Goal: Task Accomplishment & Management: Manage account settings

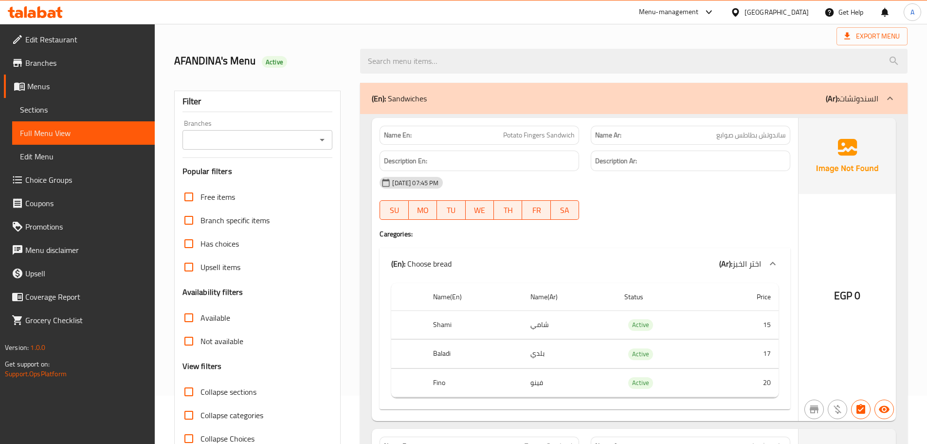
scroll to position [49, 0]
drag, startPoint x: 539, startPoint y: 141, endPoint x: 589, endPoint y: 167, distance: 56.2
click at [565, 152] on div "Name En: Potato Fingers Sandwich Name Ar: ساندوتش بطاطس صوابع Description En: D…" at bounding box center [585, 268] width 426 height 303
click at [648, 216] on div at bounding box center [690, 219] width 211 height 12
drag, startPoint x: 464, startPoint y: 136, endPoint x: 677, endPoint y: 202, distance: 222.7
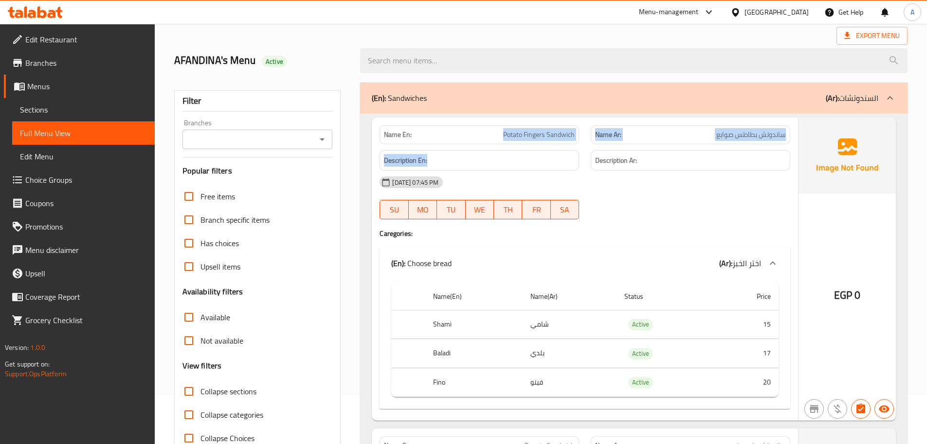
click at [619, 164] on div "Name En: Potato Fingers Sandwich Name Ar: ساندوتش بطاطس صوابع Description En: D…" at bounding box center [585, 268] width 426 height 303
click at [677, 202] on div "08-09-2025 07:45 PM SU MO TU WE TH FR SA" at bounding box center [585, 197] width 423 height 55
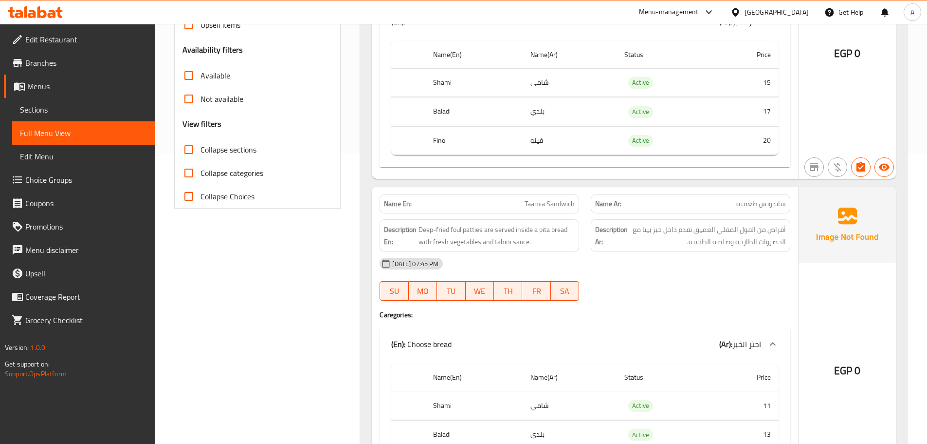
scroll to position [292, 0]
drag, startPoint x: 512, startPoint y: 201, endPoint x: 645, endPoint y: 264, distance: 147.2
click at [598, 231] on div "Name En: Taamia Sandwich Name Ar: ساندوتش طعمية Description En: Deep-fried foul…" at bounding box center [585, 342] width 426 height 315
click at [685, 277] on div "08-09-2025 07:45 PM SU MO TU WE TH FR SA" at bounding box center [585, 277] width 423 height 55
click at [779, 201] on span "ساندوتش طعمية" at bounding box center [762, 202] width 50 height 10
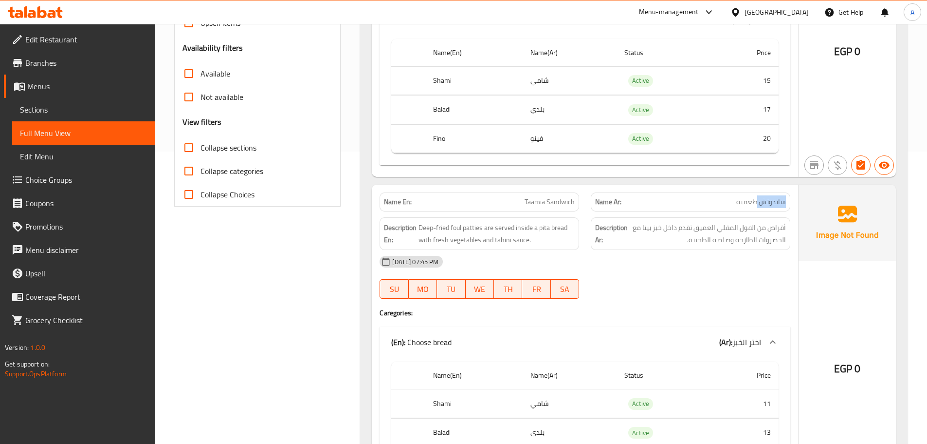
click at [779, 201] on span "ساندوتش طعمية" at bounding box center [762, 202] width 50 height 10
drag, startPoint x: 779, startPoint y: 201, endPoint x: 527, endPoint y: 204, distance: 252.2
click at [527, 204] on div "Name En: Taamia Sandwich Name Ar: ساندوتش طعمية" at bounding box center [585, 201] width 423 height 31
click at [703, 266] on div "08-09-2025 07:45 PM" at bounding box center [585, 261] width 423 height 23
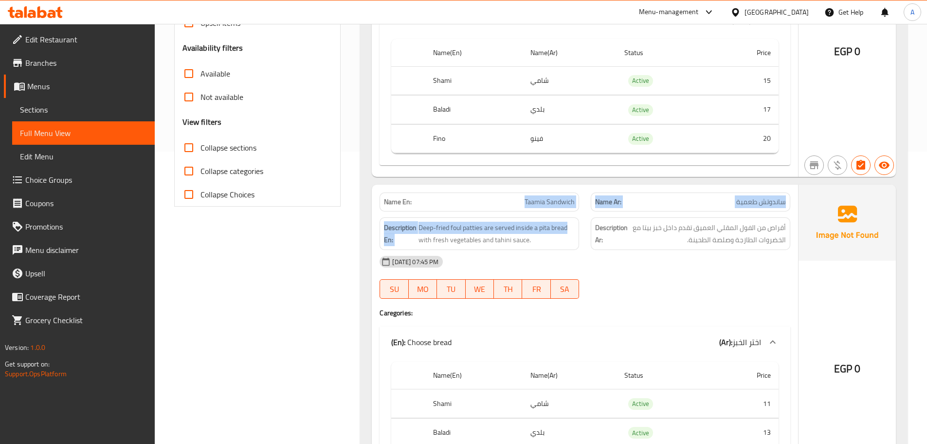
click at [596, 220] on div "Name En: Taamia Sandwich Name Ar: ساندوتش طعمية Description En: Deep-fried foul…" at bounding box center [585, 342] width 426 height 315
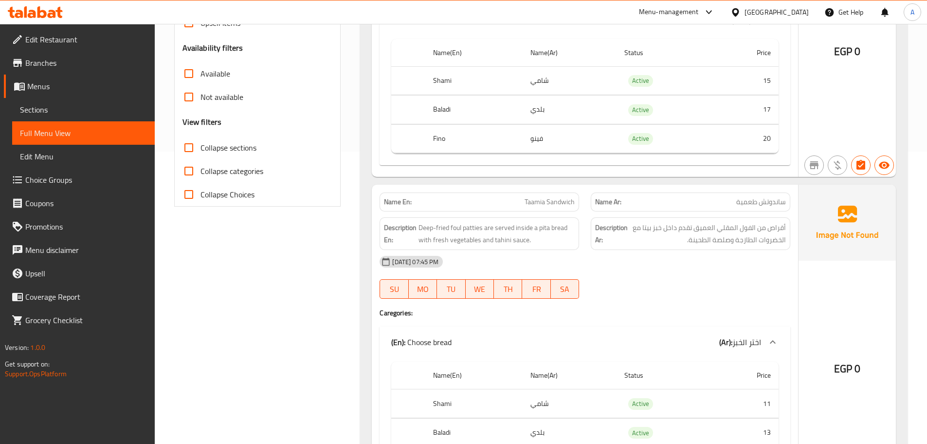
click at [658, 280] on div "08-09-2025 07:45 PM SU MO TU WE TH FR SA" at bounding box center [585, 277] width 423 height 55
drag, startPoint x: 772, startPoint y: 224, endPoint x: 764, endPoint y: 225, distance: 8.4
click at [765, 225] on span "أقراص من الفول المقلي العميق تقدم داخل خبز بيتا مع الخضروات الطازجة وصلصة الطحي…" at bounding box center [708, 234] width 156 height 24
drag, startPoint x: 737, startPoint y: 223, endPoint x: 661, endPoint y: 223, distance: 75.9
click at [661, 223] on span "أقراص من الفول المقلي العميق تقدم داخل خبز بيتا مع الخضروات الطازجة وصلصة الطحي…" at bounding box center [708, 234] width 156 height 24
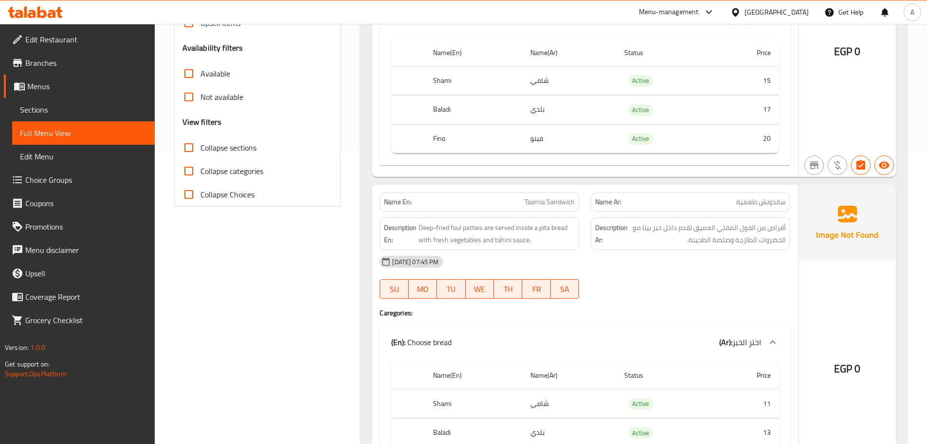
click at [667, 247] on div "Description Ar: أقراص من الفول المقلي العميق تقدم داخل خبز بيتا مع الخضروات الط…" at bounding box center [691, 233] width 200 height 33
drag, startPoint x: 778, startPoint y: 241, endPoint x: 711, endPoint y: 269, distance: 72.0
click at [734, 255] on div "Name En: Taamia Sandwich Name Ar: ساندوتش طعمية Description En: Deep-fried foul…" at bounding box center [585, 342] width 426 height 315
drag, startPoint x: 706, startPoint y: 275, endPoint x: 689, endPoint y: 276, distance: 16.6
click at [705, 275] on div "08-09-2025 07:45 PM SU MO TU WE TH FR SA" at bounding box center [585, 277] width 423 height 55
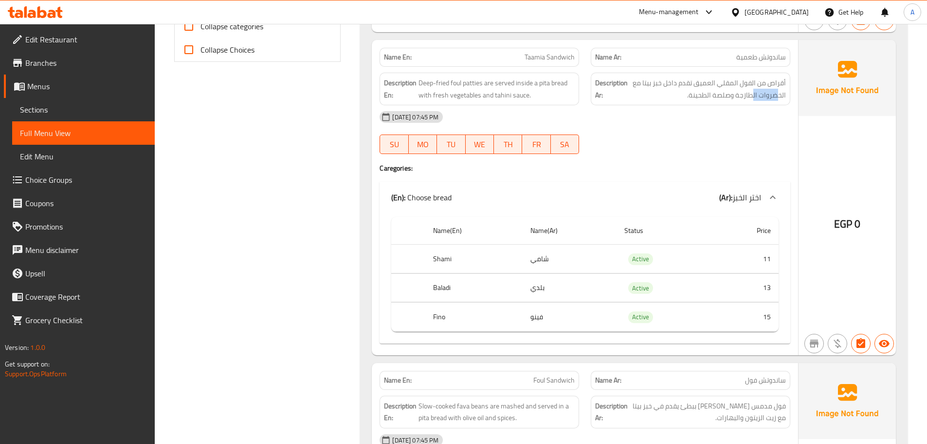
scroll to position [438, 0]
click at [534, 311] on tr "Fino فينو Active 15" at bounding box center [585, 315] width 388 height 29
drag, startPoint x: 529, startPoint y: 281, endPoint x: 551, endPoint y: 276, distance: 22.2
click at [548, 278] on td "بلدي" at bounding box center [570, 286] width 94 height 29
drag, startPoint x: 540, startPoint y: 243, endPoint x: 548, endPoint y: 253, distance: 12.9
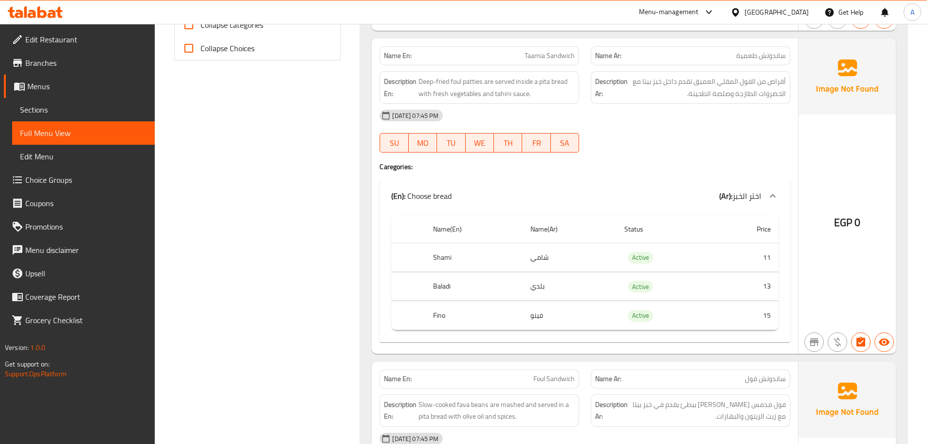
click at [546, 243] on td "شامي" at bounding box center [570, 257] width 94 height 29
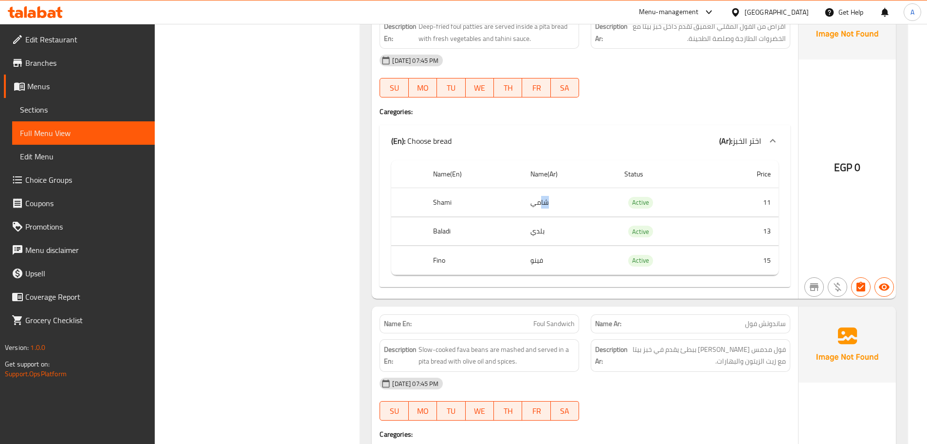
scroll to position [584, 0]
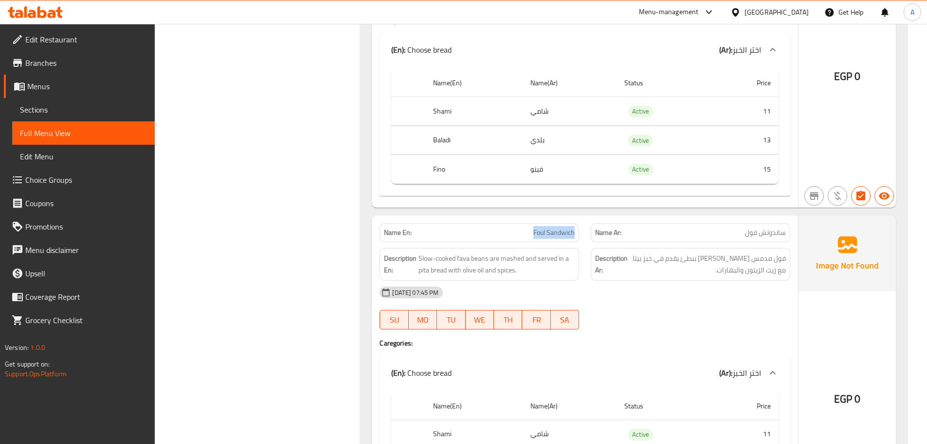
drag, startPoint x: 543, startPoint y: 232, endPoint x: 605, endPoint y: 268, distance: 70.9
click at [590, 243] on div "Name En: Foul Sandwich Name Ar: ساندوتش فول Description En: Slow-cooked fava be…" at bounding box center [585, 372] width 426 height 315
click at [642, 316] on div "08-09-2025 07:45 PM SU MO TU WE TH FR SA" at bounding box center [585, 307] width 423 height 55
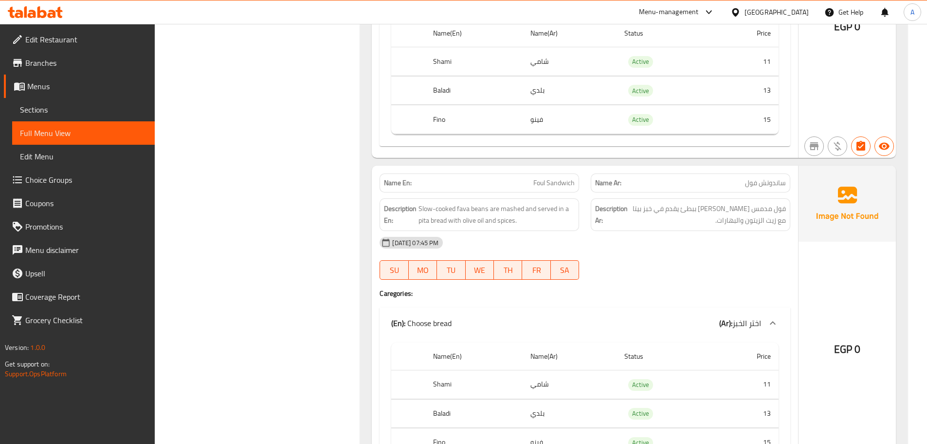
scroll to position [682, 0]
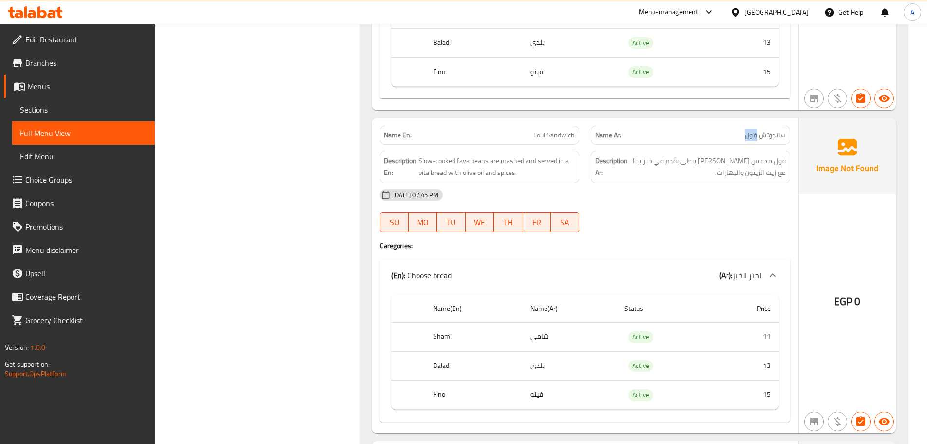
click at [743, 138] on p "Name Ar: ساندوتش فول" at bounding box center [690, 135] width 191 height 10
drag, startPoint x: 769, startPoint y: 158, endPoint x: 686, endPoint y: 164, distance: 82.5
click at [687, 162] on span "فول مدمس مهروس مطهو ببطئ يقدم في خبز بيتا مع زيت الزيتون والبهارات." at bounding box center [708, 167] width 156 height 24
click at [685, 202] on div "08-09-2025 07:45 PM" at bounding box center [585, 194] width 423 height 23
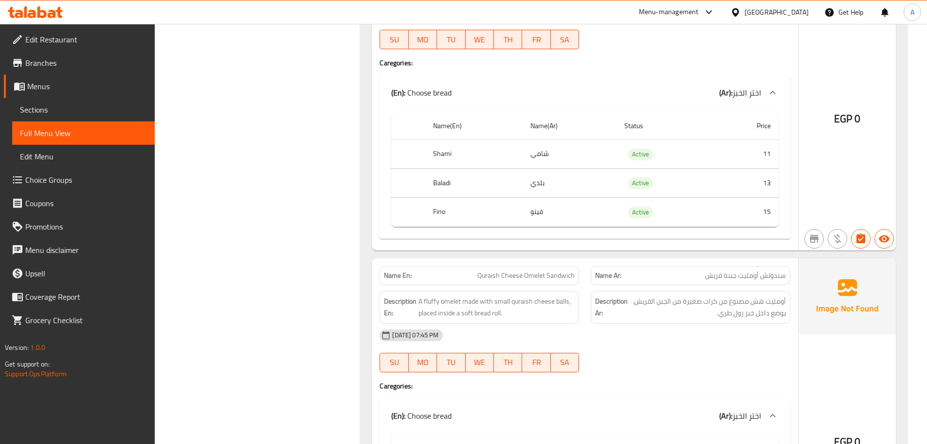
scroll to position [925, 0]
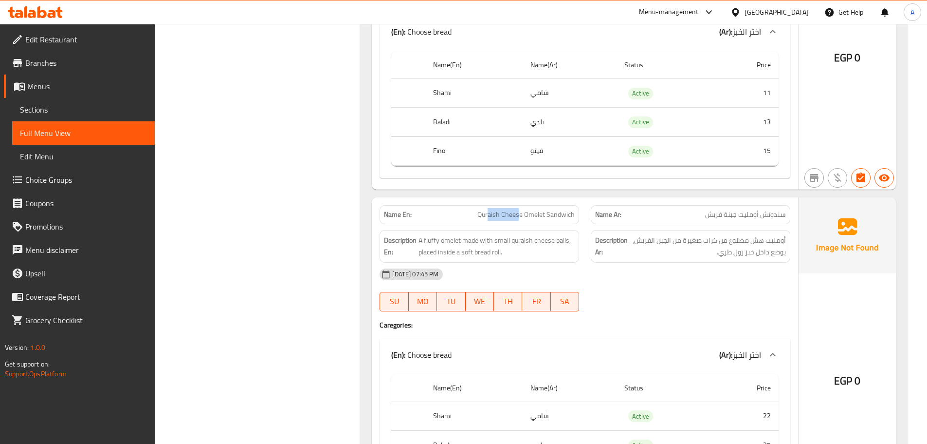
drag, startPoint x: 489, startPoint y: 219, endPoint x: 527, endPoint y: 219, distance: 38.5
click at [526, 219] on span "Quraish Cheese Omelet Sandwich" at bounding box center [526, 214] width 97 height 10
click at [686, 265] on div "08-09-2025 07:45 PM" at bounding box center [585, 273] width 423 height 23
drag, startPoint x: 780, startPoint y: 240, endPoint x: 753, endPoint y: 261, distance: 34.3
click at [764, 245] on span "أومليت هش مصنوع من كرات صغيرة من الجبن القريش، يوضع داخل خبز رول طري." at bounding box center [708, 246] width 156 height 24
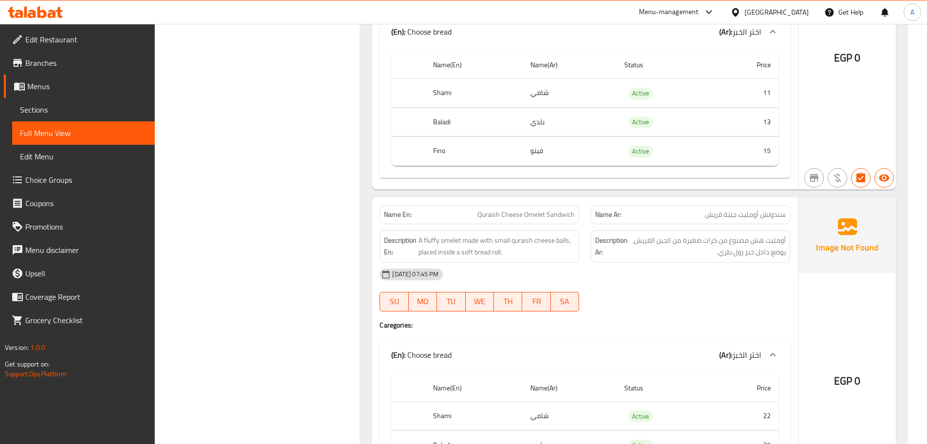
click at [748, 280] on div "08-09-2025 07:45 PM" at bounding box center [585, 273] width 423 height 23
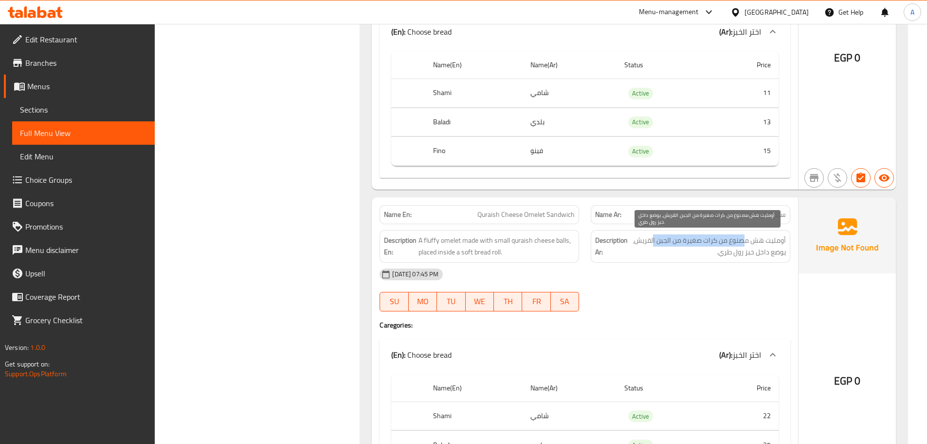
drag, startPoint x: 742, startPoint y: 243, endPoint x: 655, endPoint y: 246, distance: 87.2
click at [655, 246] on span "أومليت هش مصنوع من كرات صغيرة من الجبن القريش، يوضع داخل خبز رول طري." at bounding box center [708, 246] width 156 height 24
drag, startPoint x: 774, startPoint y: 250, endPoint x: 723, endPoint y: 261, distance: 51.9
click at [725, 259] on div "Description Ar: أومليت هش مصنوع من كرات صغيرة من الجبن القريش، يوضع داخل خبز رو…" at bounding box center [691, 246] width 200 height 33
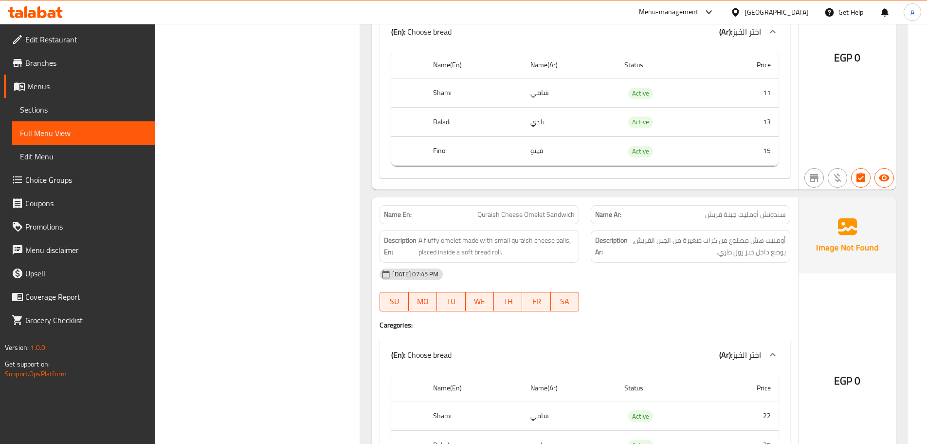
drag, startPoint x: 720, startPoint y: 277, endPoint x: 708, endPoint y: 270, distance: 13.5
click at [719, 277] on div "08-09-2025 07:45 PM" at bounding box center [585, 273] width 423 height 23
drag, startPoint x: 472, startPoint y: 252, endPoint x: 500, endPoint y: 257, distance: 29.1
click at [481, 254] on span "A fluffy omelet made with small quraish cheese balls, placed inside a soft brea…" at bounding box center [497, 246] width 156 height 24
click at [684, 280] on div "08-09-2025 07:45 PM" at bounding box center [585, 273] width 423 height 23
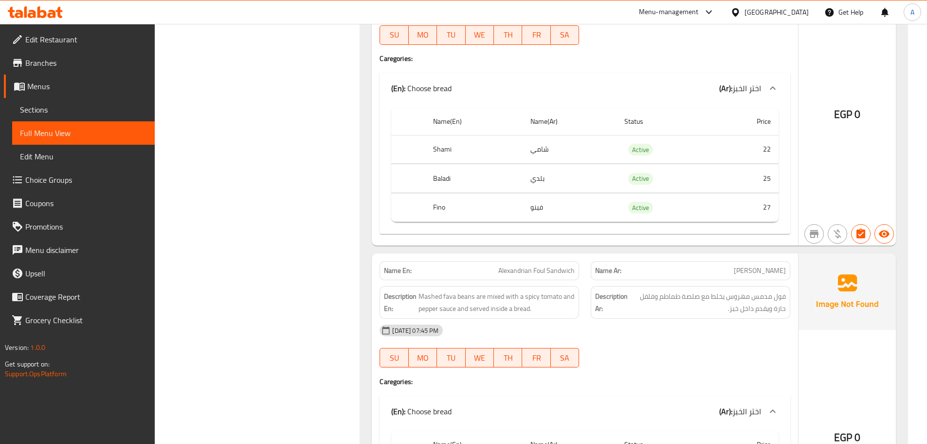
scroll to position [1266, 0]
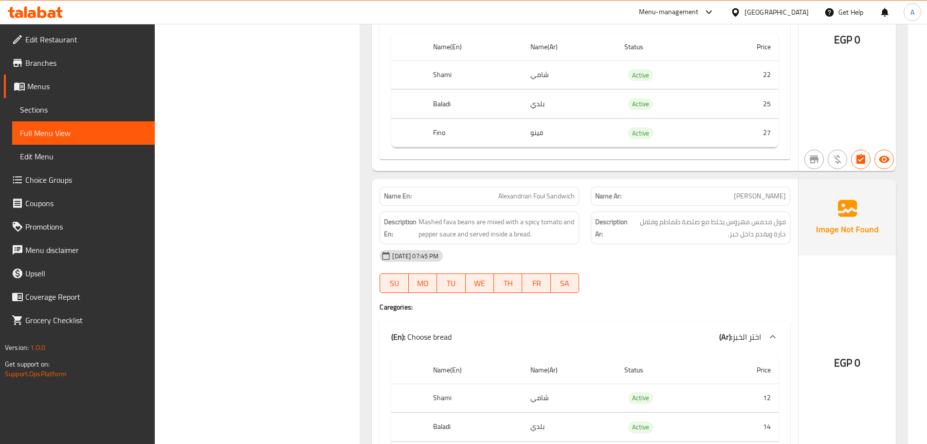
drag, startPoint x: 502, startPoint y: 193, endPoint x: 629, endPoint y: 238, distance: 134.0
click at [533, 200] on p "Name En: Alexandrian Foul Sandwich" at bounding box center [479, 196] width 191 height 10
click at [657, 248] on div "08-09-2025 07:45 PM" at bounding box center [585, 255] width 423 height 23
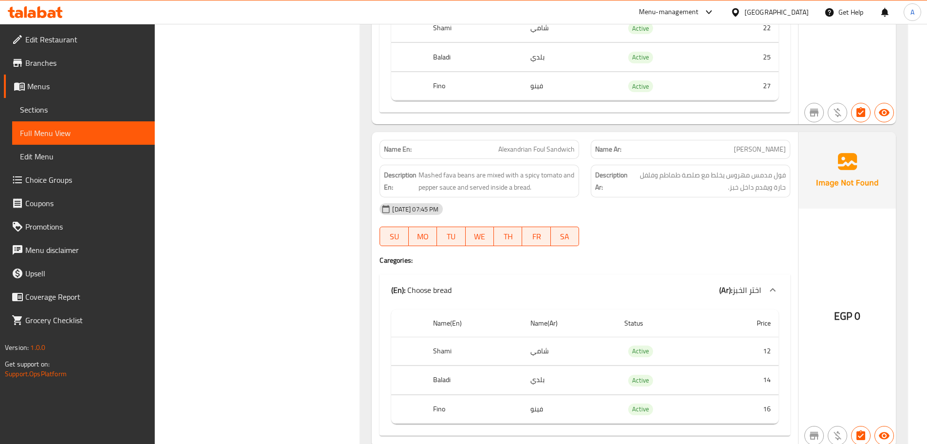
scroll to position [1363, 0]
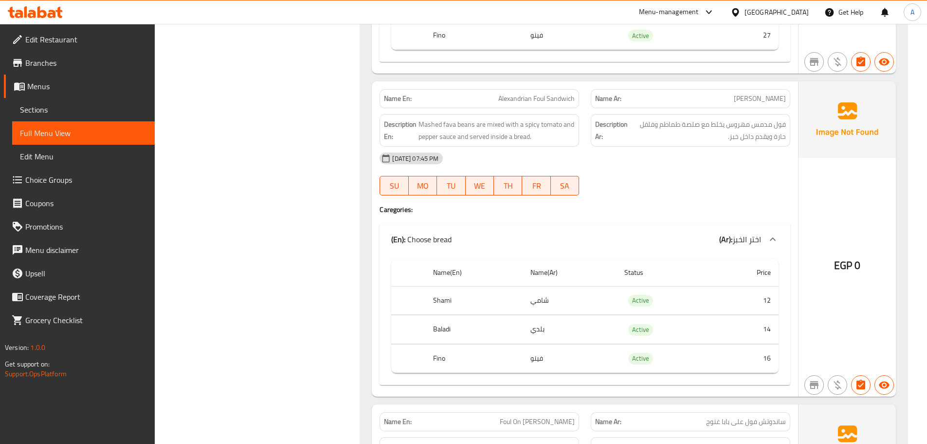
drag, startPoint x: 490, startPoint y: 100, endPoint x: 653, endPoint y: 157, distance: 172.8
click at [574, 104] on p "Name En: Alexandrian Foul Sandwich" at bounding box center [479, 98] width 191 height 10
drag, startPoint x: 676, startPoint y: 165, endPoint x: 682, endPoint y: 165, distance: 5.4
click at [681, 165] on div "08-09-2025 07:45 PM" at bounding box center [585, 158] width 423 height 23
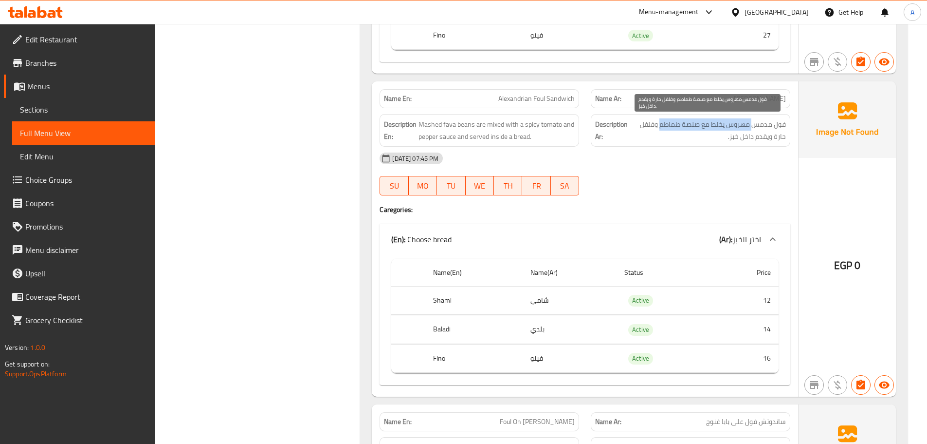
drag, startPoint x: 753, startPoint y: 125, endPoint x: 661, endPoint y: 129, distance: 91.6
click at [661, 129] on span "فول مدمس مهروس يخلط مع صلصة طماطم وفلفل حارة ويقدم داخل خبز." at bounding box center [708, 130] width 156 height 24
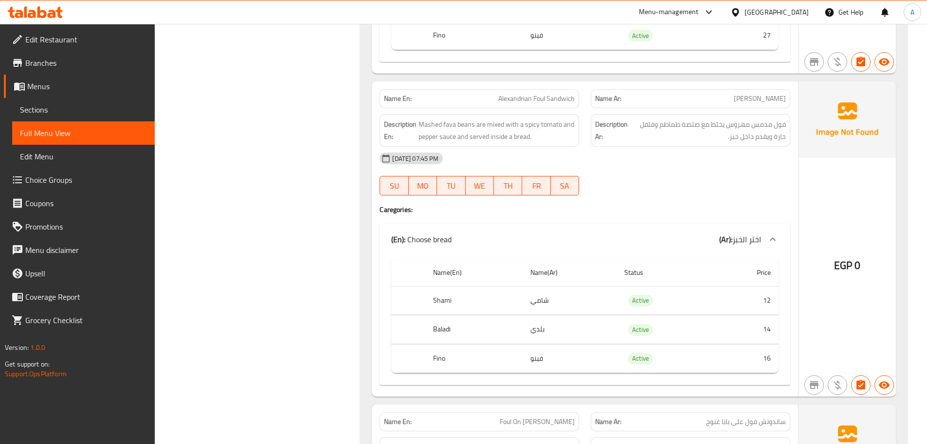
click at [720, 163] on div "08-09-2025 07:45 PM" at bounding box center [585, 158] width 423 height 23
drag, startPoint x: 718, startPoint y: 123, endPoint x: 647, endPoint y: 123, distance: 71.1
click at [647, 123] on span "فول مدمس مهروس يخلط مع صلصة طماطم وفلفل حارة ويقدم داخل خبز." at bounding box center [708, 130] width 156 height 24
click at [785, 134] on span "فول مدمس مهروس يخلط مع صلصة طماطم وفلفل حارة ويقدم داخل خبز." at bounding box center [708, 130] width 156 height 24
drag, startPoint x: 785, startPoint y: 134, endPoint x: 756, endPoint y: 144, distance: 31.3
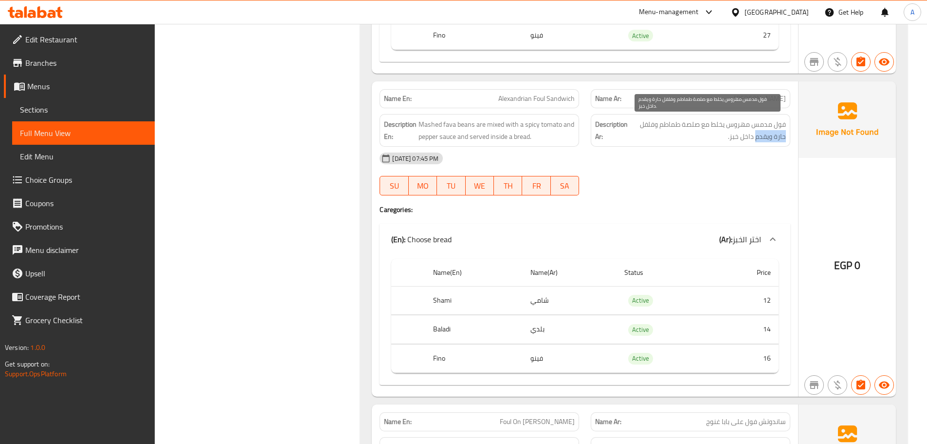
click at [758, 142] on span "فول مدمس مهروس يخلط مع صلصة طماطم وفلفل حارة ويقدم داخل خبز." at bounding box center [708, 130] width 156 height 24
click at [748, 174] on div "08-09-2025 07:45 PM SU MO TU WE TH FR SA" at bounding box center [585, 174] width 423 height 55
drag, startPoint x: 661, startPoint y: 125, endPoint x: 687, endPoint y: 135, distance: 27.8
click at [653, 127] on span "فول مدمس مهروس يخلط مع صلصة طماطم وفلفل حارة ويقدم داخل خبز." at bounding box center [708, 130] width 156 height 24
drag, startPoint x: 775, startPoint y: 131, endPoint x: 744, endPoint y: 139, distance: 31.6
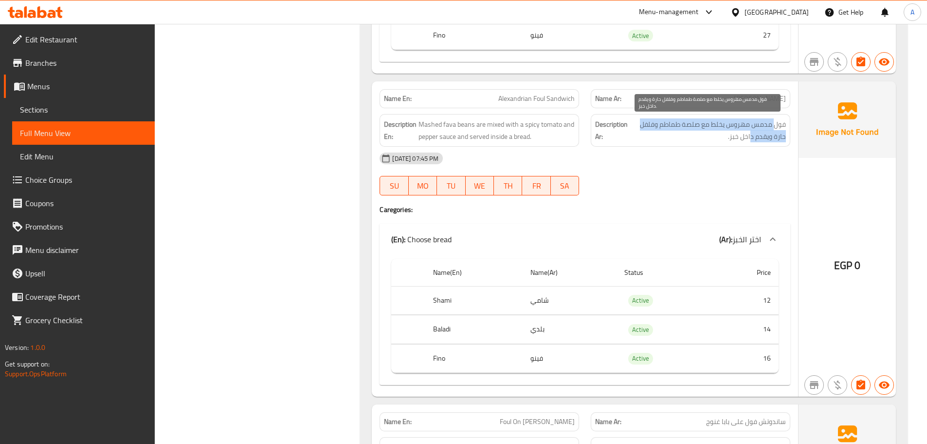
click at [745, 139] on span "فول مدمس مهروس يخلط مع صلصة طماطم وفلفل حارة ويقدم داخل خبز." at bounding box center [708, 130] width 156 height 24
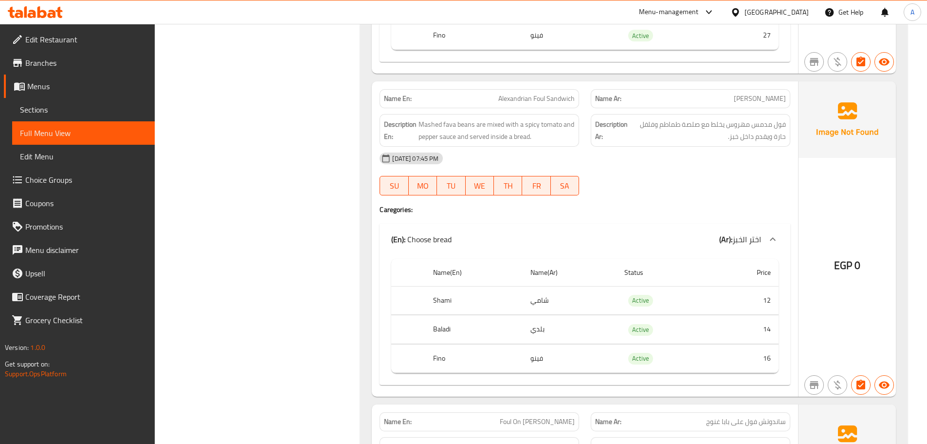
drag, startPoint x: 736, startPoint y: 175, endPoint x: 546, endPoint y: 147, distance: 191.5
click at [727, 177] on div "08-09-2025 07:45 PM SU MO TU WE TH FR SA" at bounding box center [585, 174] width 423 height 55
drag, startPoint x: 482, startPoint y: 135, endPoint x: 592, endPoint y: 157, distance: 111.6
click at [535, 144] on div "Description En: Mashed fava beans are mixed with a spicy tomato and pepper sauc…" at bounding box center [480, 130] width 200 height 33
click at [617, 159] on div "08-09-2025 07:45 PM" at bounding box center [585, 158] width 423 height 23
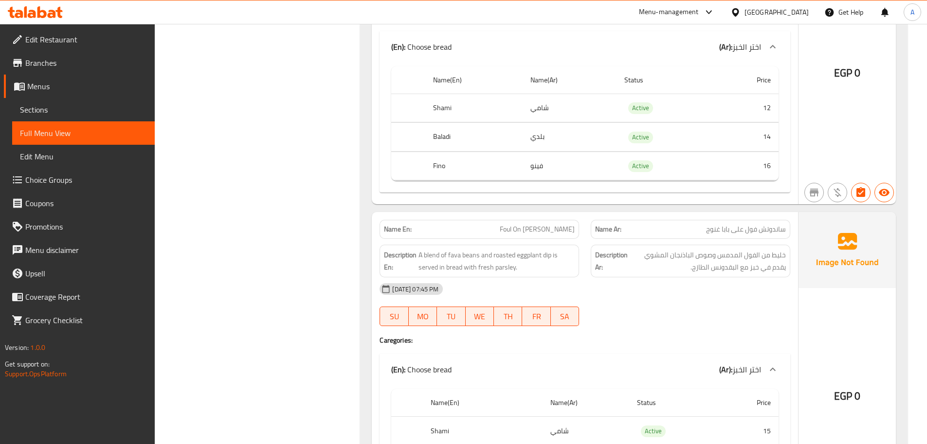
scroll to position [1607, 0]
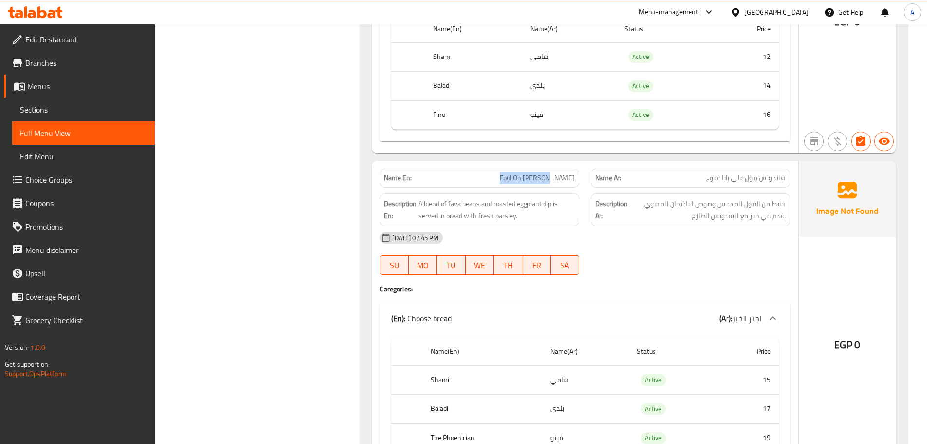
drag, startPoint x: 471, startPoint y: 175, endPoint x: 589, endPoint y: 198, distance: 120.0
click at [557, 189] on div "Name En: Foul On Baba Ghannoug Sandwich Name Ar: ساندوتش فول على بابا غنوج Desc…" at bounding box center [585, 318] width 426 height 315
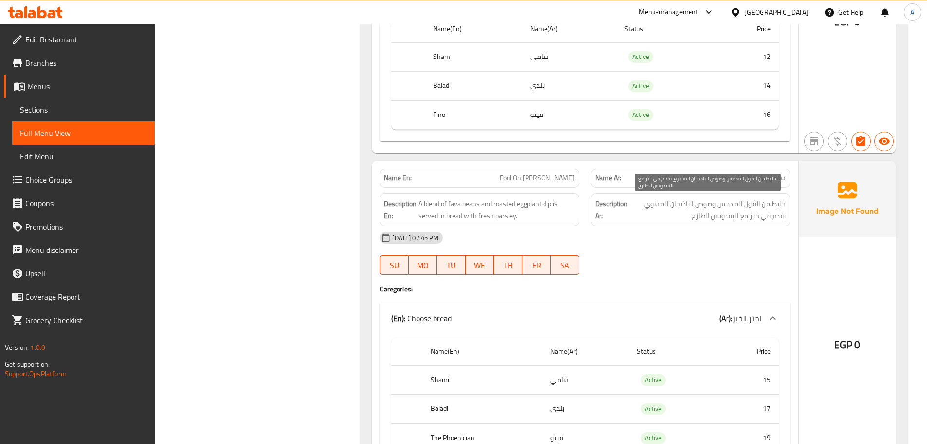
click at [685, 216] on span "خليط من الفول المدمس وصوص الباذنجان المشوي يقدم في خبز مع البقدونس الطازج." at bounding box center [708, 210] width 156 height 24
click at [688, 249] on div "08-09-2025 07:45 PM" at bounding box center [585, 237] width 423 height 23
drag, startPoint x: 781, startPoint y: 206, endPoint x: 689, endPoint y: 205, distance: 92.0
click at [689, 205] on span "خليط من الفول المدمس وصوص الباذنجان المشوي يقدم في خبز مع البقدونس الطازج." at bounding box center [708, 210] width 156 height 24
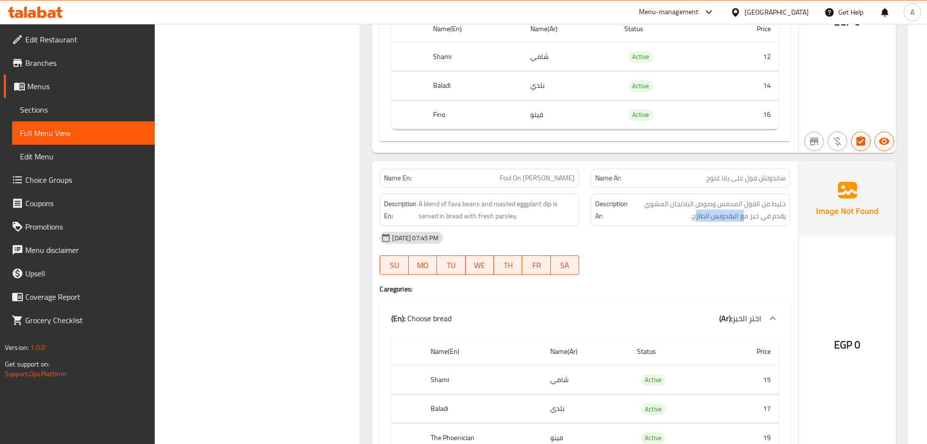
drag, startPoint x: 712, startPoint y: 224, endPoint x: 706, endPoint y: 230, distance: 7.9
click at [707, 228] on div "Name En: Foul On Baba Ghannoug Sandwich Name Ar: ساندوتش فول على بابا غنوج Desc…" at bounding box center [585, 318] width 426 height 315
click at [712, 265] on div "08-09-2025 07:45 PM SU MO TU WE TH FR SA" at bounding box center [585, 253] width 423 height 55
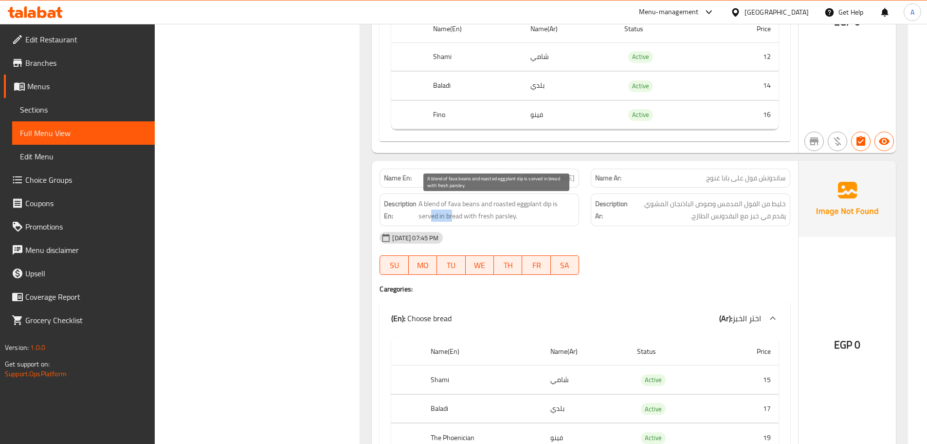
drag, startPoint x: 432, startPoint y: 217, endPoint x: 502, endPoint y: 224, distance: 70.5
click at [490, 221] on span "A blend of fava beans and roasted eggplant dip is served in bread with fresh pa…" at bounding box center [497, 210] width 156 height 24
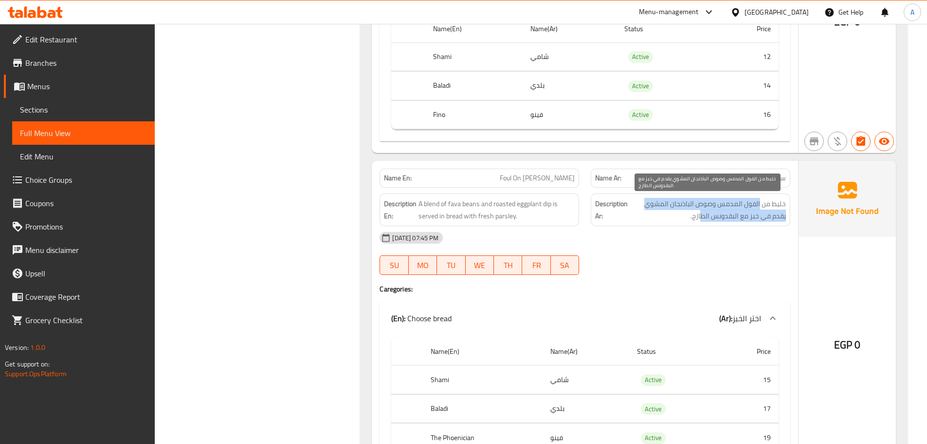
drag, startPoint x: 760, startPoint y: 210, endPoint x: 706, endPoint y: 229, distance: 57.4
click at [709, 225] on div "Description Ar: خليط من الفول المدمس وصوص الباذنجان المشوي يقدم في خبز مع البقد…" at bounding box center [691, 209] width 200 height 33
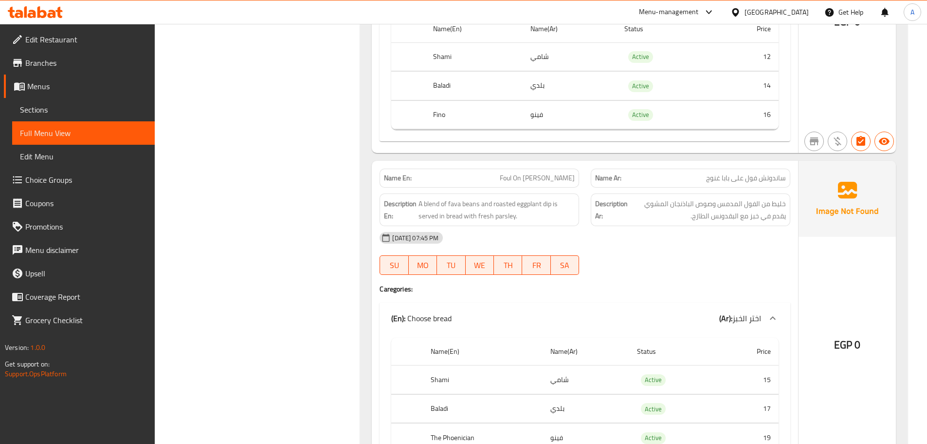
click at [710, 247] on div "08-09-2025 07:45 PM" at bounding box center [585, 237] width 423 height 23
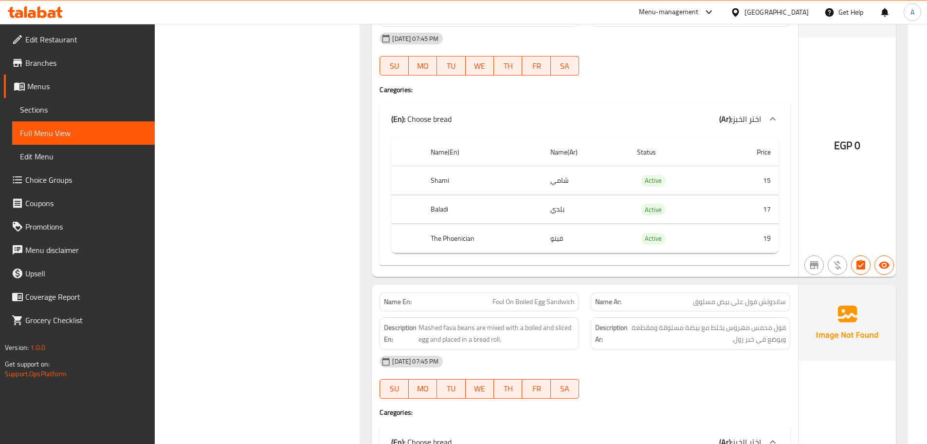
scroll to position [1899, 0]
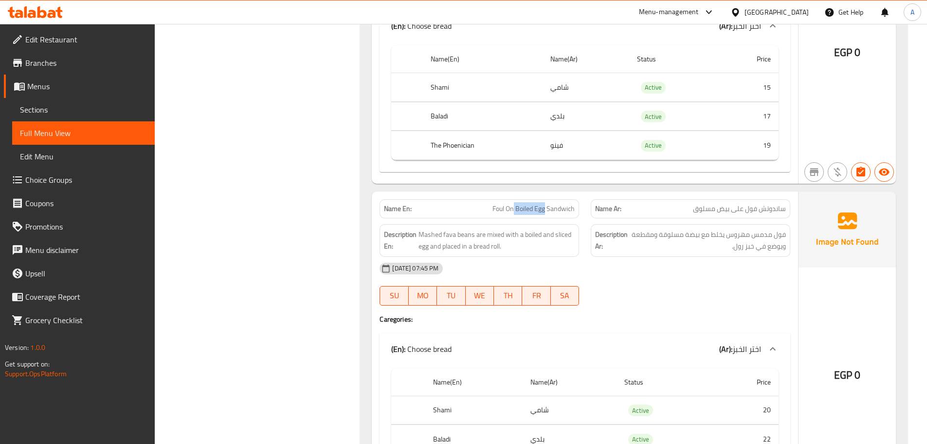
drag, startPoint x: 517, startPoint y: 206, endPoint x: 677, endPoint y: 225, distance: 161.8
click at [627, 222] on div "Name En: Foul On Boiled Egg Sandwich Name Ar: ساندوتش فول على بيض مسلوق Descrip…" at bounding box center [585, 348] width 426 height 315
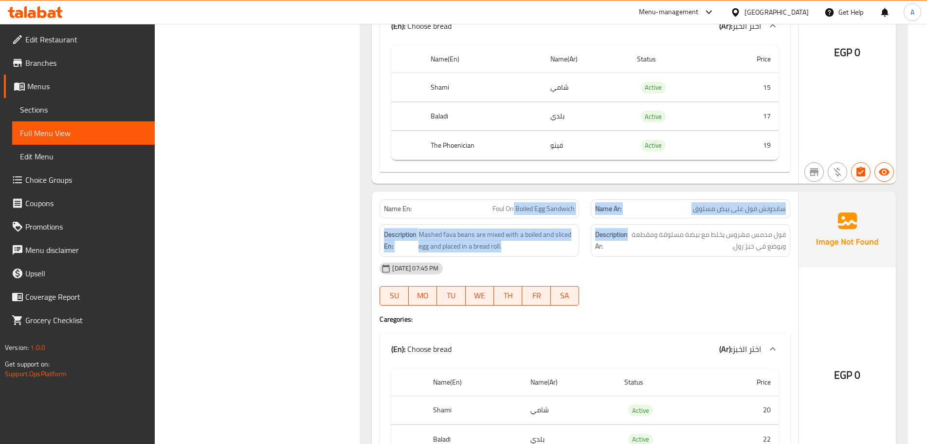
click at [742, 204] on span "ساندوتش فول على بيض مسلوق" at bounding box center [739, 209] width 93 height 10
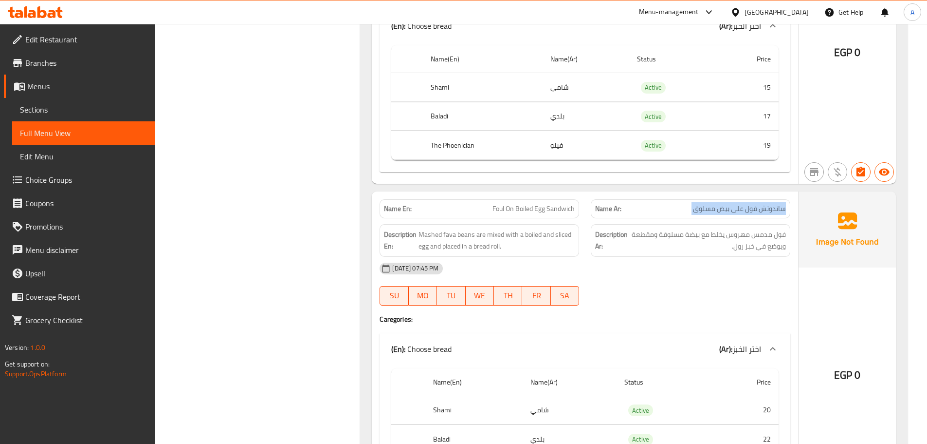
click at [742, 204] on span "ساندوتش فول على بيض مسلوق" at bounding box center [739, 209] width 93 height 10
drag, startPoint x: 777, startPoint y: 236, endPoint x: 742, endPoint y: 238, distance: 34.6
click at [743, 236] on span "فول مدمس مهروس يخلط مع بيضة مسلوقة ومقطعة ويوضع في خبز رول." at bounding box center [708, 240] width 156 height 24
click at [745, 274] on div "08-09-2025 07:45 PM" at bounding box center [585, 268] width 423 height 23
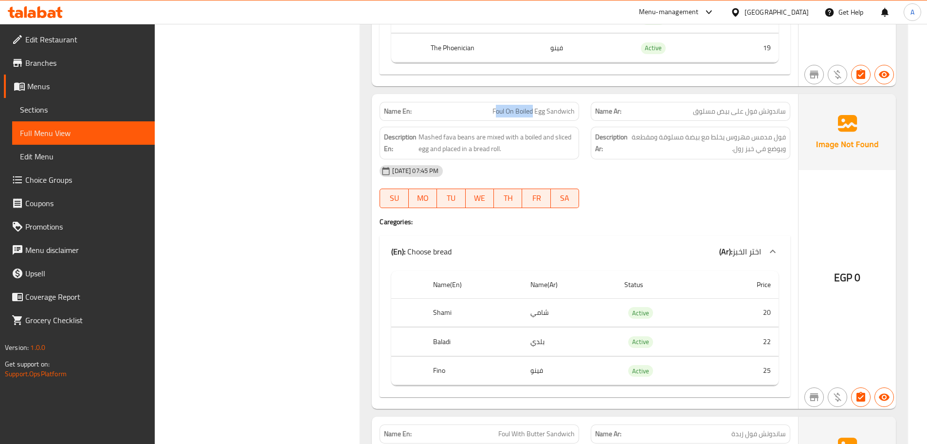
drag, startPoint x: 508, startPoint y: 109, endPoint x: 569, endPoint y: 121, distance: 61.6
click at [541, 111] on span "Foul On Boiled Egg Sandwich" at bounding box center [534, 111] width 82 height 10
drag, startPoint x: 714, startPoint y: 184, endPoint x: 693, endPoint y: 197, distance: 24.5
click at [713, 184] on div "08-09-2025 07:45 PM SU MO TU WE TH FR SA" at bounding box center [585, 186] width 423 height 55
drag, startPoint x: 487, startPoint y: 105, endPoint x: 542, endPoint y: 114, distance: 55.9
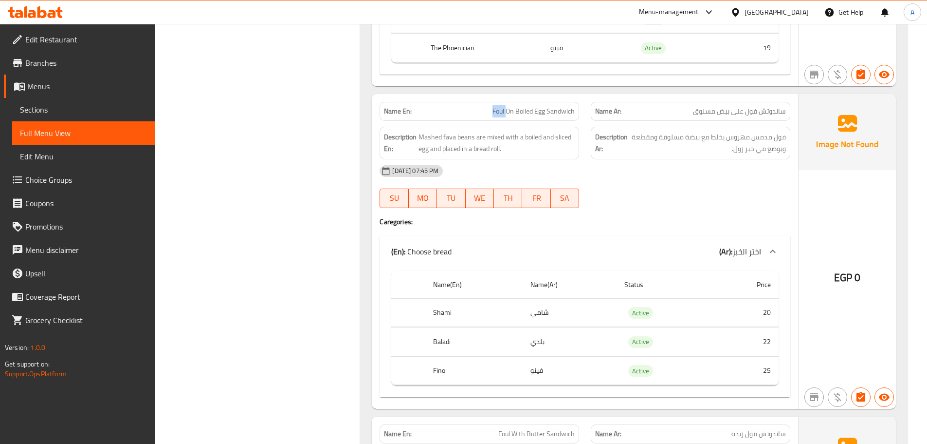
click at [531, 111] on div "Name En: Foul On Boiled Egg Sandwich" at bounding box center [480, 111] width 200 height 19
click at [745, 138] on span "فول مدمس مهروس يخلط مع بيضة مسلوقة ومقطعة ويوضع في خبز رول." at bounding box center [708, 143] width 156 height 24
drag, startPoint x: 483, startPoint y: 108, endPoint x: 595, endPoint y: 136, distance: 115.5
click at [546, 125] on div "Name En: Foul On Boiled Egg Sandwich Name Ar: ساندوتش فول على بيض مسلوق Descrip…" at bounding box center [585, 251] width 426 height 315
click at [727, 142] on span "فول مدمس مهروس يخلط مع بيضة مسلوقة ومقطعة ويوضع في خبز رول." at bounding box center [708, 143] width 156 height 24
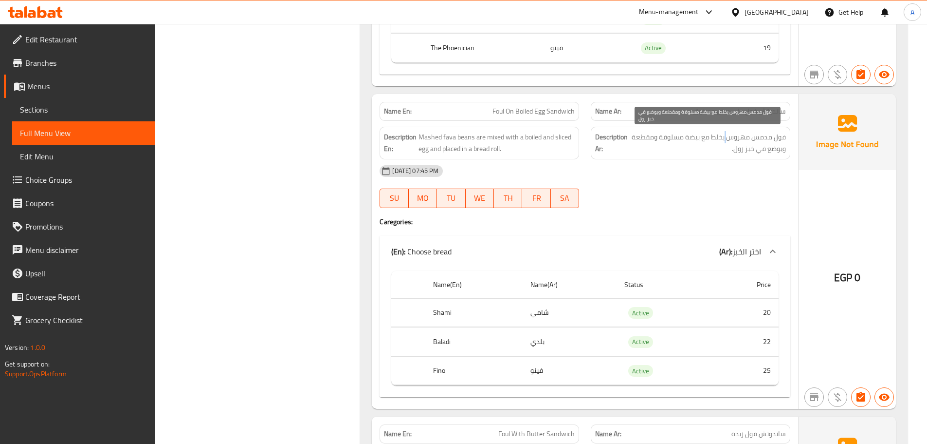
click at [727, 142] on span "فول مدمس مهروس يخلط مع بيضة مسلوقة ومقطعة ويوضع في خبز رول." at bounding box center [708, 143] width 156 height 24
drag, startPoint x: 727, startPoint y: 142, endPoint x: 718, endPoint y: 149, distance: 11.4
click at [725, 143] on span "فول مدمس مهروس يخلط مع بيضة مسلوقة ومقطعة ويوضع في خبز رول." at bounding box center [708, 143] width 156 height 24
click at [698, 169] on div "08-09-2025 07:45 PM" at bounding box center [585, 170] width 423 height 23
click at [773, 138] on span "فول مدمس مهروس يخلط مع بيضة مسلوقة ومقطعة ويوضع في خبز رول." at bounding box center [708, 143] width 156 height 24
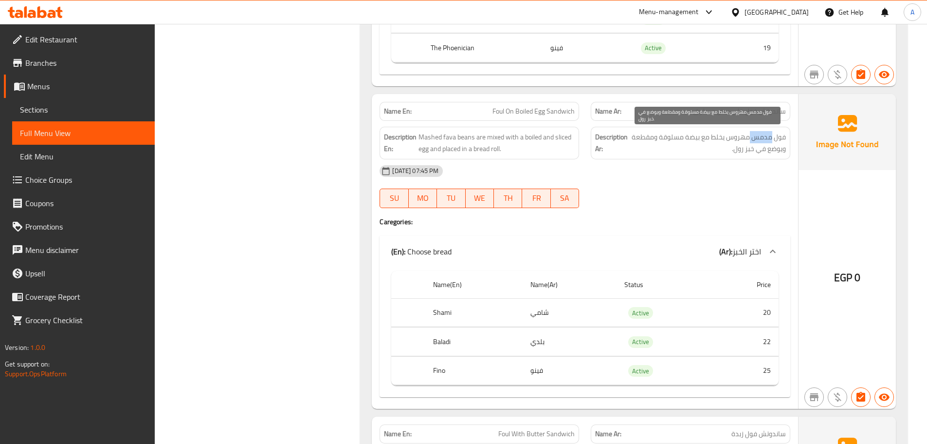
click at [773, 138] on span "فول مدمس مهروس يخلط مع بيضة مسلوقة ومقطعة ويوضع في خبز رول." at bounding box center [708, 143] width 156 height 24
click at [743, 172] on div "08-09-2025 07:45 PM" at bounding box center [585, 170] width 423 height 23
drag, startPoint x: 688, startPoint y: 139, endPoint x: 655, endPoint y: 139, distance: 33.1
click at [655, 139] on span "فول مدمس مهروس يخلط مع بيضة مسلوقة ومقطعة ويوضع في خبز رول." at bounding box center [708, 143] width 156 height 24
click at [666, 164] on div "08-09-2025 07:45 PM" at bounding box center [585, 170] width 423 height 23
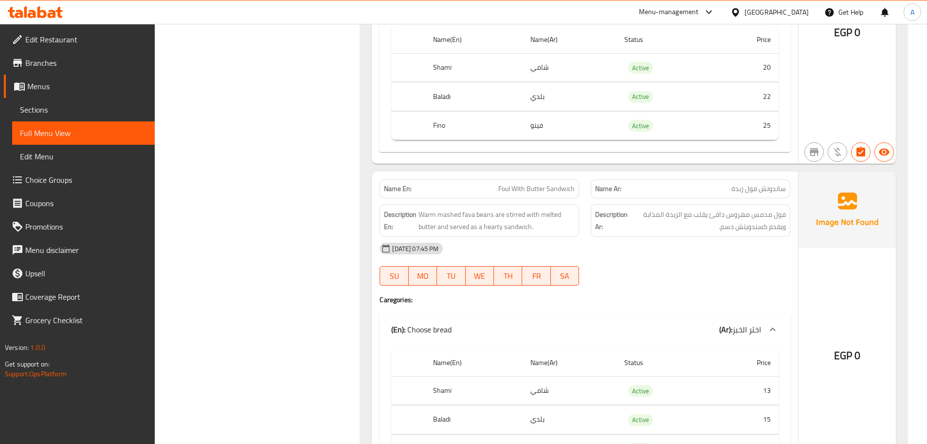
scroll to position [2288, 0]
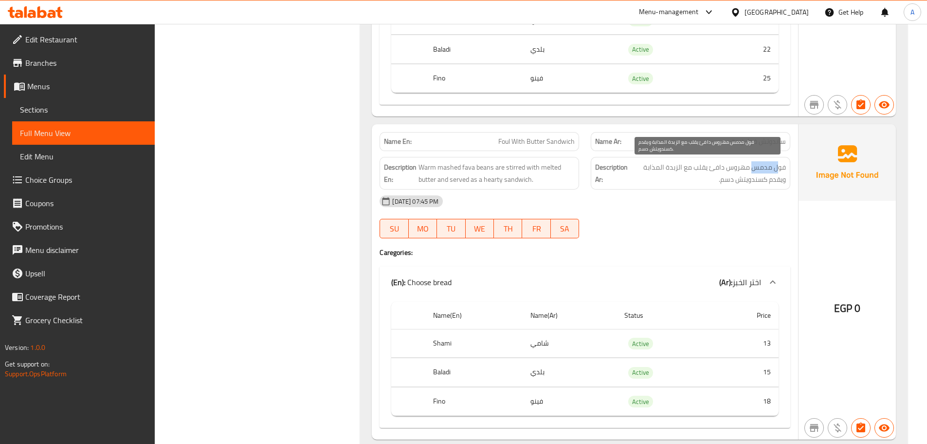
drag, startPoint x: 778, startPoint y: 167, endPoint x: 747, endPoint y: 175, distance: 31.6
click at [750, 173] on span "فول مدمس مهروس دافئ يقلب مع الزبدة المذابة ويقدم كسندويتش دسم." at bounding box center [708, 173] width 156 height 24
drag, startPoint x: 733, startPoint y: 221, endPoint x: 726, endPoint y: 225, distance: 7.7
click at [733, 222] on div "08-09-2025 07:45 PM SU MO TU WE TH FR SA" at bounding box center [585, 216] width 423 height 55
drag, startPoint x: 716, startPoint y: 172, endPoint x: 672, endPoint y: 172, distance: 44.3
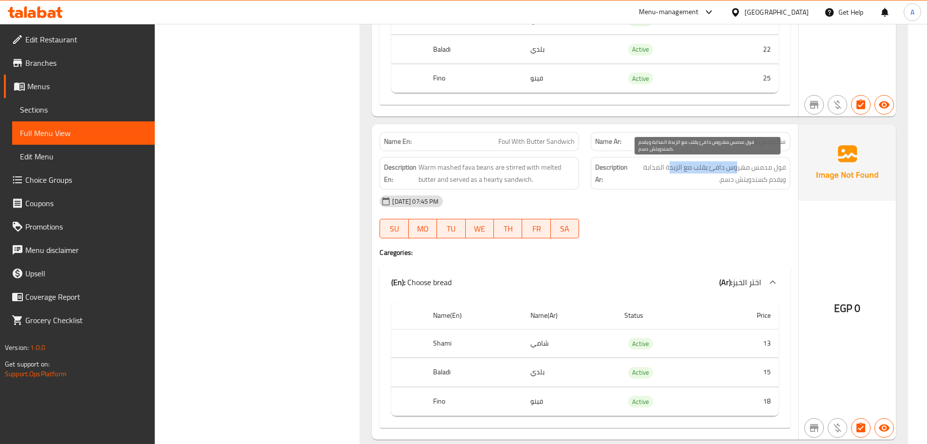
click at [672, 172] on span "فول مدمس مهروس دافئ يقلب مع الزبدة المذابة ويقدم كسندويتش دسم." at bounding box center [708, 173] width 156 height 24
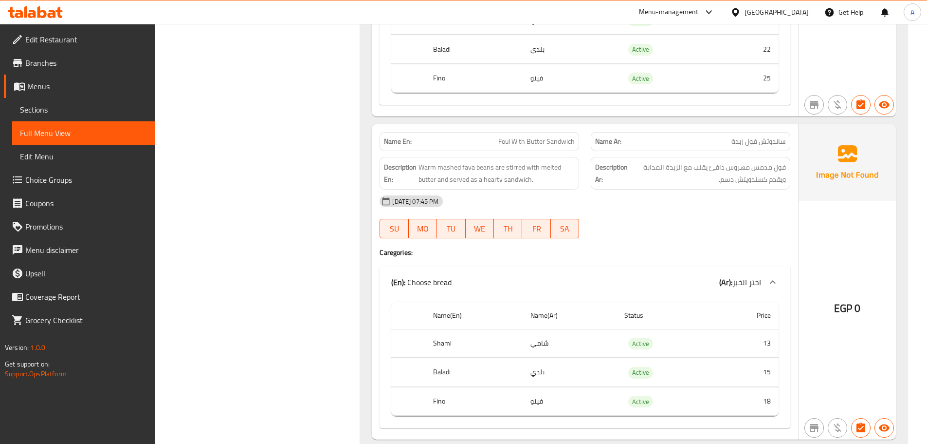
click at [692, 206] on div "08-09-2025 07:45 PM" at bounding box center [585, 200] width 423 height 23
drag, startPoint x: 771, startPoint y: 180, endPoint x: 741, endPoint y: 193, distance: 32.7
click at [744, 188] on div "Description Ar: فول مدمس مهروس دافئ يقلب مع الزبدة المذابة ويقدم كسندويتش دسم." at bounding box center [691, 173] width 200 height 33
click at [735, 213] on div "08-09-2025 07:45 PM" at bounding box center [585, 200] width 423 height 23
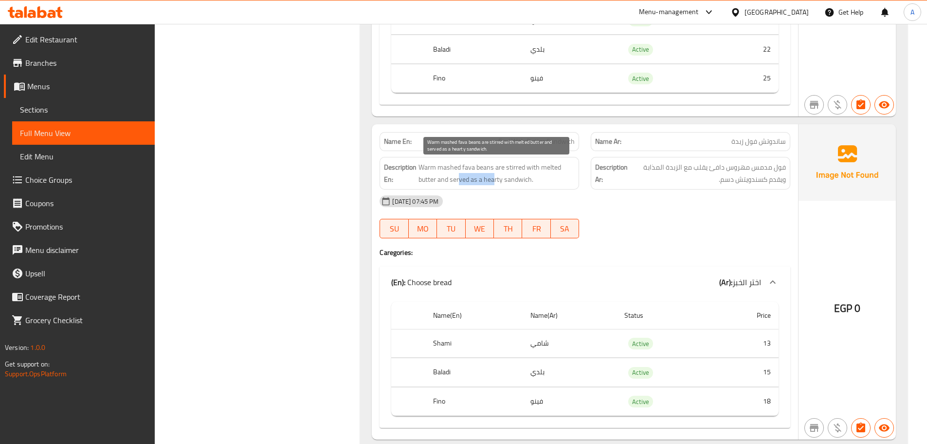
drag, startPoint x: 459, startPoint y: 179, endPoint x: 537, endPoint y: 185, distance: 78.6
click at [528, 184] on span "Warm mashed fava beans are stirred with melted butter and served as a hearty sa…" at bounding box center [497, 173] width 156 height 24
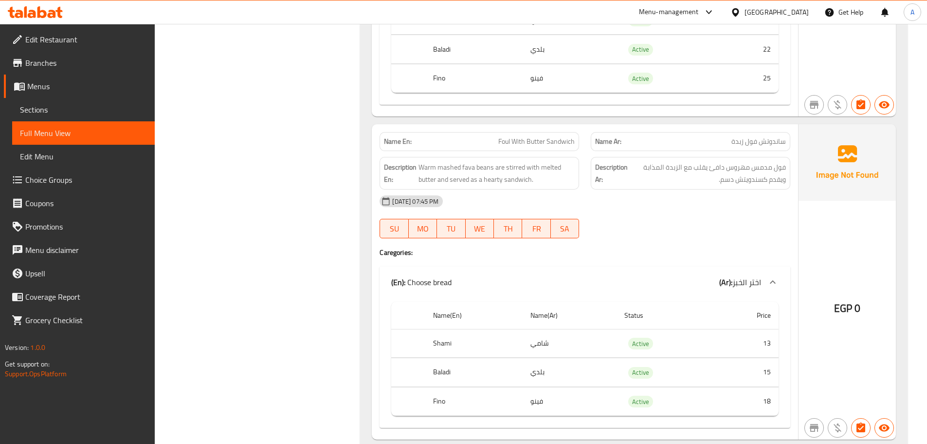
click at [648, 203] on div "08-09-2025 07:45 PM" at bounding box center [585, 200] width 423 height 23
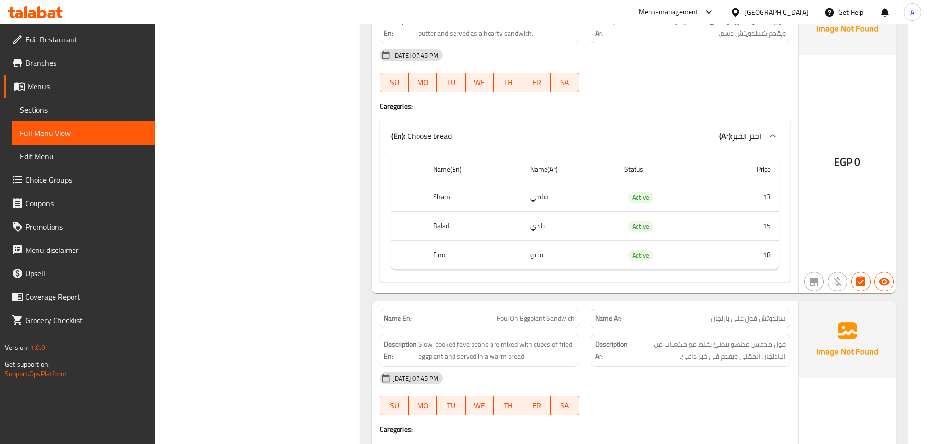
scroll to position [2580, 0]
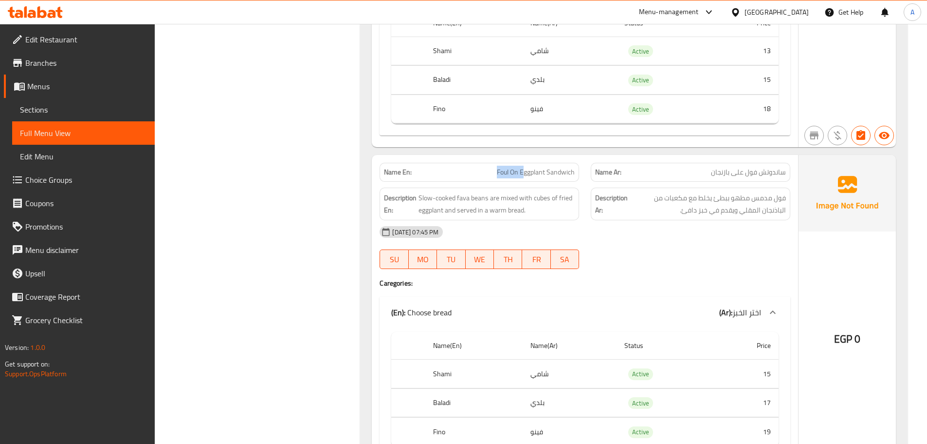
drag, startPoint x: 486, startPoint y: 176, endPoint x: 551, endPoint y: 180, distance: 64.9
click at [540, 176] on p "Name En: Foul On Eggplant Sandwich" at bounding box center [479, 172] width 191 height 10
click at [731, 251] on div "08-09-2025 07:45 PM SU MO TU WE TH FR SA" at bounding box center [585, 247] width 423 height 55
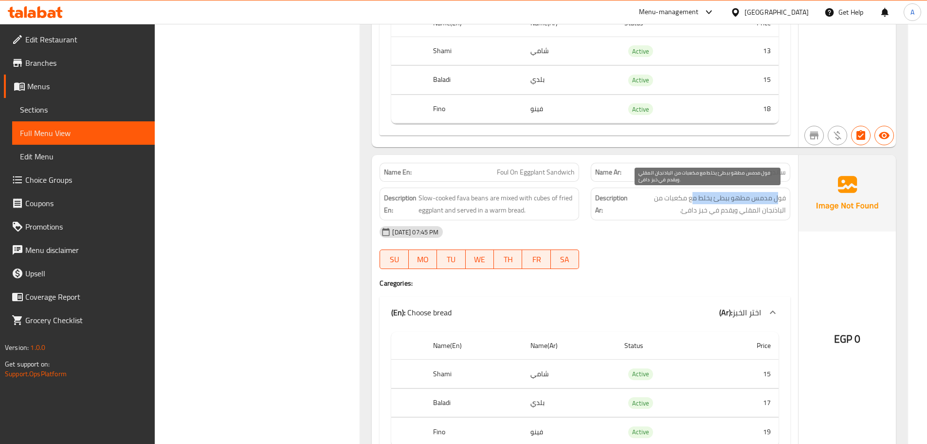
drag, startPoint x: 779, startPoint y: 198, endPoint x: 691, endPoint y: 198, distance: 88.1
click at [691, 198] on span "فول مدمس مطهو ببطئ يخلط مع مكعبات من الباذنجان المقلي ويقدم في خبز دافئ." at bounding box center [708, 204] width 156 height 24
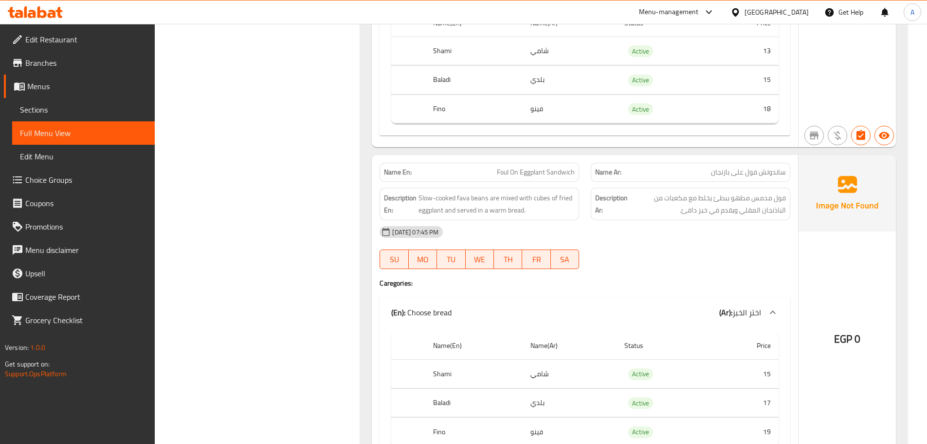
click at [730, 252] on div "08-09-2025 07:45 PM SU MO TU WE TH FR SA" at bounding box center [585, 247] width 423 height 55
drag, startPoint x: 760, startPoint y: 208, endPoint x: 708, endPoint y: 207, distance: 52.1
click at [708, 207] on span "فول مدمس مطهو ببطئ يخلط مع مكعبات من الباذنجان المقلي ويقدم في خبز دافئ." at bounding box center [708, 204] width 156 height 24
click at [719, 254] on div "08-09-2025 07:45 PM SU MO TU WE TH FR SA" at bounding box center [585, 247] width 423 height 55
drag, startPoint x: 468, startPoint y: 209, endPoint x: 575, endPoint y: 227, distance: 108.1
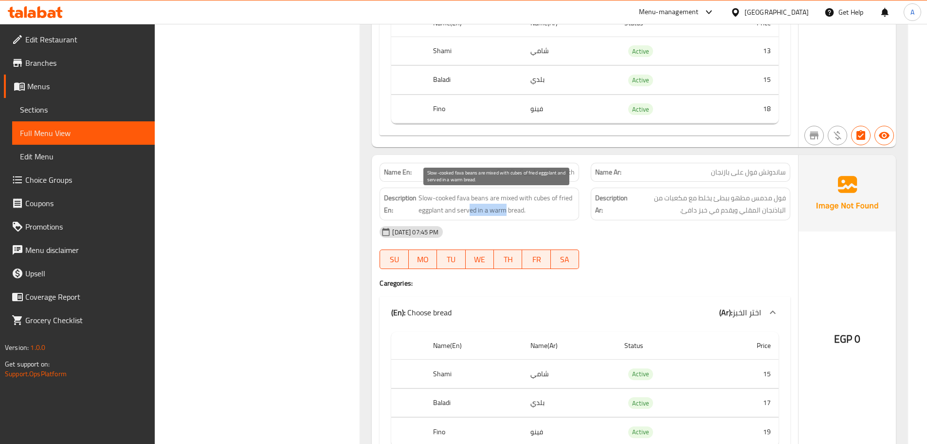
click at [537, 216] on div "Description En: Slow-cooked fava beans are mixed with cubes of fried eggplant a…" at bounding box center [480, 203] width 200 height 33
click at [680, 252] on div "08-09-2025 07:45 PM SU MO TU WE TH FR SA" at bounding box center [585, 247] width 423 height 55
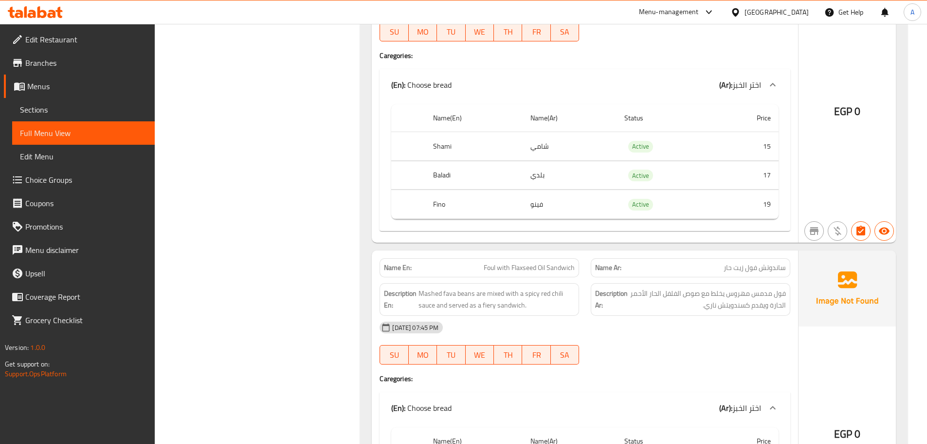
scroll to position [2824, 0]
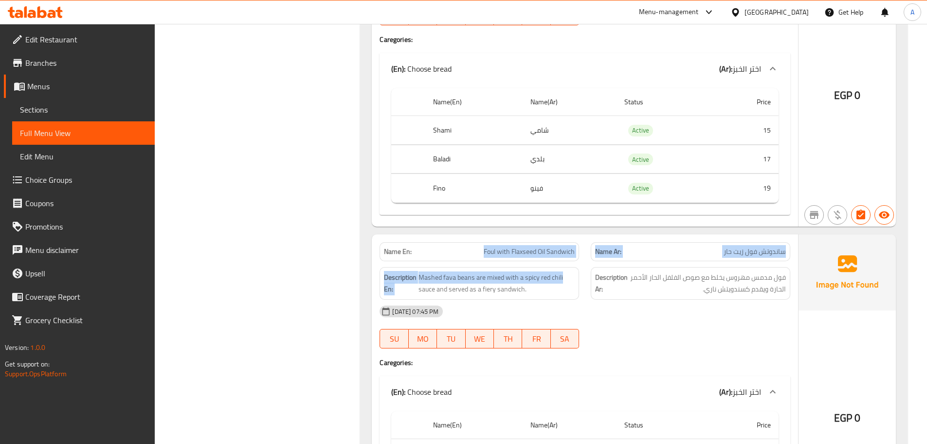
drag, startPoint x: 457, startPoint y: 257, endPoint x: 610, endPoint y: 295, distance: 156.9
click at [592, 283] on div "Name En: Foul with Flaxseed Oil Sandwich Name Ar: ساندوتش فول زيت حار Descripti…" at bounding box center [585, 391] width 426 height 315
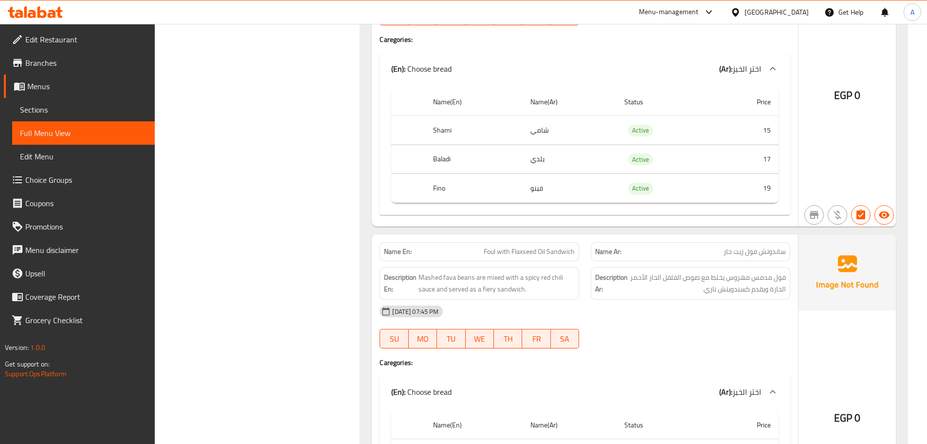
click at [621, 292] on strong "Description Ar:" at bounding box center [611, 283] width 33 height 24
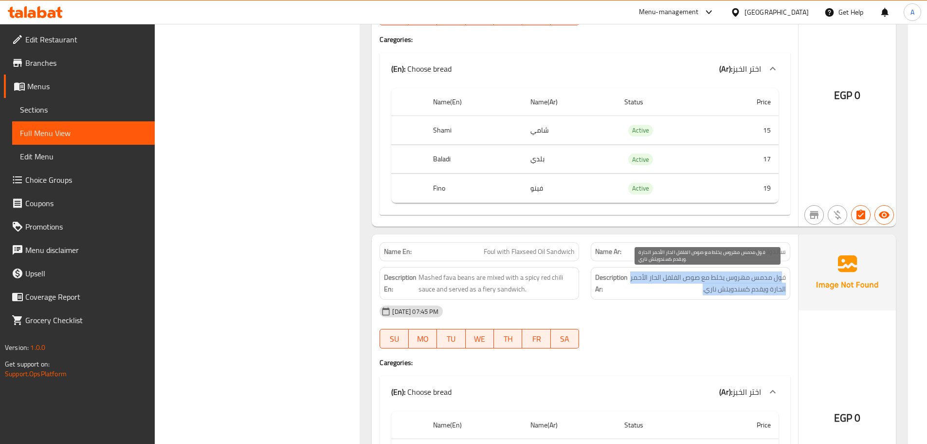
drag, startPoint x: 781, startPoint y: 277, endPoint x: 644, endPoint y: 283, distance: 137.5
click at [644, 283] on span "فول مدمس مهروس يخلط مع صوص الفلفل الحار الأحمر الحارة ويقدم كسندويتش ناري." at bounding box center [708, 283] width 156 height 24
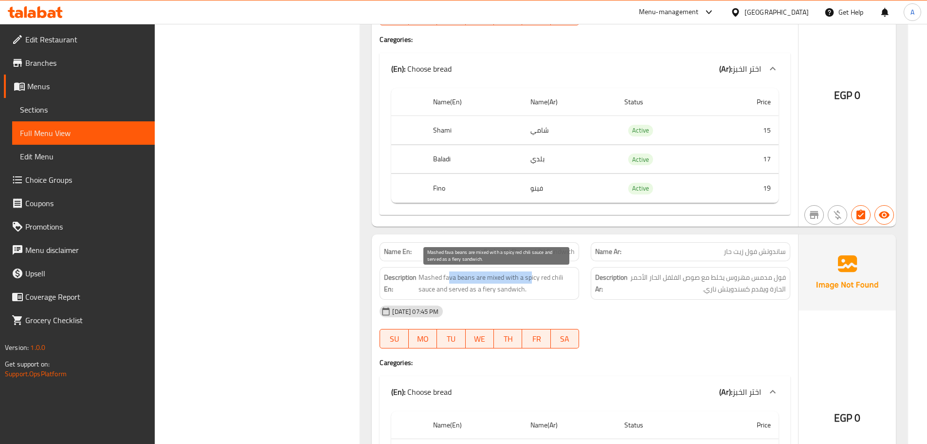
drag, startPoint x: 487, startPoint y: 278, endPoint x: 542, endPoint y: 278, distance: 54.5
click at [539, 278] on span "Mashed fava beans are mixed with a spicy red chili sauce and served as a fiery …" at bounding box center [497, 283] width 156 height 24
click at [542, 278] on span "Mashed fava beans are mixed with a spicy red chili sauce and served as a fiery …" at bounding box center [497, 283] width 156 height 24
drag, startPoint x: 542, startPoint y: 278, endPoint x: 454, endPoint y: 289, distance: 88.3
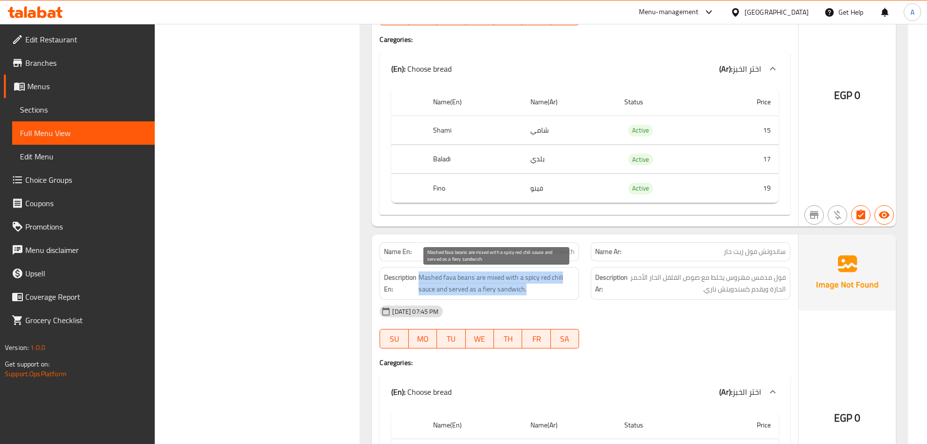
click at [540, 278] on span "Mashed fava beans are mixed with a spicy red chili sauce and served as a fiery …" at bounding box center [497, 283] width 156 height 24
click at [421, 291] on span "Mashed fava beans are mixed with a spicy red chili sauce and served as a fiery …" at bounding box center [497, 283] width 156 height 24
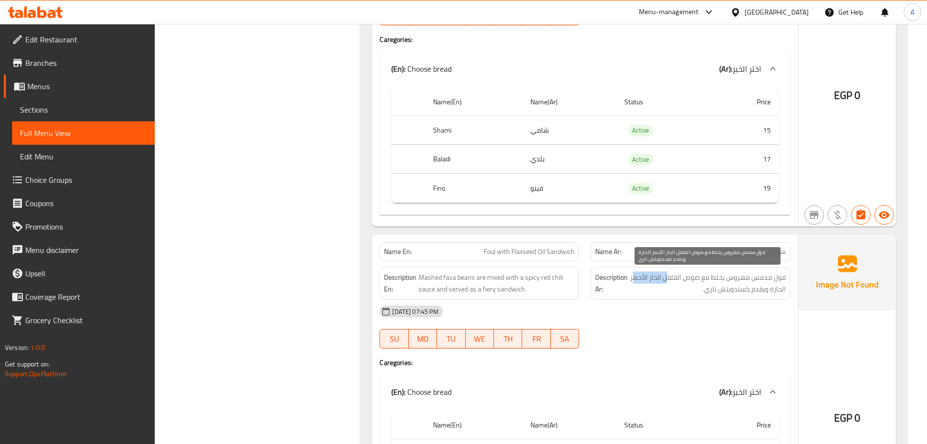
drag, startPoint x: 656, startPoint y: 276, endPoint x: 693, endPoint y: 290, distance: 39.8
click at [636, 278] on span "فول مدمس مهروس يخلط مع صوص الفلفل الحار الأحمر الحارة ويقدم كسندويتش ناري." at bounding box center [708, 283] width 156 height 24
drag, startPoint x: 780, startPoint y: 291, endPoint x: 630, endPoint y: 290, distance: 150.0
click at [727, 292] on span "فول مدمس مهروس يخلط مع صوص الفلفل الحار الأحمر الحارة ويقدم كسندويتش ناري." at bounding box center [708, 283] width 156 height 24
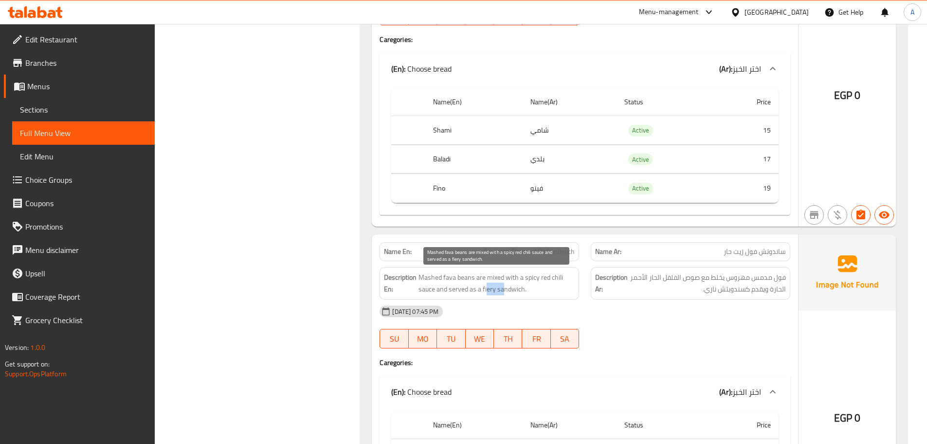
click at [597, 302] on div "Name En: Foul with Flaxseed Oil Sandwich Name Ar: ساندوتش فول زيت حار Descripti…" at bounding box center [585, 391] width 426 height 315
click at [691, 326] on div "08-09-2025 07:45 PM SU MO TU WE TH FR SA" at bounding box center [585, 326] width 423 height 55
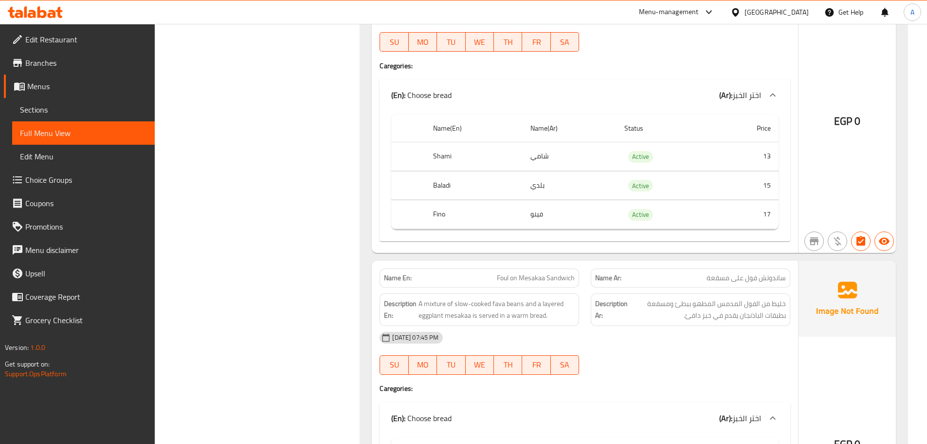
scroll to position [3262, 0]
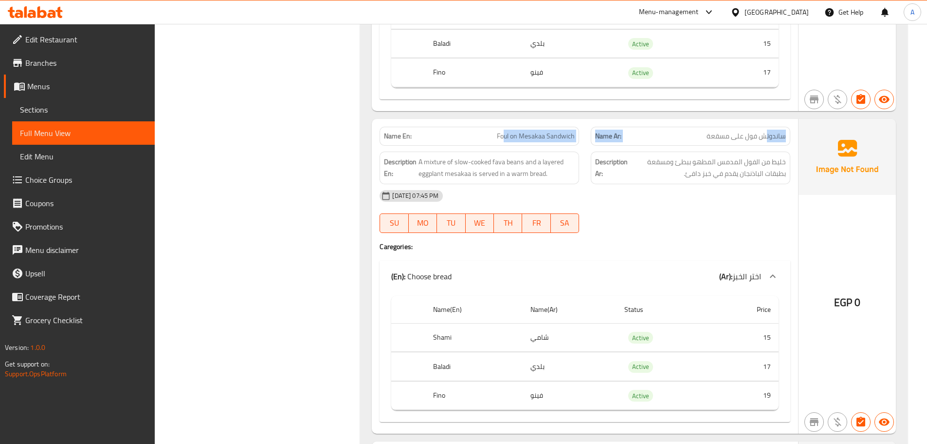
drag, startPoint x: 746, startPoint y: 131, endPoint x: 670, endPoint y: 182, distance: 91.3
click at [504, 129] on div "Name En: Foul on Mesakaa Sandwich Name Ar: ساندوتش فول على مسقعة" at bounding box center [585, 136] width 423 height 31
click at [723, 189] on div "08-09-2025 07:45 PM" at bounding box center [585, 195] width 423 height 23
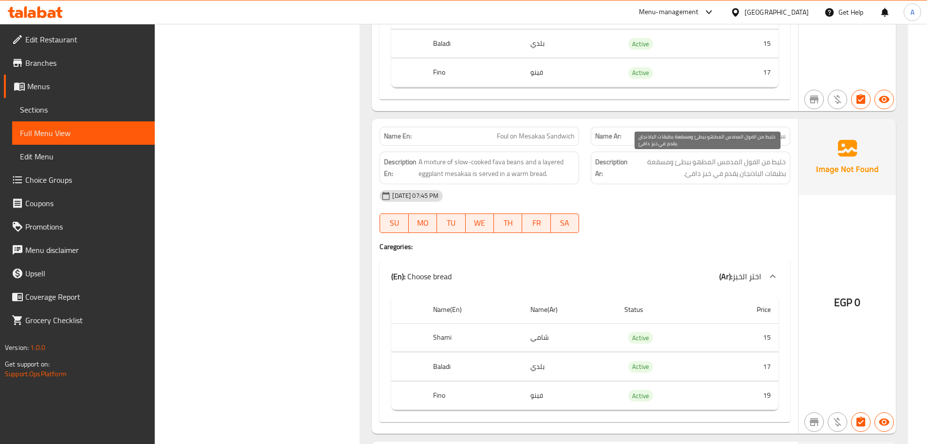
click at [782, 162] on span "خليط من الفول المدمس المطهو ببطئ ومسقعة بطبقات الباذنجان يقدم في خبز دافئ." at bounding box center [708, 168] width 156 height 24
drag, startPoint x: 782, startPoint y: 162, endPoint x: 707, endPoint y: 162, distance: 75.5
click at [707, 162] on span "خليط من الفول المدمس المطهو ببطئ ومسقعة بطبقات الباذنجان يقدم في خبز دافئ." at bounding box center [708, 168] width 156 height 24
click at [772, 173] on span "خليط من الفول المدمس المطهو ببطئ ومسقعة بطبقات الباذنجان يقدم في خبز دافئ." at bounding box center [708, 168] width 156 height 24
drag, startPoint x: 772, startPoint y: 173, endPoint x: 708, endPoint y: 173, distance: 63.8
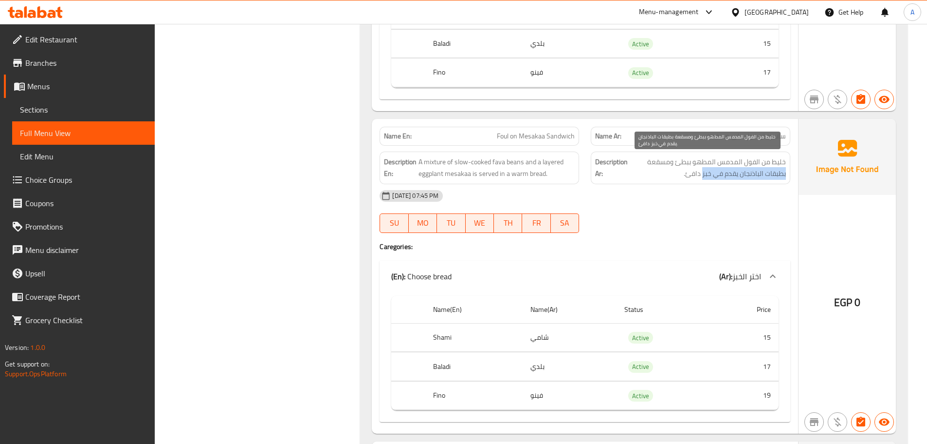
click at [708, 172] on span "خليط من الفول المدمس المطهو ببطئ ومسقعة بطبقات الباذنجان يقدم في خبز دافئ." at bounding box center [708, 168] width 156 height 24
click at [707, 175] on span "خليط من الفول المدمس المطهو ببطئ ومسقعة بطبقات الباذنجان يقدم في خبز دافئ." at bounding box center [708, 168] width 156 height 24
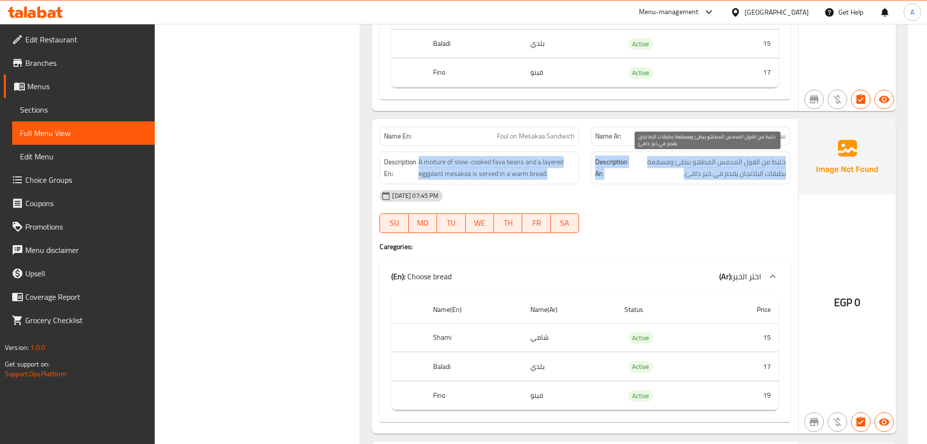
drag, startPoint x: 707, startPoint y: 175, endPoint x: 546, endPoint y: 173, distance: 160.7
click at [546, 173] on div "Description En: A mixture of slow-cooked fava beans and a layered eggplant mesa…" at bounding box center [585, 168] width 423 height 44
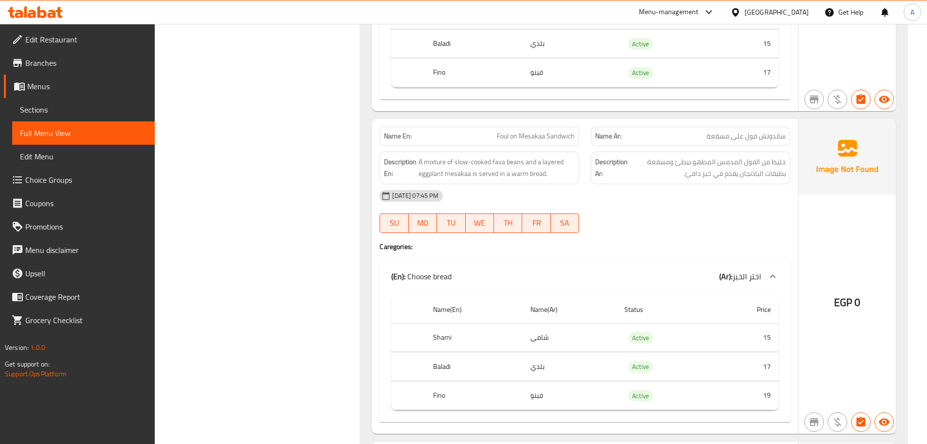
click at [739, 211] on div "08-09-2025 07:45 PM SU MO TU WE TH FR SA" at bounding box center [585, 211] width 423 height 55
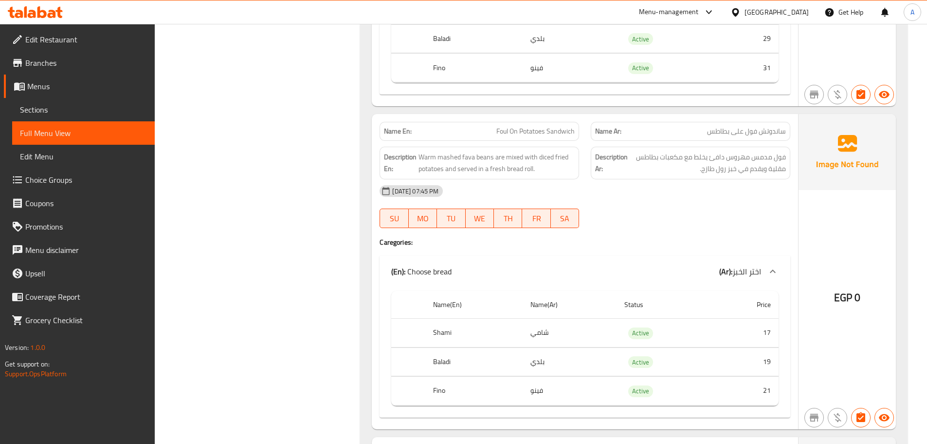
scroll to position [4236, 0]
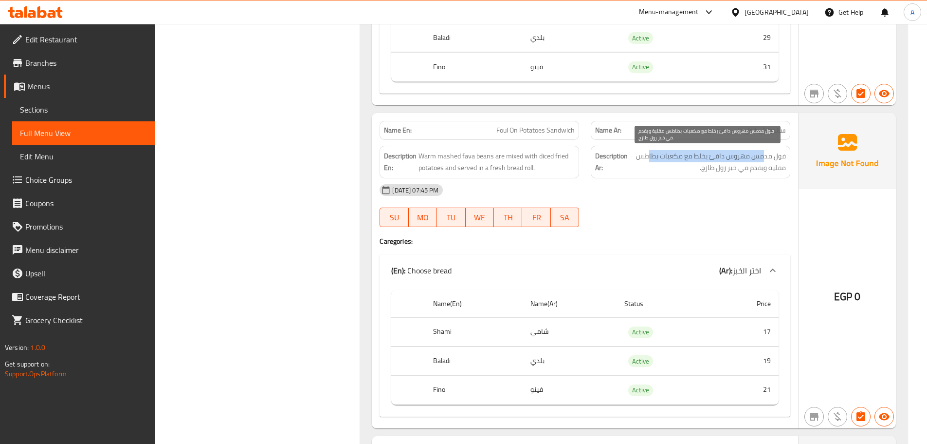
drag, startPoint x: 765, startPoint y: 157, endPoint x: 657, endPoint y: 173, distance: 109.3
click at [650, 156] on span "فول مدمس مهروس دافئ يخلط مع مكعبات بطاطس مقلية ويقدم في خبز رول طازج." at bounding box center [708, 162] width 156 height 24
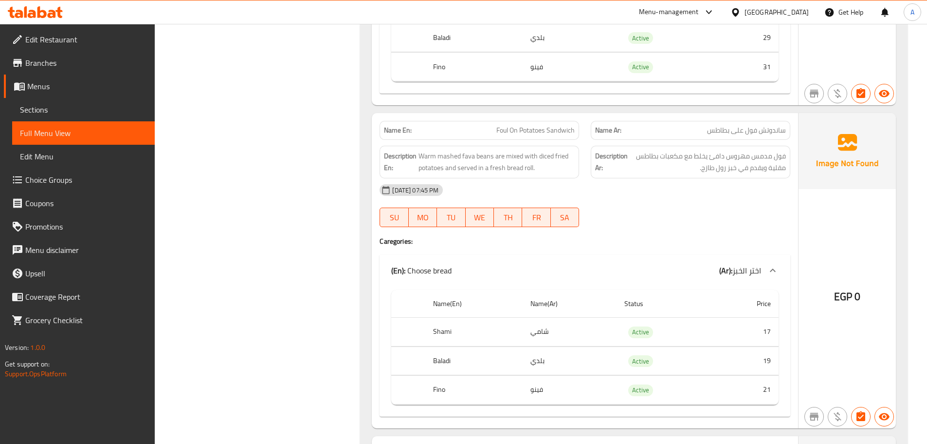
click at [675, 204] on div "08-09-2025 07:45 PM SU MO TU WE TH FR SA" at bounding box center [585, 205] width 423 height 55
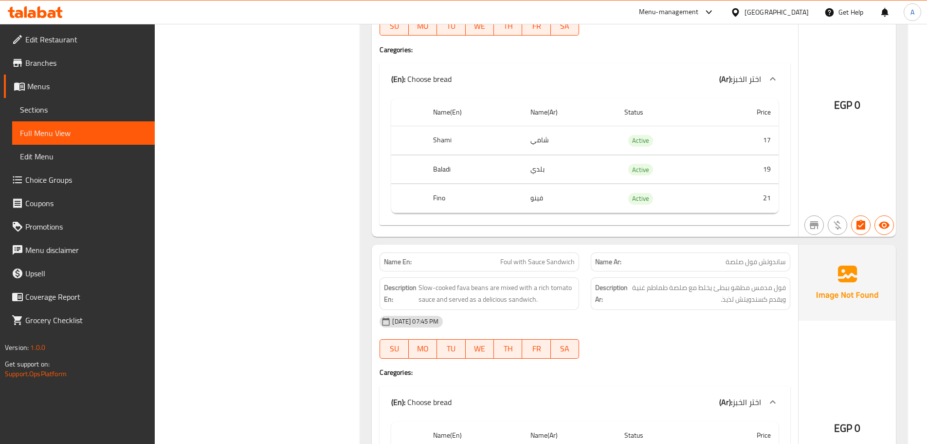
scroll to position [4479, 0]
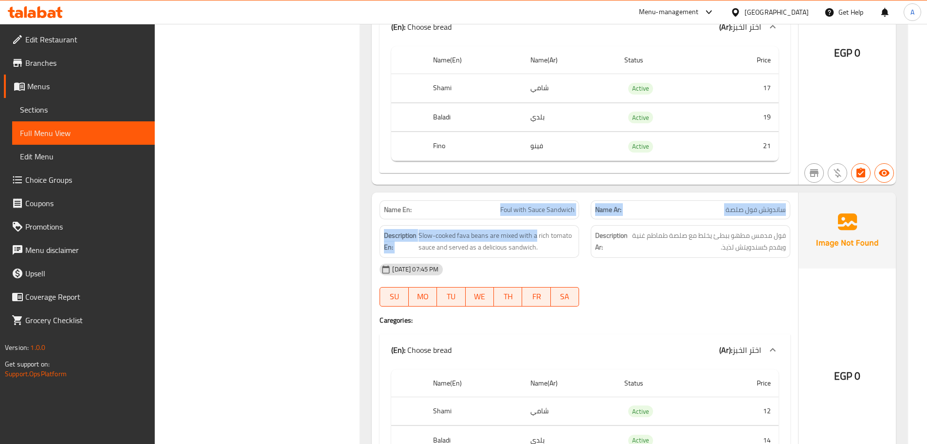
drag, startPoint x: 482, startPoint y: 210, endPoint x: 622, endPoint y: 244, distance: 144.3
click at [568, 227] on div "Name En: Foul with Sauce Sandwich Name Ar: ساندوتش فول صلصة Description En: Slo…" at bounding box center [585, 349] width 426 height 315
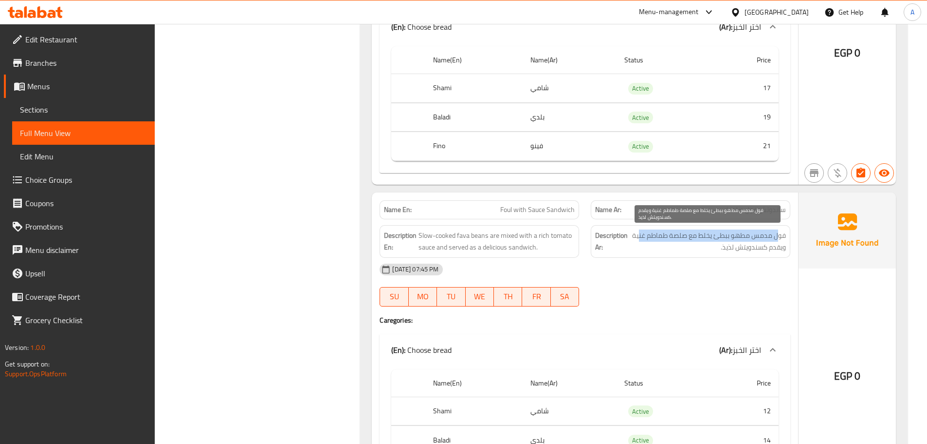
drag, startPoint x: 779, startPoint y: 233, endPoint x: 640, endPoint y: 233, distance: 138.8
click at [640, 233] on span "فول مدمس مطهو ببطئ يخلط مع صلصة طماطم غنية ويقدم كسندويتش لذيذ." at bounding box center [708, 241] width 156 height 24
drag, startPoint x: 780, startPoint y: 250, endPoint x: 717, endPoint y: 251, distance: 62.8
click at [721, 250] on span "فول مدمس مطهو ببطئ يخلط مع صلصة طماطم غنية ويقدم كسندويتش لذيذ." at bounding box center [708, 241] width 156 height 24
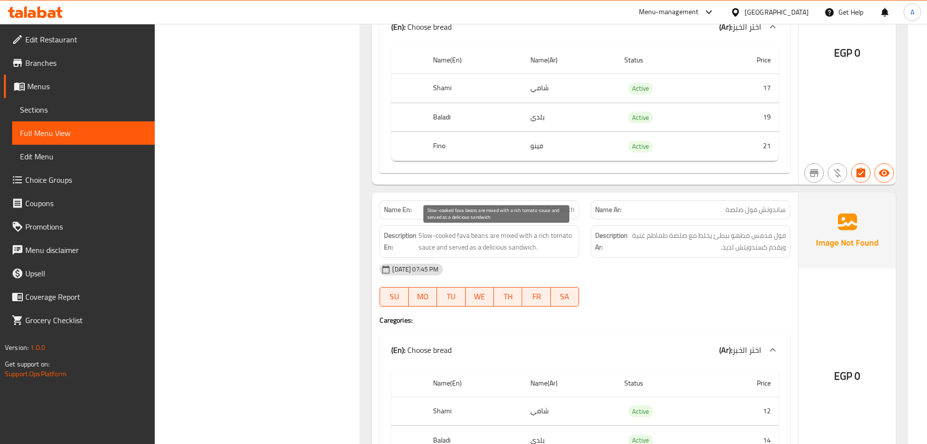
drag, startPoint x: 521, startPoint y: 252, endPoint x: 621, endPoint y: 279, distance: 103.1
click at [546, 253] on div "Description En: Slow-cooked fava beans are mixed with a rich tomato sauce and s…" at bounding box center [480, 241] width 200 height 33
click at [623, 280] on div "08-09-2025 07:45 PM" at bounding box center [585, 269] width 423 height 23
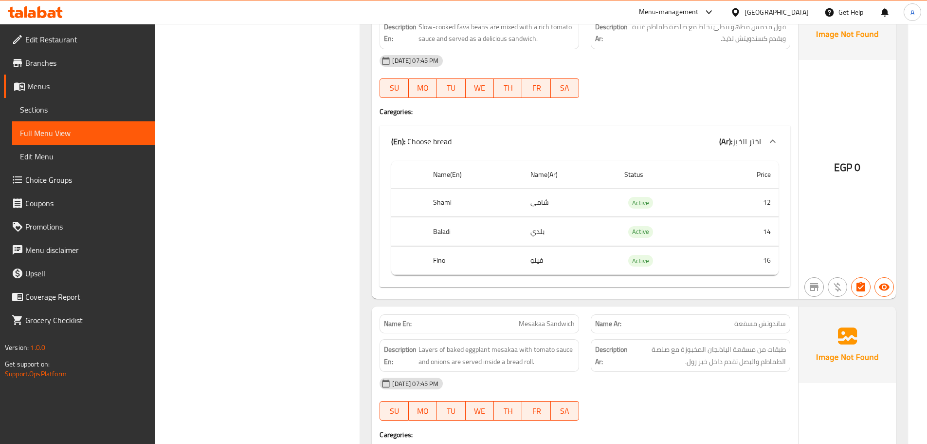
scroll to position [4771, 0]
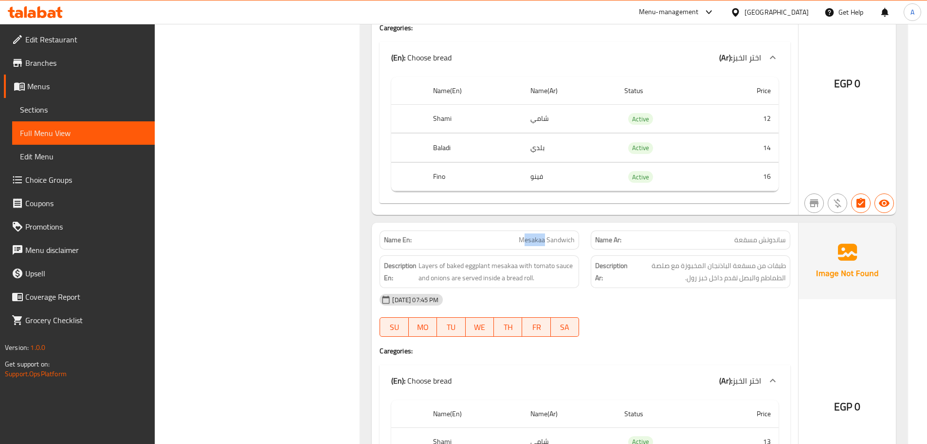
drag, startPoint x: 523, startPoint y: 236, endPoint x: 599, endPoint y: 253, distance: 77.8
click at [589, 249] on div "Name En: Mesakaa Sandwich Name Ar: ساندوتش مسقعة Description En: Layers of bake…" at bounding box center [585, 379] width 426 height 315
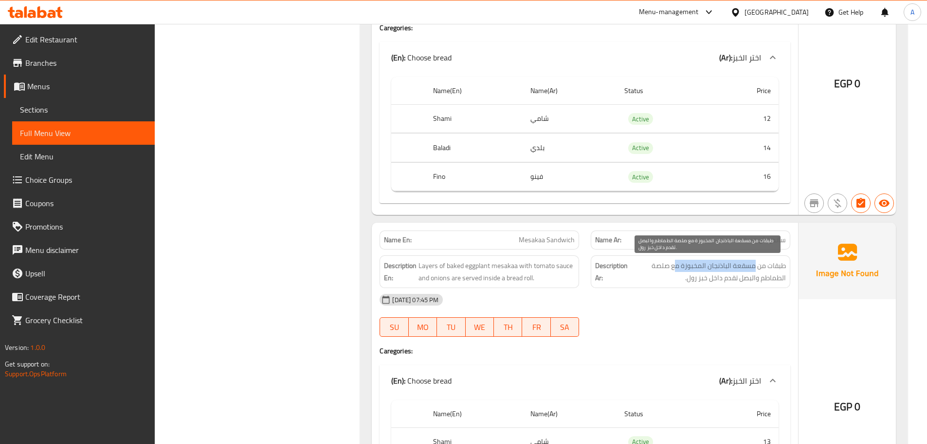
drag, startPoint x: 746, startPoint y: 266, endPoint x: 677, endPoint y: 262, distance: 68.8
click at [677, 262] on span "طبقات من مسقعة الباذنجان المخبوزة مع صلصة الطماطم والبصل تقدم داخل خبز رول." at bounding box center [708, 271] width 156 height 24
click at [712, 278] on span "طبقات من مسقعة الباذنجان المخبوزة مع صلصة الطماطم والبصل تقدم داخل خبز رول." at bounding box center [708, 271] width 156 height 24
click at [693, 305] on div "08-09-2025 07:45 PM" at bounding box center [585, 299] width 423 height 23
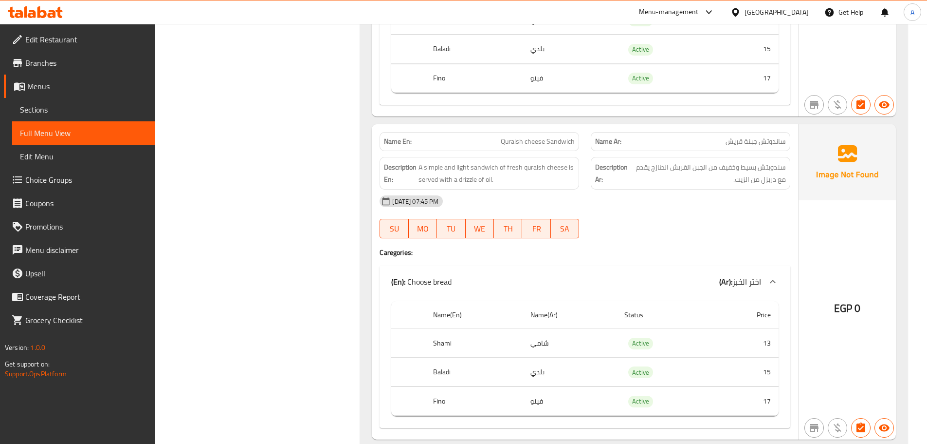
scroll to position [5209, 0]
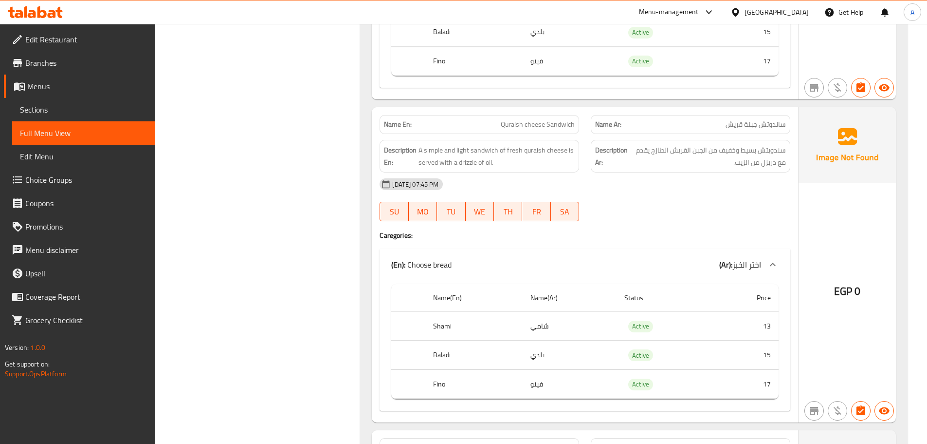
drag, startPoint x: 491, startPoint y: 120, endPoint x: 553, endPoint y: 134, distance: 63.4
click at [539, 130] on div "Name En: Quraish cheese Sandwich" at bounding box center [480, 124] width 200 height 19
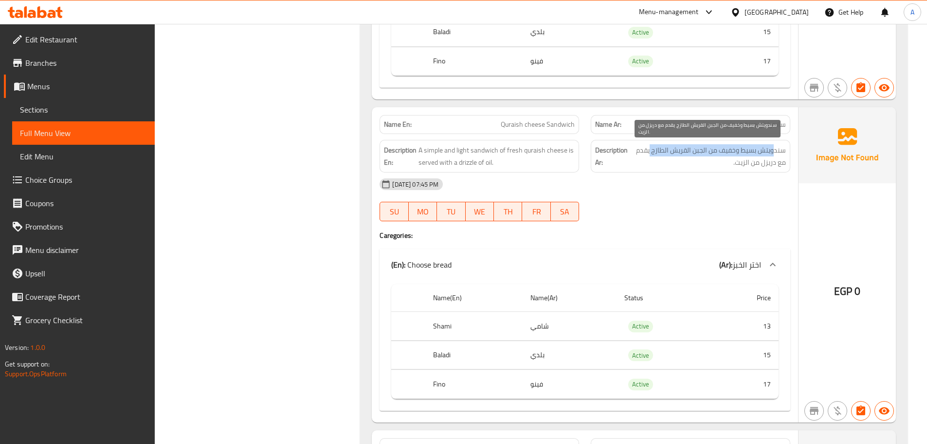
drag, startPoint x: 774, startPoint y: 150, endPoint x: 650, endPoint y: 148, distance: 123.7
click at [650, 148] on span "سندويتش بسيط وخفيف من الجبن القريش الطازج يقدم مع دريزل من الزيت." at bounding box center [708, 156] width 156 height 24
drag, startPoint x: 746, startPoint y: 161, endPoint x: 706, endPoint y: 201, distance: 56.1
click at [741, 163] on span "سندويتش بسيط وخفيف من الجبن القريش الطازج يقدم مع دريزل من الزيت." at bounding box center [708, 156] width 156 height 24
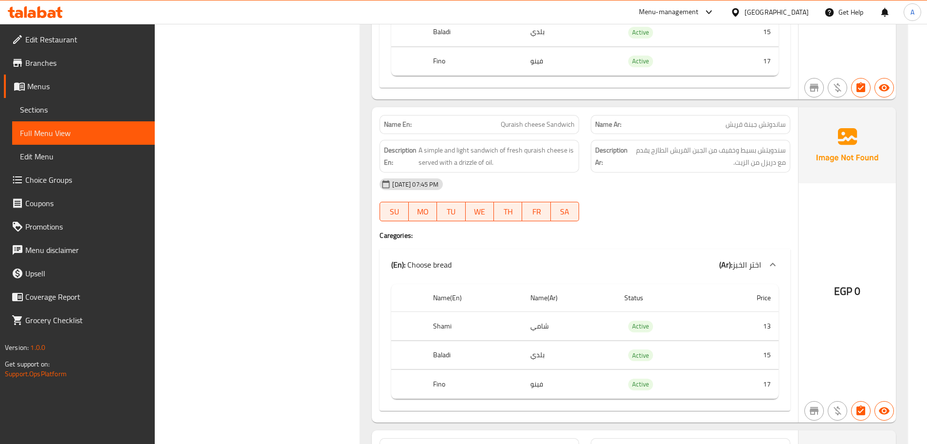
click at [701, 207] on div "08-09-2025 07:45 PM SU MO TU WE TH FR SA" at bounding box center [585, 199] width 423 height 55
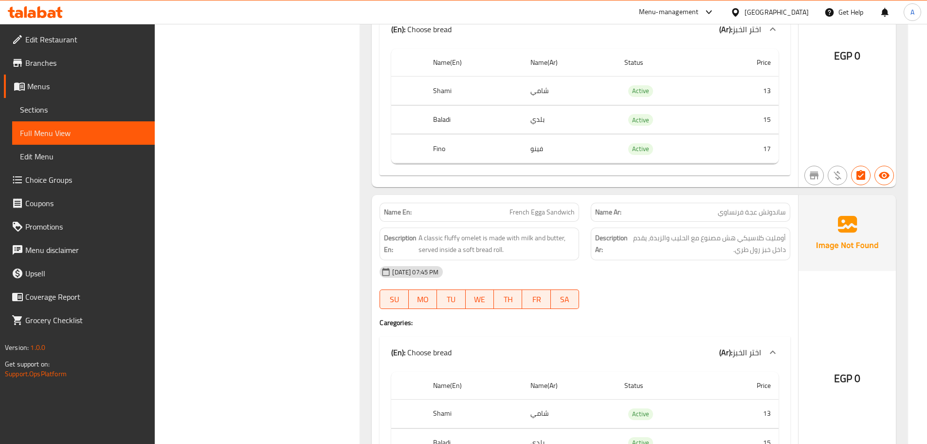
scroll to position [5550, 0]
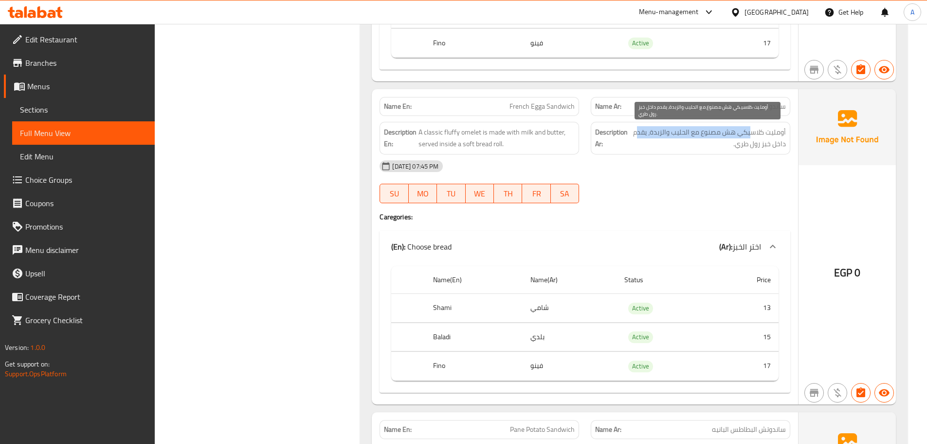
drag, startPoint x: 746, startPoint y: 130, endPoint x: 637, endPoint y: 130, distance: 109.5
click at [637, 130] on span "أومليت كلاسيكي هش مصنوع مع الحليب والزبدة، يقدم داخل خبز رول طري." at bounding box center [708, 138] width 156 height 24
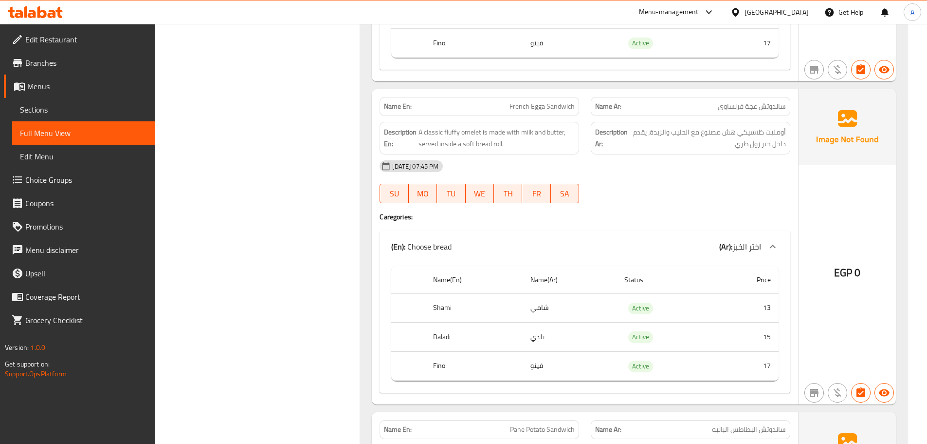
click at [644, 190] on div "08-09-2025 07:45 PM SU MO TU WE TH FR SA" at bounding box center [585, 181] width 423 height 55
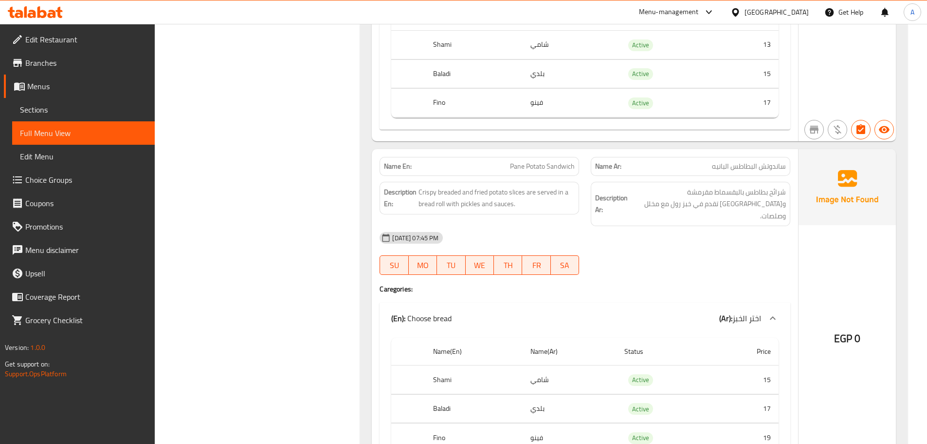
scroll to position [5842, 0]
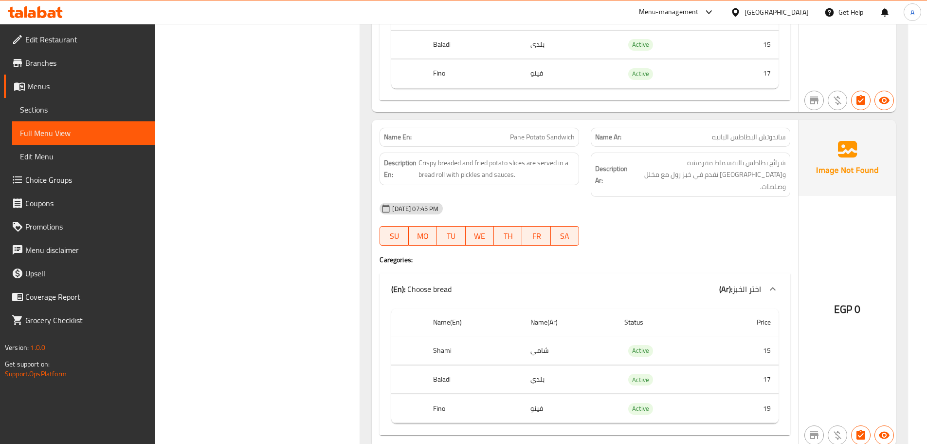
click at [558, 144] on div "Name En: Pane Potato Sandwich" at bounding box center [480, 137] width 200 height 19
click at [642, 197] on div "08-09-2025 07:45 PM" at bounding box center [585, 208] width 423 height 23
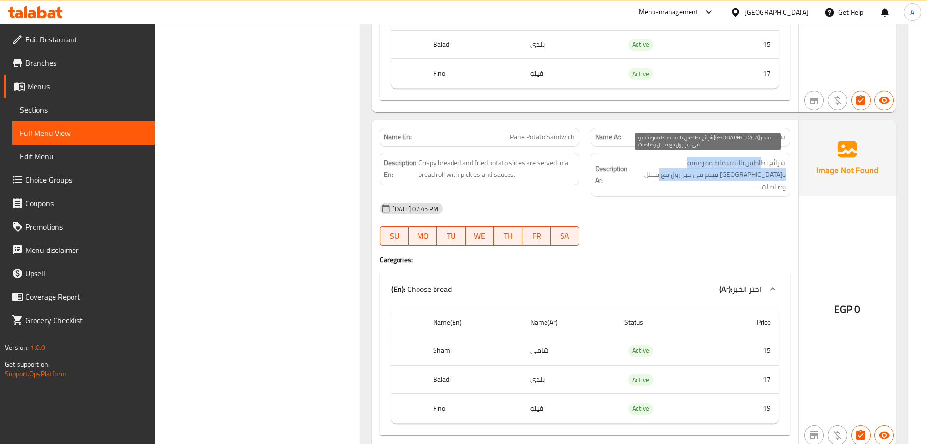
drag, startPoint x: 752, startPoint y: 161, endPoint x: 664, endPoint y: 170, distance: 88.6
click at [664, 170] on span "شرائح بطاطس بالبقسماط مقرمشة ومقلية تقدم في خبز رول مع مخلل وصلصات." at bounding box center [708, 175] width 156 height 36
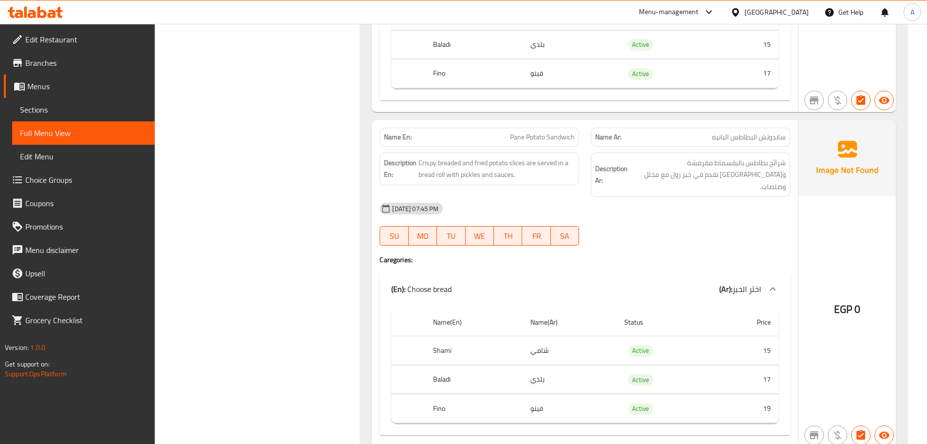
click at [656, 197] on div "08-09-2025 07:45 PM" at bounding box center [585, 208] width 423 height 23
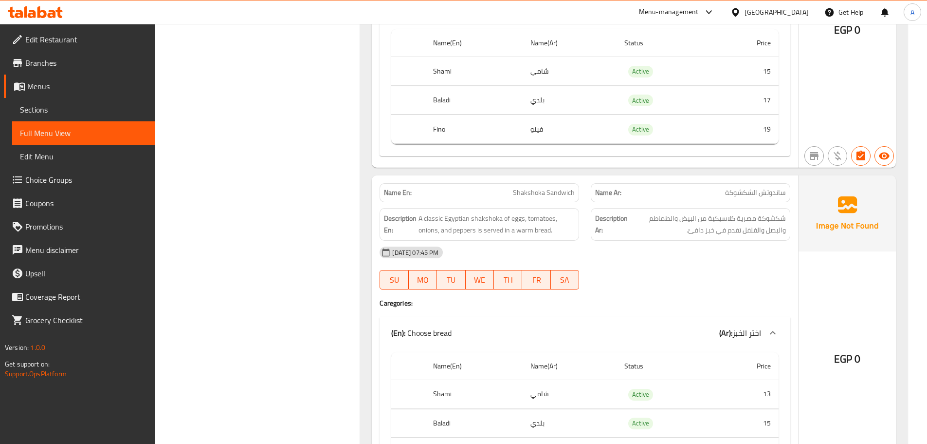
scroll to position [6134, 0]
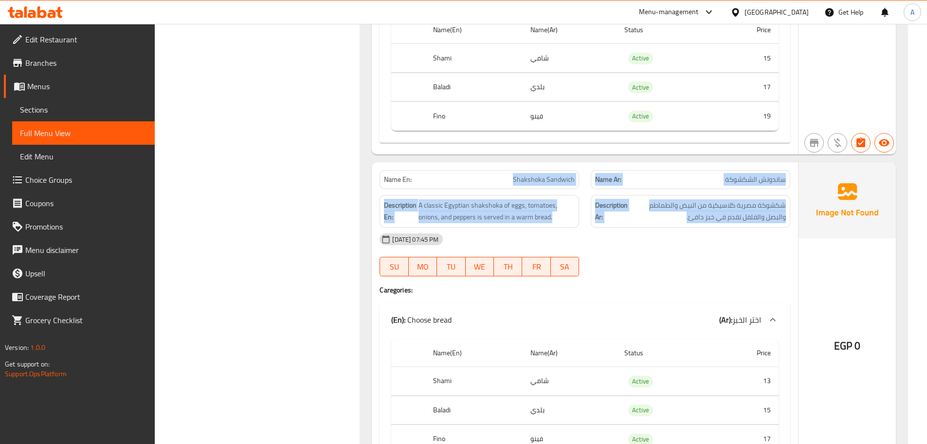
drag, startPoint x: 486, startPoint y: 169, endPoint x: 737, endPoint y: 225, distance: 257.4
click at [667, 203] on div "Name En: Shakshoka Sandwich Name Ar: ساندوتش الشكشوكة Description En: A classic…" at bounding box center [585, 319] width 426 height 315
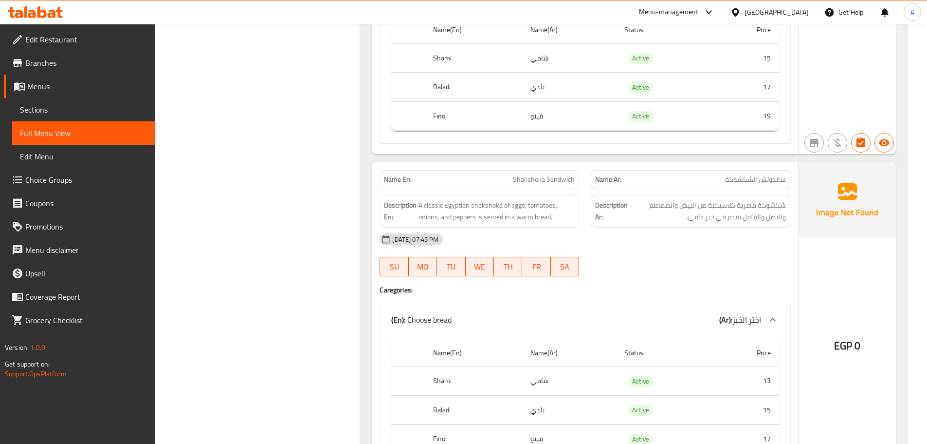
click at [738, 227] on div "08-09-2025 07:45 PM" at bounding box center [585, 238] width 423 height 23
drag, startPoint x: 743, startPoint y: 193, endPoint x: 657, endPoint y: 190, distance: 86.2
click at [657, 199] on span "شكشوكة مصرية كلاسيكية من البيض والطماطم والبصل والفلفل تقدم في خبز دافئ." at bounding box center [708, 211] width 156 height 24
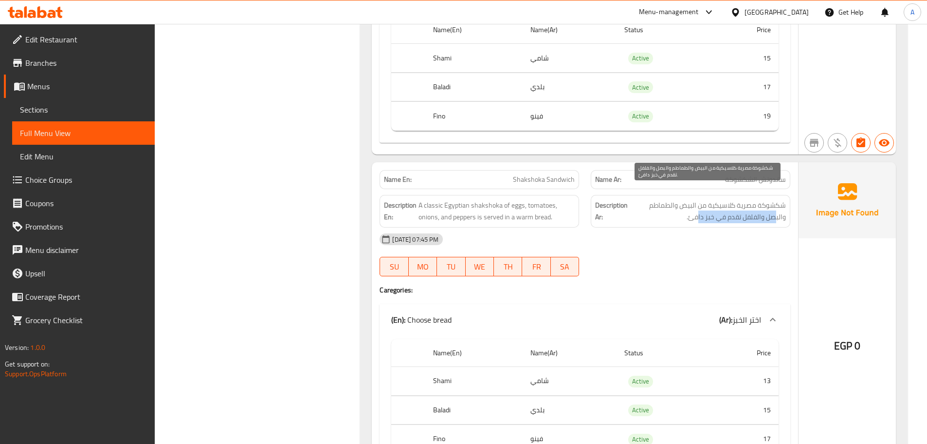
drag, startPoint x: 777, startPoint y: 208, endPoint x: 697, endPoint y: 205, distance: 79.9
click at [697, 205] on span "شكشوكة مصرية كلاسيكية من البيض والطماطم والبصل والفلفل تقدم في خبز دافئ." at bounding box center [708, 211] width 156 height 24
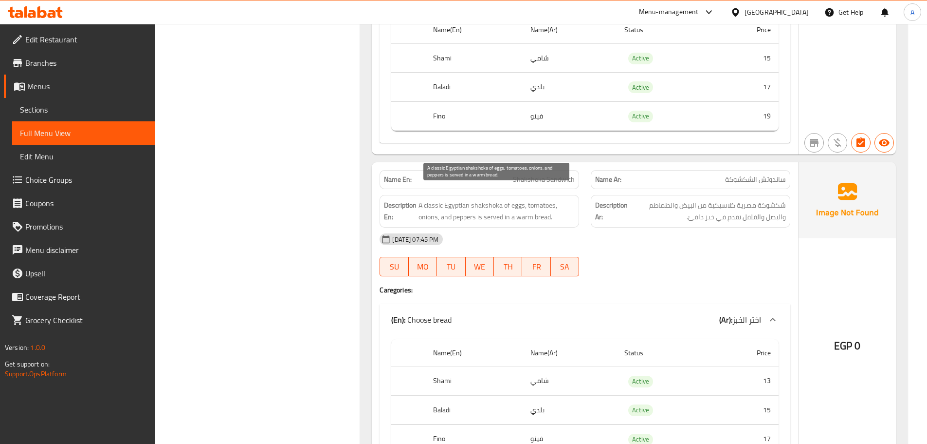
drag, startPoint x: 515, startPoint y: 203, endPoint x: 640, endPoint y: 233, distance: 129.2
click at [569, 210] on span "A classic Egyptian shakshoka of eggs, tomatoes, onions, and peppers is served i…" at bounding box center [497, 211] width 156 height 24
click at [640, 233] on div "08-09-2025 07:45 PM" at bounding box center [585, 238] width 423 height 23
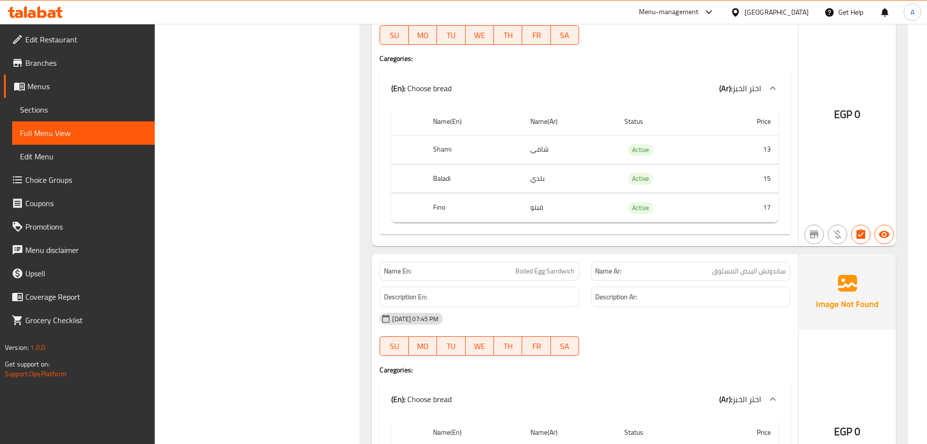
scroll to position [6378, 0]
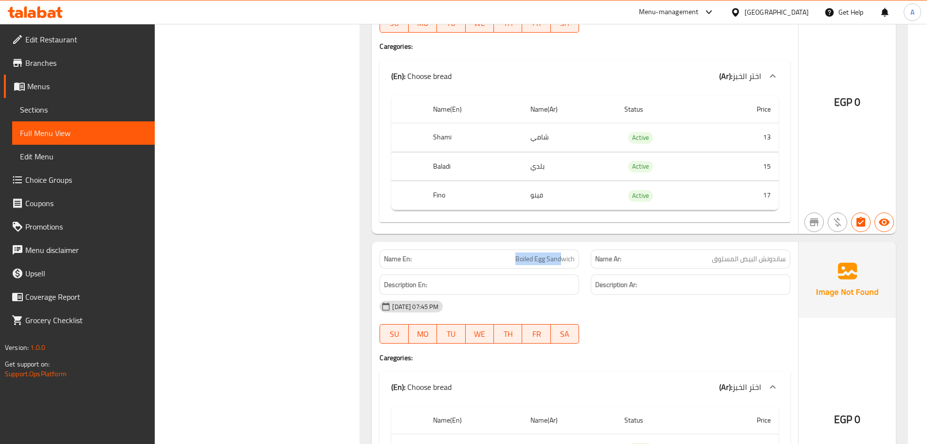
drag, startPoint x: 516, startPoint y: 246, endPoint x: 642, endPoint y: 276, distance: 130.0
click at [592, 260] on div "Name En: Boiled Egg Sandwich Name Ar: ساندوتش البيض المسلوق Description En: Des…" at bounding box center [585, 392] width 426 height 303
click at [655, 295] on div "08-09-2025 07:45 PM" at bounding box center [585, 306] width 423 height 23
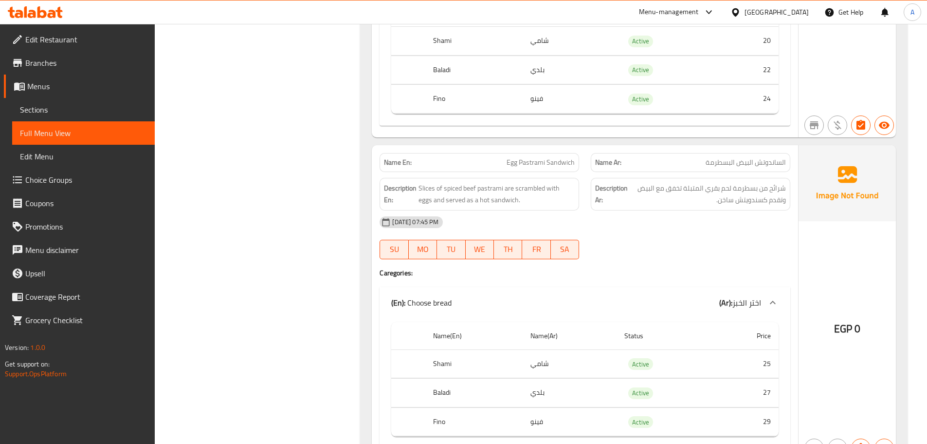
scroll to position [7108, 0]
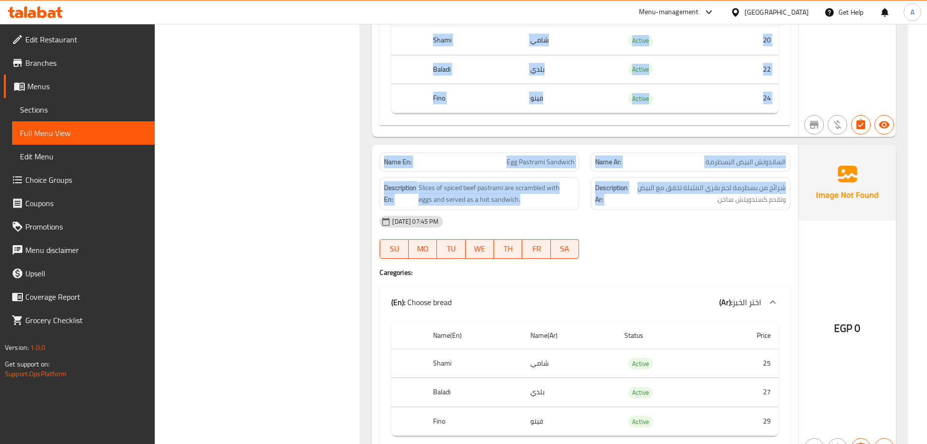
drag, startPoint x: 788, startPoint y: 189, endPoint x: 386, endPoint y: 187, distance: 402.1
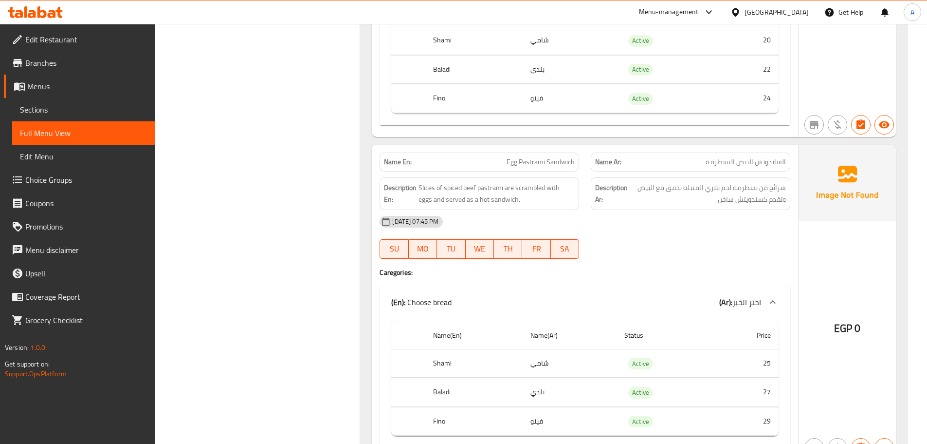
click at [722, 253] on div at bounding box center [690, 259] width 211 height 12
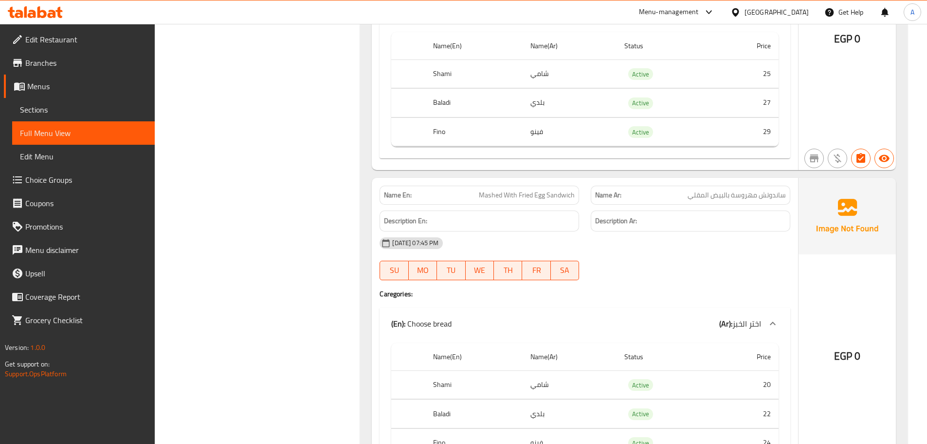
scroll to position [7449, 0]
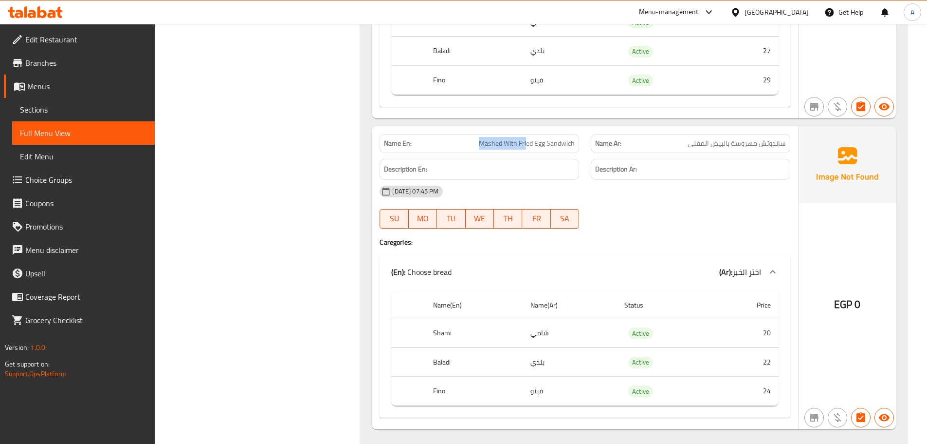
drag, startPoint x: 456, startPoint y: 121, endPoint x: 609, endPoint y: 141, distance: 153.8
click at [582, 136] on div "Name En: Mashed With Fried Egg Sandwich" at bounding box center [479, 143] width 211 height 31
click at [682, 180] on div "08-09-2025 07:45 PM" at bounding box center [585, 191] width 423 height 23
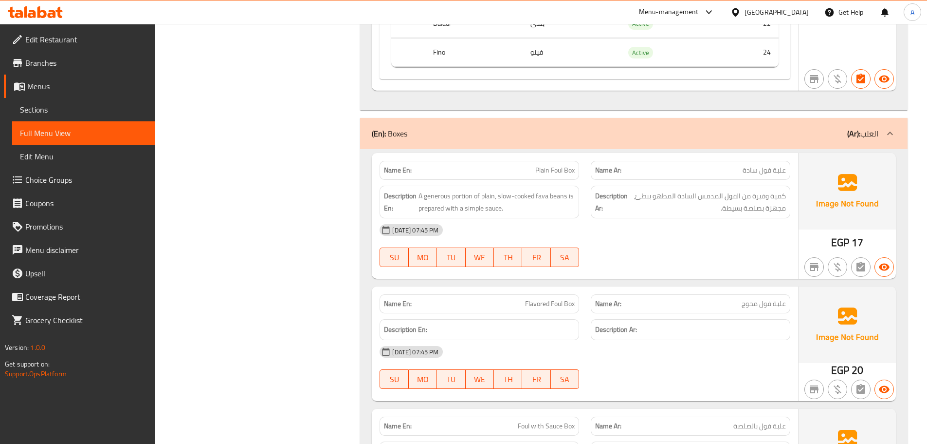
scroll to position [7838, 0]
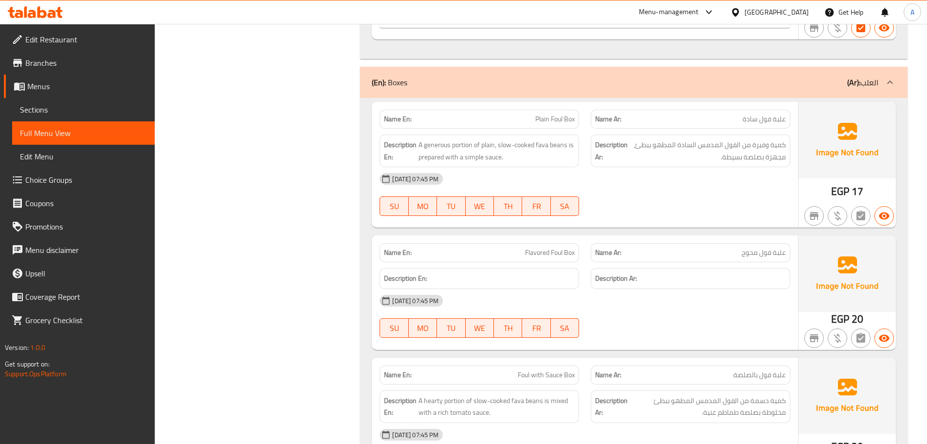
click at [666, 184] on div "08-09-2025 07:45 PM SU MO TU WE TH FR SA" at bounding box center [585, 194] width 423 height 55
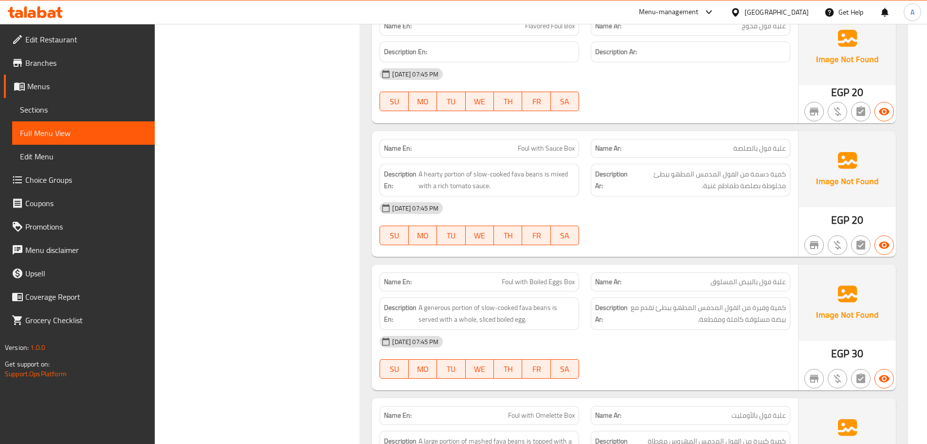
scroll to position [8082, 0]
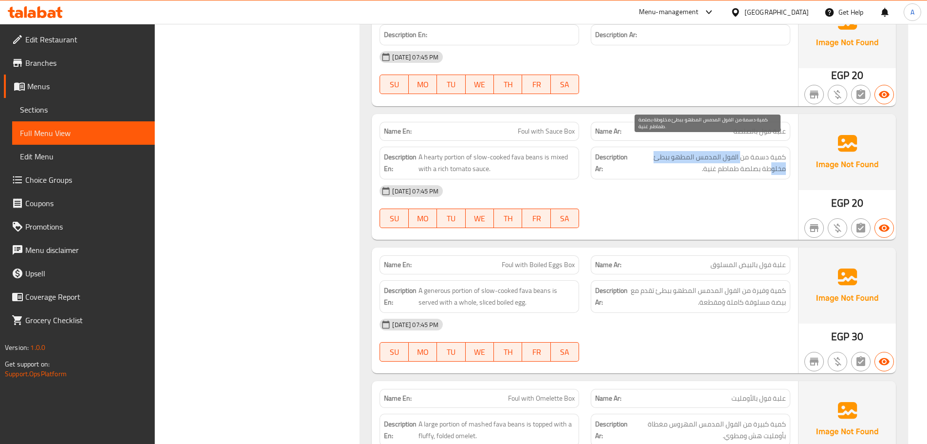
drag, startPoint x: 704, startPoint y: 140, endPoint x: 639, endPoint y: 140, distance: 65.2
click at [639, 151] on span "كمية دسمة من الفول المدمس المطهو ببطئ مخلوطة بصلصة طماطم غنية." at bounding box center [708, 163] width 156 height 24
drag, startPoint x: 780, startPoint y: 154, endPoint x: 750, endPoint y: 167, distance: 33.4
click at [760, 162] on span "كمية دسمة من الفول المدمس المطهو ببطئ مخلوطة بصلصة طماطم غنية." at bounding box center [708, 163] width 156 height 24
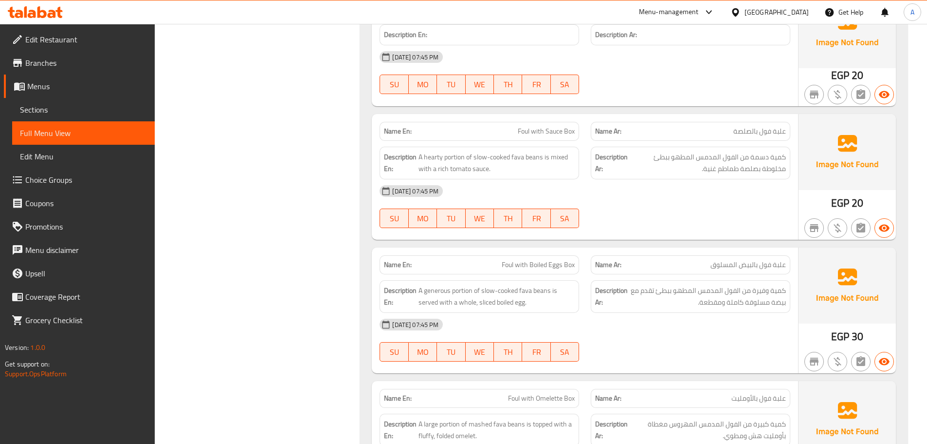
drag, startPoint x: 737, startPoint y: 184, endPoint x: 704, endPoint y: 199, distance: 36.6
click at [735, 185] on div "08-09-2025 07:45 PM" at bounding box center [585, 190] width 423 height 23
drag, startPoint x: 495, startPoint y: 251, endPoint x: 623, endPoint y: 238, distance: 128.7
click at [600, 252] on div "Name En: Foul with Boiled Eggs Box Name Ar: علبة فول بالبيض المسلوق" at bounding box center [585, 264] width 423 height 31
click at [641, 222] on div at bounding box center [690, 228] width 211 height 12
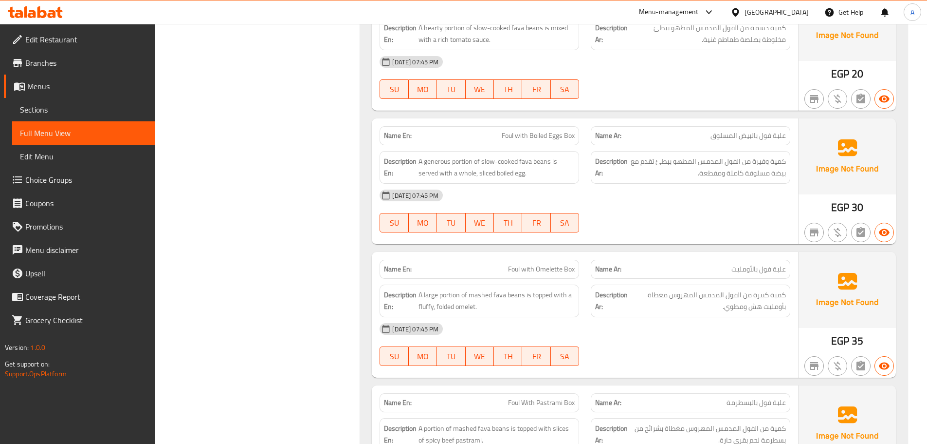
scroll to position [8228, 0]
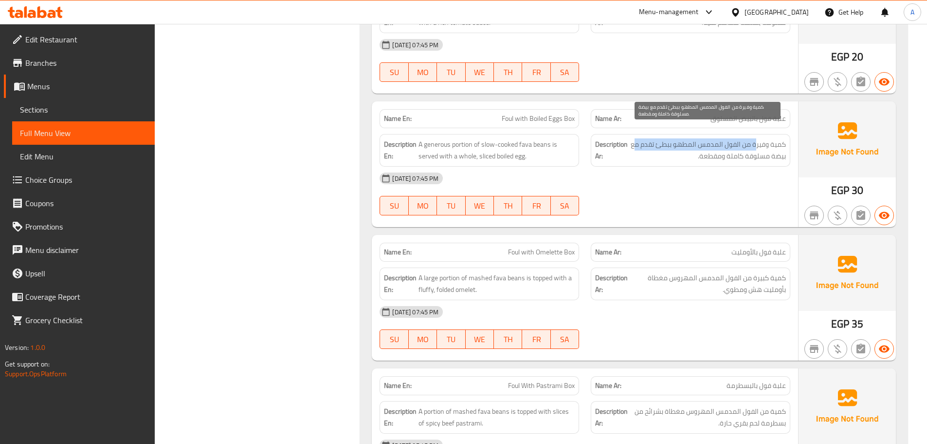
drag, startPoint x: 757, startPoint y: 135, endPoint x: 634, endPoint y: 134, distance: 122.7
click at [634, 138] on span "كمية وفيرة من الفول المدمس المطهو ببطئ تقدم مع بيضة مسلوقة كاملة ومقطعة." at bounding box center [708, 150] width 156 height 24
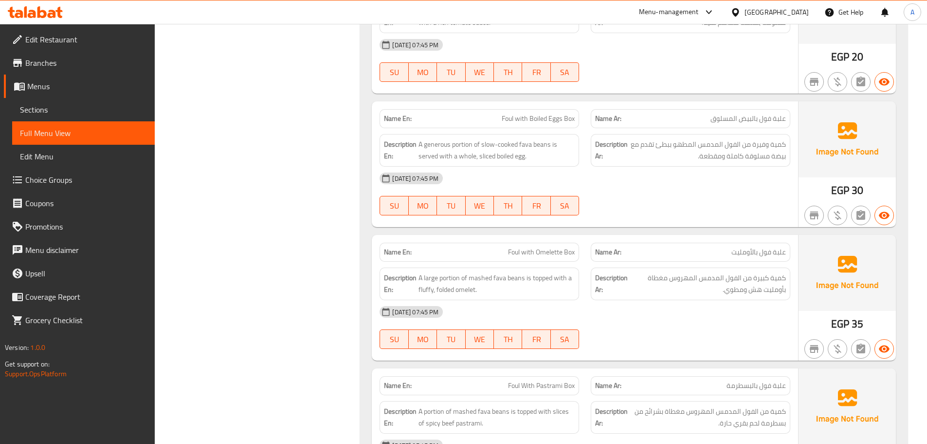
click at [690, 173] on div "08-09-2025 07:45 PM" at bounding box center [585, 178] width 423 height 23
drag, startPoint x: 770, startPoint y: 140, endPoint x: 761, endPoint y: 144, distance: 9.4
click at [761, 144] on span "كمية وفيرة من الفول المدمس المطهو ببطئ تقدم مع بيضة مسلوقة كاملة ومقطعة." at bounding box center [708, 150] width 156 height 24
drag, startPoint x: 466, startPoint y: 142, endPoint x: 612, endPoint y: 162, distance: 147.9
click at [535, 150] on span "A generous portion of slow-cooked fava beans is served with a whole, sliced boi…" at bounding box center [497, 150] width 156 height 24
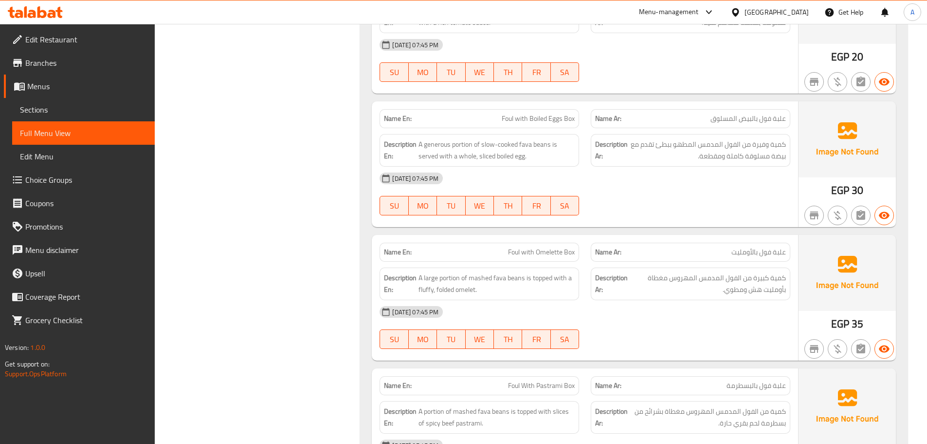
click at [654, 168] on div "08-09-2025 07:45 PM" at bounding box center [585, 178] width 423 height 23
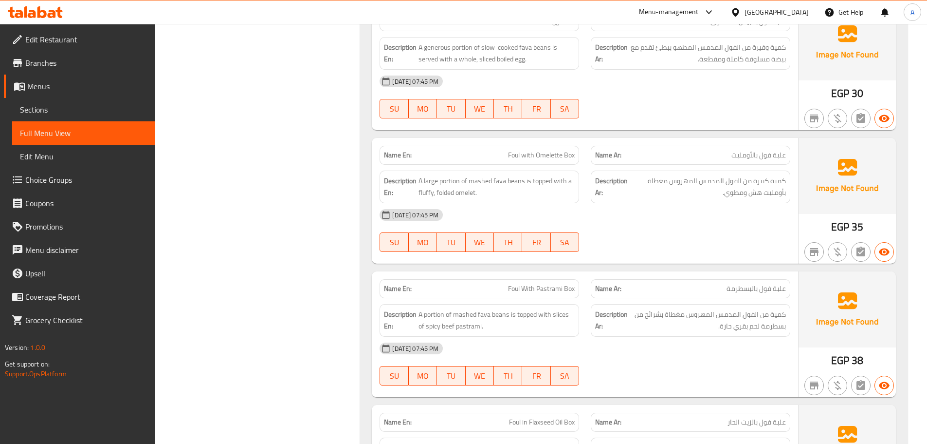
scroll to position [8325, 0]
drag, startPoint x: 502, startPoint y: 140, endPoint x: 633, endPoint y: 128, distance: 131.6
click at [581, 140] on div "Name En: Foul with Omelette Box" at bounding box center [479, 154] width 211 height 31
click at [688, 112] on div at bounding box center [690, 118] width 211 height 12
drag, startPoint x: 779, startPoint y: 149, endPoint x: 531, endPoint y: 138, distance: 249.0
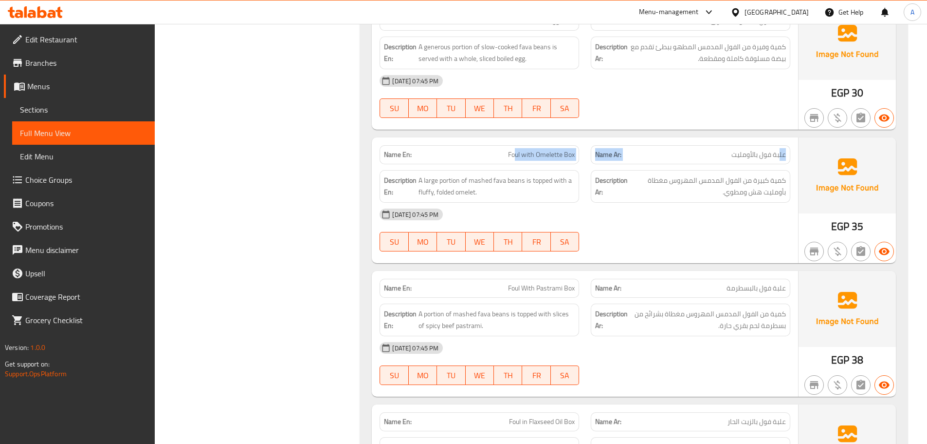
click at [515, 143] on div "Name En: Foul with Omelette Box Name Ar: علبة فول بالأومليت" at bounding box center [585, 154] width 423 height 31
click at [694, 115] on div "Name En: Foul with Boiled Eggs Box Name Ar: علبة فول بالبيض المسلوق Description…" at bounding box center [585, 67] width 426 height 126
click at [746, 217] on div "08-09-2025 07:45 PM SU MO TU WE TH FR SA" at bounding box center [585, 230] width 423 height 55
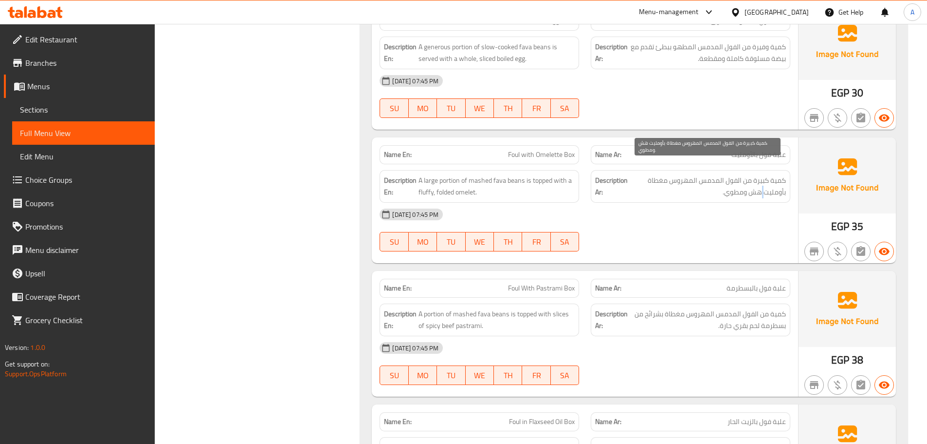
drag, startPoint x: 763, startPoint y: 180, endPoint x: 755, endPoint y: 182, distance: 8.5
click at [759, 182] on span "كمية كبيرة من الفول المدمس المهروس مغطاة بأومليت هش ومطوي." at bounding box center [708, 186] width 156 height 24
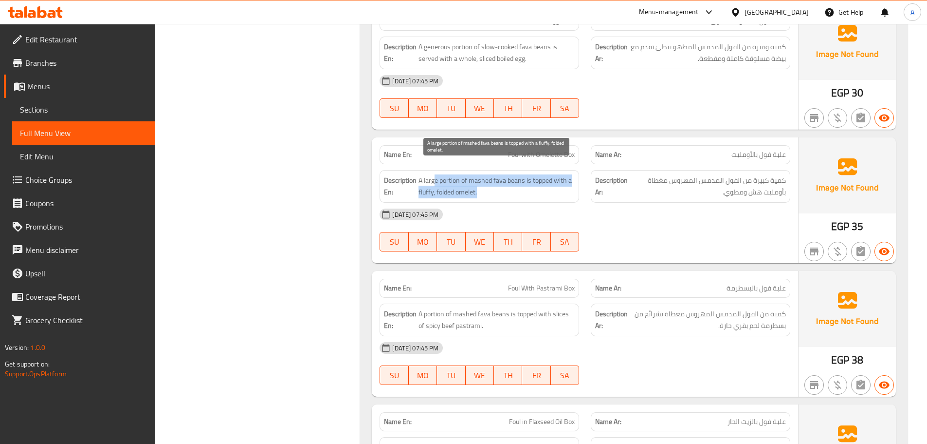
drag, startPoint x: 441, startPoint y: 172, endPoint x: 520, endPoint y: 191, distance: 81.5
click at [501, 185] on span "A large portion of mashed fava beans is topped with a fluffy, folded omelet." at bounding box center [497, 186] width 156 height 24
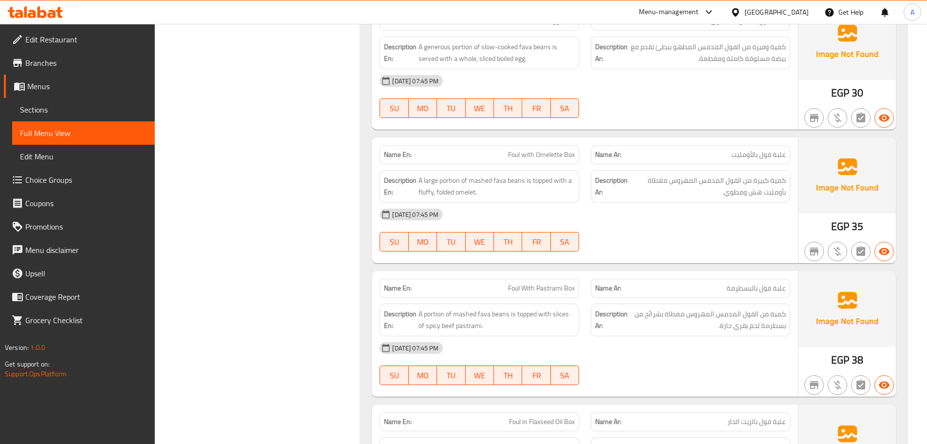
click at [656, 220] on div "08-09-2025 07:45 PM SU MO TU WE TH FR SA" at bounding box center [585, 230] width 423 height 55
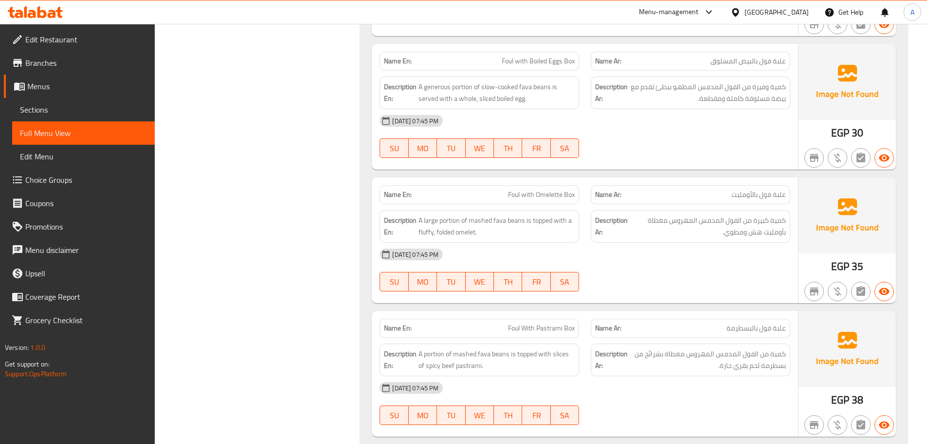
scroll to position [8276, 0]
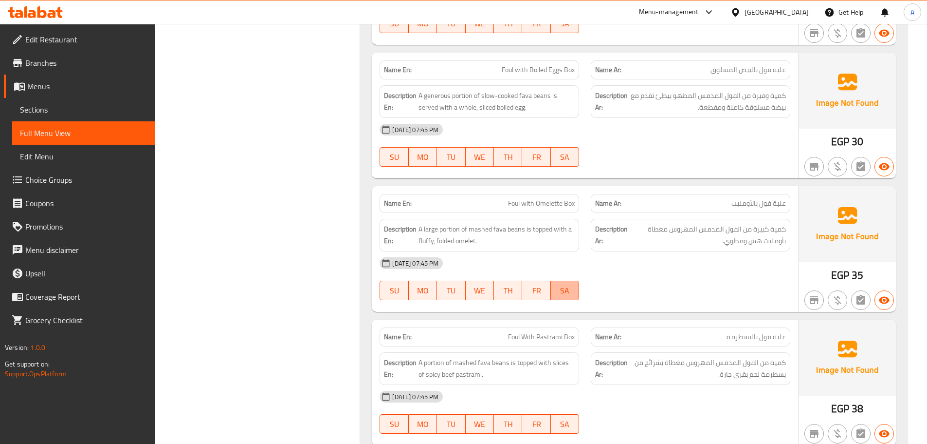
click at [570, 283] on span "SA" at bounding box center [565, 290] width 20 height 14
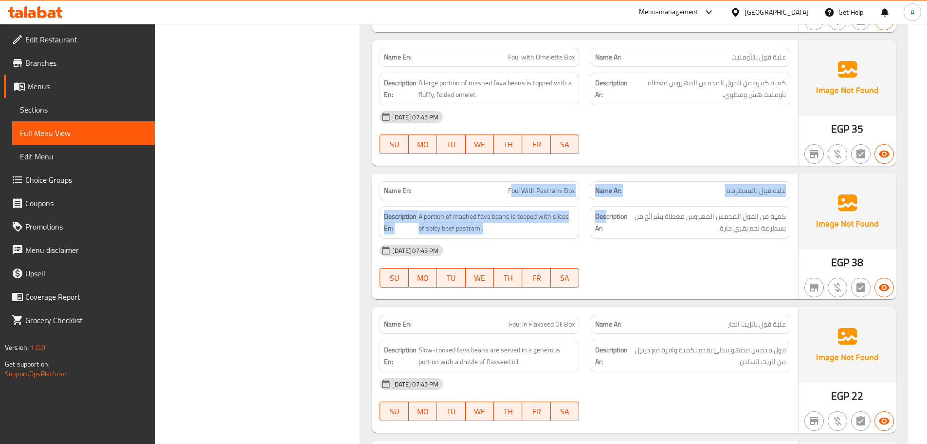
drag, startPoint x: 559, startPoint y: 184, endPoint x: 614, endPoint y: 199, distance: 56.4
click at [614, 199] on div "Name En: Foul With Pastrami Box Name Ar: علبة فول بالبسطرمة Description En: A p…" at bounding box center [585, 236] width 426 height 126
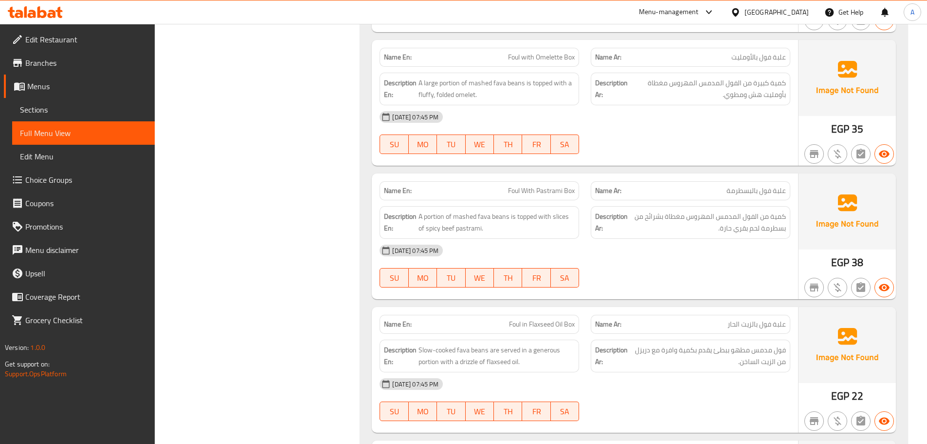
click at [645, 249] on div "08-09-2025 07:45 PM" at bounding box center [585, 250] width 423 height 23
click at [652, 250] on div "08-09-2025 07:45 PM SU MO TU WE TH FR SA" at bounding box center [585, 266] width 423 height 55
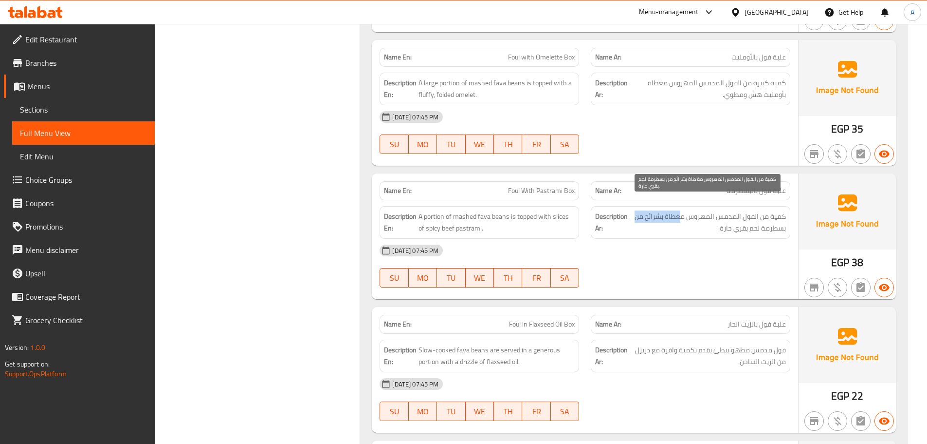
click at [636, 210] on span "كمية من الفول المدمس المهروس مغطاة بشرائح من بسطرمة لحم بقري حارة." at bounding box center [708, 222] width 156 height 24
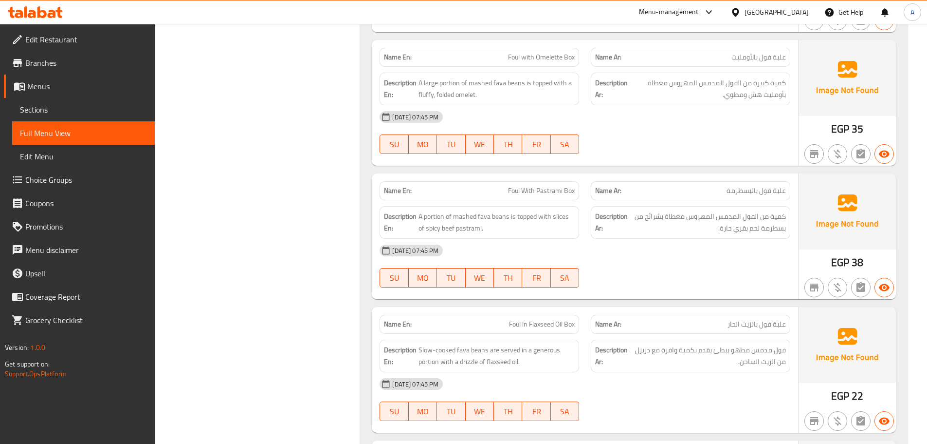
click at [673, 260] on div "08-09-2025 07:45 PM SU MO TU WE TH FR SA" at bounding box center [585, 266] width 423 height 55
drag, startPoint x: 466, startPoint y: 205, endPoint x: 537, endPoint y: 221, distance: 72.4
click at [494, 210] on span "A portion of mashed fava beans is topped with slices of spicy beef pastrami." at bounding box center [497, 222] width 156 height 24
click at [597, 239] on div "08-09-2025 07:45 PM" at bounding box center [585, 250] width 423 height 23
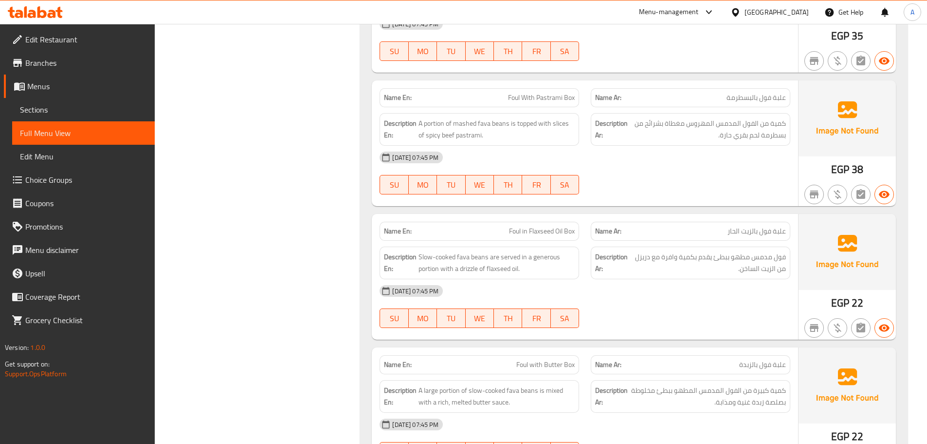
scroll to position [8520, 0]
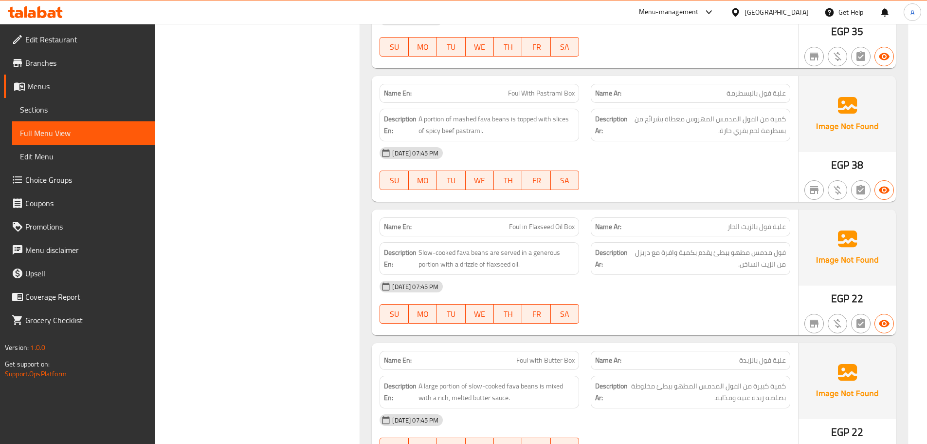
drag, startPoint x: 476, startPoint y: 211, endPoint x: 560, endPoint y: 223, distance: 85.2
click at [547, 222] on p "Name En: Foul in Flaxseed Oil Box" at bounding box center [479, 227] width 191 height 10
click at [683, 282] on div "08-09-2025 07:45 PM" at bounding box center [585, 286] width 423 height 23
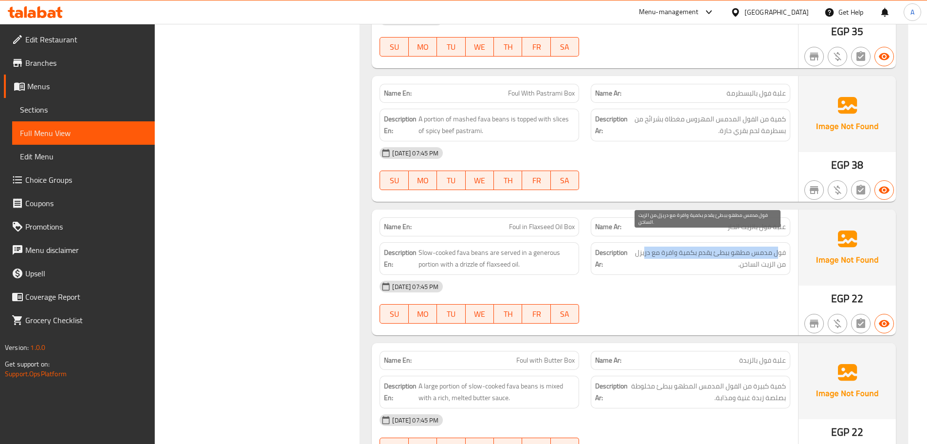
drag, startPoint x: 779, startPoint y: 240, endPoint x: 644, endPoint y: 240, distance: 135.3
click at [644, 246] on span "فول مدمس مطهو ببطئ يقدم بكمية وافرة مع دريزل من الزيت الساخن." at bounding box center [708, 258] width 156 height 24
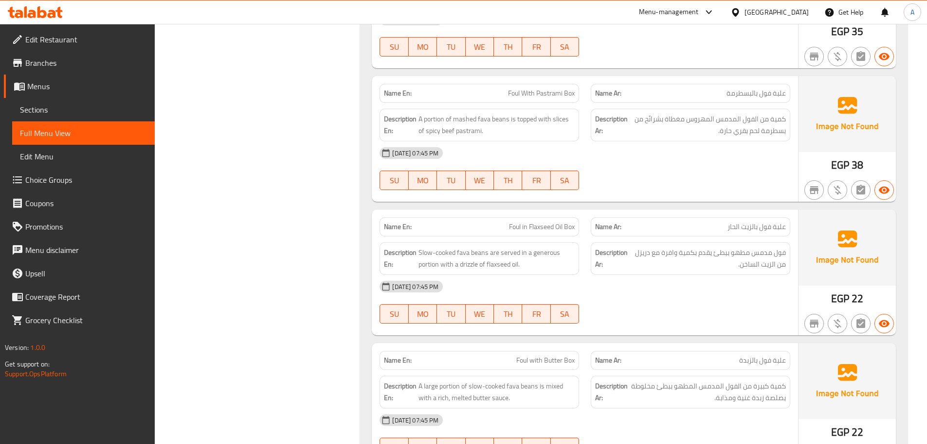
drag, startPoint x: 661, startPoint y: 281, endPoint x: 563, endPoint y: 280, distance: 97.9
click at [660, 281] on div "08-09-2025 07:45 PM" at bounding box center [585, 286] width 423 height 23
drag, startPoint x: 486, startPoint y: 250, endPoint x: 550, endPoint y: 274, distance: 68.5
click at [519, 260] on div "Description En: Slow-cooked fava beans are served in a generous portion with a …" at bounding box center [480, 258] width 200 height 33
click at [615, 293] on div "08-09-2025 07:45 PM SU MO TU WE TH FR SA" at bounding box center [585, 302] width 423 height 55
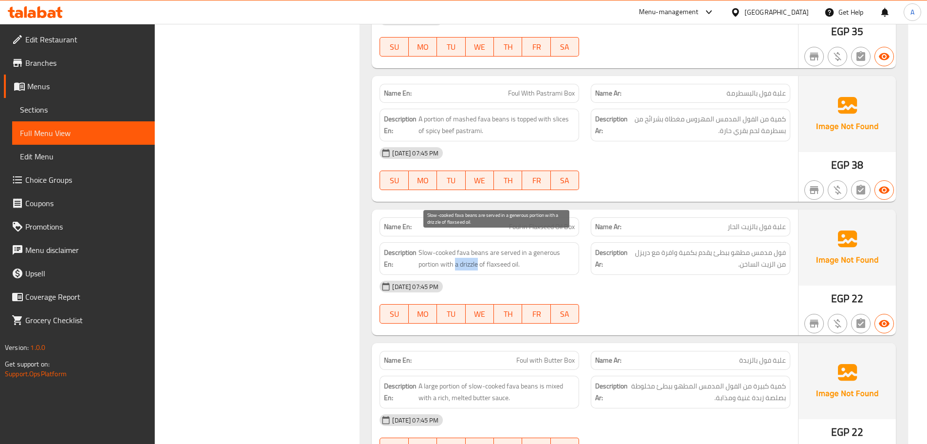
drag, startPoint x: 457, startPoint y: 246, endPoint x: 577, endPoint y: 272, distance: 123.5
click at [517, 257] on span "Slow-cooked fava beans are served in a generous portion with a drizzle of flaxs…" at bounding box center [497, 258] width 156 height 24
click at [602, 276] on div "08-09-2025 07:45 PM" at bounding box center [585, 286] width 423 height 23
click at [496, 252] on span "Slow-cooked fava beans are served in a generous portion with a drizzle of flaxs…" at bounding box center [497, 258] width 156 height 24
drag, startPoint x: 496, startPoint y: 252, endPoint x: 513, endPoint y: 247, distance: 17.6
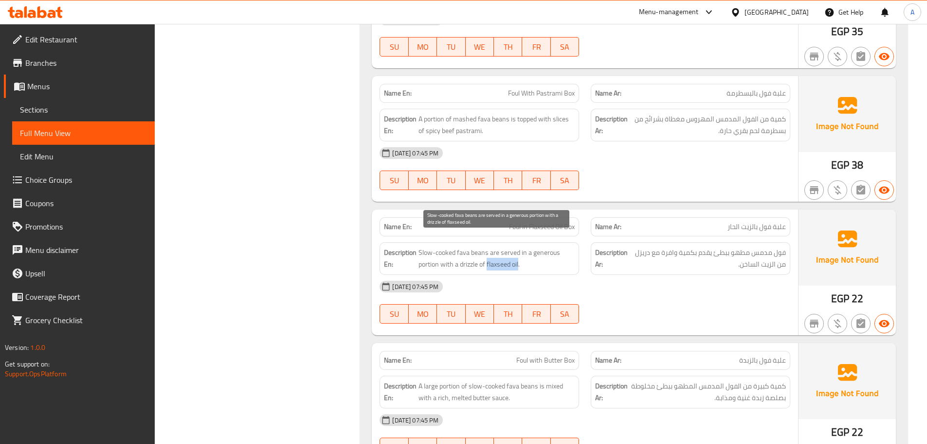
click at [513, 247] on span "Slow-cooked fava beans are served in a generous portion with a drizzle of flaxs…" at bounding box center [497, 258] width 156 height 24
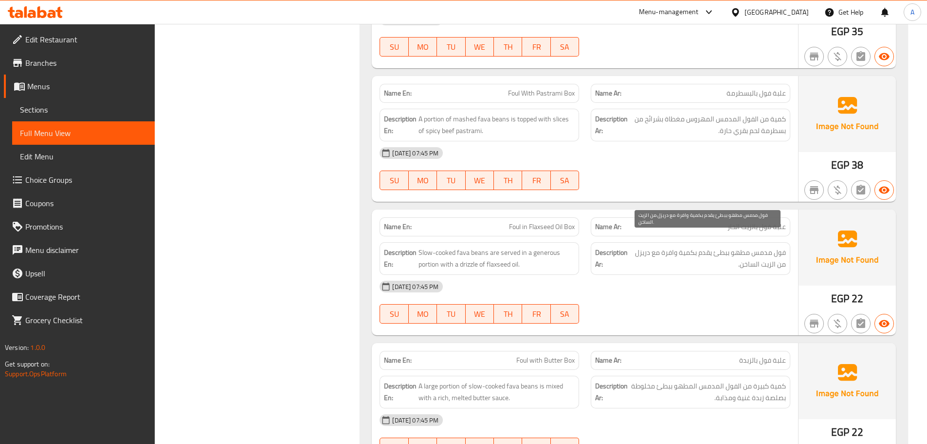
click at [771, 252] on span "فول مدمس مطهو ببطئ يقدم بكمية وافرة مع دريزل من الزيت الساخن." at bounding box center [708, 258] width 156 height 24
drag, startPoint x: 771, startPoint y: 252, endPoint x: 756, endPoint y: 257, distance: 15.9
click at [756, 257] on span "فول مدمس مطهو ببطئ يقدم بكمية وافرة مع دريزل من الزيت الساخن." at bounding box center [708, 258] width 156 height 24
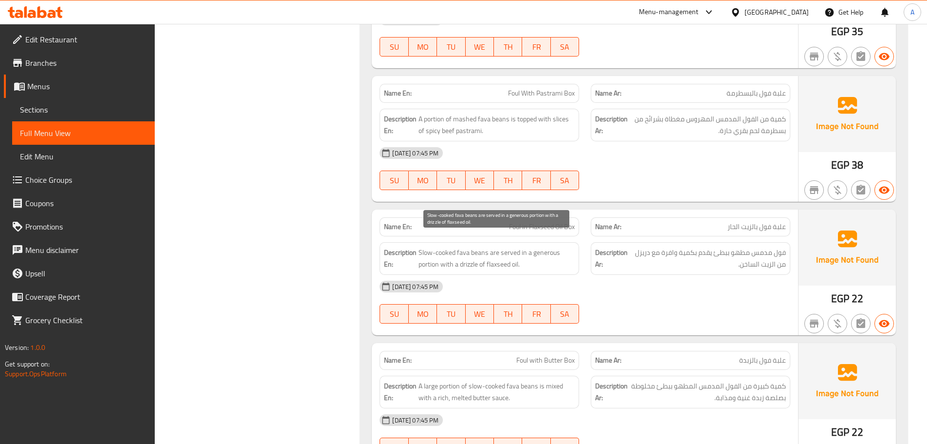
click at [495, 256] on span "Slow-cooked fava beans are served in a generous portion with a drizzle of flaxs…" at bounding box center [497, 258] width 156 height 24
drag, startPoint x: 495, startPoint y: 256, endPoint x: 512, endPoint y: 252, distance: 17.5
click at [512, 252] on span "Slow-cooked fava beans are served in a generous portion with a drizzle of flaxs…" at bounding box center [497, 258] width 156 height 24
copy span "flaxseed oil"
click at [648, 302] on div "08-09-2025 07:45 PM SU MO TU WE TH FR SA" at bounding box center [585, 302] width 423 height 55
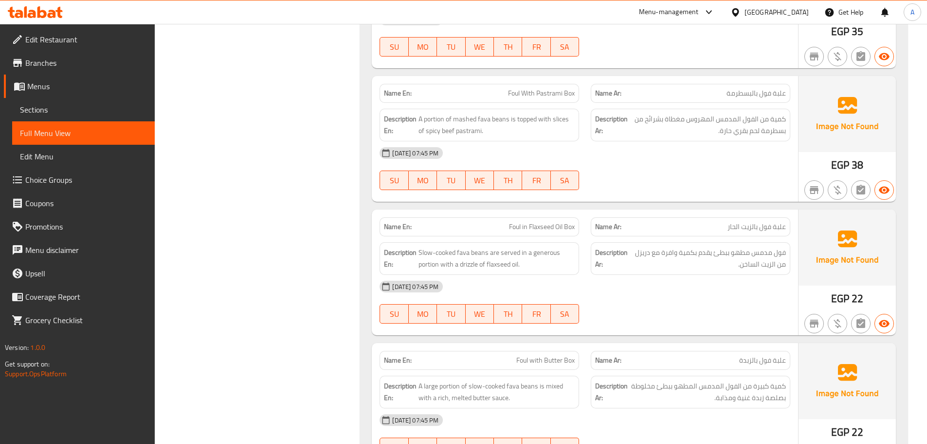
click at [512, 222] on span "Foul in Flaxseed Oil Box" at bounding box center [542, 227] width 66 height 10
drag, startPoint x: 512, startPoint y: 208, endPoint x: 567, endPoint y: 208, distance: 55.0
click at [567, 222] on span "Foul in Flaxseed Oil Box" at bounding box center [542, 227] width 66 height 10
copy span "Foul in Flaxseed Oil Box"
click at [34, 110] on span "Sections" at bounding box center [83, 110] width 127 height 12
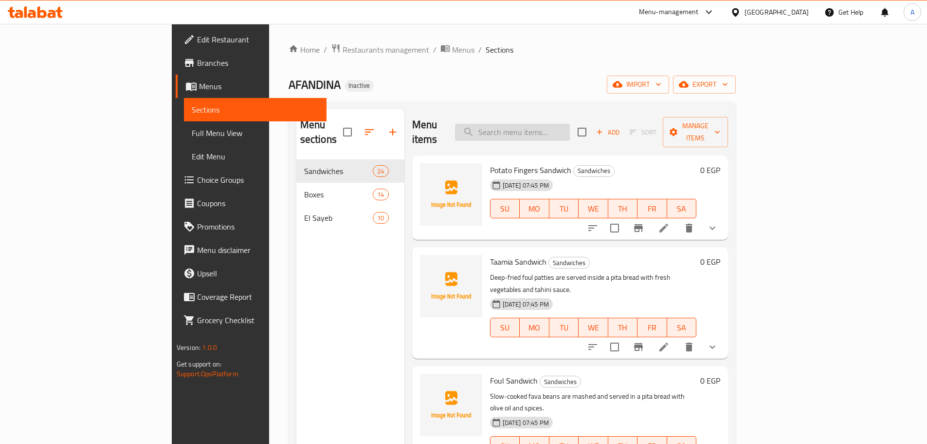
click at [570, 126] on input "search" at bounding box center [512, 132] width 115 height 17
paste input "Foul in Flaxseed Oil Box"
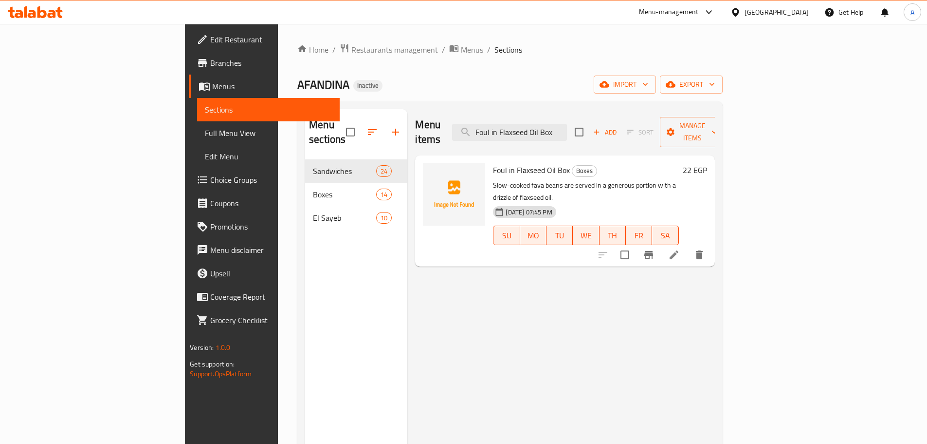
type input "Foul in Flaxseed Oil Box"
click at [680, 249] on icon at bounding box center [674, 255] width 12 height 12
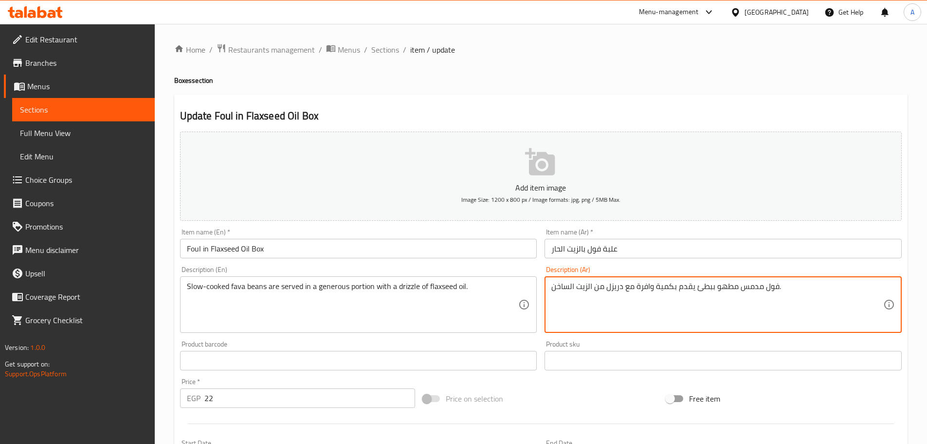
drag, startPoint x: 568, startPoint y: 286, endPoint x: 551, endPoint y: 289, distance: 17.8
type textarea "فول مدمس مطهو ببطئ يقدم بكمية وافرة مع دريزل من الزيت الحار."
click at [645, 246] on input "علبة فول بالزيت الحار" at bounding box center [723, 248] width 357 height 19
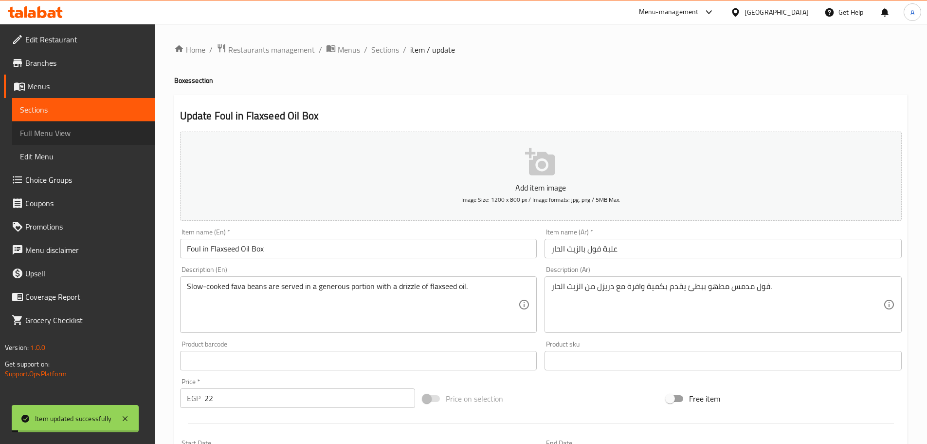
click at [55, 130] on span "Full Menu View" at bounding box center [83, 133] width 127 height 12
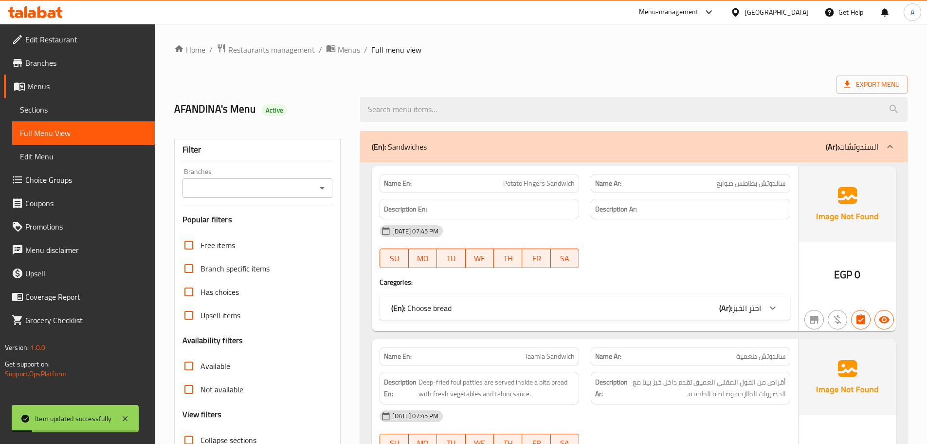
scroll to position [195, 0]
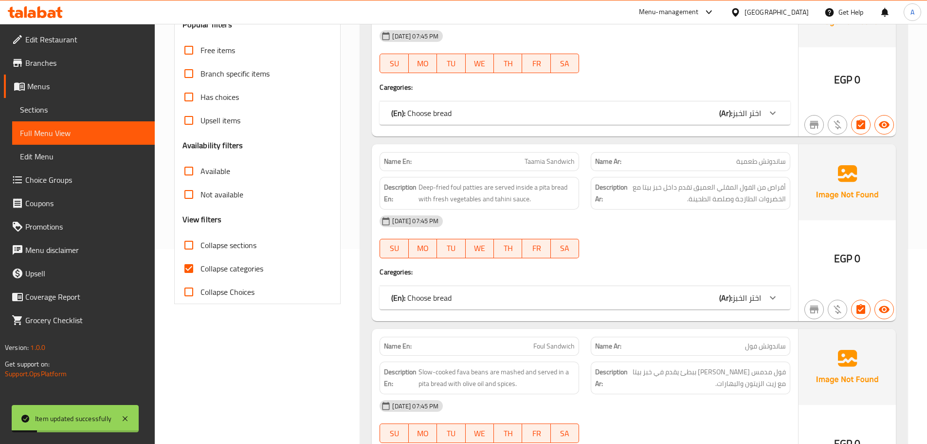
click at [187, 262] on input "Collapse categories" at bounding box center [188, 268] width 23 height 23
checkbox input "false"
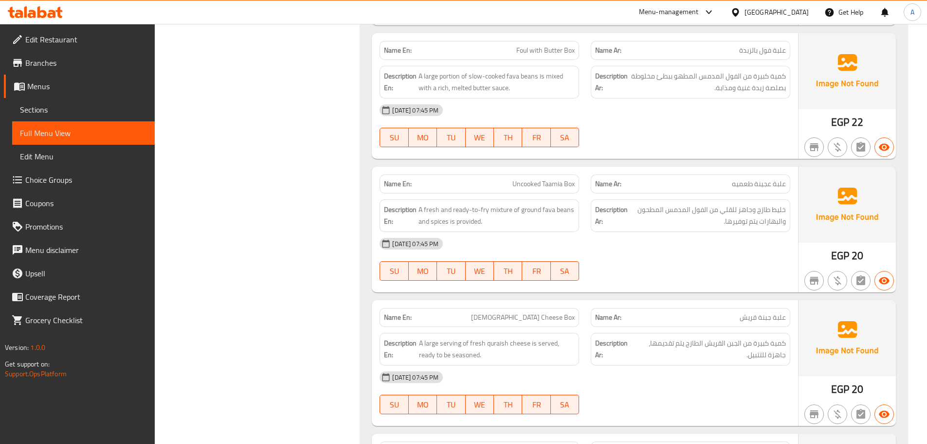
scroll to position [8853, 0]
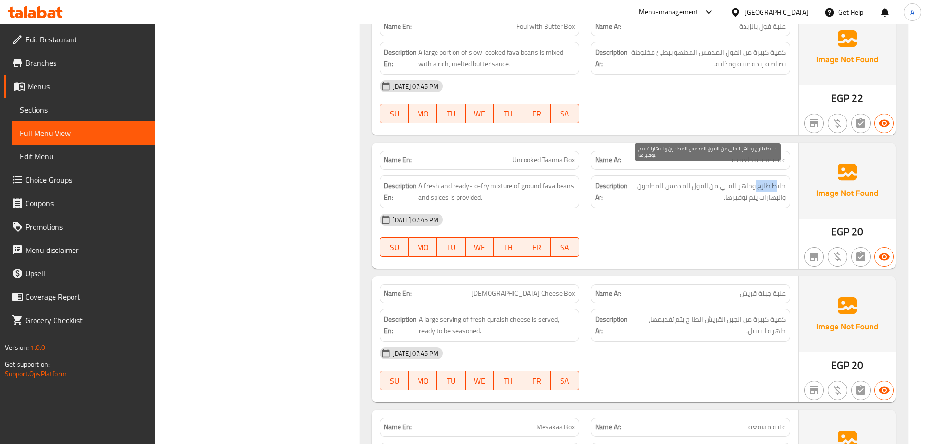
drag, startPoint x: 776, startPoint y: 169, endPoint x: 734, endPoint y: 205, distance: 55.2
click at [748, 186] on span "خليط طازج وجاهز للقلي من الفول المدمس المطحون والبهارات يتم توفيرها." at bounding box center [708, 192] width 156 height 24
click at [722, 231] on div "08-09-2025 07:45 PM SU MO TU WE TH FR SA" at bounding box center [585, 235] width 423 height 55
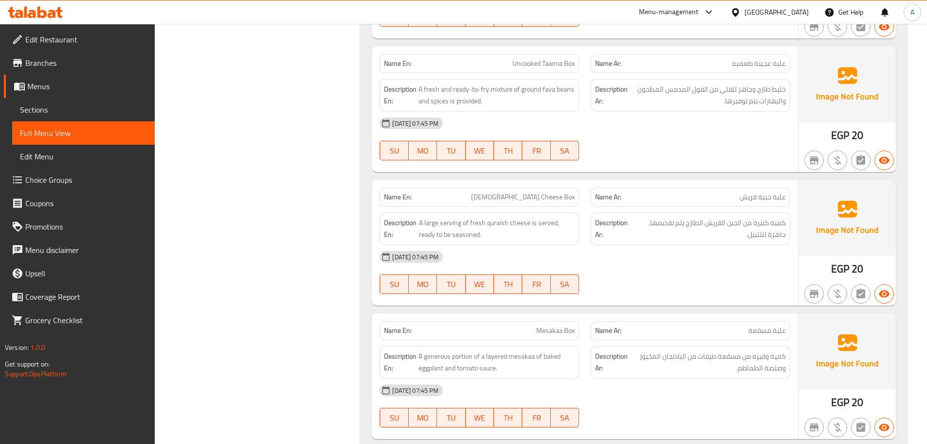
scroll to position [8950, 0]
drag, startPoint x: 517, startPoint y: 187, endPoint x: 552, endPoint y: 188, distance: 35.6
click at [541, 191] on p "Name En: Quraish Cheese Box" at bounding box center [479, 196] width 191 height 10
click at [651, 244] on div "08-09-2025 07:45 PM" at bounding box center [585, 255] width 423 height 23
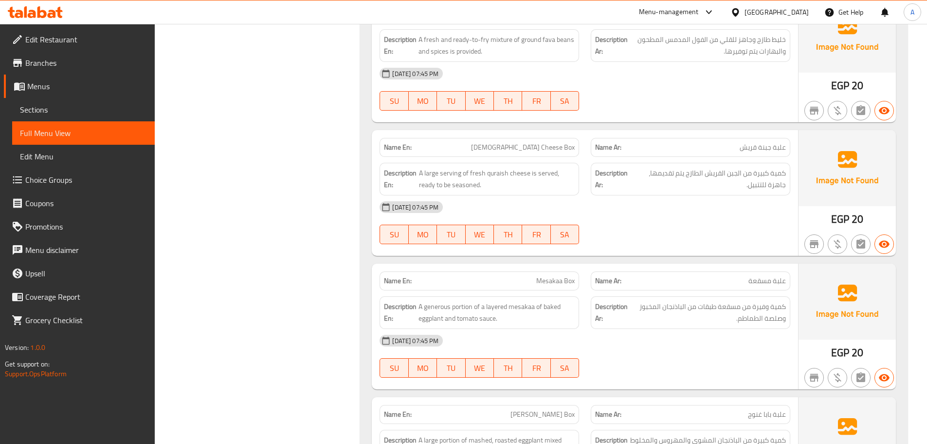
scroll to position [9096, 0]
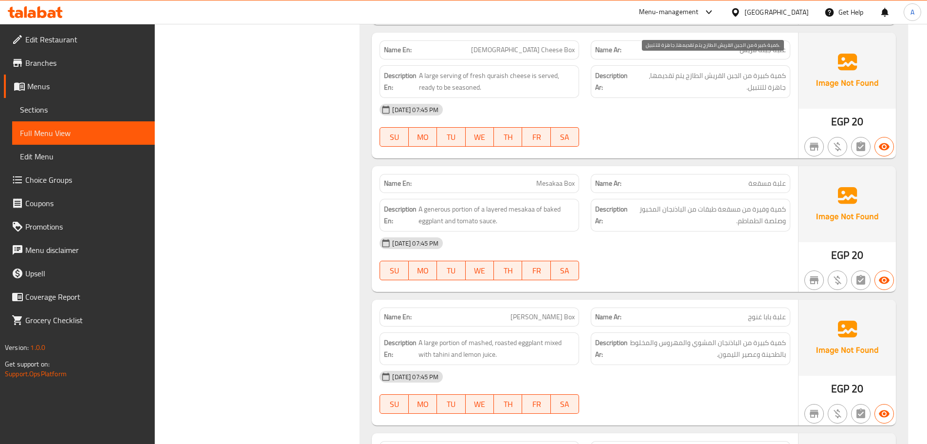
drag, startPoint x: 699, startPoint y: 73, endPoint x: 670, endPoint y: 112, distance: 48.8
click at [675, 75] on span "كمية كبيرة من الجبن القريش الطازج يتم تقديمها، جاهزة للتتبيل." at bounding box center [709, 82] width 153 height 24
click at [670, 117] on div "08-09-2025 07:45 PM SU MO TU WE TH FR SA" at bounding box center [585, 125] width 423 height 55
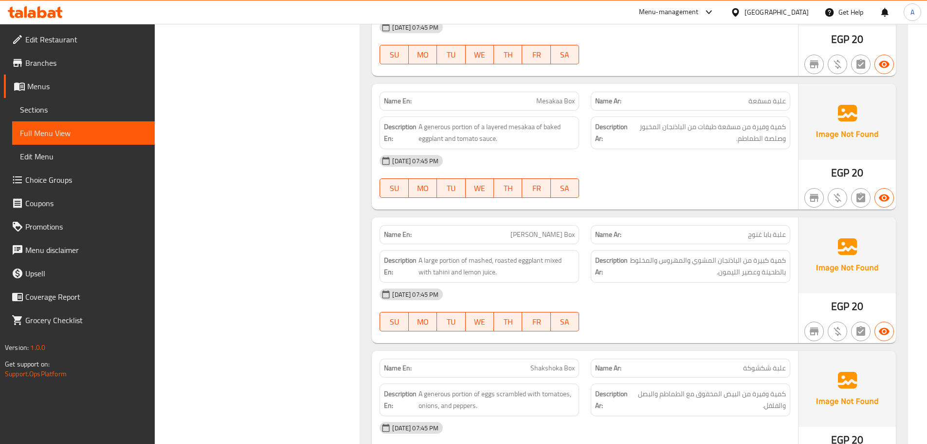
scroll to position [9194, 0]
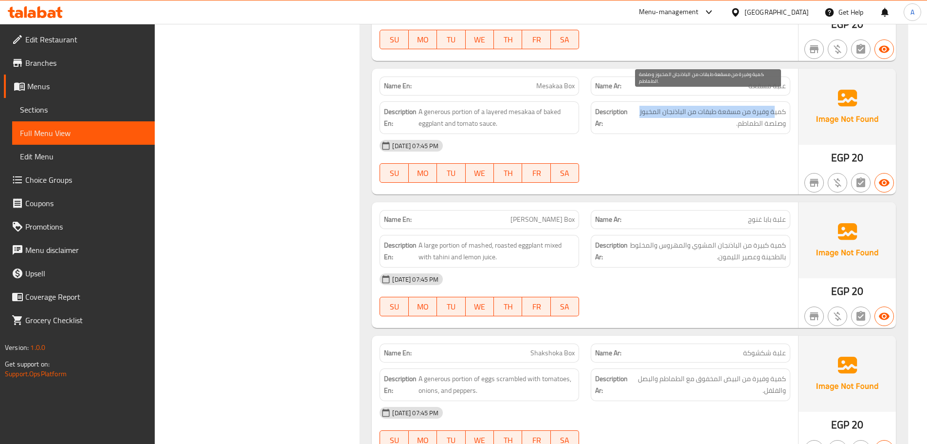
drag, startPoint x: 775, startPoint y: 98, endPoint x: 640, endPoint y: 105, distance: 135.0
click at [640, 106] on span "كمية وفيرة من مسقعة طبقات من الباذنجان المخبوز وصلصة الطماطم." at bounding box center [708, 118] width 156 height 24
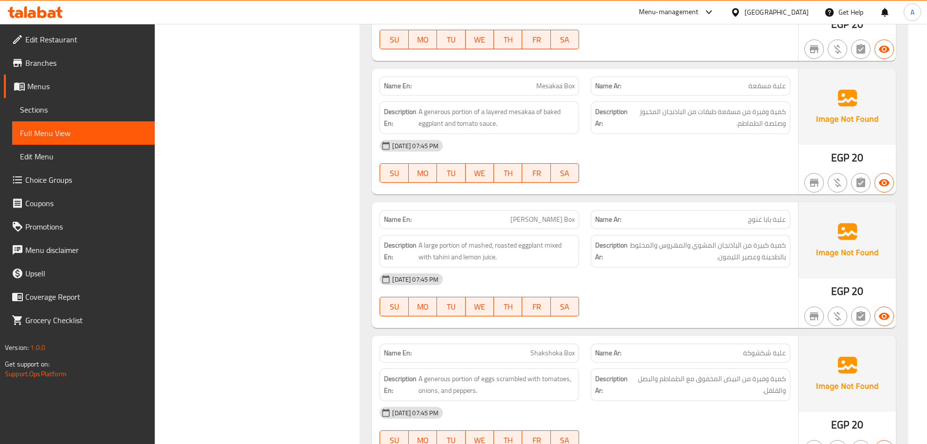
click at [648, 134] on div "08-09-2025 07:45 PM" at bounding box center [585, 145] width 423 height 23
drag, startPoint x: 778, startPoint y: 104, endPoint x: 741, endPoint y: 137, distance: 50.3
click at [746, 128] on div "Name En: Mesakaa Box Name Ar: علبة مسقعة Description En: A generous portion of …" at bounding box center [585, 132] width 426 height 126
drag, startPoint x: 734, startPoint y: 148, endPoint x: 656, endPoint y: 206, distance: 97.2
click at [734, 149] on div "08-09-2025 07:45 PM SU MO TU WE TH FR SA" at bounding box center [585, 161] width 423 height 55
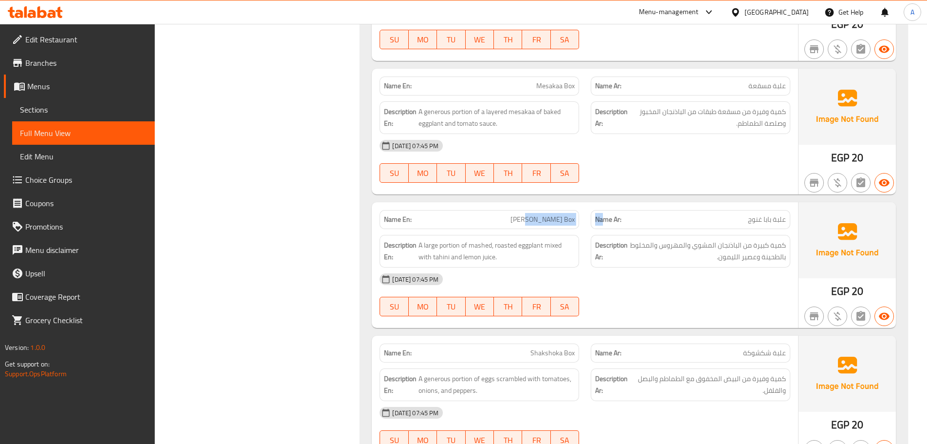
drag, startPoint x: 533, startPoint y: 204, endPoint x: 612, endPoint y: 199, distance: 80.0
click at [610, 204] on div "Name En: Baba Ghannoug Box Name Ar: علبة بابا غنوج" at bounding box center [585, 219] width 423 height 31
drag, startPoint x: 655, startPoint y: 293, endPoint x: 648, endPoint y: 292, distance: 7.4
click at [653, 293] on div "08-09-2025 07:45 PM SU MO TU WE TH FR SA" at bounding box center [585, 294] width 423 height 55
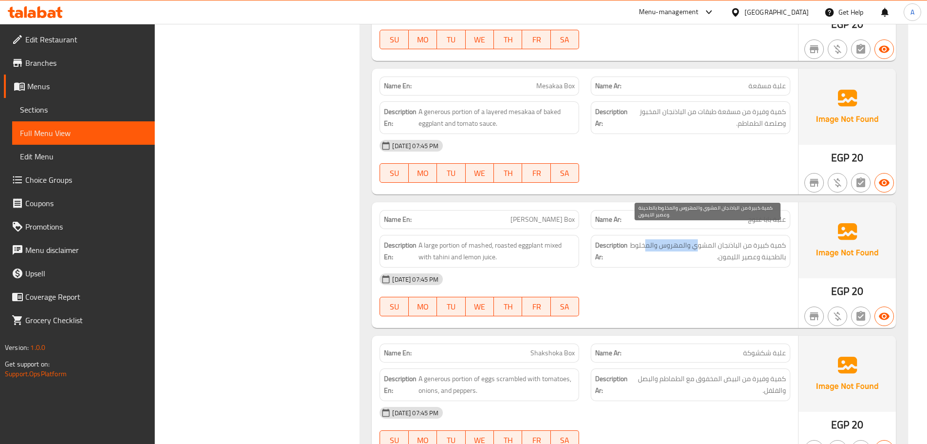
drag, startPoint x: 697, startPoint y: 235, endPoint x: 648, endPoint y: 227, distance: 50.2
click at [648, 239] on span "كمية كبيرة من الباذنجان المشوي والمهروس والمخلوط بالطحينة وعصير الليمون." at bounding box center [708, 251] width 156 height 24
drag, startPoint x: 770, startPoint y: 248, endPoint x: 745, endPoint y: 260, distance: 27.4
click at [755, 252] on div "Description Ar: كمية كبيرة من الباذنجان المشوي والمهروس والمخلوط بالطحينة وعصير…" at bounding box center [691, 251] width 200 height 33
drag, startPoint x: 733, startPoint y: 283, endPoint x: 527, endPoint y: 312, distance: 208.0
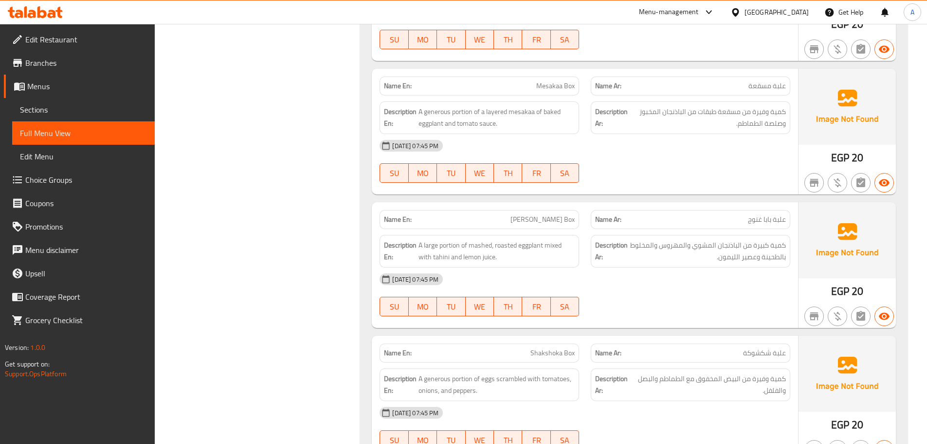
click at [728, 286] on div "08-09-2025 07:45 PM SU MO TU WE TH FR SA" at bounding box center [585, 294] width 423 height 55
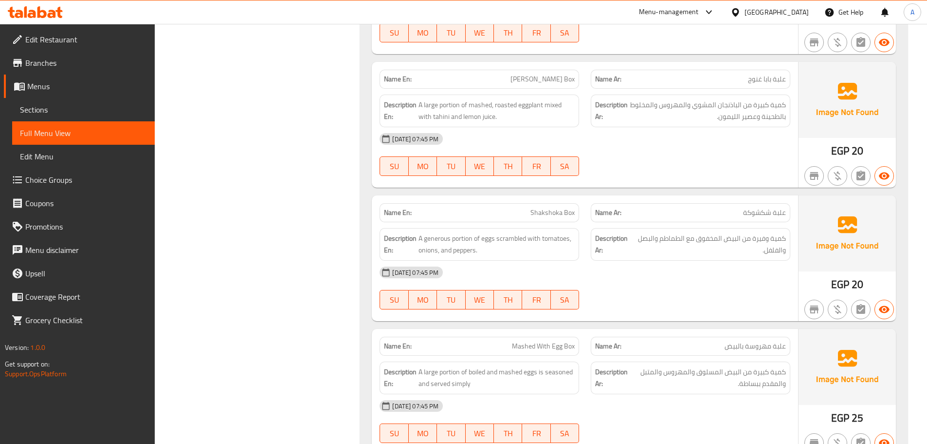
scroll to position [9340, 0]
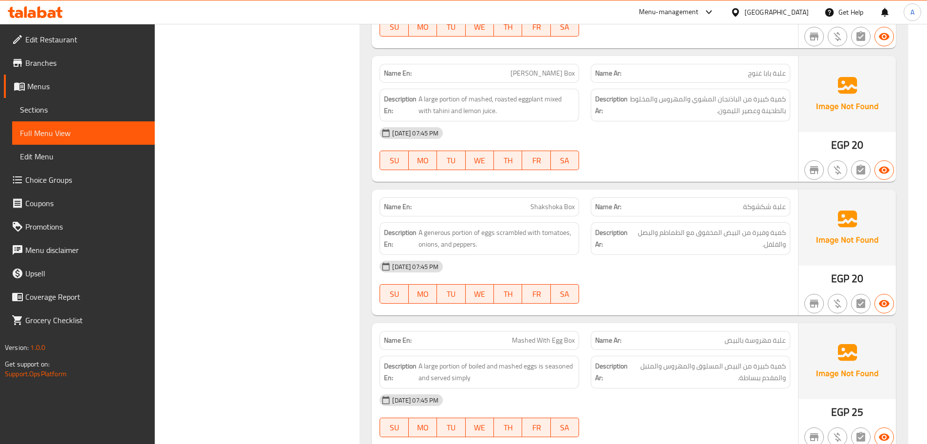
drag, startPoint x: 523, startPoint y: 188, endPoint x: 543, endPoint y: 188, distance: 20.0
click at [541, 197] on div "Name En: Shakshoka Box" at bounding box center [480, 206] width 200 height 19
drag, startPoint x: 759, startPoint y: 268, endPoint x: 741, endPoint y: 269, distance: 18.0
click at [759, 268] on div "08-09-2025 07:45 PM SU MO TU WE TH FR SA" at bounding box center [585, 282] width 423 height 55
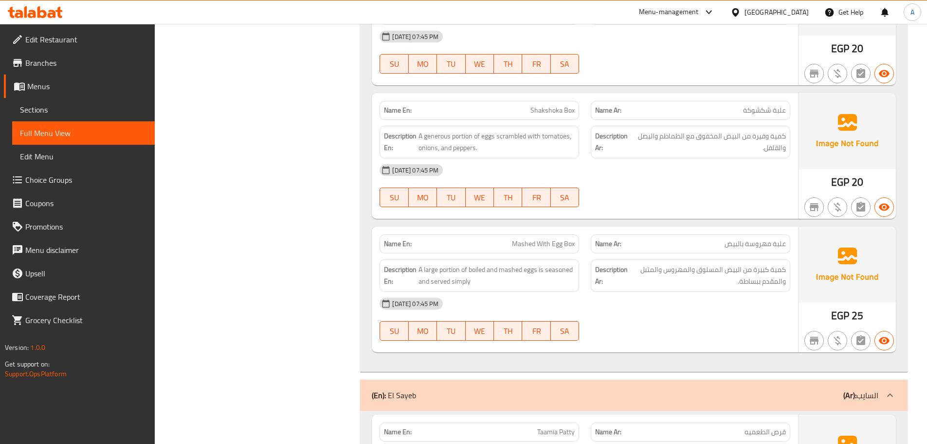
scroll to position [9437, 0]
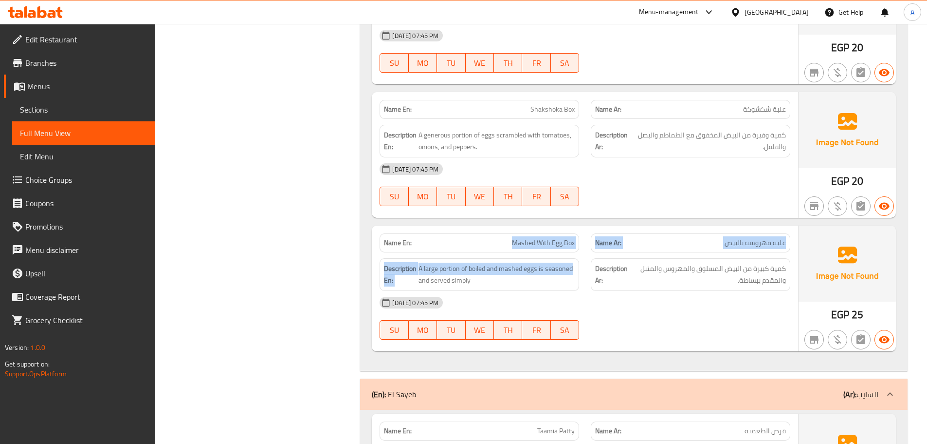
drag, startPoint x: 493, startPoint y: 227, endPoint x: 624, endPoint y: 266, distance: 136.6
click at [609, 258] on div "Name En: Mashed With Egg Box Name Ar: علبة مهروسة بالبيض Description En: A larg…" at bounding box center [585, 288] width 426 height 126
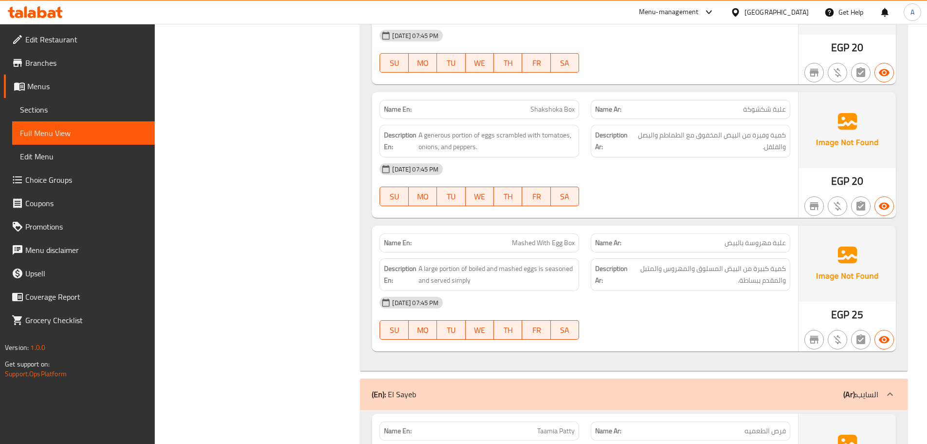
click at [712, 319] on div "08-09-2025 07:45 PM SU MO TU WE TH FR SA" at bounding box center [585, 318] width 423 height 55
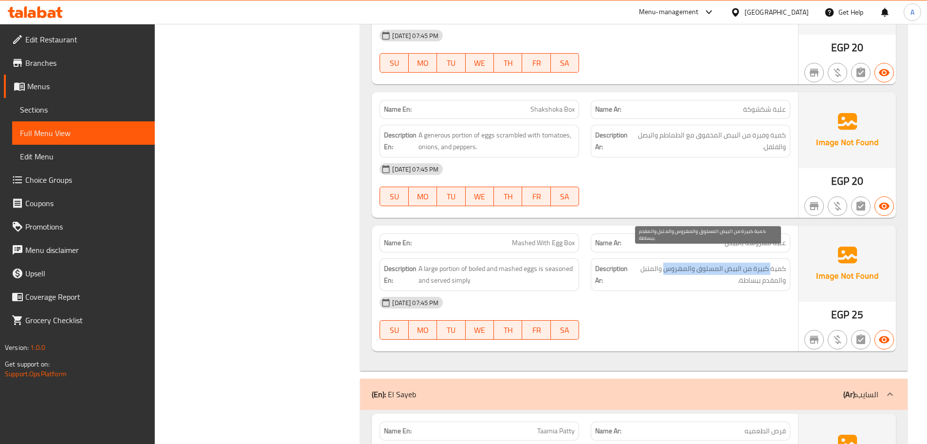
drag, startPoint x: 754, startPoint y: 254, endPoint x: 668, endPoint y: 257, distance: 86.2
click at [668, 262] on span "كمية كبيرة من البيض المسلوق والمهروس والمتبل والمقدم ببساطة." at bounding box center [708, 274] width 155 height 24
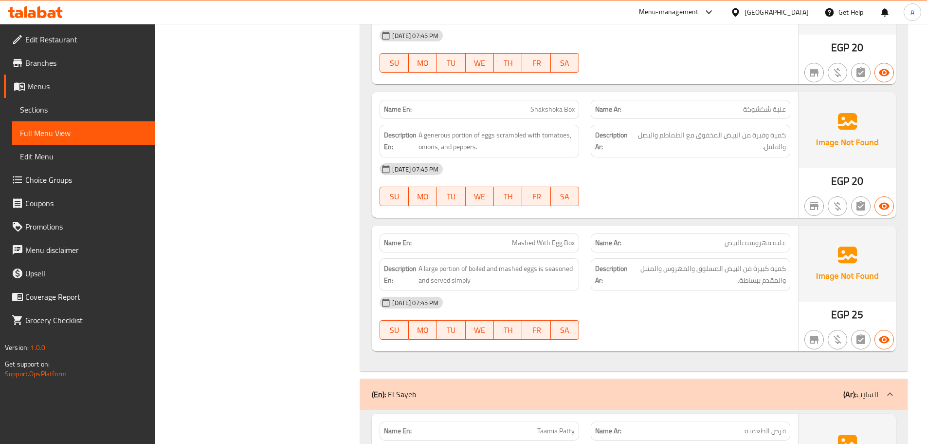
click at [671, 301] on div "08-09-2025 07:45 PM" at bounding box center [585, 302] width 423 height 23
click at [648, 262] on span "كمية كبيرة من البيض المسلوق والمهروس والمتبل والمقدم ببساطة." at bounding box center [708, 274] width 155 height 24
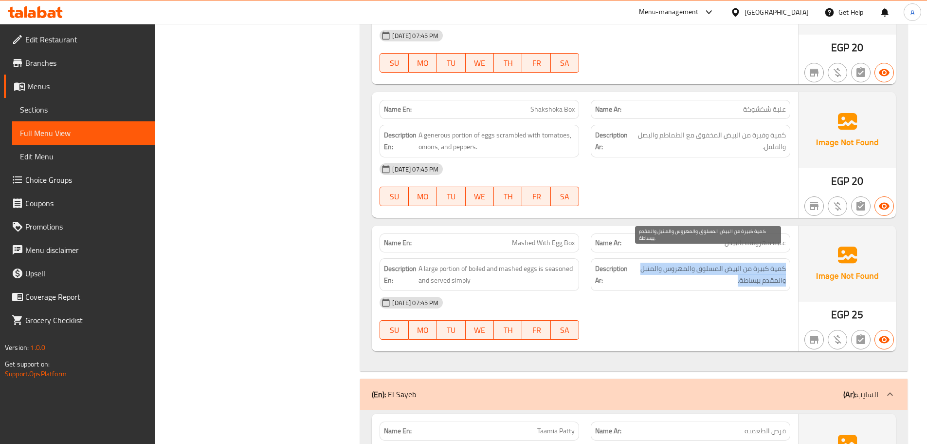
drag, startPoint x: 648, startPoint y: 259, endPoint x: 668, endPoint y: 310, distance: 55.1
click at [648, 263] on span "كمية كبيرة من البيض المسلوق والمهروس والمتبل والمقدم ببساطة." at bounding box center [708, 274] width 155 height 24
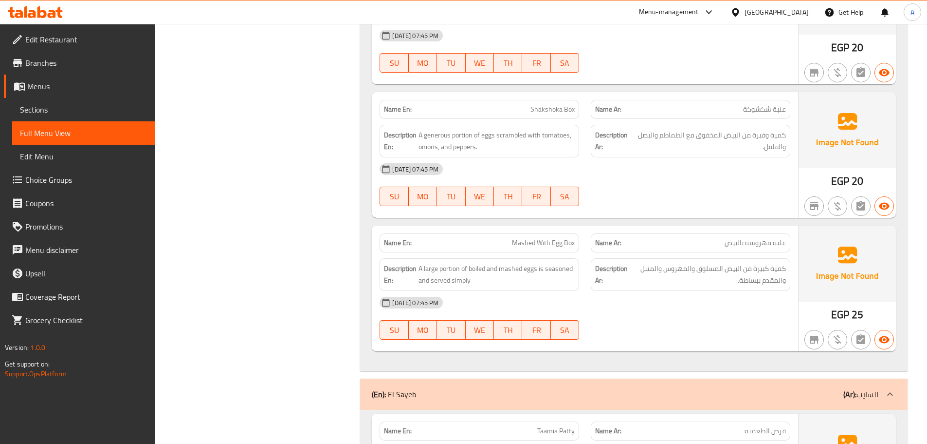
click at [668, 310] on div "08-09-2025 07:45 PM SU MO TU WE TH FR SA" at bounding box center [585, 318] width 423 height 55
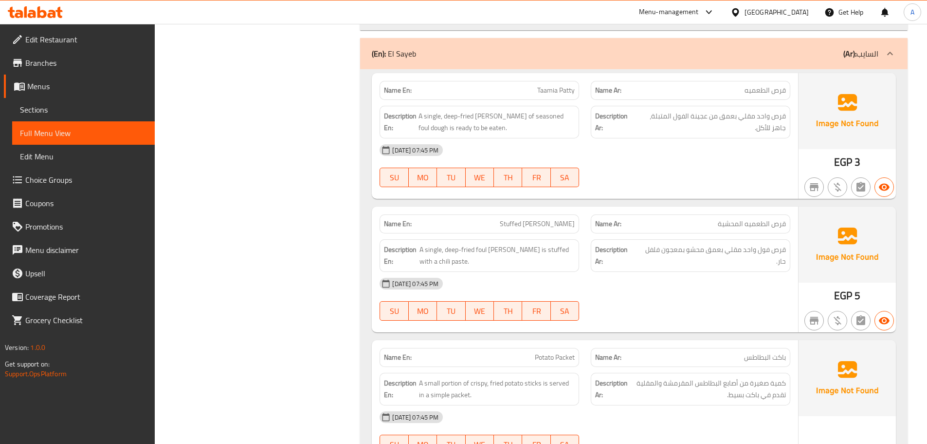
scroll to position [9778, 0]
click at [628, 185] on div "Name En: Taamia Patty Name Ar: قرص الطعميه Description En: A single, deep-fried…" at bounding box center [585, 136] width 426 height 126
drag, startPoint x: 763, startPoint y: 106, endPoint x: 658, endPoint y: 128, distance: 107.9
click at [654, 110] on span "قرص واحد مقلي بعمق من عجينة الفول المتبلة، جاهز للأكل." at bounding box center [710, 122] width 151 height 24
click at [679, 181] on div at bounding box center [690, 187] width 211 height 12
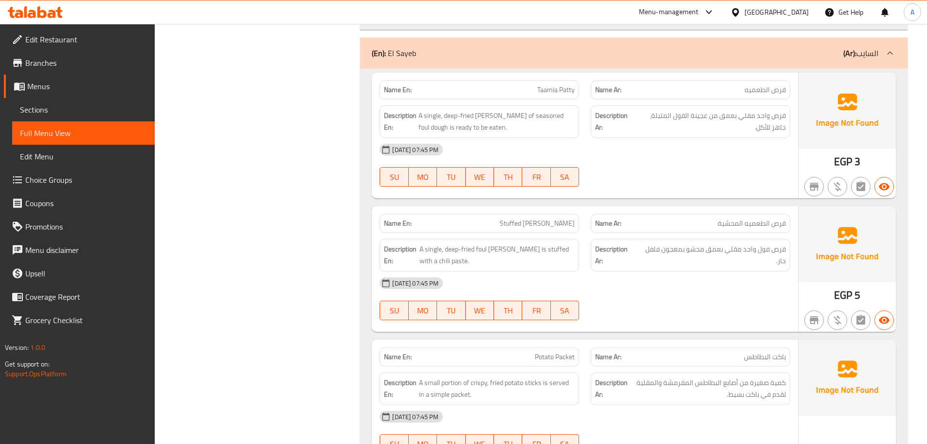
scroll to position [9827, 0]
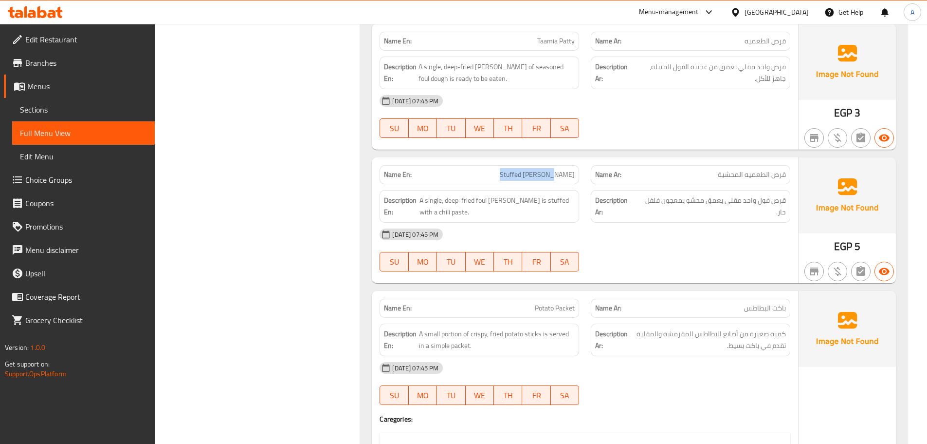
drag, startPoint x: 502, startPoint y: 165, endPoint x: 607, endPoint y: 157, distance: 104.5
click at [582, 164] on div "Name En: Stuffed Taamia Patty" at bounding box center [479, 174] width 211 height 31
click at [682, 133] on div "Name En: Taamia Patty Name Ar: قرص الطعميه Description En: A single, deep-fried…" at bounding box center [585, 87] width 426 height 126
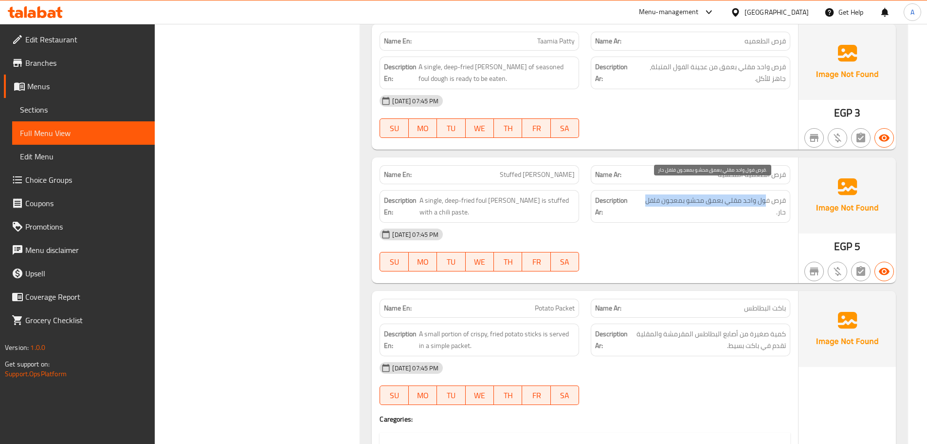
drag, startPoint x: 739, startPoint y: 188, endPoint x: 650, endPoint y: 226, distance: 96.6
click at [644, 194] on span "قرص فول واحد مقلي بعمق محشو بمعجون فلفل حار." at bounding box center [712, 206] width 148 height 24
click at [651, 228] on div "08-09-2025 07:45 PM" at bounding box center [585, 233] width 423 height 23
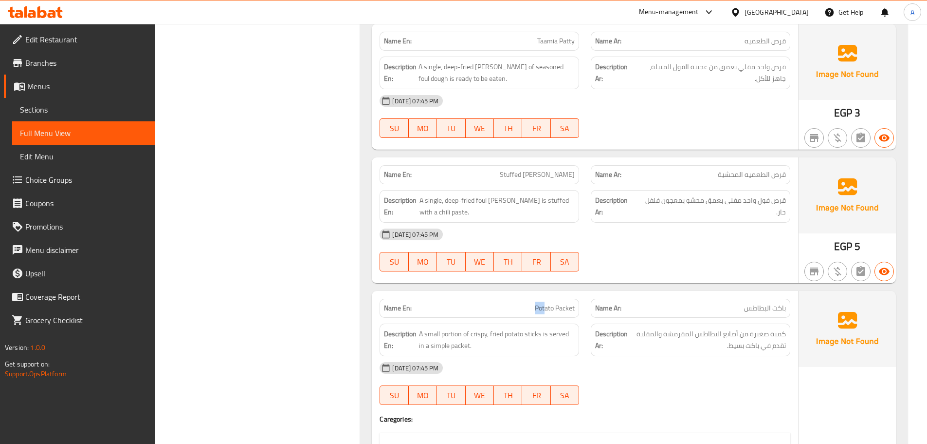
drag, startPoint x: 527, startPoint y: 294, endPoint x: 644, endPoint y: 259, distance: 122.5
click at [592, 293] on div "Name En: Potato Packet Name Ar: باكت البطاطس" at bounding box center [585, 308] width 423 height 31
click at [651, 265] on div at bounding box center [690, 271] width 211 height 12
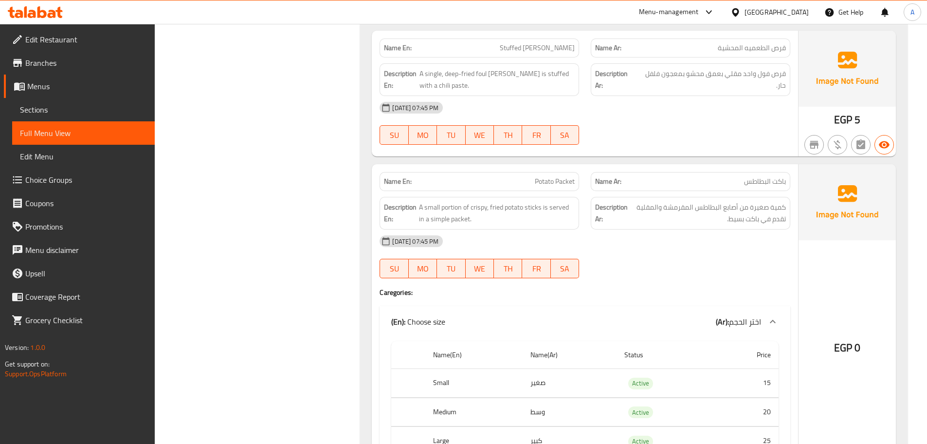
scroll to position [10021, 0]
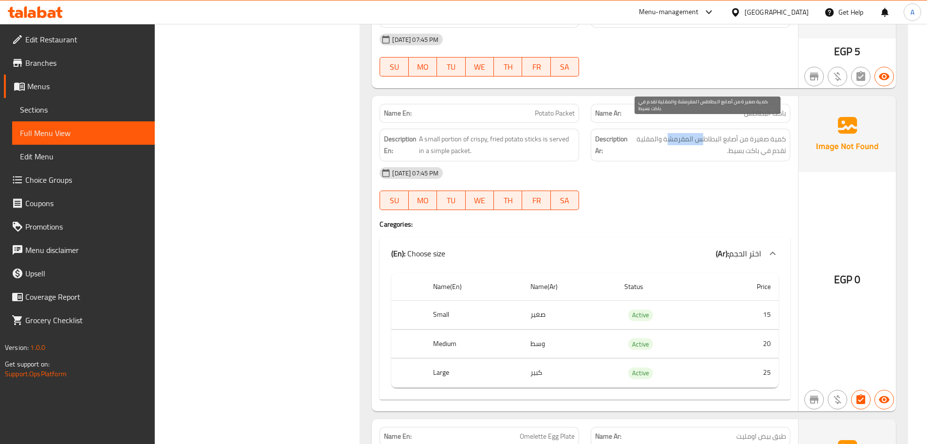
drag, startPoint x: 672, startPoint y: 130, endPoint x: 669, endPoint y: 143, distance: 13.0
click at [668, 133] on span "كمية صغيرة من أصابع البطاطس المقرمشة والمقلية تقدم في باكت بسيط." at bounding box center [708, 145] width 156 height 24
click at [705, 177] on div "08-09-2025 07:45 PM SU MO TU WE TH FR SA" at bounding box center [585, 188] width 423 height 55
drag, startPoint x: 767, startPoint y: 139, endPoint x: 722, endPoint y: 141, distance: 44.3
click at [722, 141] on span "كمية صغيرة من أصابع البطاطس المقرمشة والمقلية تقدم في باكت بسيط." at bounding box center [708, 145] width 156 height 24
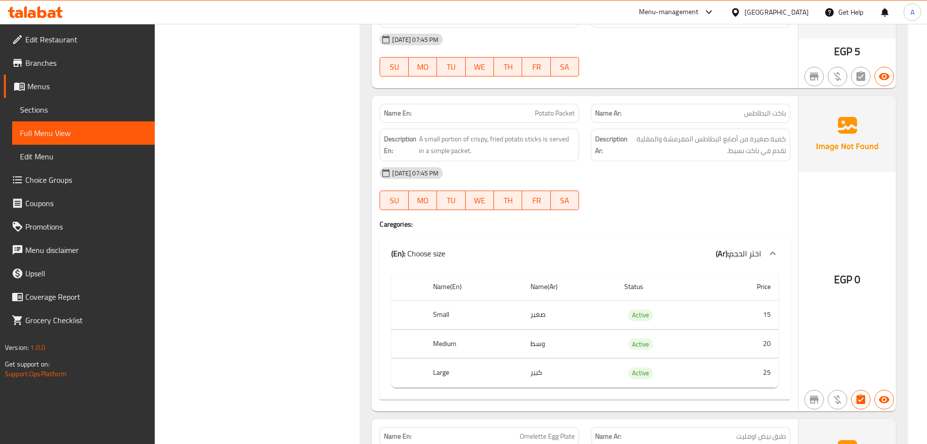
click at [723, 204] on div at bounding box center [690, 210] width 211 height 12
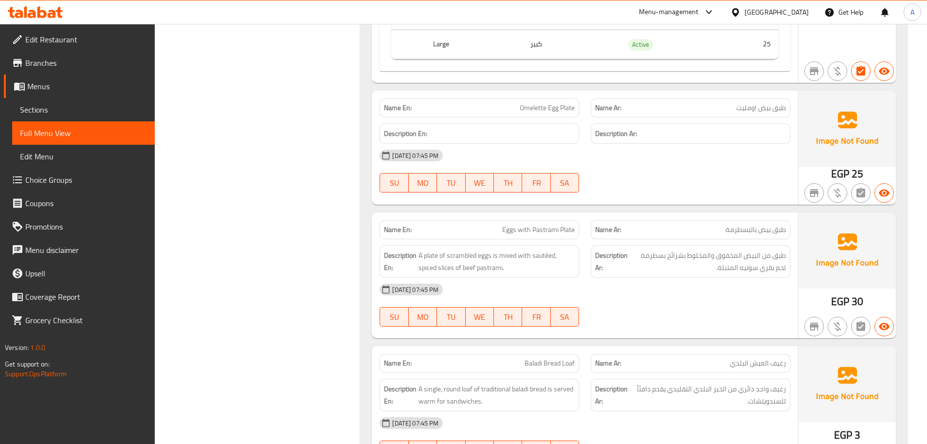
scroll to position [10411, 0]
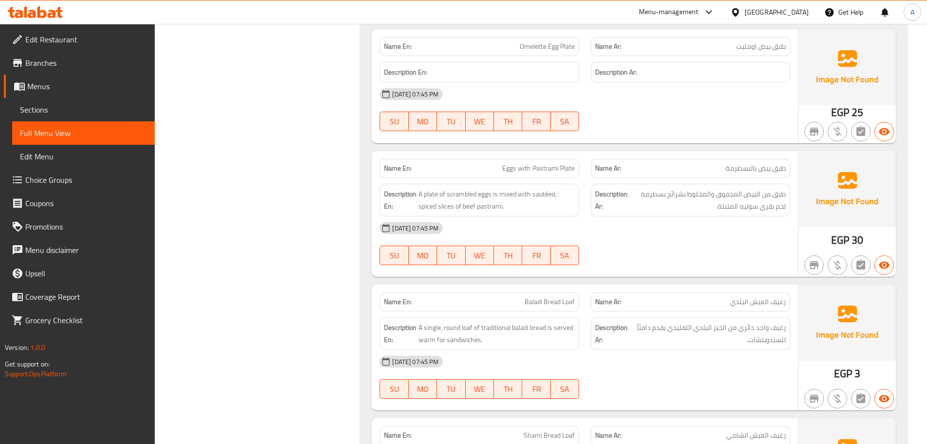
click at [693, 229] on div "08-09-2025 07:45 PM SU MO TU WE TH FR SA" at bounding box center [585, 243] width 423 height 55
drag, startPoint x: 779, startPoint y: 196, endPoint x: 711, endPoint y: 198, distance: 68.2
click at [711, 198] on span "طبق من البيض المخفوق والمخلوط بشرائح بسطرمة لحم بقري سوتيه المتبلة." at bounding box center [708, 200] width 156 height 24
click at [711, 271] on div "Name En: Taamia Patty Name Ar: قرص الطعميه Description En: A single, deep-fried…" at bounding box center [634, 199] width 548 height 1527
drag, startPoint x: 455, startPoint y: 184, endPoint x: 562, endPoint y: 207, distance: 109.5
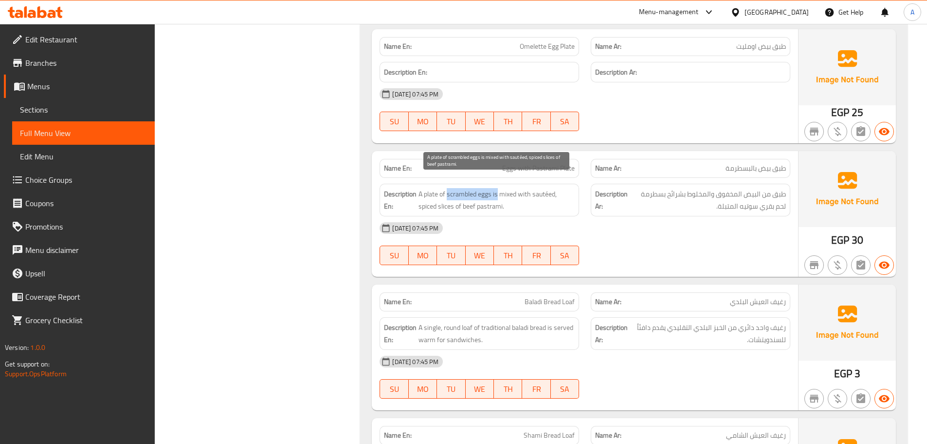
click at [528, 196] on span "A plate of scrambled eggs is mixed with sautéed, spiced slices of beef pastrami." at bounding box center [497, 200] width 156 height 24
click at [703, 259] on div at bounding box center [690, 265] width 211 height 12
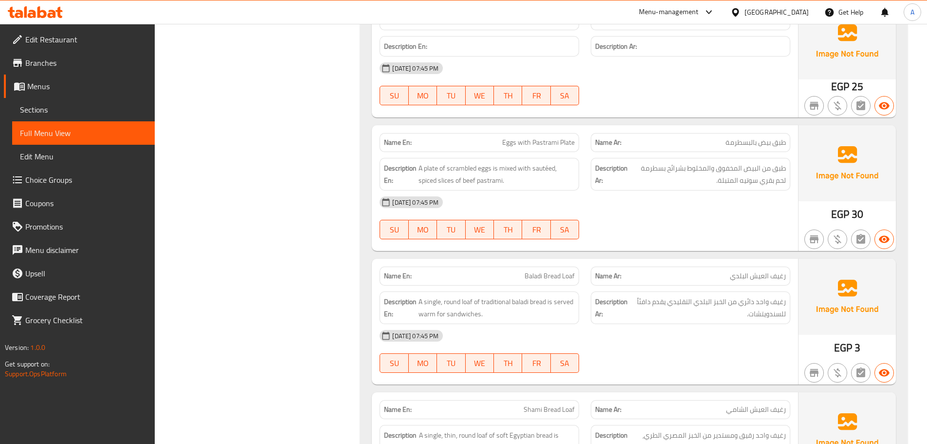
scroll to position [10460, 0]
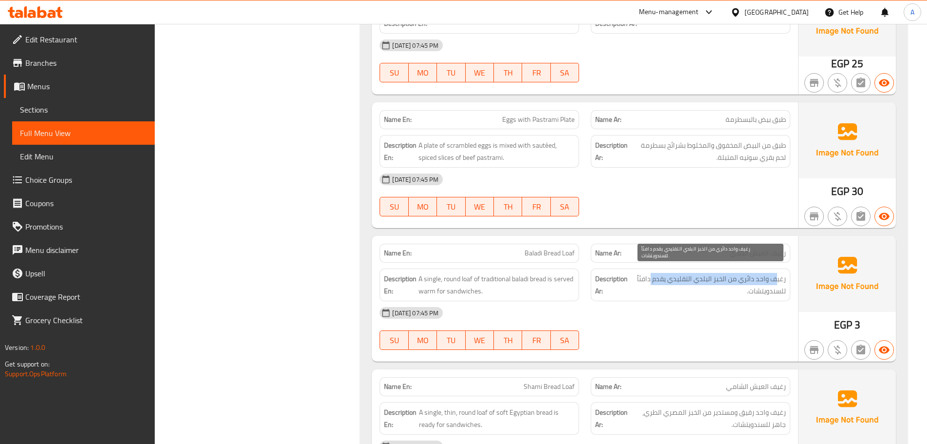
drag, startPoint x: 775, startPoint y: 271, endPoint x: 652, endPoint y: 271, distance: 122.2
click at [652, 273] on span "رغيف واحد دائري من الخبز البلدي التقليدي يقدم دافئاً للسندويتشات." at bounding box center [708, 285] width 155 height 24
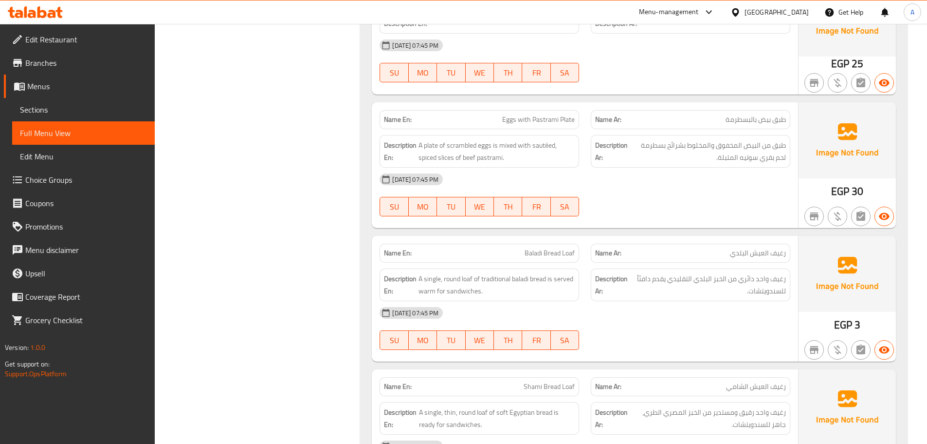
drag, startPoint x: 652, startPoint y: 303, endPoint x: 620, endPoint y: 303, distance: 31.6
click at [652, 303] on div "08-09-2025 07:45 PM" at bounding box center [585, 312] width 423 height 23
drag, startPoint x: 439, startPoint y: 275, endPoint x: 644, endPoint y: 333, distance: 213.0
click at [576, 311] on div "Name En: Baladi Bread Loaf Name Ar: رغيف العيش البلدي Description En: A single,…" at bounding box center [585, 299] width 426 height 126
click at [665, 344] on div at bounding box center [690, 350] width 211 height 12
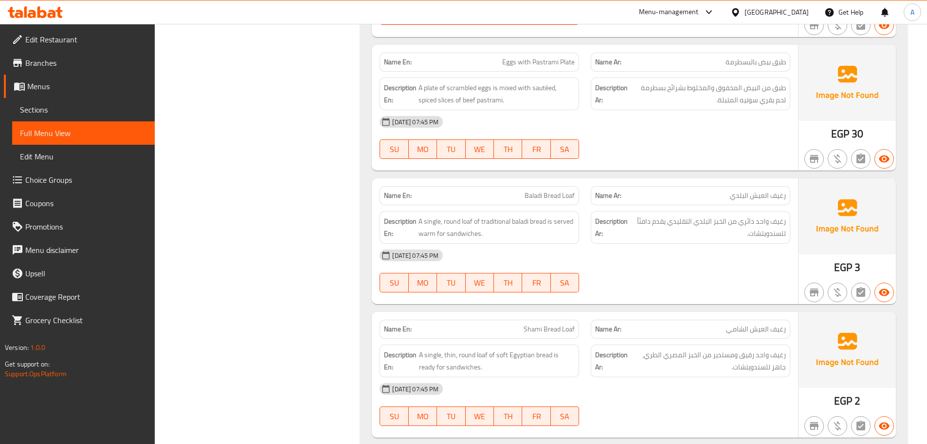
scroll to position [10606, 0]
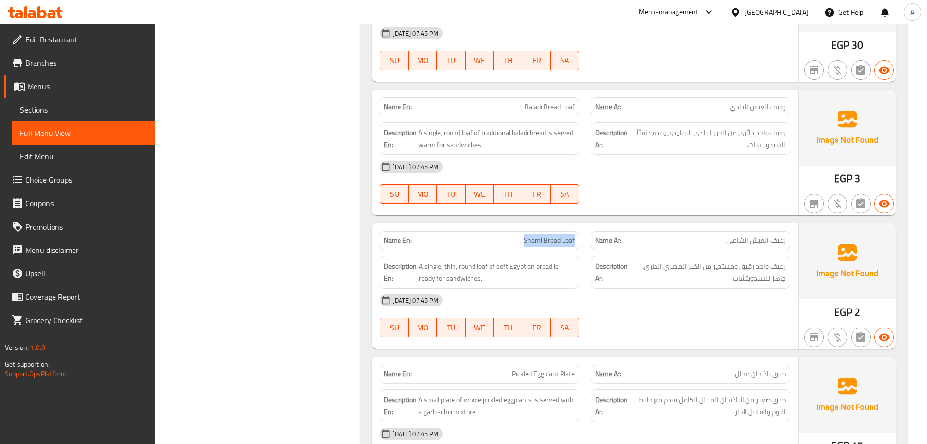
drag, startPoint x: 498, startPoint y: 237, endPoint x: 622, endPoint y: 223, distance: 125.4
click at [612, 231] on div "Name En: Shami Bread Loaf Name Ar: رغيف العيش الشامي" at bounding box center [585, 240] width 423 height 31
click at [658, 198] on div at bounding box center [690, 204] width 211 height 12
click at [682, 306] on div "08-09-2025 07:45 PM SU MO TU WE TH FR SA" at bounding box center [585, 315] width 423 height 55
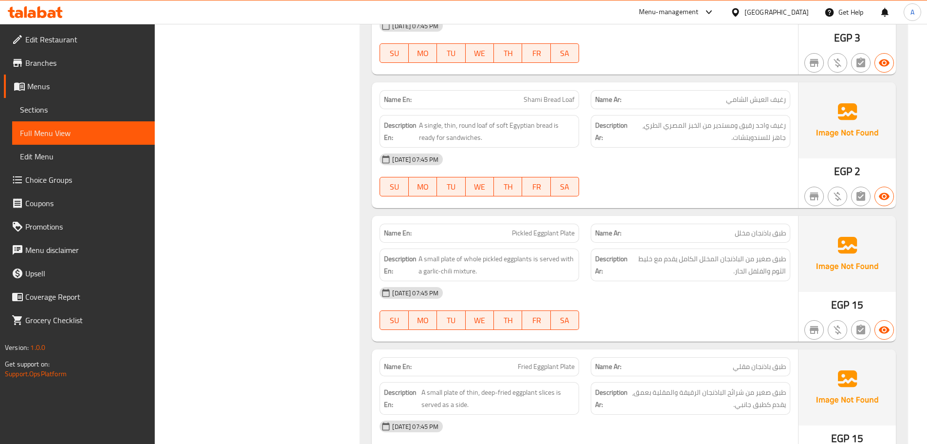
scroll to position [10752, 0]
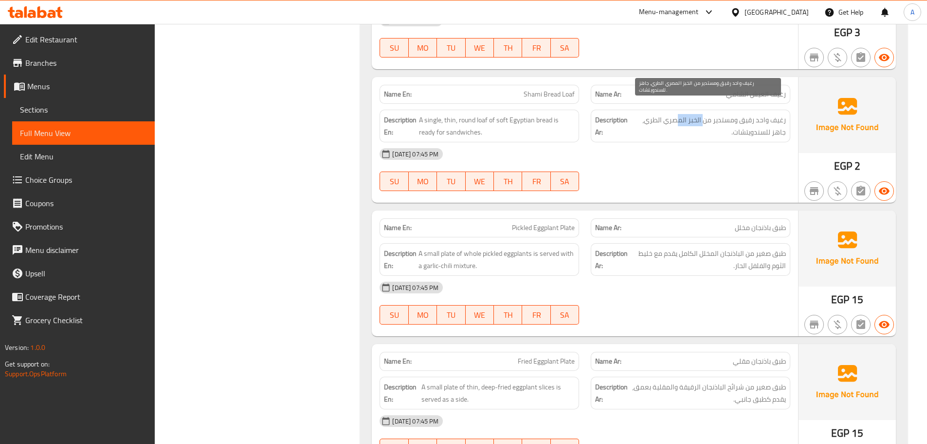
drag, startPoint x: 703, startPoint y: 108, endPoint x: 680, endPoint y: 108, distance: 23.4
click at [680, 114] on span "رغيف واحد رقيق ومستدير من الخبز المصري الطري، جاهز للسندويتشات." at bounding box center [708, 126] width 156 height 24
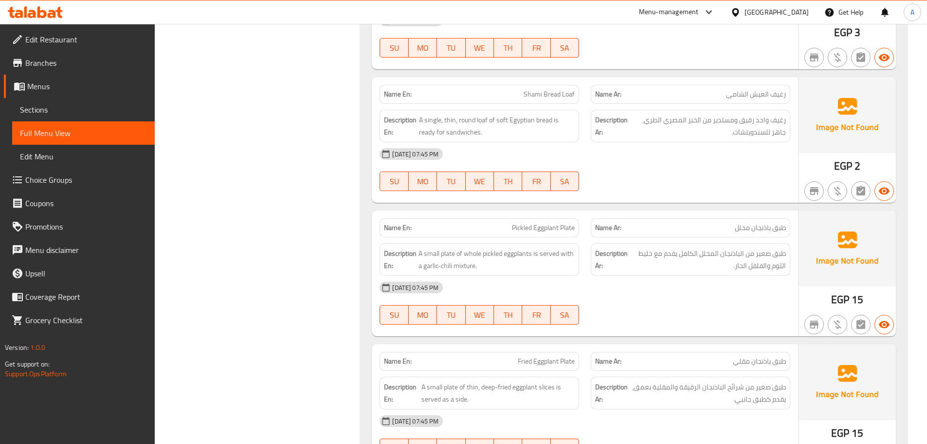
click at [705, 185] on div at bounding box center [690, 191] width 211 height 12
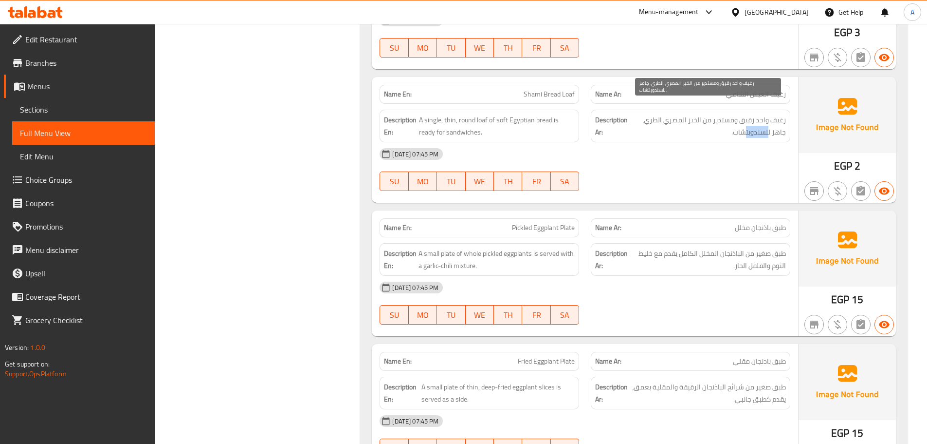
drag, startPoint x: 761, startPoint y: 120, endPoint x: 725, endPoint y: 210, distance: 97.0
click at [741, 137] on div "Name En: Shami Bread Loaf Name Ar: رغيف العيش الشامي Description En: A single, …" at bounding box center [585, 140] width 426 height 126
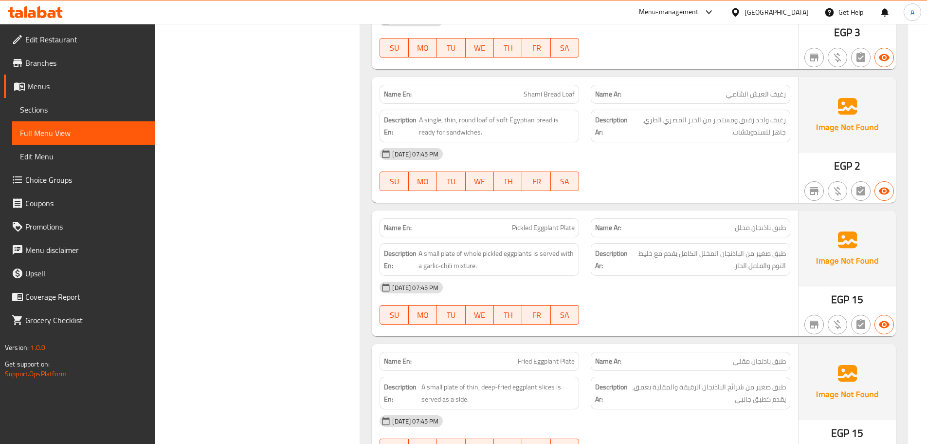
drag, startPoint x: 556, startPoint y: 215, endPoint x: 653, endPoint y: 207, distance: 97.2
click at [628, 212] on div "Name En: Pickled Eggplant Plate Name Ar: طبق باذنجان مخلل" at bounding box center [585, 227] width 423 height 31
drag, startPoint x: 543, startPoint y: 213, endPoint x: 670, endPoint y: 181, distance: 131.1
click at [629, 212] on div "Name En: Pickled Eggplant Plate Name Ar: طبق باذنجان مخلل" at bounding box center [585, 227] width 423 height 31
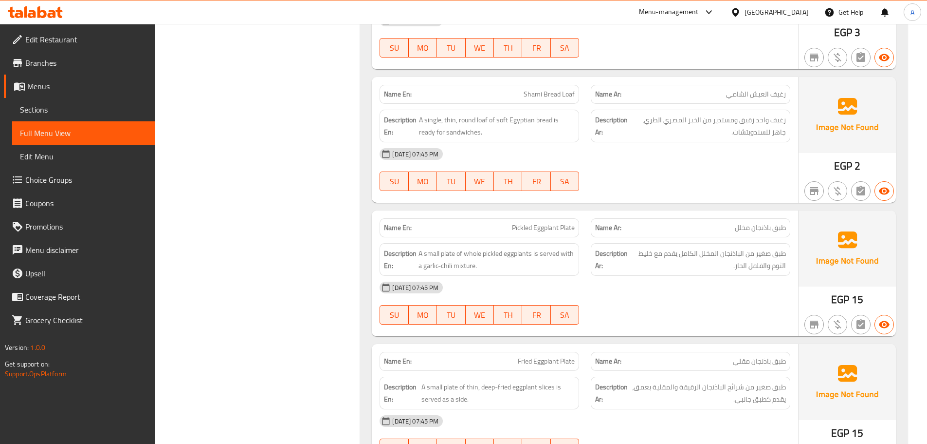
click at [671, 185] on div at bounding box center [690, 191] width 211 height 12
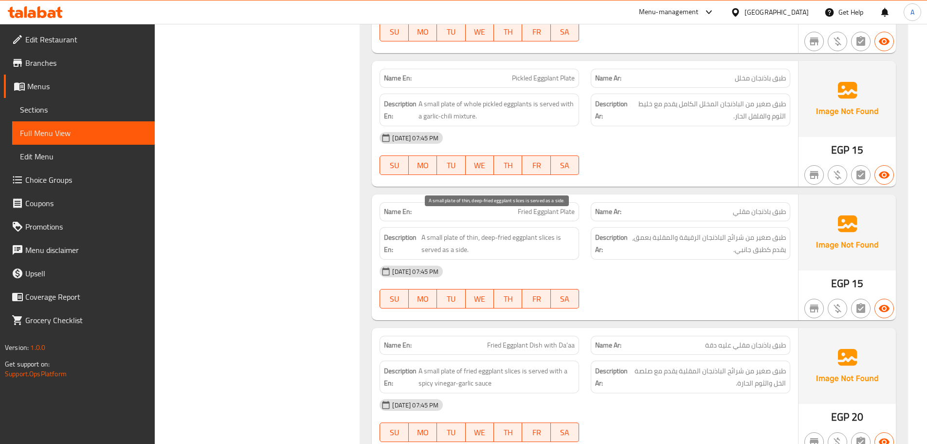
scroll to position [10938, 0]
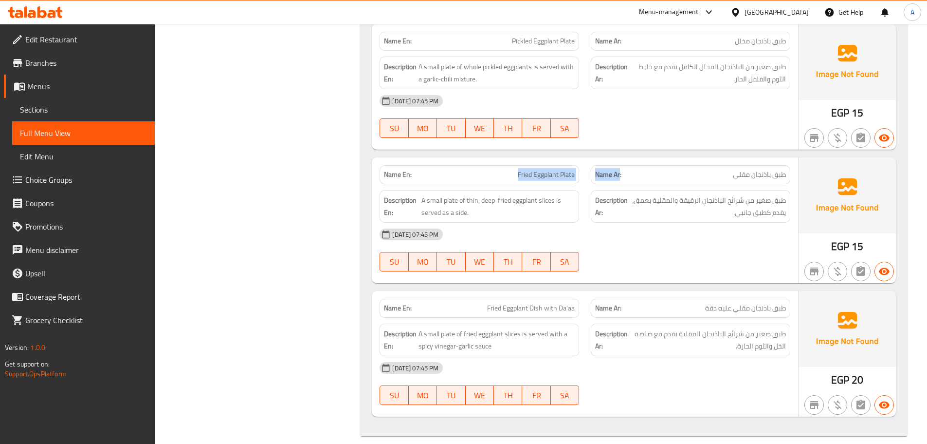
drag, startPoint x: 528, startPoint y: 159, endPoint x: 674, endPoint y: 146, distance: 146.6
click at [631, 167] on div "Name En: Fried Eggplant Plate Name Ar: طبق باذنجان مقلي" at bounding box center [585, 174] width 423 height 31
click at [699, 132] on div at bounding box center [690, 138] width 211 height 12
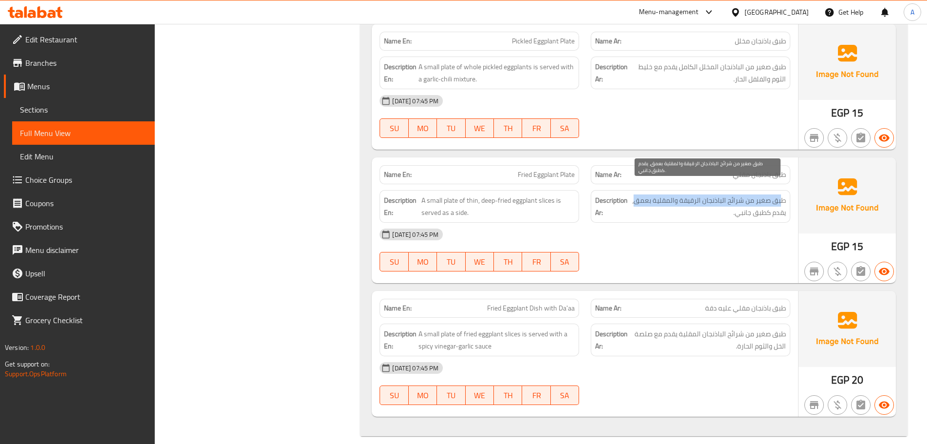
drag, startPoint x: 780, startPoint y: 189, endPoint x: 635, endPoint y: 188, distance: 145.1
click at [635, 194] on span "طبق صغير من شرائح الباذنجان الرقيقة والمقلية بعمق، يقدم كطبق جانبي." at bounding box center [708, 206] width 156 height 24
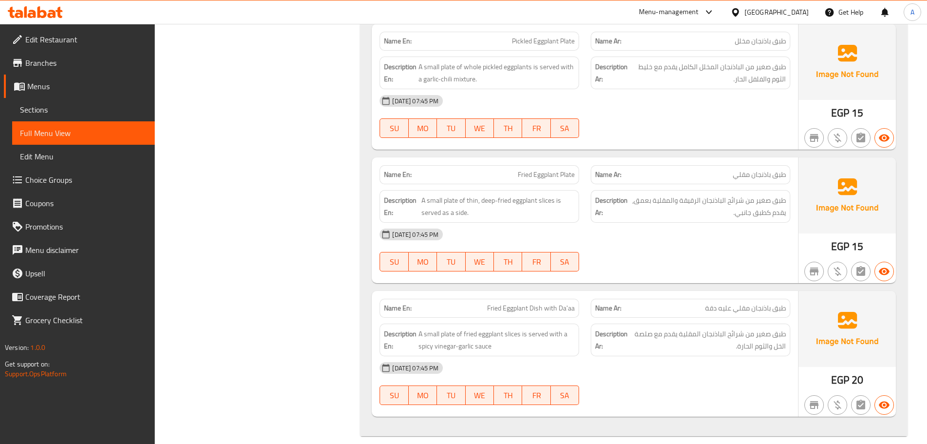
drag, startPoint x: 630, startPoint y: 252, endPoint x: 627, endPoint y: 268, distance: 17.0
click at [630, 255] on div "08-09-2025 07:45 PM SU MO TU WE TH FR SA" at bounding box center [585, 249] width 423 height 55
drag, startPoint x: 479, startPoint y: 305, endPoint x: 591, endPoint y: 281, distance: 113.9
click at [569, 298] on div "Name En: Fried Eggplant Dish with Da'aa" at bounding box center [480, 307] width 200 height 19
click at [638, 251] on div "08-09-2025 07:45 PM SU MO TU WE TH FR SA" at bounding box center [585, 249] width 423 height 55
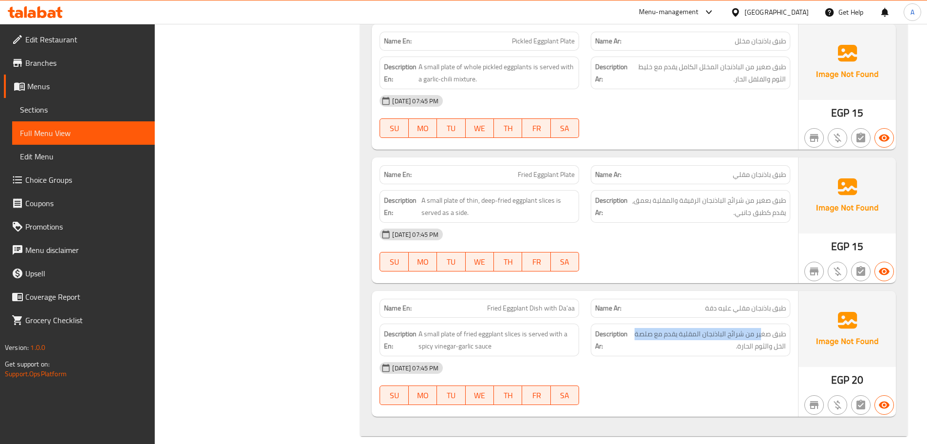
drag, startPoint x: 761, startPoint y: 320, endPoint x: 636, endPoint y: 312, distance: 125.4
click at [636, 323] on div "Description Ar: طبق صغير من شرائح الباذنجان المقلية يقدم مع صلصة الخل والثوم ال…" at bounding box center [691, 339] width 200 height 33
click at [632, 336] on span "طبق صغير من شرائح الباذنجان المقلية يقدم مع صلصة الخل والثوم الحارة." at bounding box center [708, 340] width 156 height 24
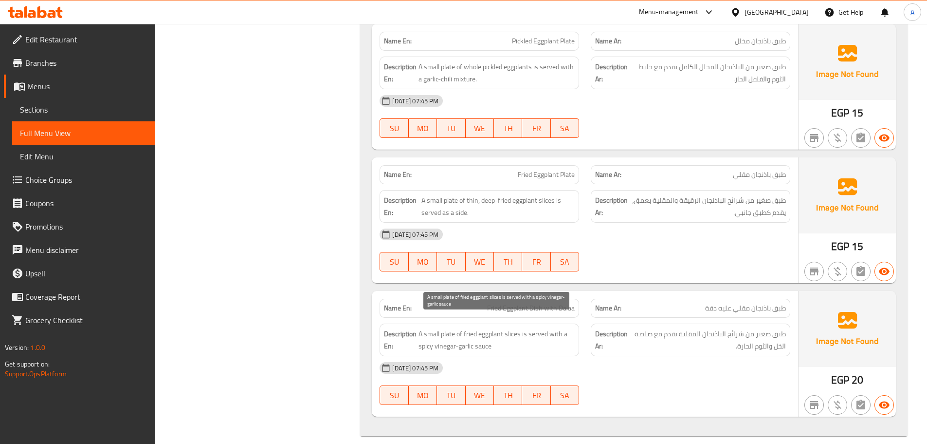
drag, startPoint x: 526, startPoint y: 325, endPoint x: 604, endPoint y: 332, distance: 78.7
click at [578, 327] on div "Description En: A small plate of fried eggplant slices is served with a spicy v…" at bounding box center [480, 339] width 200 height 33
click at [623, 356] on div "08-09-2025 07:45 PM" at bounding box center [585, 367] width 423 height 23
drag, startPoint x: 406, startPoint y: 324, endPoint x: 580, endPoint y: 344, distance: 174.9
click at [554, 341] on div "Description En: A small plate of fried eggplant slices is served with a spicy v…" at bounding box center [480, 339] width 200 height 33
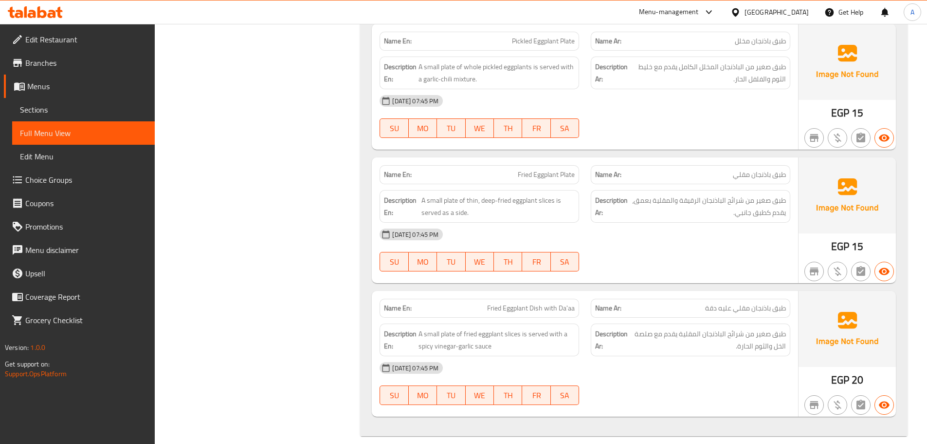
click at [584, 356] on div "08-09-2025 07:45 PM" at bounding box center [585, 367] width 423 height 23
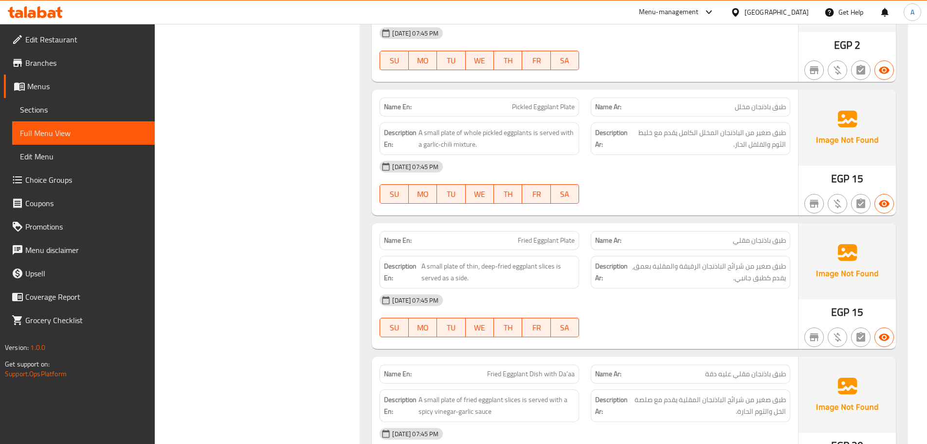
scroll to position [0, 0]
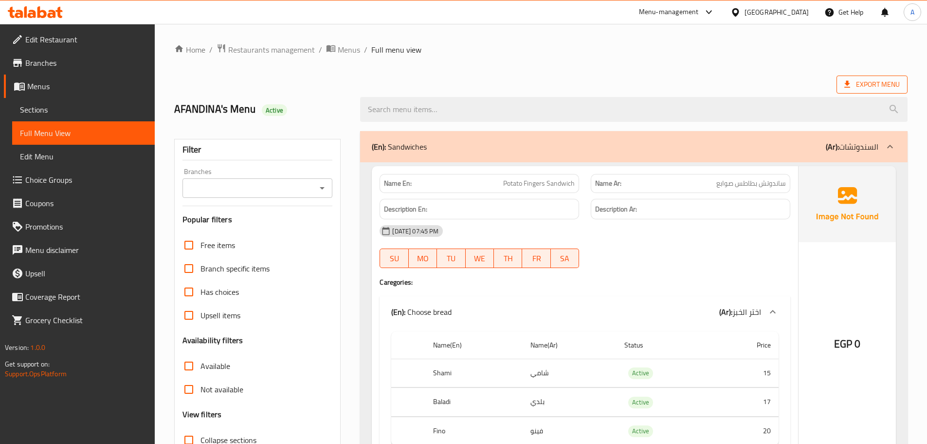
click at [864, 90] on span "Export Menu" at bounding box center [873, 84] width 56 height 12
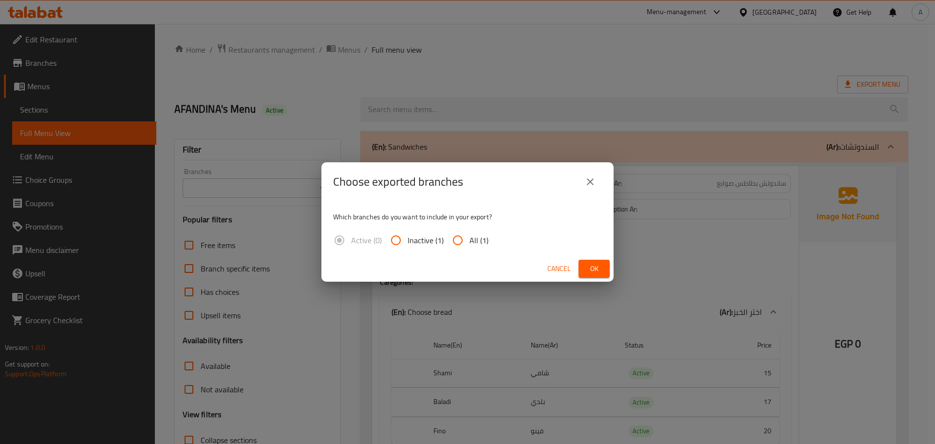
click at [475, 240] on span "All (1)" at bounding box center [478, 240] width 19 height 12
click at [469, 240] on input "All (1)" at bounding box center [457, 239] width 23 height 23
radio input "true"
click at [590, 274] on span "Ok" at bounding box center [594, 268] width 16 height 12
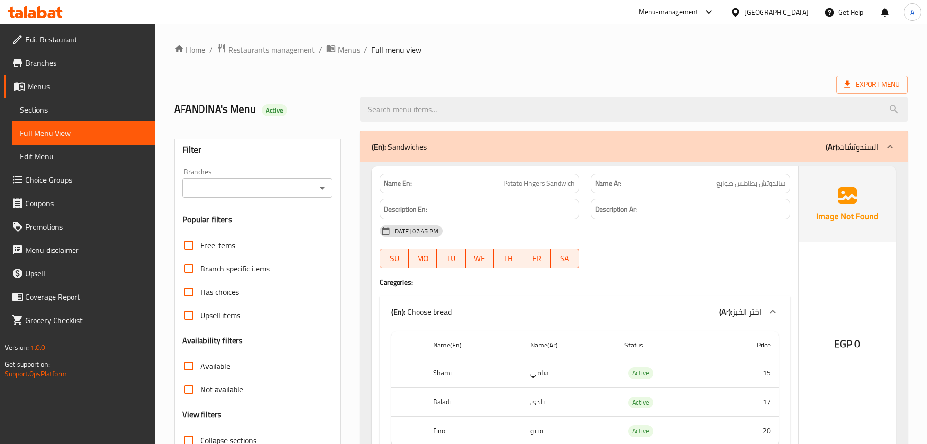
click at [324, 51] on ol "Home / Restaurants management / Menus / Full menu view" at bounding box center [541, 49] width 734 height 13
click at [338, 50] on span "Menus" at bounding box center [349, 50] width 22 height 12
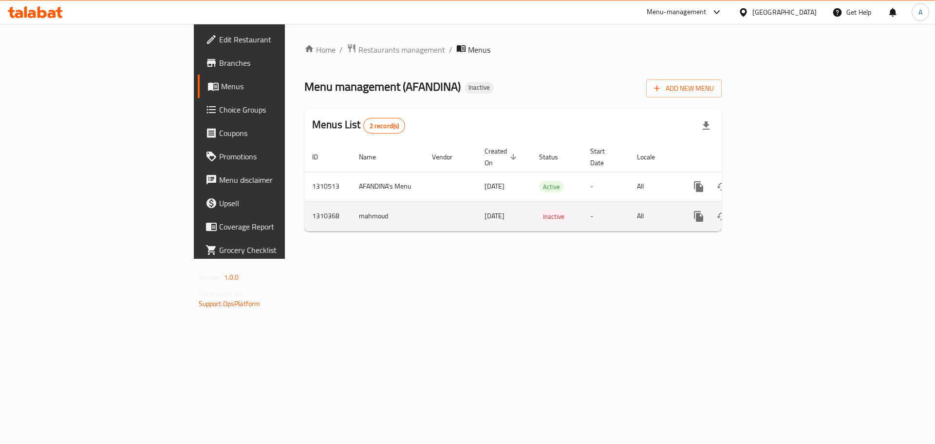
click at [775, 210] on icon "enhanced table" at bounding box center [769, 216] width 12 height 12
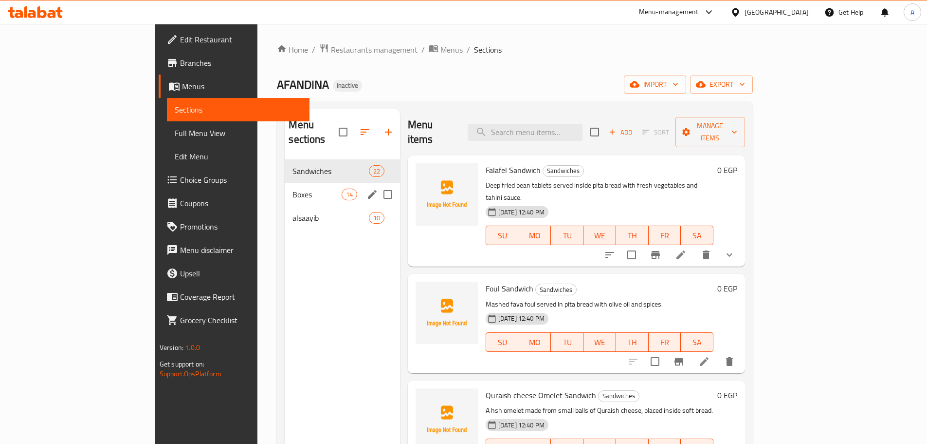
click at [293, 188] on span "Boxes" at bounding box center [317, 194] width 49 height 12
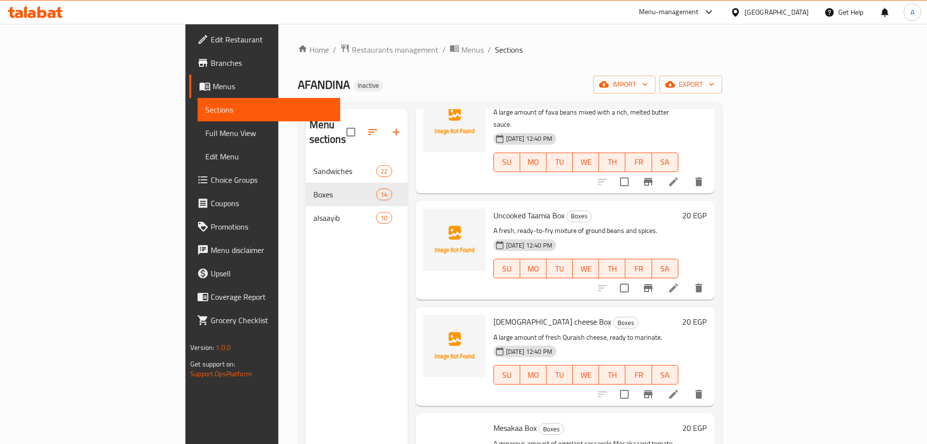
scroll to position [925, 0]
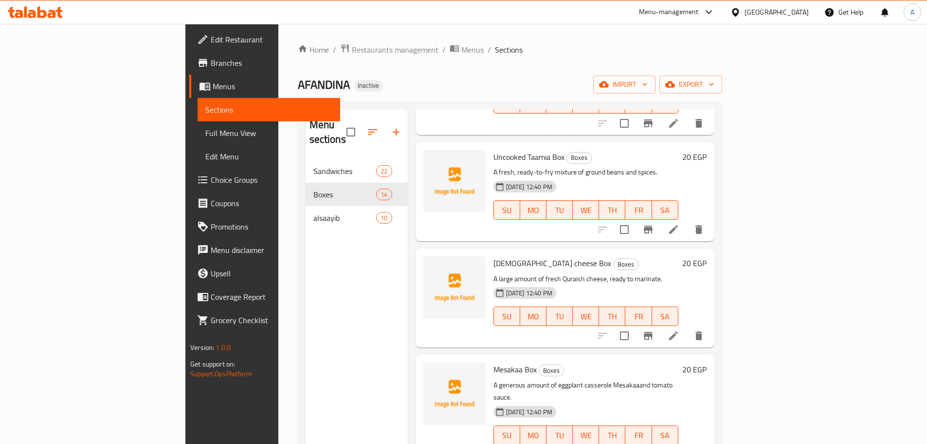
click at [798, 15] on div "Egypt" at bounding box center [777, 12] width 64 height 11
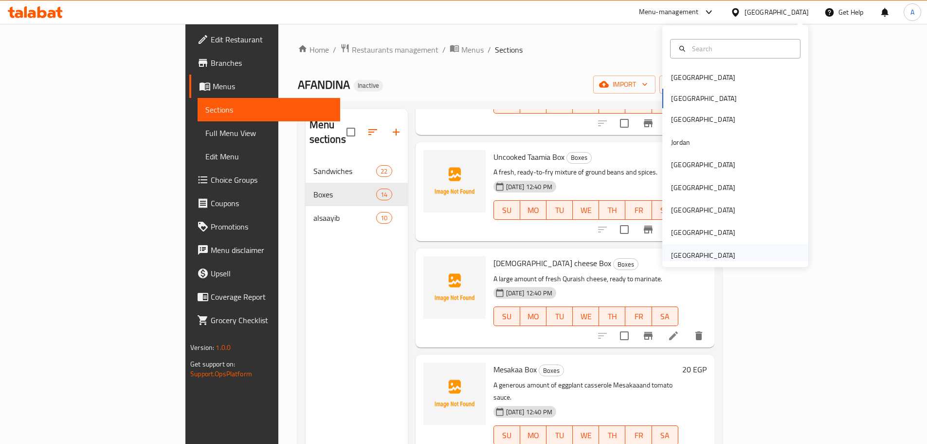
click at [682, 255] on div "[GEOGRAPHIC_DATA]" at bounding box center [703, 255] width 64 height 11
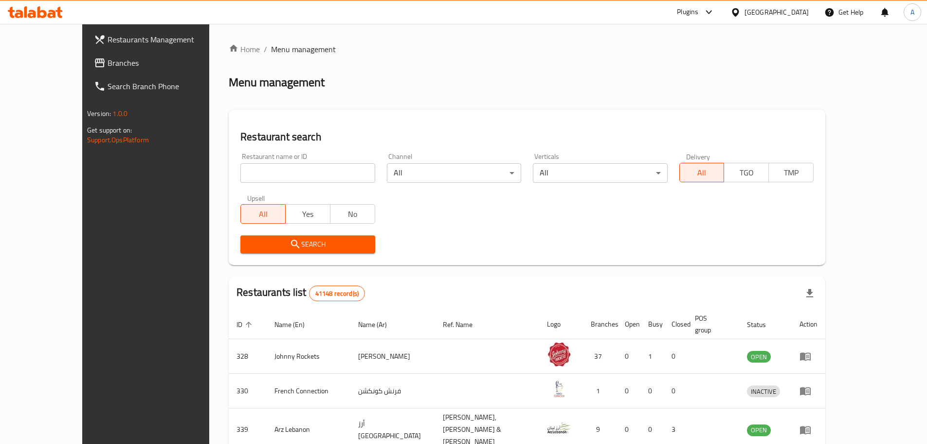
click at [108, 64] on span "Branches" at bounding box center [169, 63] width 122 height 12
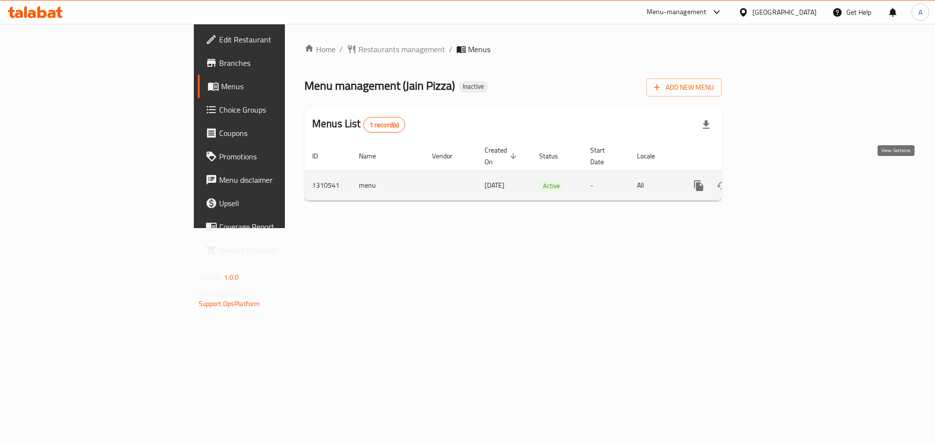
click at [775, 180] on icon "enhanced table" at bounding box center [769, 186] width 12 height 12
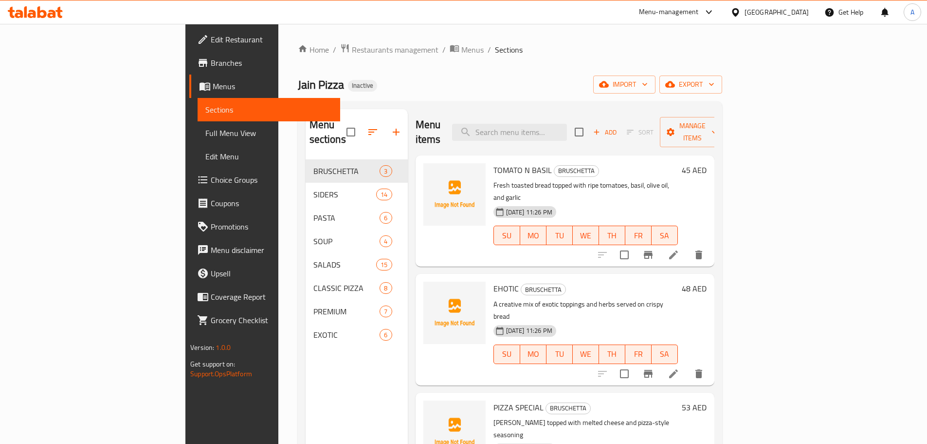
click at [205, 131] on span "Full Menu View" at bounding box center [268, 133] width 127 height 12
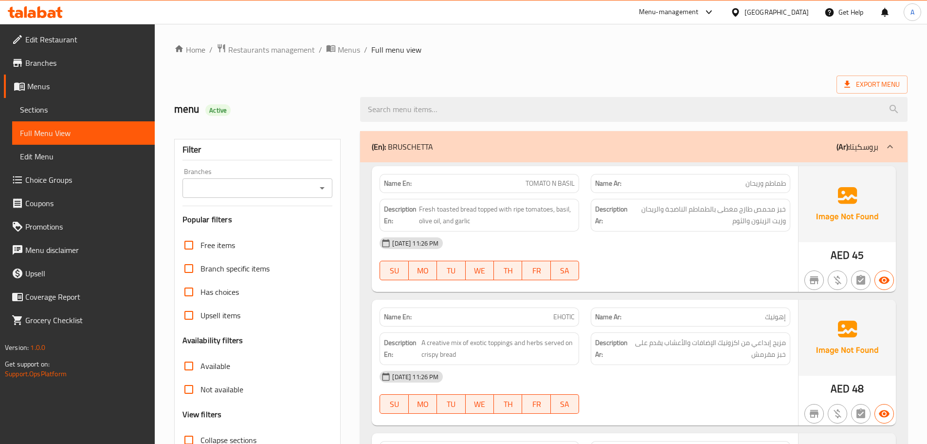
scroll to position [146, 0]
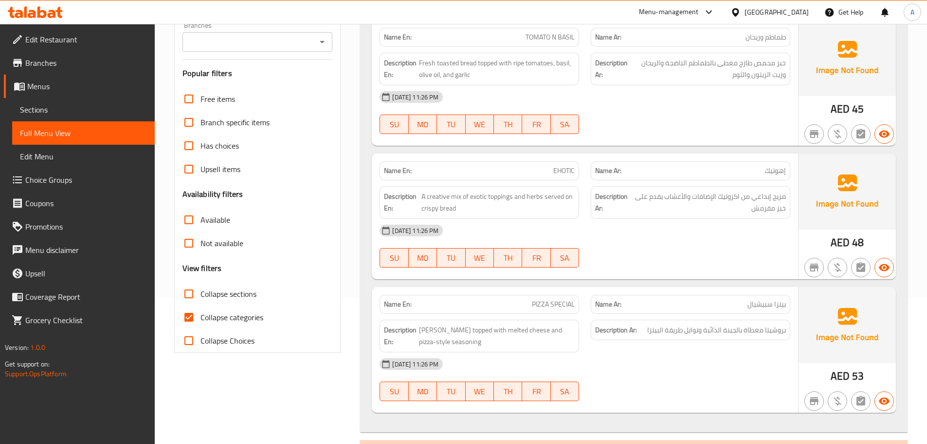
click at [195, 315] on input "Collapse categories" at bounding box center [188, 316] width 23 height 23
checkbox input "false"
drag, startPoint x: 849, startPoint y: 106, endPoint x: 827, endPoint y: 106, distance: 21.9
click at [827, 106] on div "AED 45" at bounding box center [847, 83] width 97 height 126
copy span "AED"
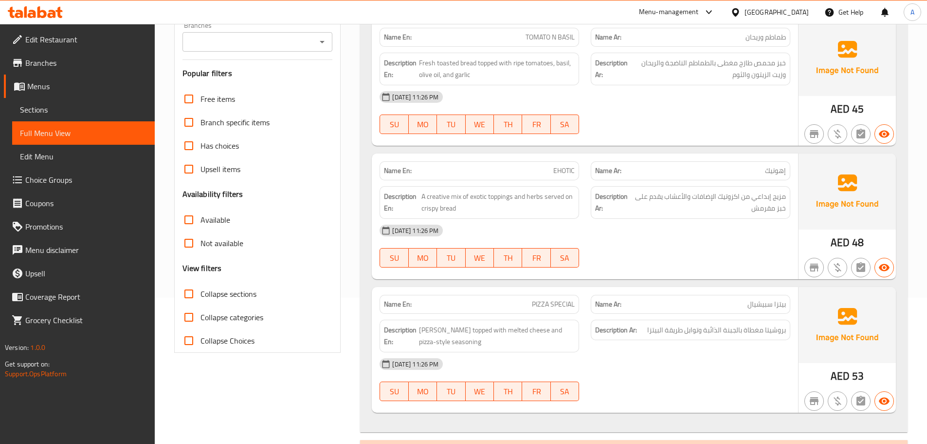
click at [758, 112] on div "[DATE] 11:26 PM SU MO TU WE TH FR SA" at bounding box center [585, 112] width 423 height 55
click at [722, 92] on div "[DATE] 11:26 PM" at bounding box center [585, 96] width 423 height 23
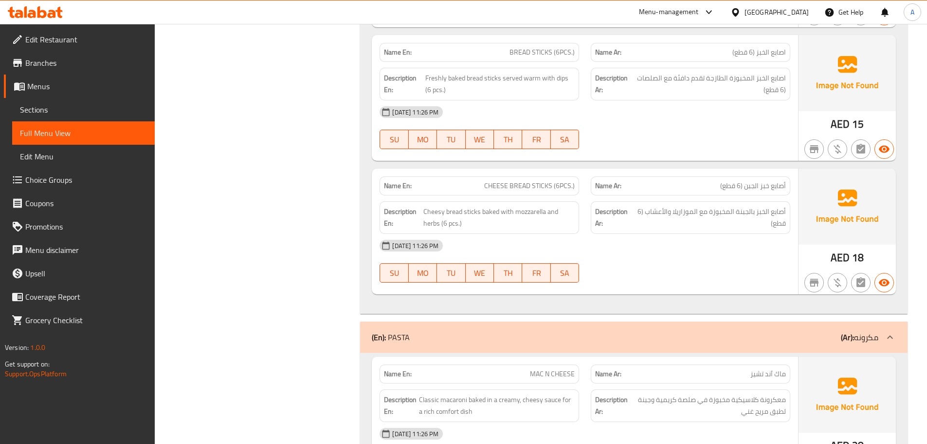
scroll to position [0, 0]
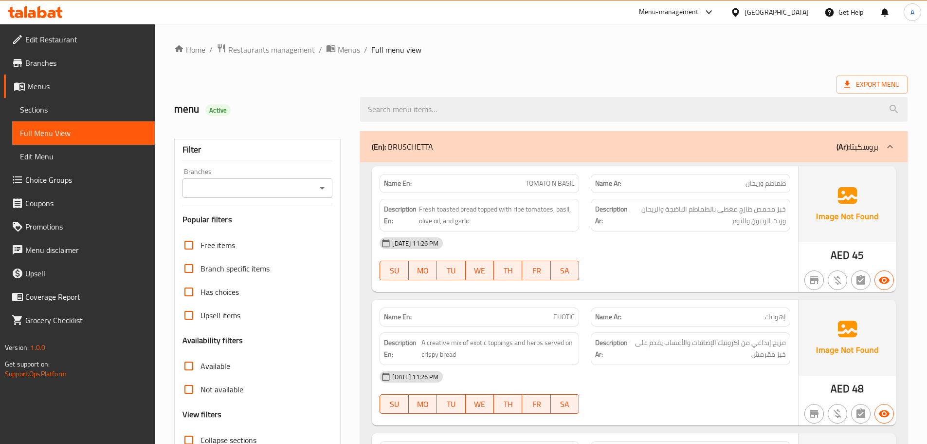
drag, startPoint x: 651, startPoint y: 65, endPoint x: 654, endPoint y: 75, distance: 10.3
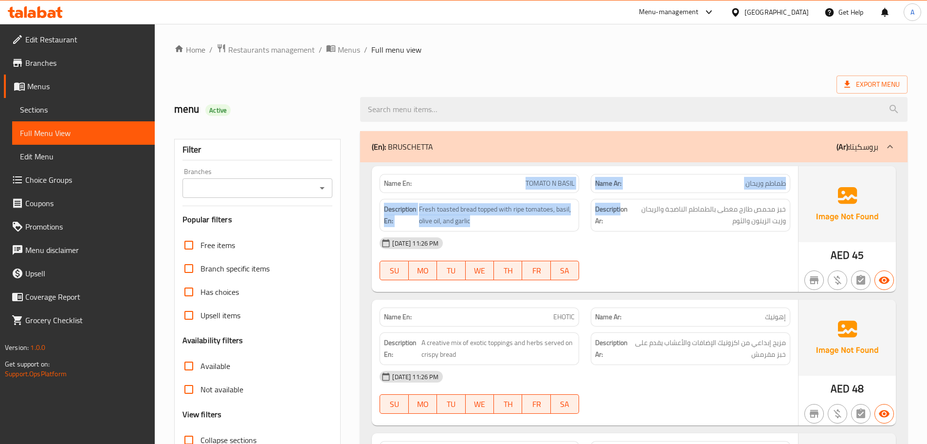
drag, startPoint x: 554, startPoint y: 194, endPoint x: 697, endPoint y: 248, distance: 153.0
click at [664, 221] on div "Name En: TOMATO N BASIL Name Ar: طماطم وريحان Description En: Fresh toasted bre…" at bounding box center [585, 229] width 426 height 126
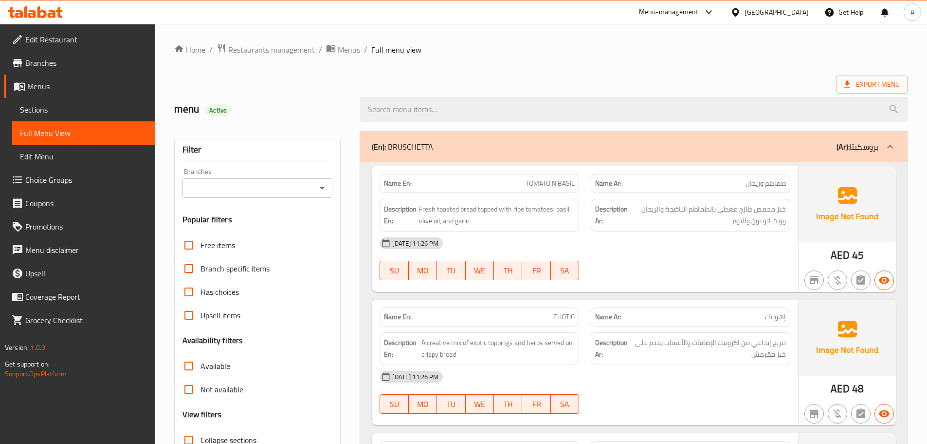
click at [700, 253] on div "[DATE] 11:26 PM" at bounding box center [585, 242] width 423 height 23
drag, startPoint x: 521, startPoint y: 185, endPoint x: 630, endPoint y: 224, distance: 115.5
click at [575, 203] on div "Name En: TOMATO N BASIL Name Ar: طماطم وريحان Description En: Fresh toasted bre…" at bounding box center [585, 229] width 426 height 126
click at [669, 250] on div "[DATE] 11:26 PM" at bounding box center [585, 242] width 423 height 23
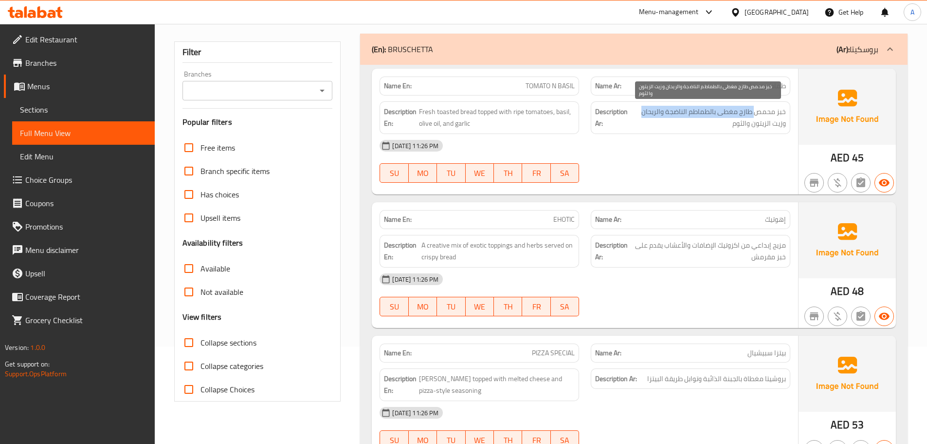
drag, startPoint x: 758, startPoint y: 111, endPoint x: 635, endPoint y: 115, distance: 123.2
click at [635, 115] on span "خبز محمص طازج مغطى بالطماطم الناضجة والريحان وزيت الزيتون والثوم" at bounding box center [708, 118] width 156 height 24
click at [770, 123] on span "خبز محمص طازج مغطى بالطماطم الناضجة والريحان وزيت الزيتون والثوم" at bounding box center [708, 118] width 156 height 24
drag, startPoint x: 770, startPoint y: 123, endPoint x: 710, endPoint y: 167, distance: 74.1
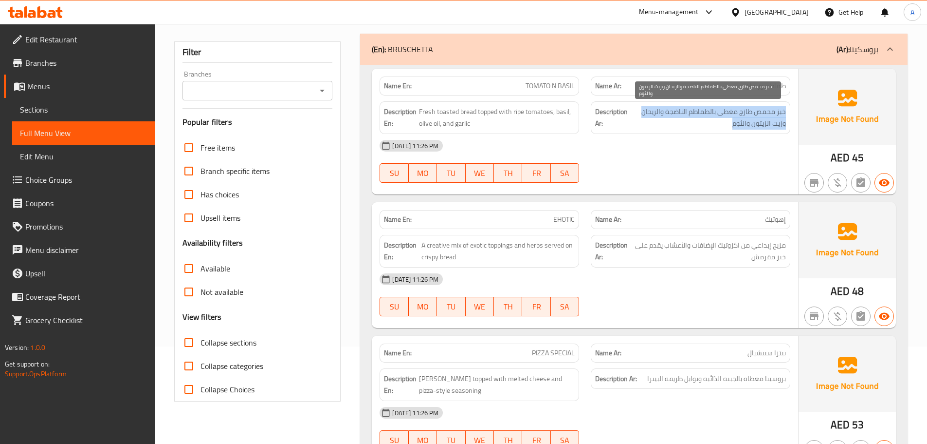
click at [763, 128] on span "خبز محمص طازج مغطى بالطماطم الناضجة والريحان وزيت الزيتون والثوم" at bounding box center [708, 118] width 156 height 24
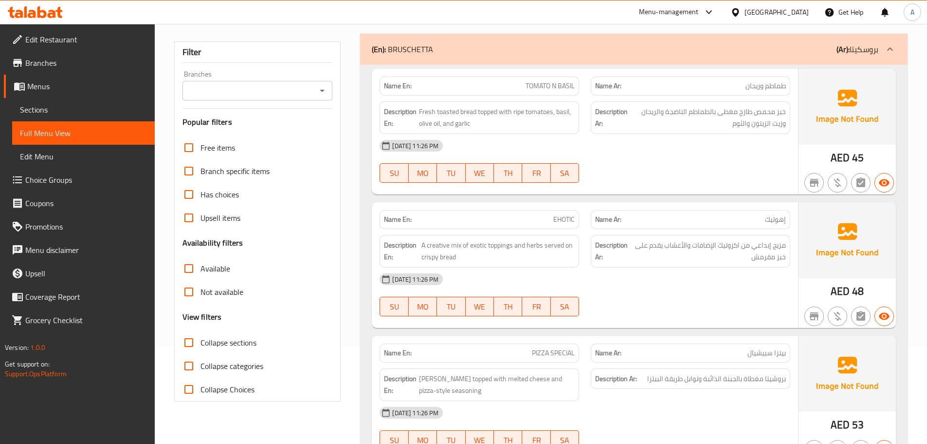
click at [710, 167] on div "[DATE] 11:26 PM SU MO TU WE TH FR SA" at bounding box center [585, 161] width 423 height 55
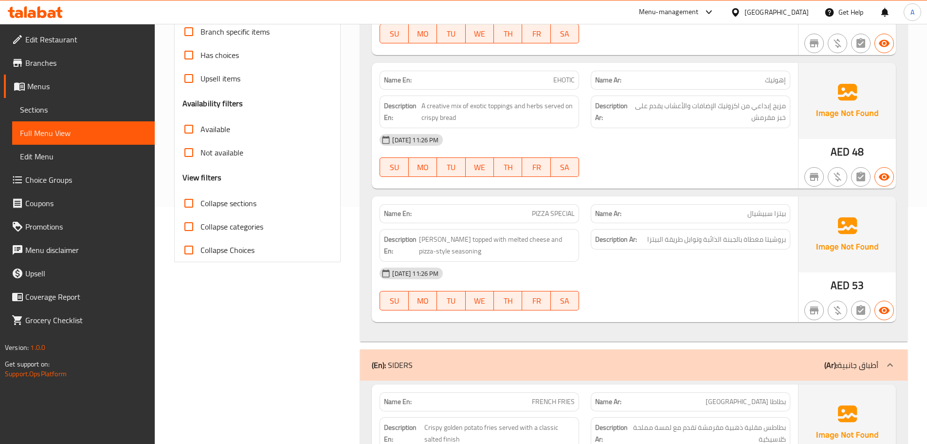
scroll to position [243, 0]
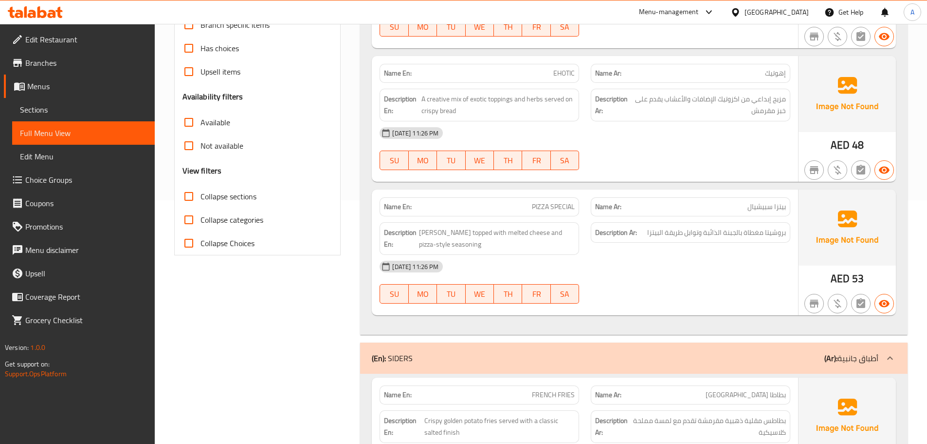
drag, startPoint x: 519, startPoint y: 72, endPoint x: 634, endPoint y: 119, distance: 124.9
click at [574, 82] on div "Name En: EHOTIC Name Ar: إهوتيك Description En: A creative mix of exotic toppin…" at bounding box center [585, 119] width 426 height 126
drag, startPoint x: 688, startPoint y: 174, endPoint x: 716, endPoint y: 167, distance: 28.9
click at [692, 174] on div at bounding box center [690, 170] width 211 height 12
drag, startPoint x: 773, startPoint y: 74, endPoint x: 761, endPoint y: 90, distance: 19.8
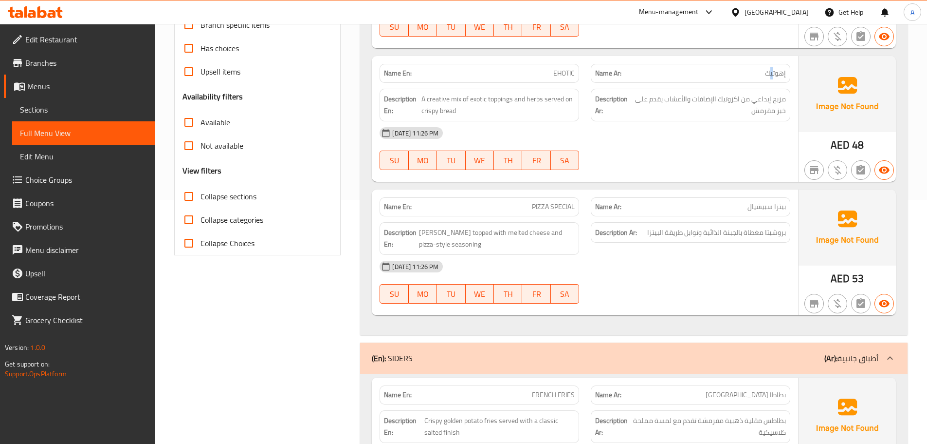
click at [765, 77] on span "إهوتيك" at bounding box center [775, 73] width 21 height 10
drag, startPoint x: 771, startPoint y: 95, endPoint x: 689, endPoint y: 88, distance: 82.2
click at [689, 88] on div "Description Ar: مزيج إبداعي من اكزوتيك الإضافات والأعشاب يقدم على خبز مقرمش" at bounding box center [690, 105] width 211 height 44
click at [724, 144] on div "[DATE] 11:26 PM" at bounding box center [585, 132] width 423 height 23
drag, startPoint x: 762, startPoint y: 109, endPoint x: 713, endPoint y: 151, distance: 64.6
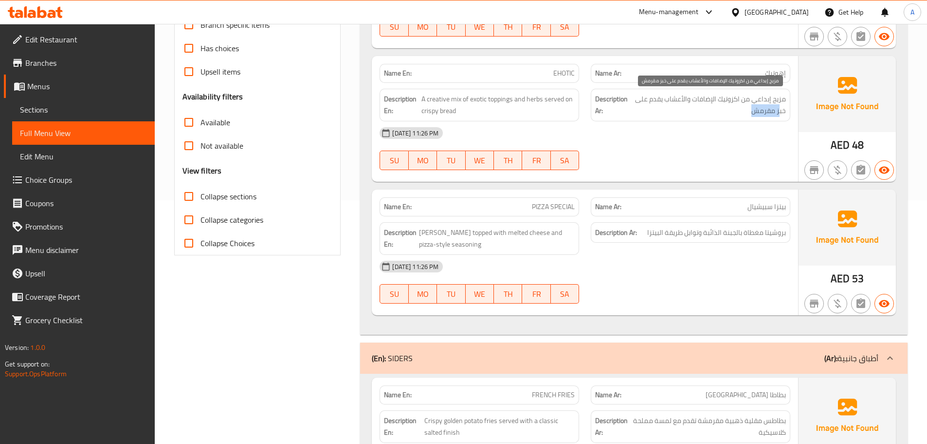
click at [723, 123] on div "Name En: EHOTIC Name Ar: إهوتيك Description En: A creative mix of exotic toppin…" at bounding box center [585, 119] width 426 height 126
drag, startPoint x: 713, startPoint y: 151, endPoint x: 613, endPoint y: 194, distance: 108.8
click at [712, 151] on div "[DATE] 11:26 PM SU MO TU WE TH FR SA" at bounding box center [585, 148] width 423 height 55
drag, startPoint x: 507, startPoint y: 198, endPoint x: 598, endPoint y: 186, distance: 91.7
click at [582, 191] on div "Name En: PIZZA SPECIAL" at bounding box center [479, 206] width 211 height 31
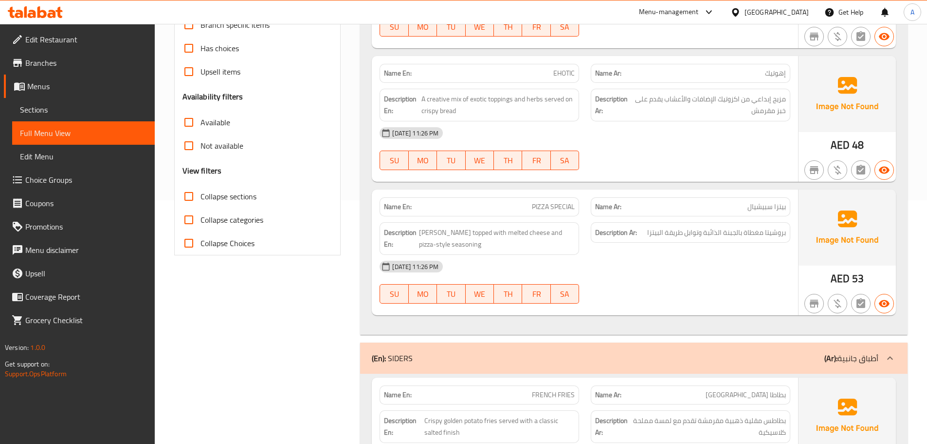
click at [650, 150] on div "[DATE] 11:26 PM SU MO TU WE TH FR SA" at bounding box center [585, 148] width 423 height 55
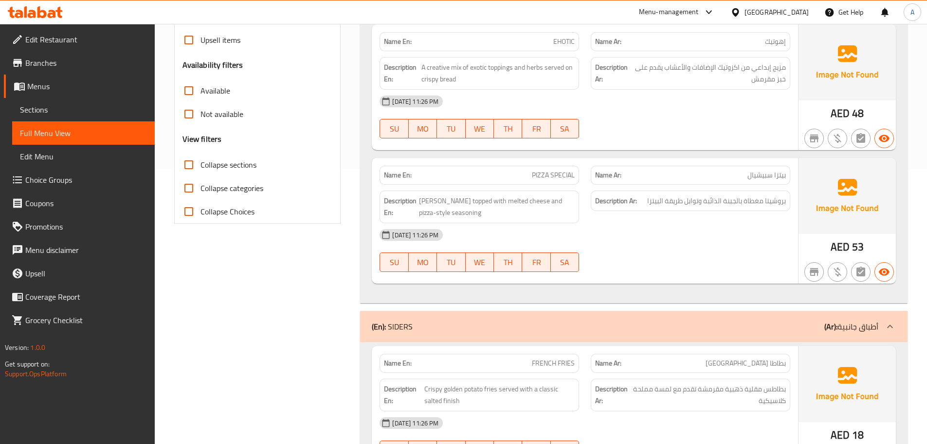
scroll to position [292, 0]
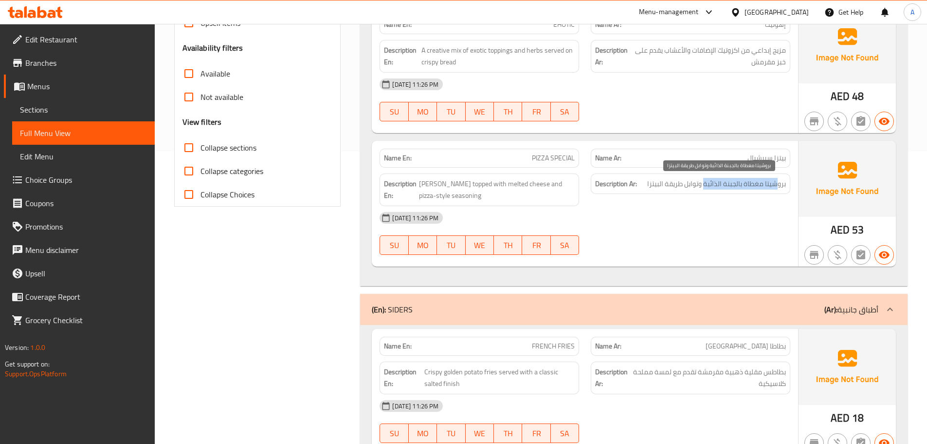
drag, startPoint x: 776, startPoint y: 184, endPoint x: 681, endPoint y: 184, distance: 94.4
click at [703, 182] on span "بروشيتا مغطاة بالجبنة الذائبة وتوابل طريقة البيتزا" at bounding box center [717, 184] width 139 height 12
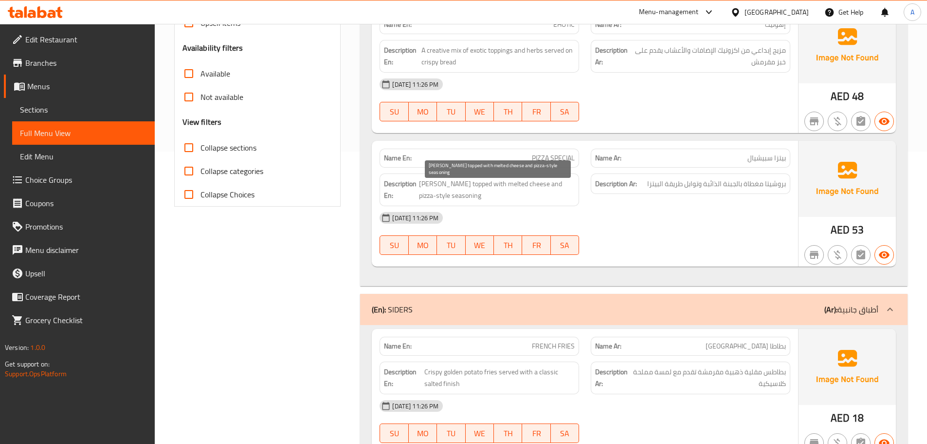
drag, startPoint x: 479, startPoint y: 185, endPoint x: 579, endPoint y: 203, distance: 102.3
click at [521, 186] on span "[PERSON_NAME] topped with melted cheese and pizza-style seasoning" at bounding box center [497, 190] width 156 height 24
click at [607, 210] on div "[DATE] 11:26 PM" at bounding box center [585, 217] width 423 height 23
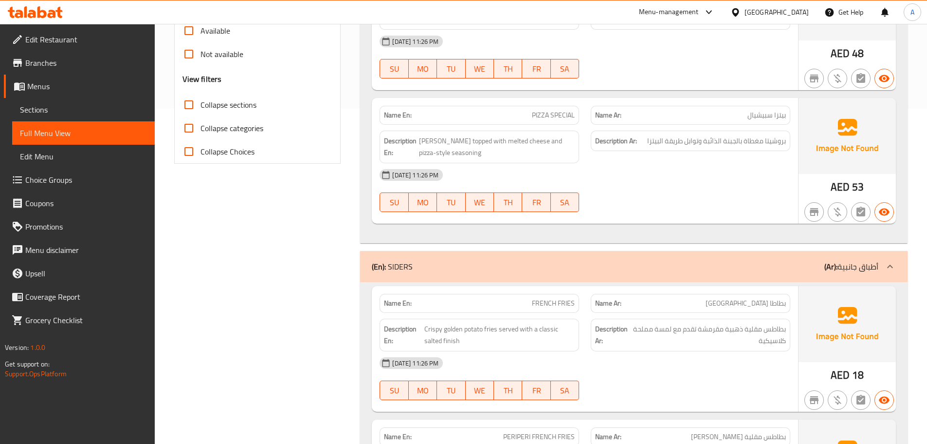
scroll to position [389, 0]
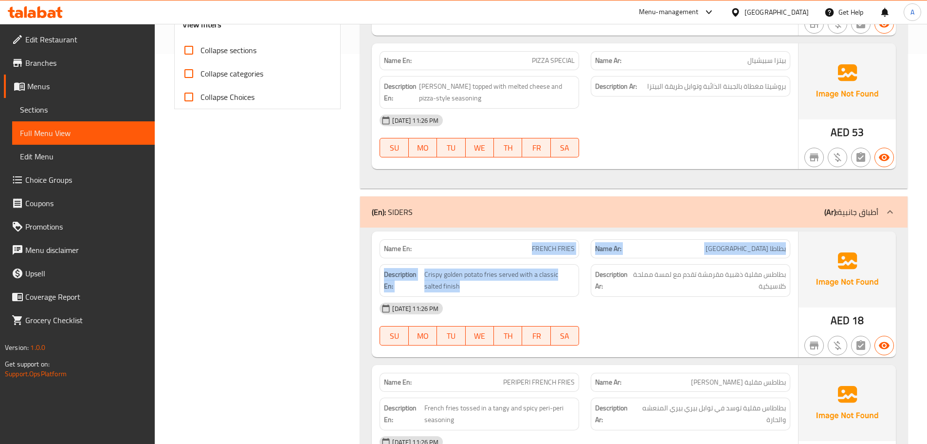
drag, startPoint x: 575, startPoint y: 259, endPoint x: 658, endPoint y: 316, distance: 100.5
click at [610, 279] on div "Name En: FRENCH FRIES Name Ar: بطاطا مقلية Description En: Crispy golden potato…" at bounding box center [585, 294] width 426 height 126
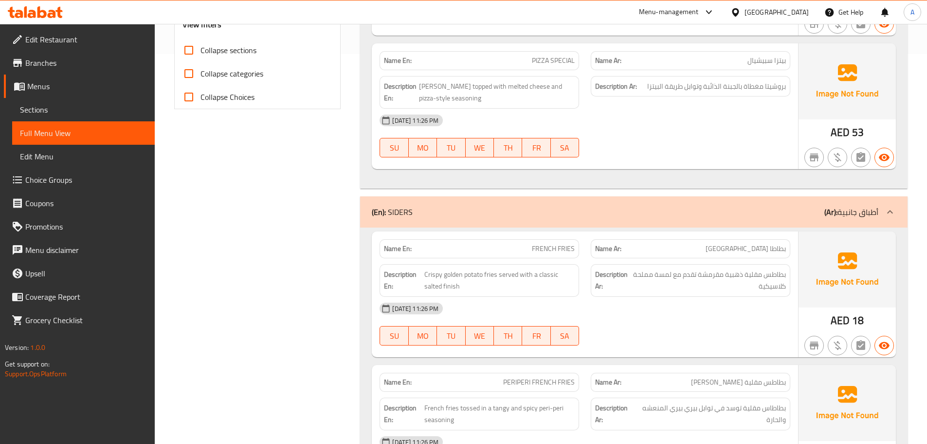
click at [658, 316] on div "[DATE] 11:26 PM" at bounding box center [585, 307] width 423 height 23
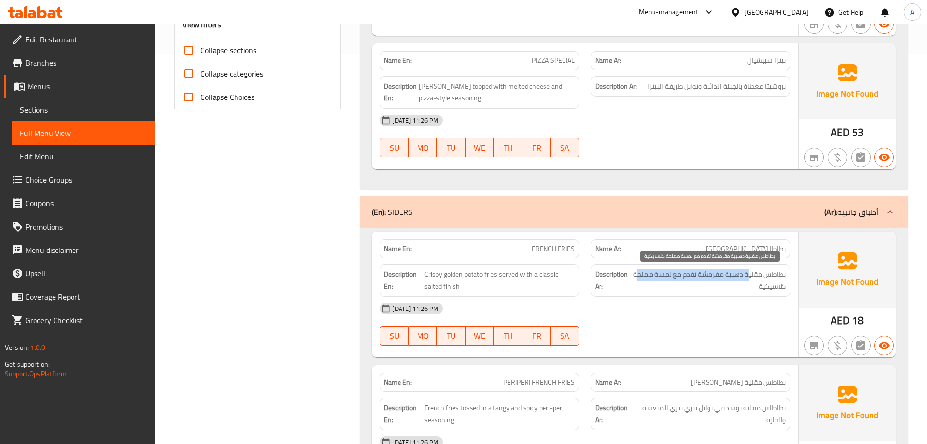
drag, startPoint x: 747, startPoint y: 273, endPoint x: 638, endPoint y: 273, distance: 109.1
click at [638, 273] on span "بطاطس مقلية ذهبية مقرمشة تقدم مع لمسة مملحة كلاسيكية" at bounding box center [709, 280] width 153 height 24
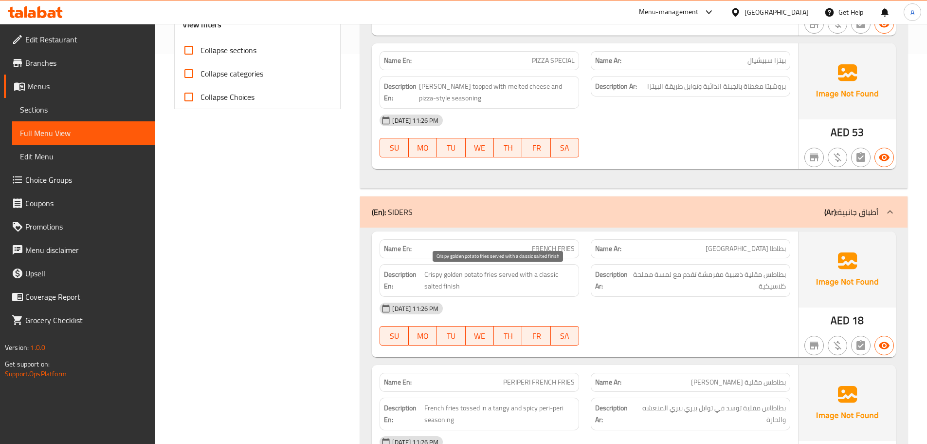
click at [440, 276] on span "Crispy golden potato fries served with a classic salted finish" at bounding box center [500, 280] width 150 height 24
drag, startPoint x: 440, startPoint y: 276, endPoint x: 553, endPoint y: 312, distance: 118.9
click at [444, 276] on span "Crispy golden potato fries served with a classic salted finish" at bounding box center [500, 280] width 150 height 24
click at [727, 352] on div "Name En: FRENCH FRIES Name Ar: بطاطا مقلية Description En: Crispy golden potato…" at bounding box center [585, 294] width 426 height 126
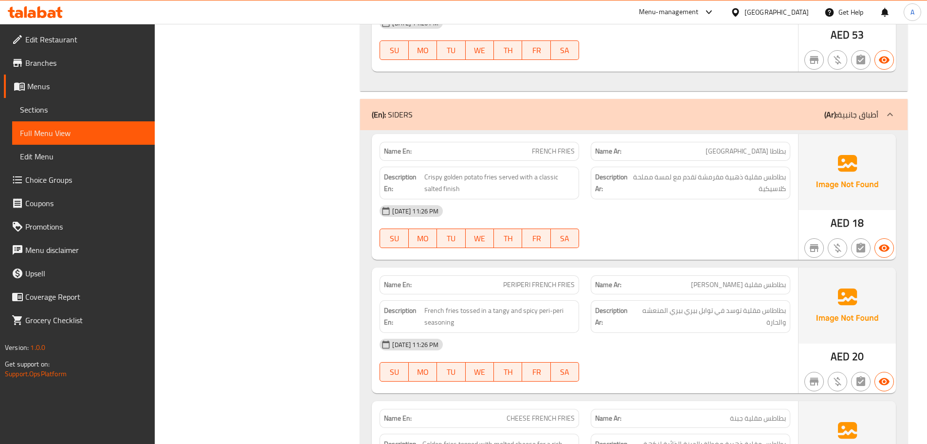
scroll to position [584, 0]
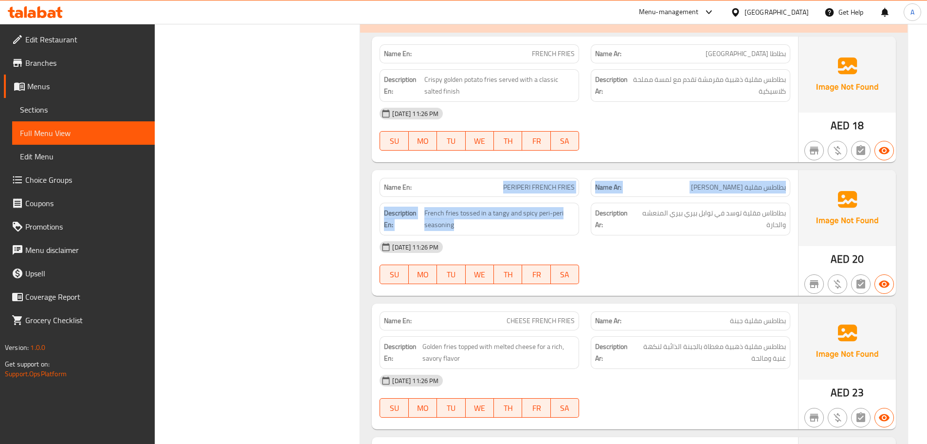
drag, startPoint x: 495, startPoint y: 184, endPoint x: 756, endPoint y: 279, distance: 278.5
click at [603, 202] on div "Name En: PERIPERI FRENCH FRIES Name Ar: بطاطس مقلية بيري بيري Description En: F…" at bounding box center [585, 233] width 426 height 126
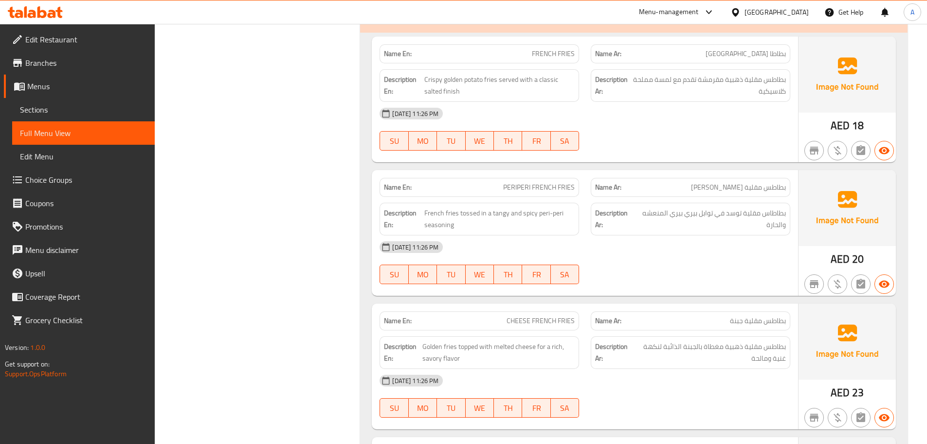
click at [758, 281] on div at bounding box center [690, 284] width 211 height 12
drag, startPoint x: 767, startPoint y: 213, endPoint x: 656, endPoint y: 213, distance: 110.5
click at [656, 213] on span "بطاطاس مقلية توسد في توابل بيري بيري المنعشه والحارة" at bounding box center [711, 219] width 150 height 24
click at [519, 211] on span "French fries tossed in a tangy and spicy peri-peri seasoning" at bounding box center [500, 219] width 150 height 24
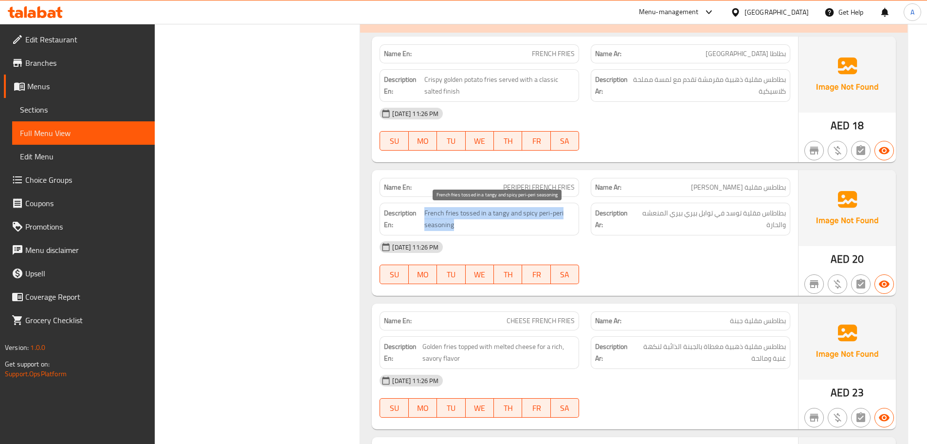
click at [519, 211] on span "French fries tossed in a tangy and spicy peri-peri seasoning" at bounding box center [500, 219] width 150 height 24
click at [688, 277] on div "[DATE] 11:26 PM SU MO TU WE TH FR SA" at bounding box center [585, 262] width 423 height 55
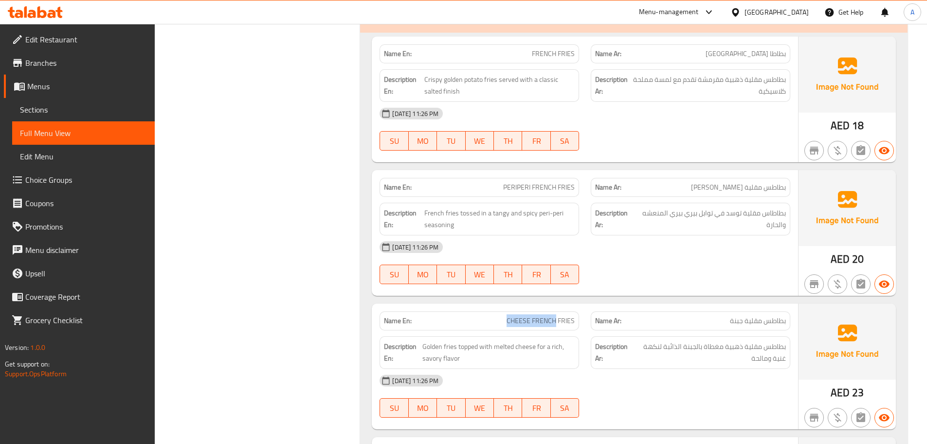
drag, startPoint x: 477, startPoint y: 321, endPoint x: 589, endPoint y: 299, distance: 114.1
click at [576, 310] on div "Name En: CHEESE FRENCH FRIES" at bounding box center [479, 320] width 211 height 31
click at [598, 292] on div "Name En: PERIPERI FRENCH FRIES Name Ar: بطاطس مقلية بيري بيري Description En: F…" at bounding box center [585, 233] width 426 height 126
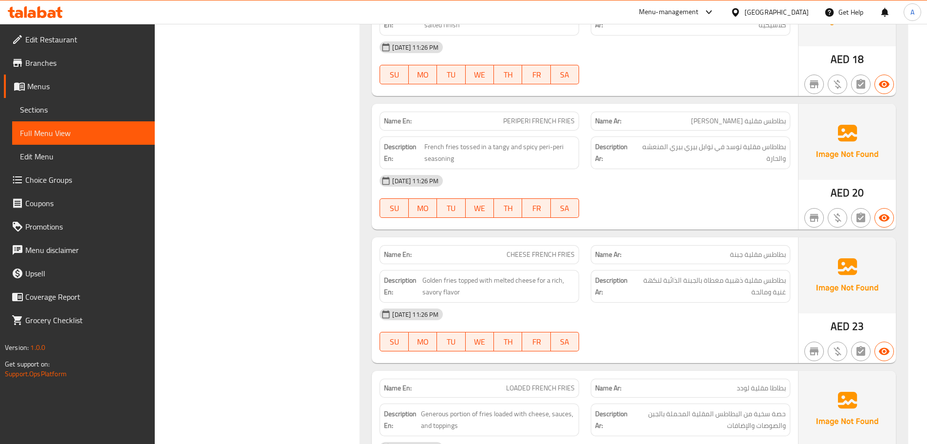
scroll to position [730, 0]
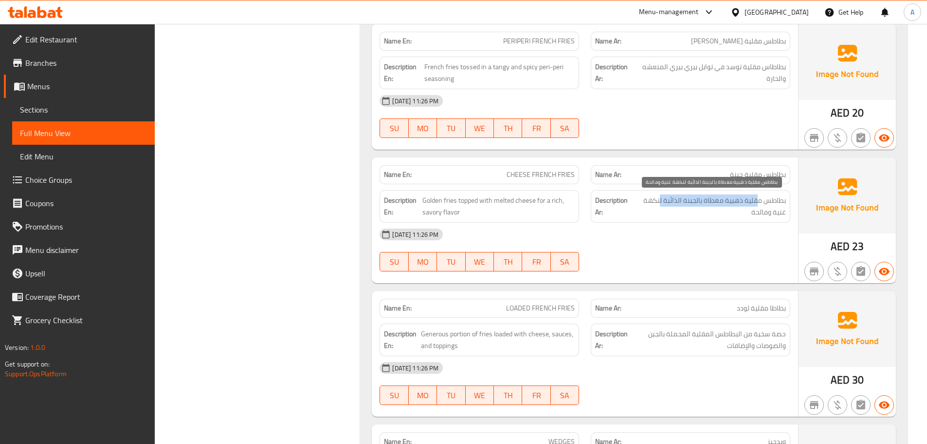
drag, startPoint x: 758, startPoint y: 201, endPoint x: 661, endPoint y: 202, distance: 97.4
click at [661, 202] on span "بطاطس مقلية ذهبية مغطاة بالجبنة الذائبة لنكهة غنية ومالحة" at bounding box center [709, 206] width 153 height 24
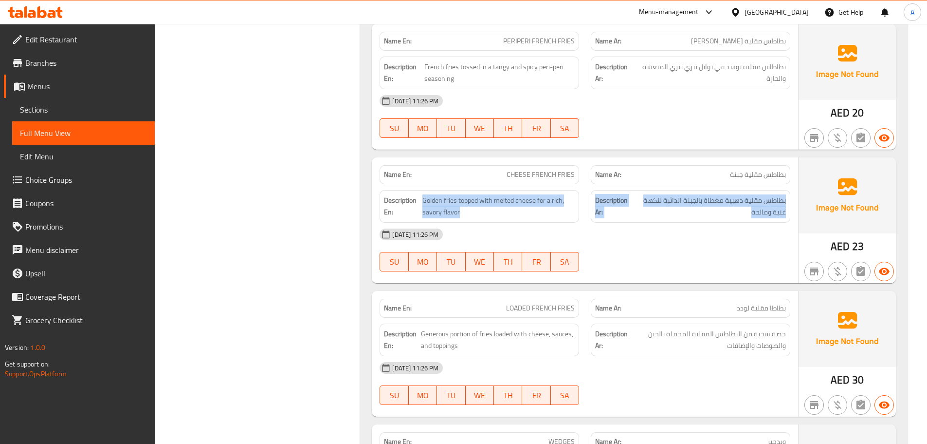
drag, startPoint x: 661, startPoint y: 202, endPoint x: 628, endPoint y: 235, distance: 47.2
click at [531, 205] on div "Description En: Golden fries topped with melted cheese for a rich, savory flavo…" at bounding box center [585, 206] width 423 height 44
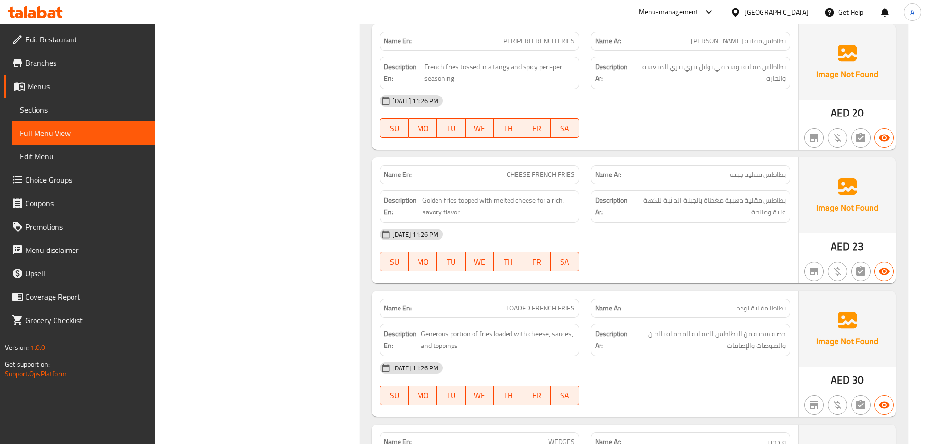
drag, startPoint x: 663, startPoint y: 240, endPoint x: 656, endPoint y: 241, distance: 7.0
click at [662, 240] on div "[DATE] 11:26 PM" at bounding box center [585, 233] width 423 height 23
click at [510, 205] on span "Golden fries topped with melted cheese for a rich, savory flavor" at bounding box center [499, 206] width 152 height 24
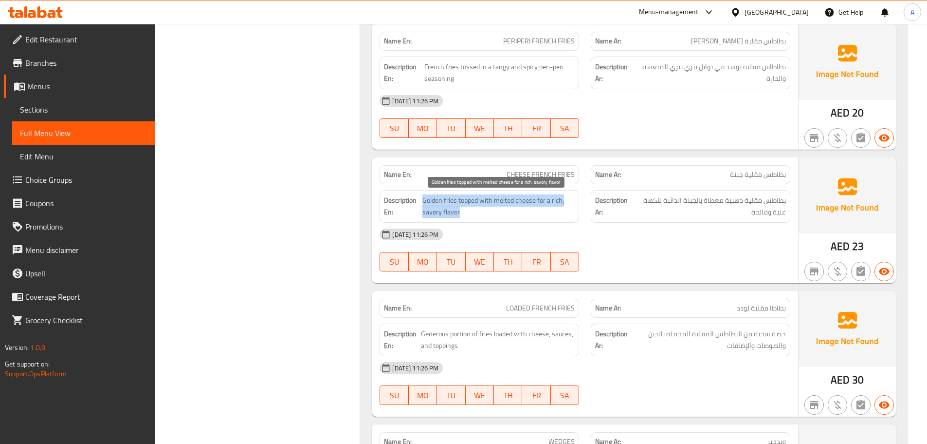
click at [510, 205] on span "Golden fries topped with melted cheese for a rich, savory flavor" at bounding box center [499, 206] width 152 height 24
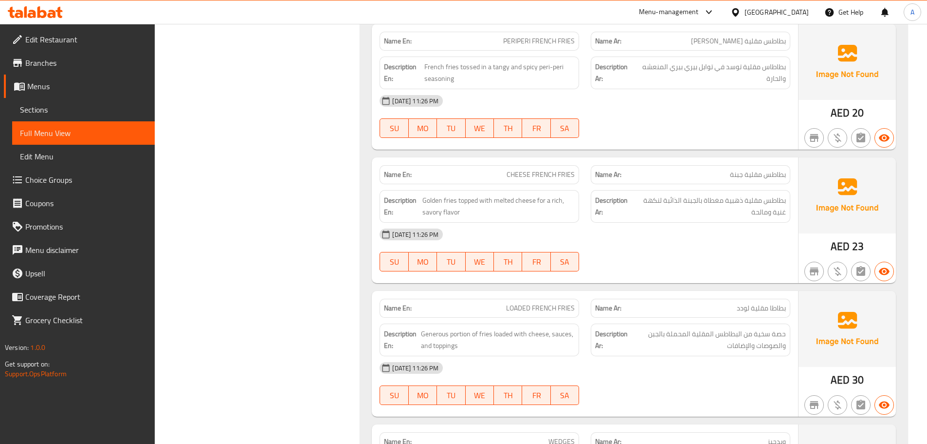
drag, startPoint x: 668, startPoint y: 262, endPoint x: 629, endPoint y: 250, distance: 41.3
click at [668, 262] on div "[DATE] 11:26 PM SU MO TU WE TH FR SA" at bounding box center [585, 249] width 423 height 55
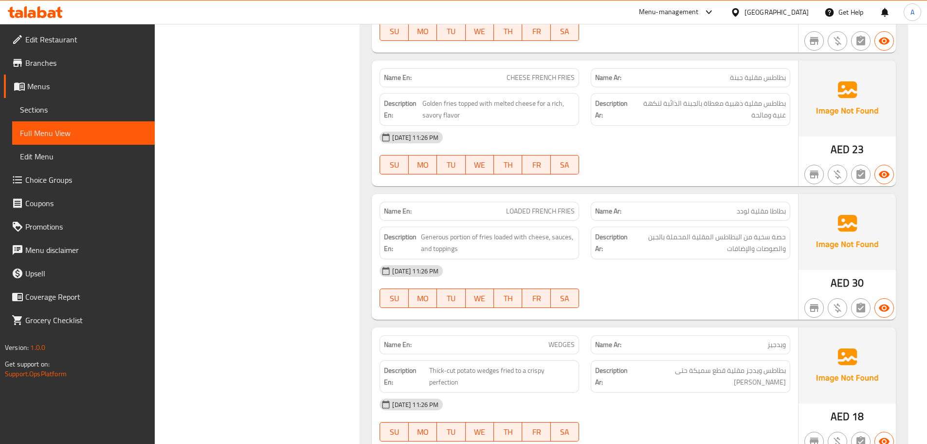
scroll to position [828, 0]
drag, startPoint x: 491, startPoint y: 215, endPoint x: 618, endPoint y: 273, distance: 140.3
click at [585, 233] on div "Name En: LOADED FRENCH FRIES Name Ar: بطاطا مقلية لودد Description En: Generous…" at bounding box center [585, 256] width 426 height 126
click at [619, 273] on div "[DATE] 11:26 PM" at bounding box center [585, 270] width 423 height 23
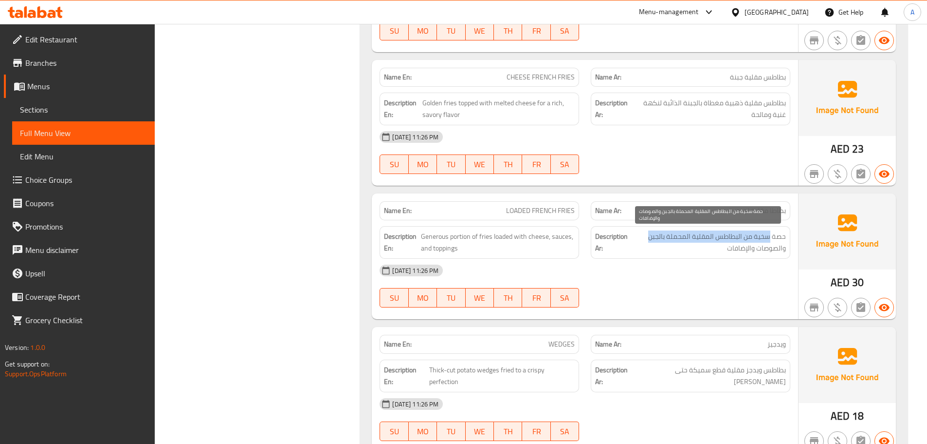
drag, startPoint x: 772, startPoint y: 237, endPoint x: 651, endPoint y: 229, distance: 120.5
click at [651, 229] on div "Description Ar: حصة سخية من البطاطس المقلية المحملة بالجبن والصوصات والإضافات" at bounding box center [691, 242] width 200 height 33
drag, startPoint x: 774, startPoint y: 248, endPoint x: 718, endPoint y: 247, distance: 56.0
click at [745, 248] on span "حصة سخية من البطاطس المقلية المحملة بالجبن والصوصات والإضافات" at bounding box center [708, 242] width 156 height 24
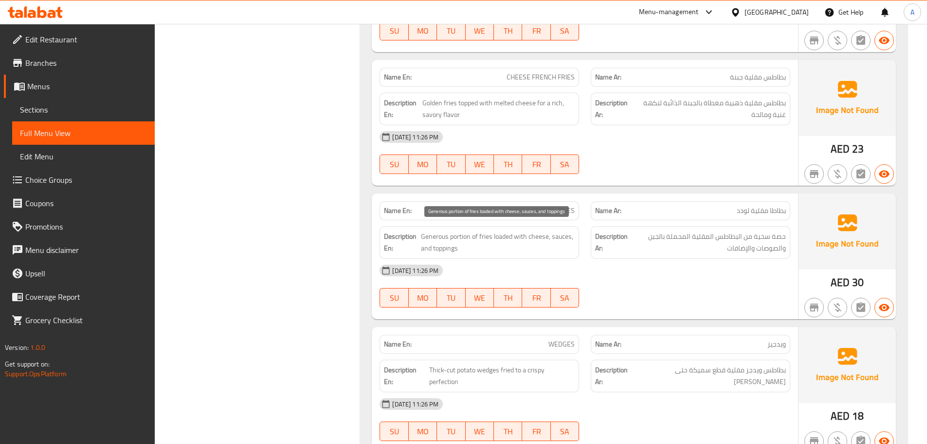
drag, startPoint x: 500, startPoint y: 236, endPoint x: 593, endPoint y: 272, distance: 100.4
click at [532, 242] on span "Generous portion of fries loaded with cheese, sauces, and toppings" at bounding box center [498, 242] width 154 height 24
click at [603, 275] on div "[DATE] 11:26 PM" at bounding box center [585, 270] width 423 height 23
drag, startPoint x: 528, startPoint y: 342, endPoint x: 598, endPoint y: 329, distance: 71.7
click at [561, 340] on p "Name En: WEDGES" at bounding box center [479, 344] width 191 height 10
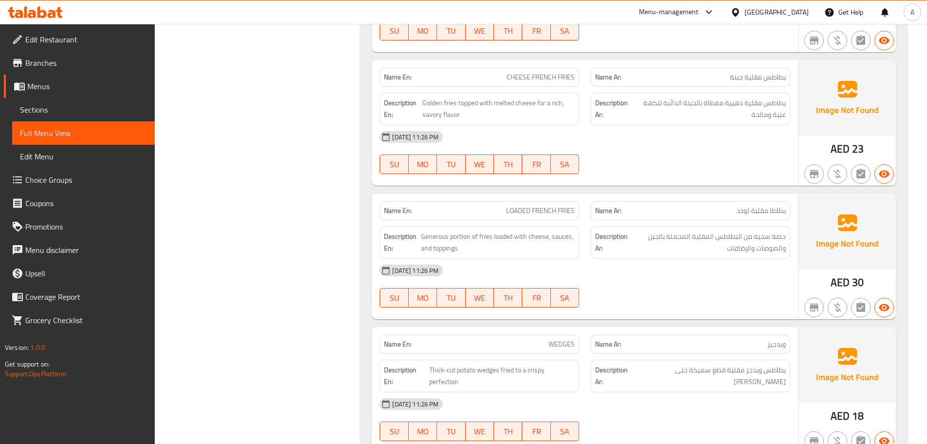
click at [617, 316] on div "Name En: LOADED FRENCH FRIES Name Ar: بطاطا مقلية لودد Description En: Generous…" at bounding box center [585, 256] width 426 height 126
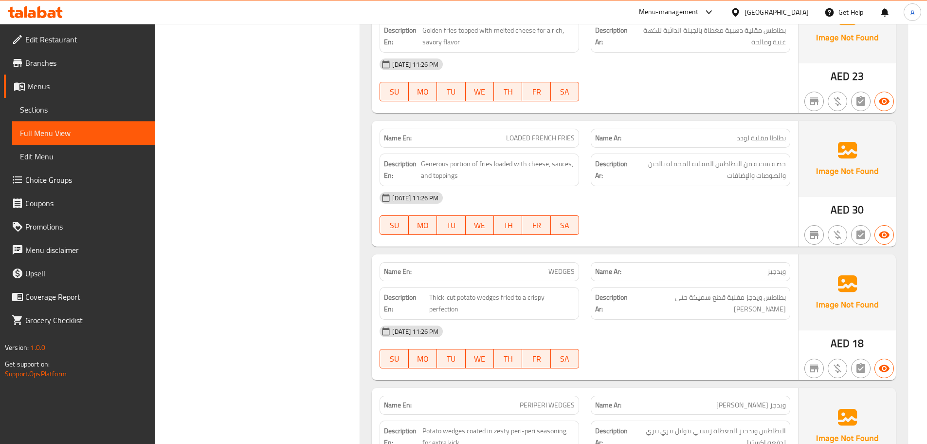
scroll to position [974, 0]
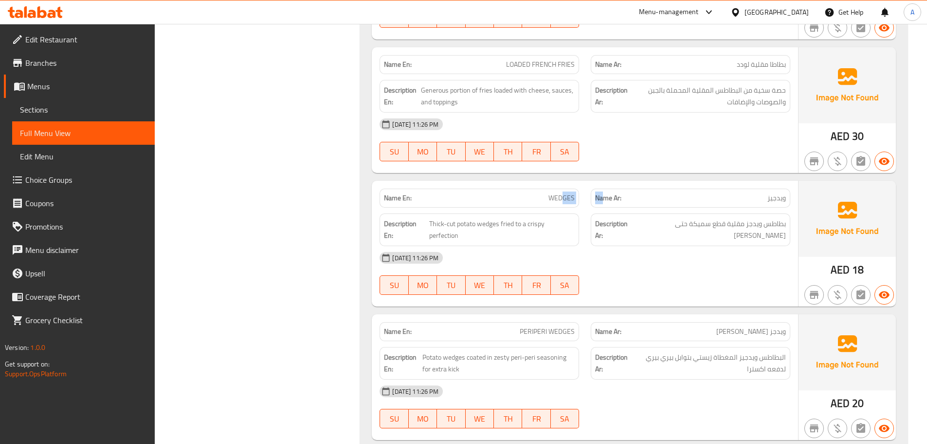
drag, startPoint x: 594, startPoint y: 186, endPoint x: 705, endPoint y: 268, distance: 137.5
click at [622, 188] on div "Name En: WEDGES Name Ar: ويدجيز" at bounding box center [585, 198] width 423 height 31
click at [718, 276] on div "[DATE] 11:26 PM SU MO TU WE TH FR SA" at bounding box center [585, 273] width 423 height 55
drag, startPoint x: 771, startPoint y: 223, endPoint x: 662, endPoint y: 221, distance: 109.6
click at [662, 221] on span "بطاطس ويدجز مقلية قطع سميكة حتى [PERSON_NAME]" at bounding box center [711, 230] width 150 height 24
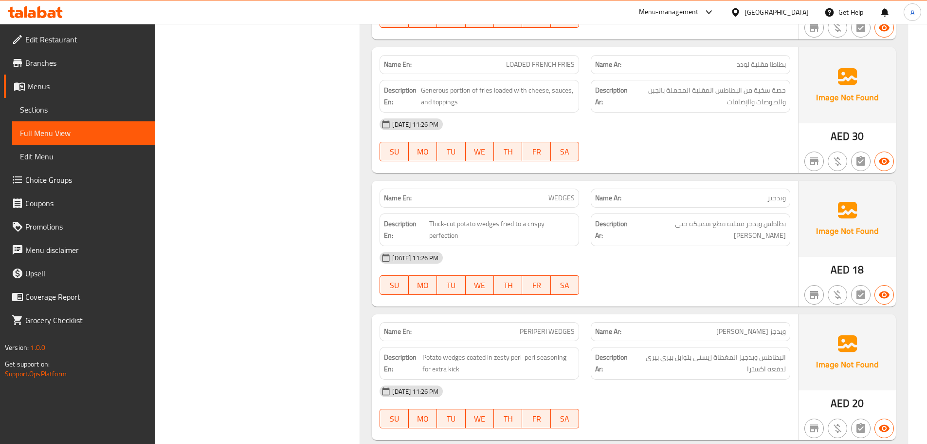
click at [667, 274] on div "[DATE] 11:26 PM SU MO TU WE TH FR SA" at bounding box center [585, 273] width 423 height 55
drag, startPoint x: 702, startPoint y: 224, endPoint x: 648, endPoint y: 225, distance: 53.6
click at [648, 224] on span "بطاطس ويدجز مقلية قطع سميكة حتى [PERSON_NAME]" at bounding box center [711, 230] width 150 height 24
drag, startPoint x: 660, startPoint y: 276, endPoint x: 645, endPoint y: 275, distance: 15.6
click at [657, 276] on div "[DATE] 11:26 PM SU MO TU WE TH FR SA" at bounding box center [585, 273] width 423 height 55
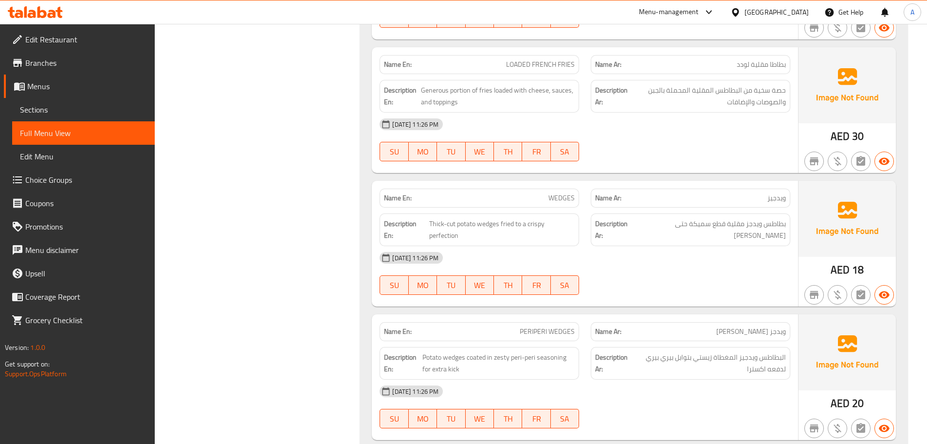
drag
click at [633, 263] on div "Name En: WEDGES Name Ar: ويدجيز Description En: Thick-cut potato wedges fried t…" at bounding box center [585, 244] width 426 height 126
click at [648, 267] on div "[DATE] 11:26 PM" at bounding box center [585, 257] width 423 height 23
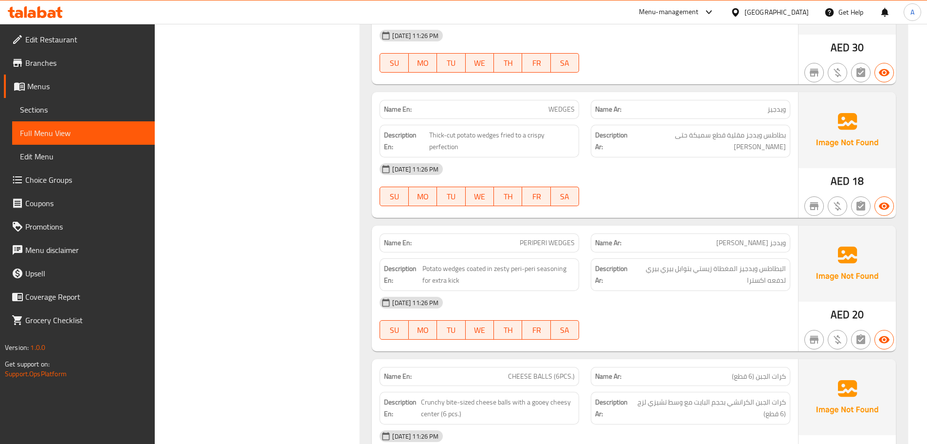
scroll to position [1071, 0]
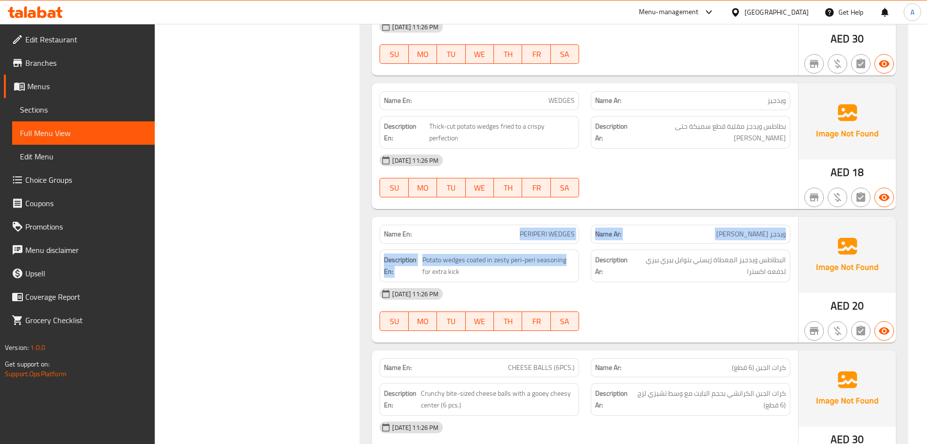
drag, startPoint x: 511, startPoint y: 226, endPoint x: 663, endPoint y: 293, distance: 165.9
click at [618, 266] on div "Name En: PERIPERI WEDGES Name Ar: ويدجز [PERSON_NAME] Description En: Potato we…" at bounding box center [585, 280] width 426 height 126
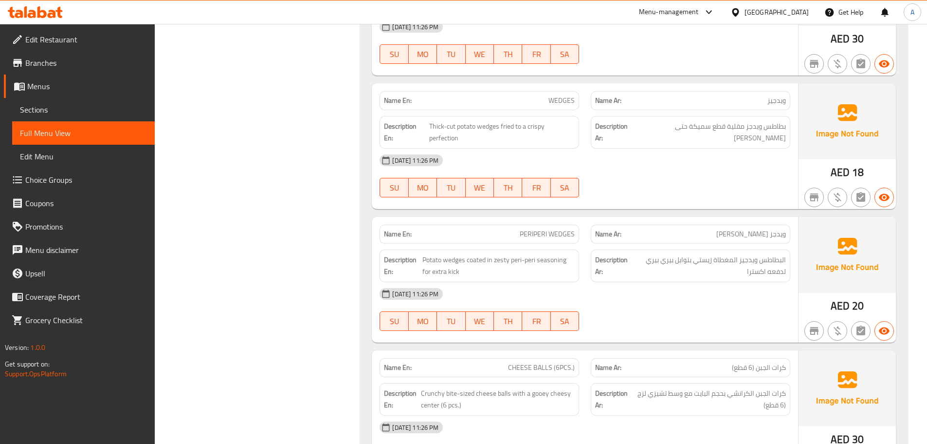
click at [666, 295] on div "[DATE] 11:26 PM" at bounding box center [585, 293] width 423 height 23
drag, startPoint x: 763, startPoint y: 258, endPoint x: 616, endPoint y: 258, distance: 147.5
click at [670, 258] on span "البطاطس ويدجيز المغطاة زيستي بتوابل بيري بيري لدفعه اكسترا" at bounding box center [709, 266] width 153 height 24
drag, startPoint x: 474, startPoint y: 256, endPoint x: 597, endPoint y: 277, distance: 124.9
click at [572, 272] on span "Potato wedges coated in zesty peri-peri seasoning for extra kick" at bounding box center [499, 266] width 152 height 24
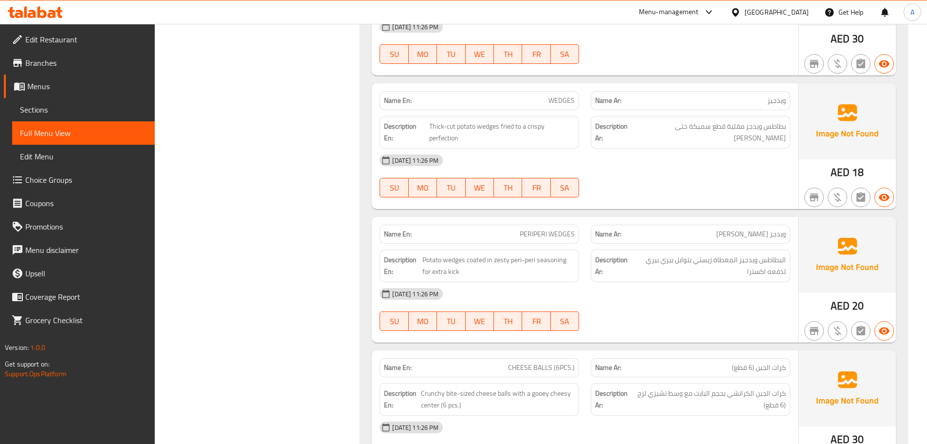
click at [601, 279] on div "Description Ar: البطاطس ويدجيز المغطاة زيستي بتوابل بيري بيري لدفعه اكسترا" at bounding box center [691, 265] width 200 height 33
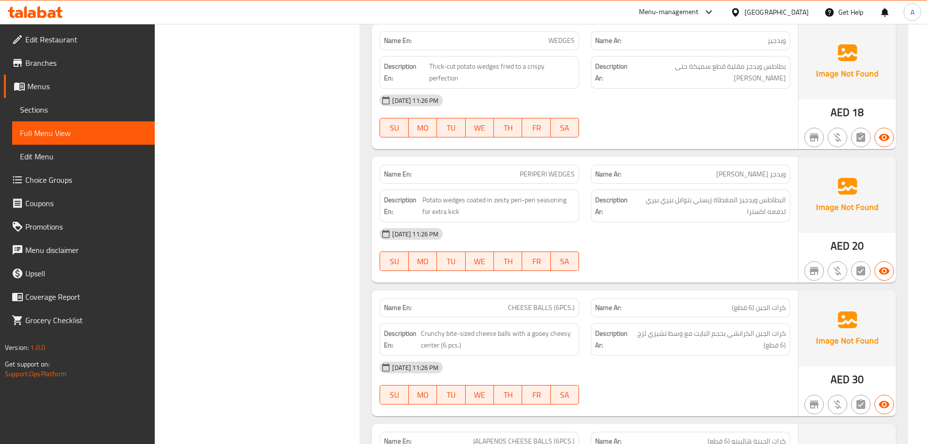
scroll to position [1217, 0]
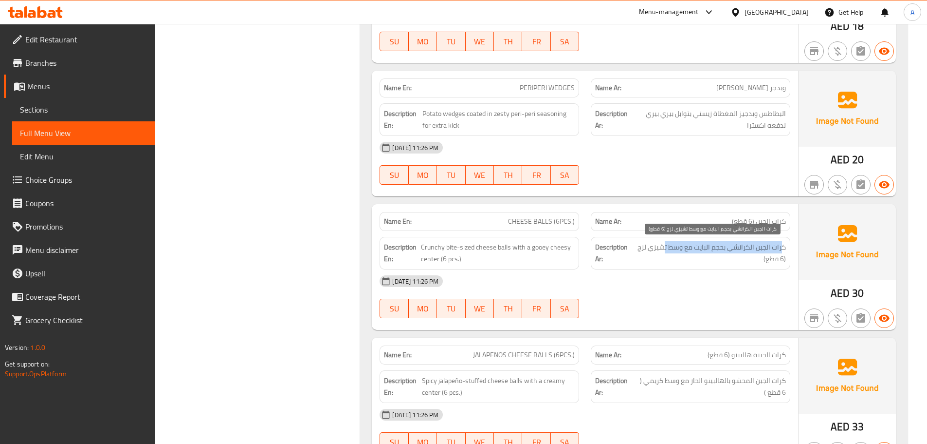
drag, startPoint x: 782, startPoint y: 249, endPoint x: 665, endPoint y: 247, distance: 116.9
click at [665, 247] on span "كرات الجبن الكرانشي بحجم البايت مع وسط تشيزي لزج (6 قطع)" at bounding box center [710, 253] width 152 height 24
click at [703, 290] on div "[DATE] 11:26 PM" at bounding box center [585, 280] width 423 height 23
click at [695, 247] on span "كرات الجبن الكرانشي بحجم البايت مع وسط تشيزي لزج (6 قطع)" at bounding box center [710, 253] width 152 height 24
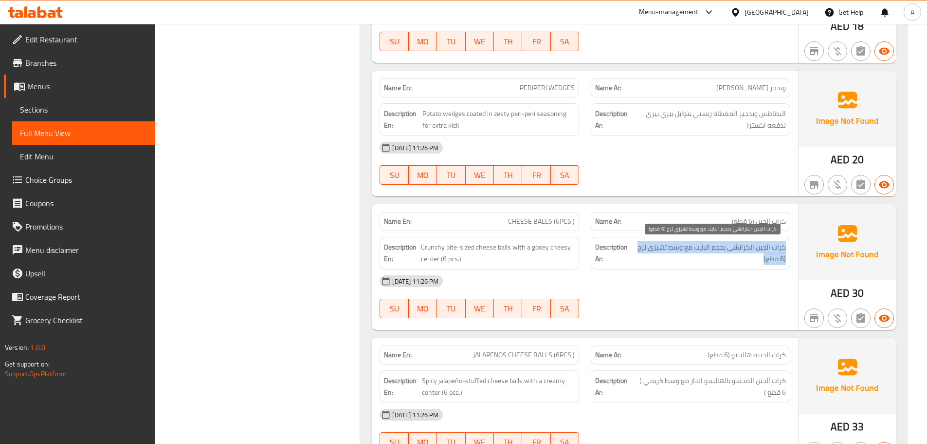
drag, startPoint x: 695, startPoint y: 247, endPoint x: 670, endPoint y: 297, distance: 56.2
click at [650, 255] on span "كرات الجبن الكرانشي بحجم البايت مع وسط تشيزي لزج (6 قطع)" at bounding box center [710, 253] width 152 height 24
click at [688, 313] on div at bounding box center [690, 318] width 211 height 12
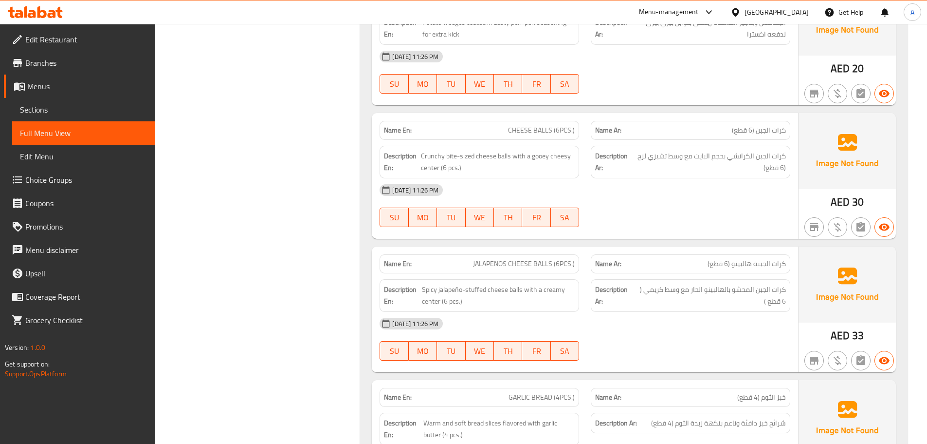
scroll to position [1314, 0]
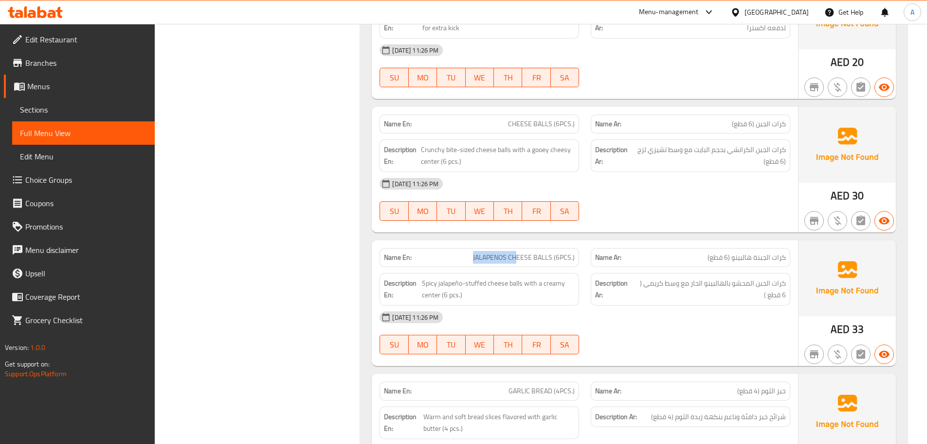
click at [572, 272] on div "Name En: JALAPENOS CHEESE BALLS (6PCS.) Name Ar: كرات الجبنة هالبينو (6 قطع) De…" at bounding box center [585, 303] width 426 height 126
click at [649, 329] on div "[DATE] 11:26 PM SU MO TU WE TH FR SA" at bounding box center [585, 332] width 423 height 55
drag, startPoint x: 753, startPoint y: 284, endPoint x: 657, endPoint y: 276, distance: 95.7
click at [657, 276] on div "Description Ar: كرات الجبن المحشو بالهالبينو الحار مع وسط كريمي ( 6 قطع )" at bounding box center [691, 289] width 200 height 33
drag, startPoint x: 513, startPoint y: 279, endPoint x: 520, endPoint y: 294, distance: 16.3
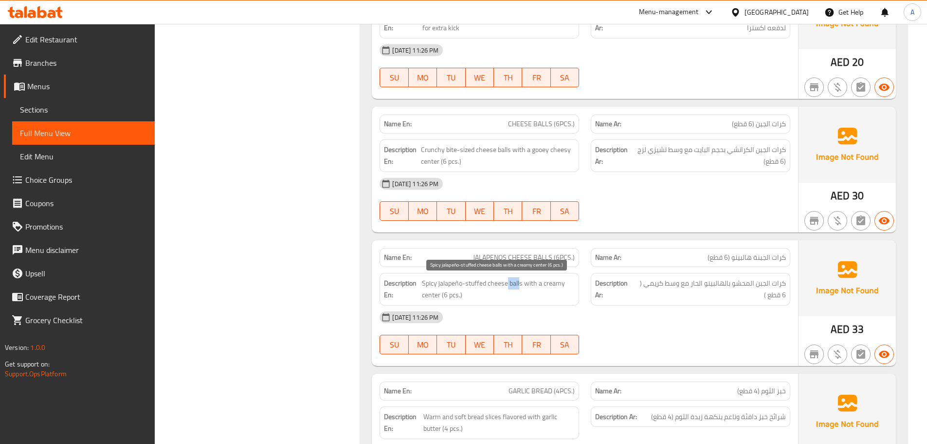
click at [520, 282] on span "Spicy jalapeño-stuffed cheese balls with a creamy center (6 pcs.)" at bounding box center [498, 289] width 153 height 24
click at [720, 348] on div at bounding box center [690, 354] width 211 height 12
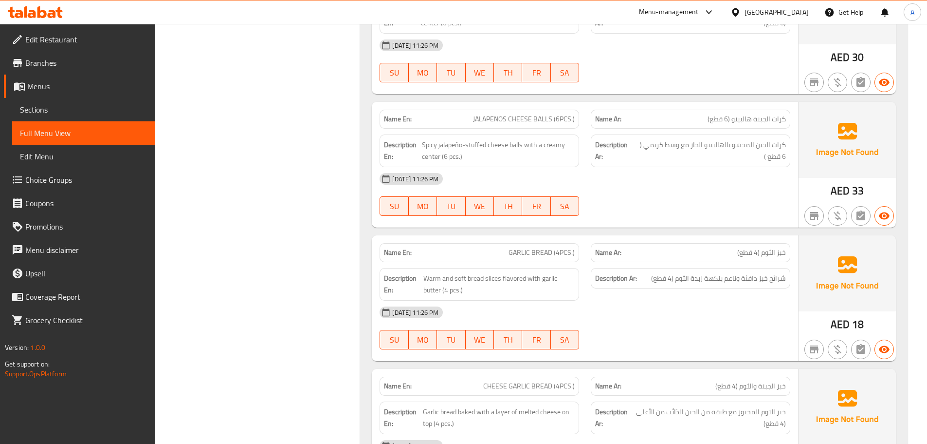
scroll to position [1461, 0]
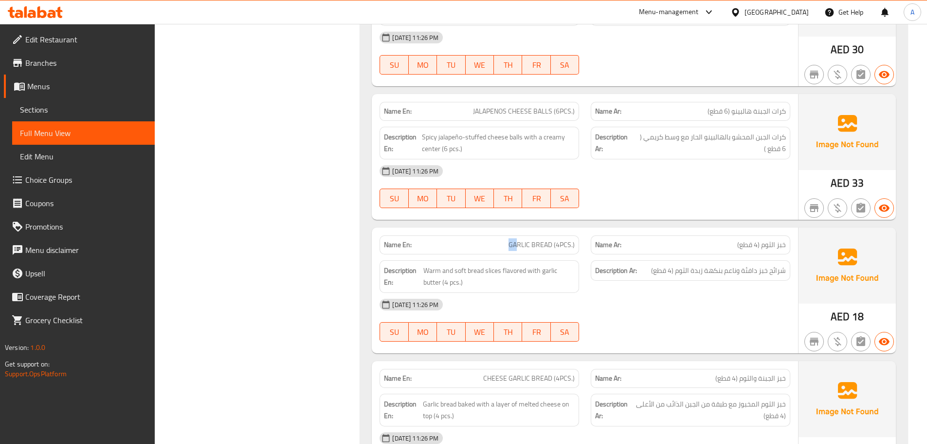
drag, startPoint x: 519, startPoint y: 242, endPoint x: 659, endPoint y: 284, distance: 145.3
click at [622, 266] on div "Name En: GARLIC BREAD (4PCS.) Name Ar: خبز الثوم (4 قطع) Description En: Warm a…" at bounding box center [585, 290] width 426 height 126
click at [665, 296] on div "[DATE] 11:26 PM" at bounding box center [585, 304] width 423 height 23
drag, startPoint x: 775, startPoint y: 268, endPoint x: 674, endPoint y: 270, distance: 100.3
click at [677, 270] on span "شرائح خبز دافئة وناعم بنكهة زبدة الثوم (4 قطع)" at bounding box center [718, 270] width 135 height 12
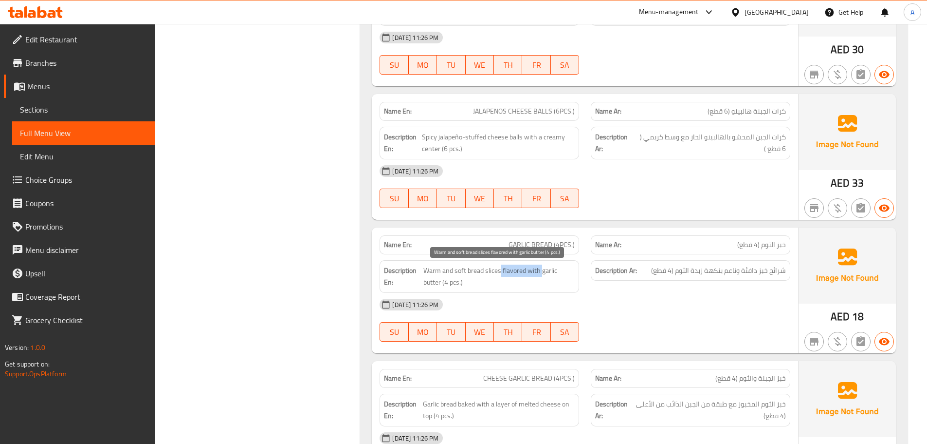
drag, startPoint x: 500, startPoint y: 273, endPoint x: 640, endPoint y: 303, distance: 144.0
click at [595, 291] on div "Description En: Warm and soft bread slices flavored with garlic butter (4 pcs.)…" at bounding box center [585, 276] width 423 height 44
click at [670, 319] on div "[DATE] 11:26 PM SU MO TU WE TH FR SA" at bounding box center [585, 320] width 423 height 55
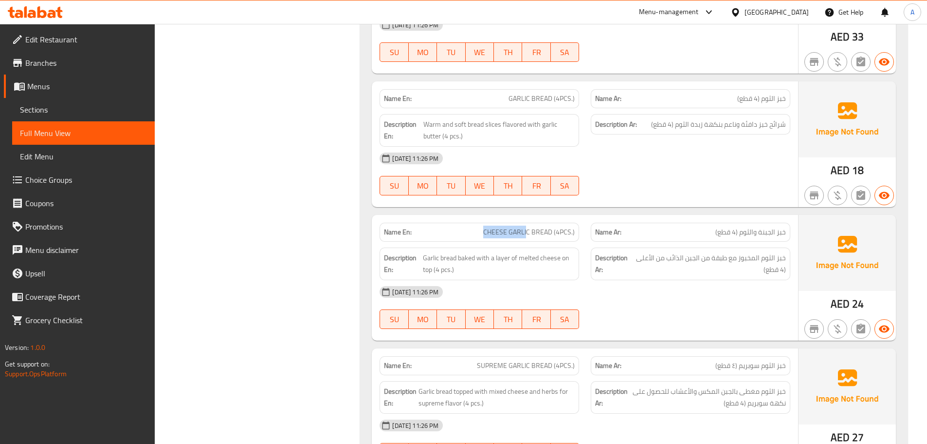
drag, startPoint x: 492, startPoint y: 223, endPoint x: 597, endPoint y: 271, distance: 115.7
click at [563, 241] on div "Name En: CHEESE GARLIC BREAD (4PCS.) Name Ar: خبز الجبنة والثوم (4 قطع) Descrip…" at bounding box center [585, 278] width 426 height 126
click at [644, 315] on div "[DATE] 11:26 PM SU MO TU WE TH FR SA" at bounding box center [585, 307] width 423 height 55
drag, startPoint x: 479, startPoint y: 227, endPoint x: 599, endPoint y: 260, distance: 124.1
click at [549, 241] on div "Name En: CHEESE GARLIC BREAD (4PCS.) Name Ar: خبز الجبنة والثوم (4 قطع) Descrip…" at bounding box center [585, 278] width 426 height 126
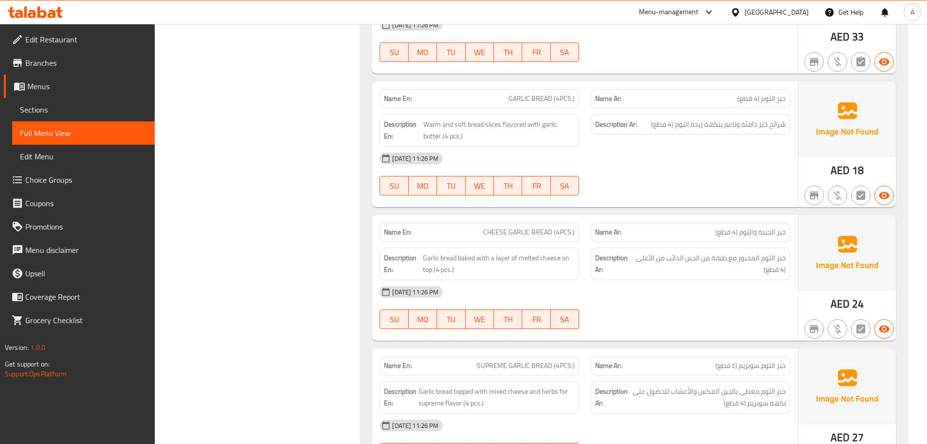
click at [677, 303] on div "[DATE] 11:26 PM SU MO TU WE TH FR SA" at bounding box center [585, 307] width 423 height 55
drag, startPoint x: 715, startPoint y: 259, endPoint x: 670, endPoint y: 316, distance: 72.8
click at [668, 259] on span "خبز الثوم المخبوز مع طبقة من الجبن الذائب من الأعلى (4 قطع)" at bounding box center [710, 264] width 152 height 24
drag, startPoint x: 670, startPoint y: 316, endPoint x: 622, endPoint y: 323, distance: 48.2
click at [670, 317] on div "[DATE] 11:26 PM SU MO TU WE TH FR SA" at bounding box center [585, 307] width 423 height 55
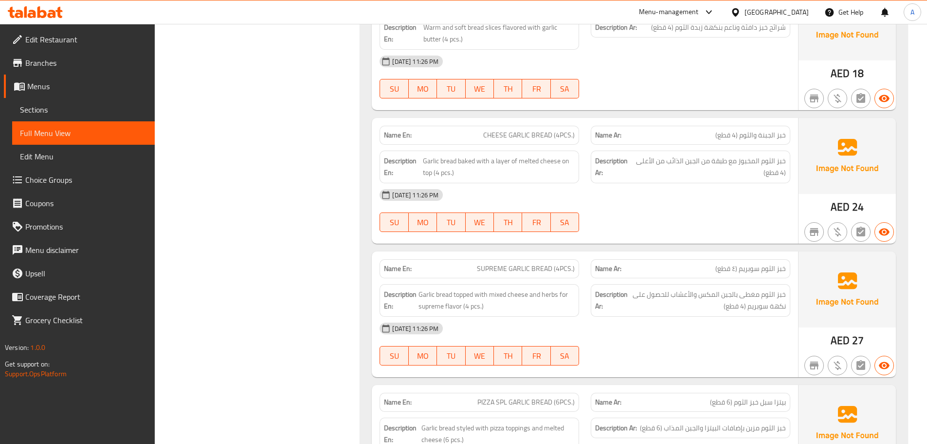
scroll to position [1704, 0]
drag, startPoint x: 517, startPoint y: 265, endPoint x: 629, endPoint y: 241, distance: 113.9
click at [556, 259] on div "Name En: SUPREME GARLIC BREAD (4PCS.)" at bounding box center [480, 268] width 200 height 19
click at [646, 236] on div at bounding box center [690, 231] width 211 height 12
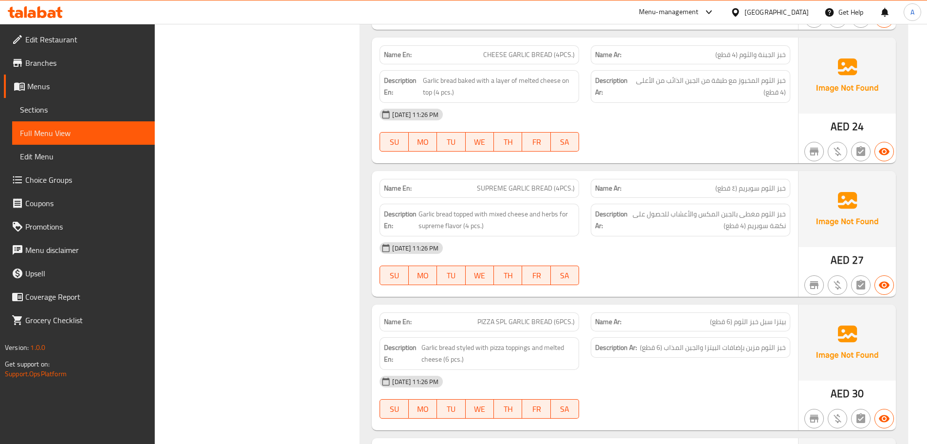
scroll to position [1850, 0]
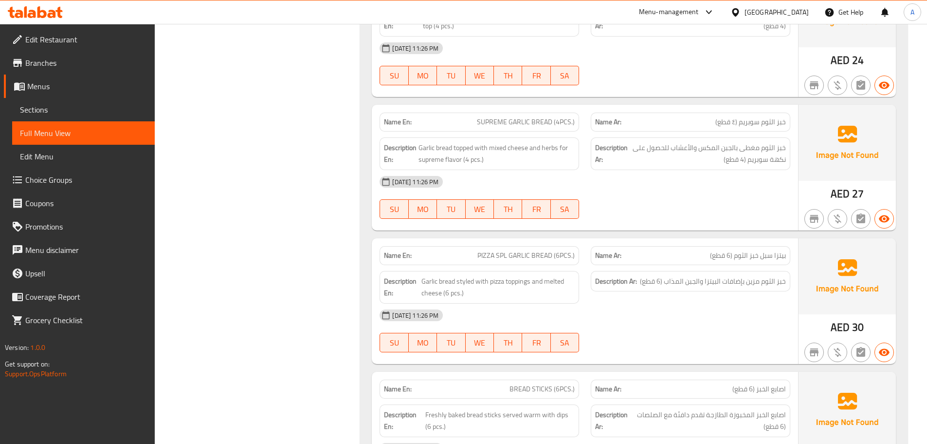
click at [734, 186] on div "[DATE] 11:26 PM" at bounding box center [585, 181] width 423 height 23
drag, startPoint x: 518, startPoint y: 126, endPoint x: 513, endPoint y: 130, distance: 6.5
click at [510, 124] on span "SUPREME GARLIC BREAD (4PCS.)" at bounding box center [526, 122] width 98 height 10
drag, startPoint x: 783, startPoint y: 147, endPoint x: 685, endPoint y: 148, distance: 98.8
click at [685, 148] on span "خبز الثوم مغطى بالجبن المكس والأعشاب للحصول على نكهة سوبريم (4 قطع)" at bounding box center [708, 154] width 156 height 24
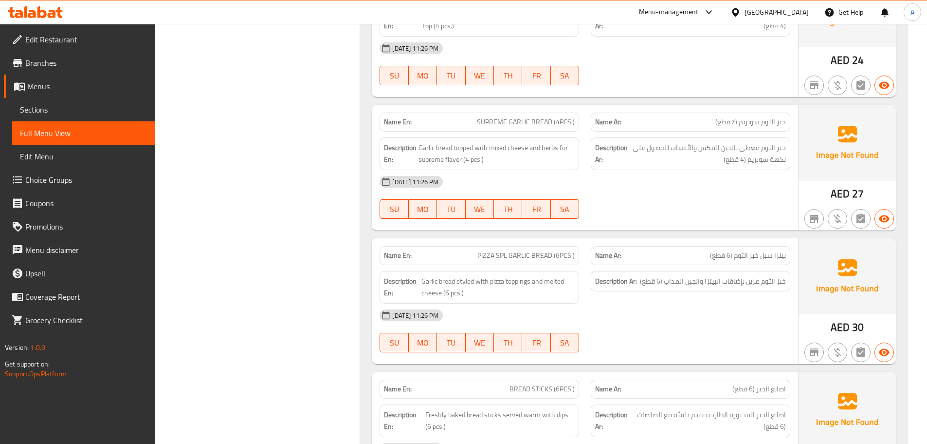
click at [705, 193] on div "[DATE] 11:26 PM" at bounding box center [585, 181] width 423 height 23
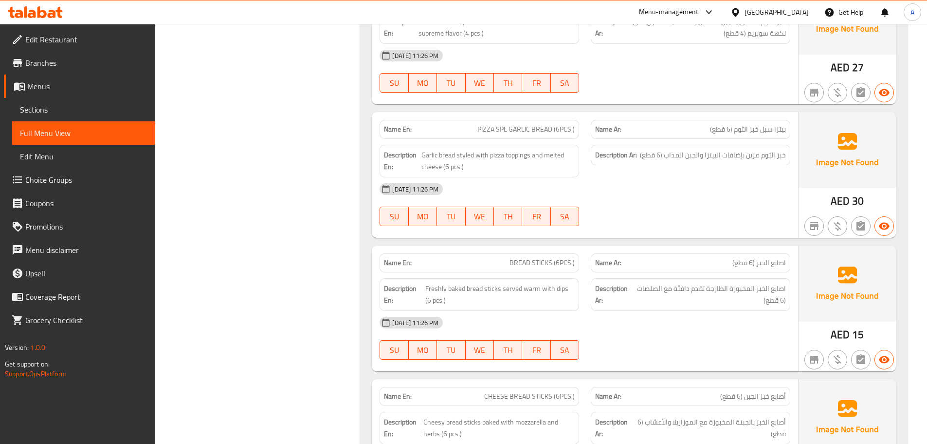
scroll to position [1947, 0]
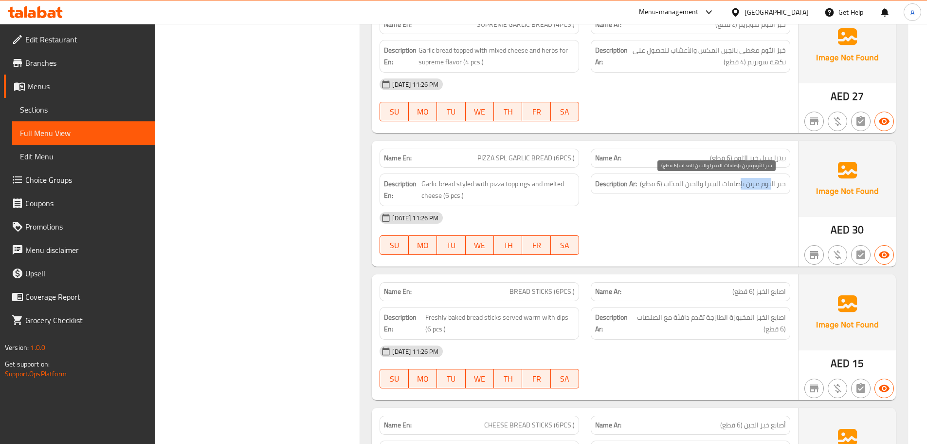
drag, startPoint x: 772, startPoint y: 182, endPoint x: 735, endPoint y: 182, distance: 37.5
click at [737, 179] on span "خبز الثوم مزين بإضافات البيتزا والجبن المذاب (6 قطع)" at bounding box center [713, 184] width 146 height 12
drag, startPoint x: 729, startPoint y: 184, endPoint x: 680, endPoint y: 181, distance: 48.7
click at [680, 181] on span "خبز الثوم مزين بإضافات البيتزا والجبن المذاب (6 قطع)" at bounding box center [713, 184] width 146 height 12
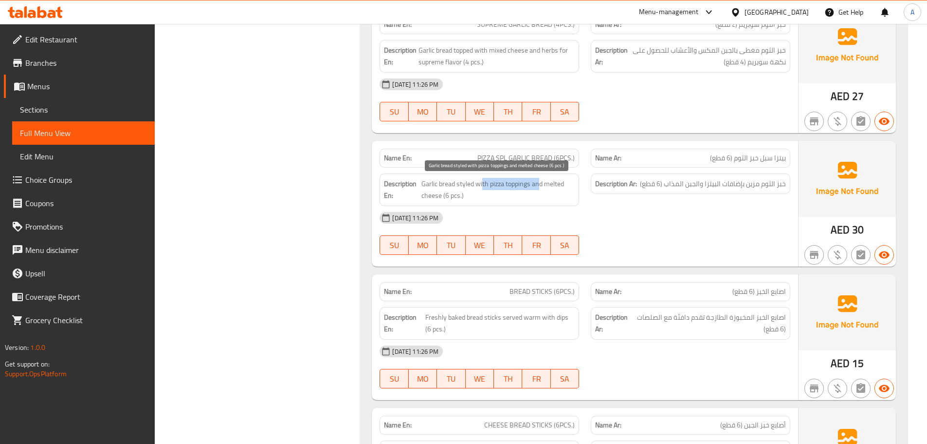
drag, startPoint x: 539, startPoint y: 188, endPoint x: 581, endPoint y: 200, distance: 44.1
click at [550, 189] on span "Garlic bread styled with pizza toppings and melted cheese (6 pcs.)" at bounding box center [498, 190] width 153 height 24
click at [629, 221] on div "[DATE] 11:26 PM" at bounding box center [585, 217] width 423 height 23
click at [445, 184] on span "Garlic bread styled with pizza toppings and melted cheese (6 pcs.)" at bounding box center [498, 190] width 153 height 24
drag, startPoint x: 445, startPoint y: 184, endPoint x: 429, endPoint y: 184, distance: 16.1
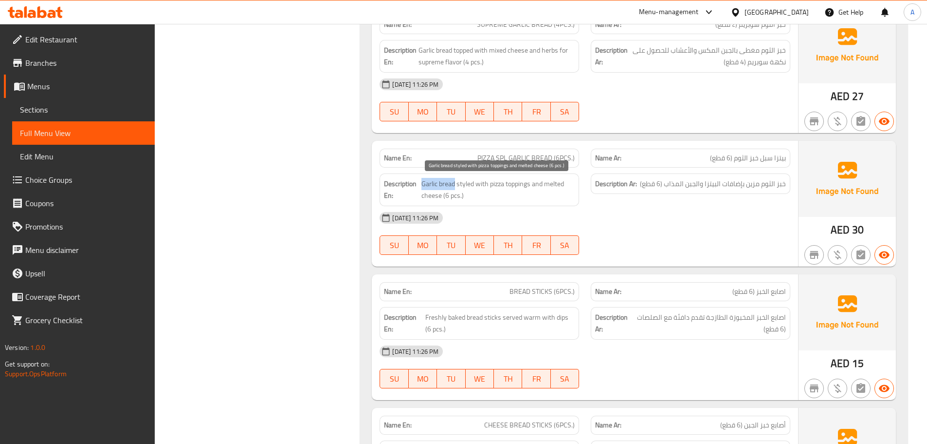
click at [429, 184] on span "Garlic bread styled with pizza toppings and melted cheese (6 pcs.)" at bounding box center [498, 190] width 153 height 24
click at [474, 186] on span "Garlic bread styled with pizza toppings and melted cheese (6 pcs.)" at bounding box center [498, 190] width 153 height 24
drag, startPoint x: 474, startPoint y: 186, endPoint x: 673, endPoint y: 228, distance: 203.4
click at [626, 221] on div "Name En: PIZZA SPL GARLIC BREAD (6PCS.) Name Ar: بيتزا سبل خبز الثوم (6 قطع) De…" at bounding box center [585, 204] width 426 height 126
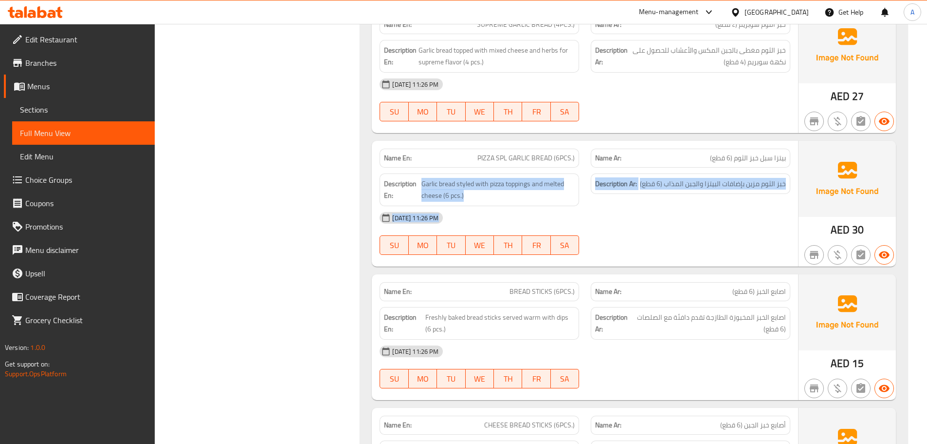
scroll to position [2093, 0]
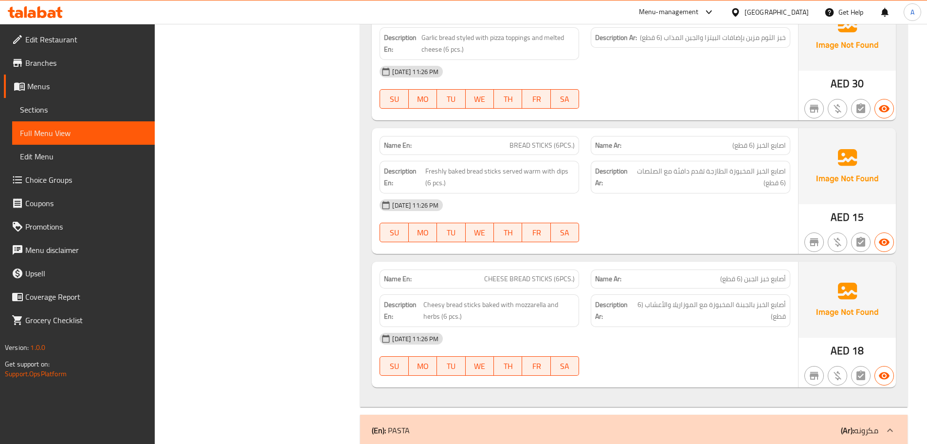
click at [686, 239] on div at bounding box center [690, 242] width 211 height 12
drag, startPoint x: 579, startPoint y: 154, endPoint x: 733, endPoint y: 234, distance: 173.5
click at [595, 159] on div "Name En: BREAD STICKS (6PCS.) Name Ar: اصابع الخبز (6 قطع) Description En: Fres…" at bounding box center [585, 191] width 426 height 126
click at [737, 237] on div at bounding box center [690, 242] width 211 height 12
drag, startPoint x: 770, startPoint y: 172, endPoint x: 673, endPoint y: 169, distance: 97.4
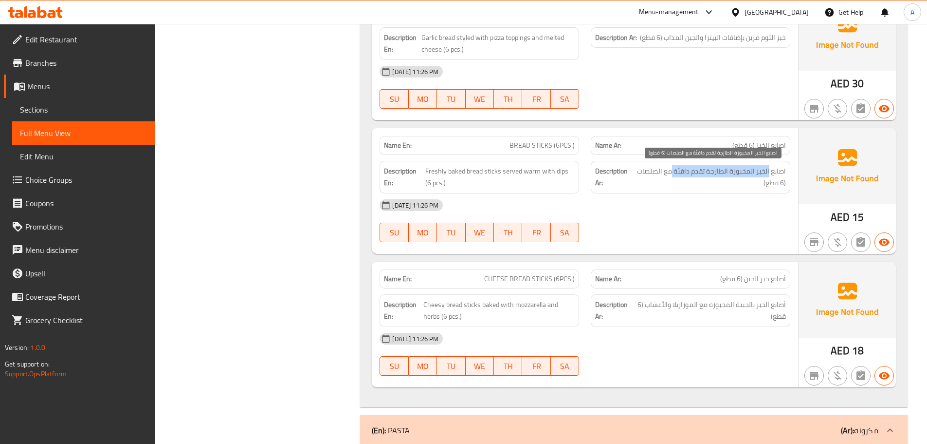
click at [673, 169] on span "اصابع الخبز المخبوزة الطازجة تقدم دافئة مع الصلصات (6 قطع)" at bounding box center [710, 177] width 152 height 24
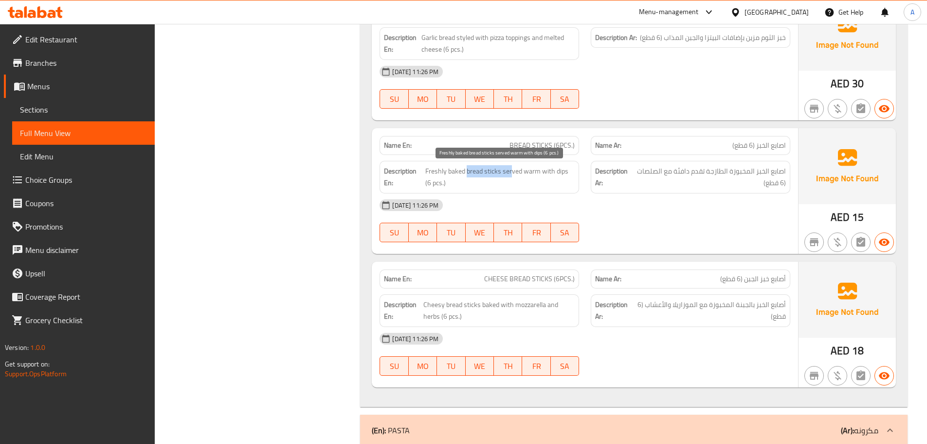
drag, startPoint x: 467, startPoint y: 172, endPoint x: 511, endPoint y: 175, distance: 44.4
click at [511, 175] on span "Freshly baked bread sticks served warm with dips (6 pcs.)" at bounding box center [500, 177] width 149 height 24
click at [641, 229] on div "[DATE] 11:26 PM SU MO TU WE TH FR SA" at bounding box center [585, 220] width 423 height 55
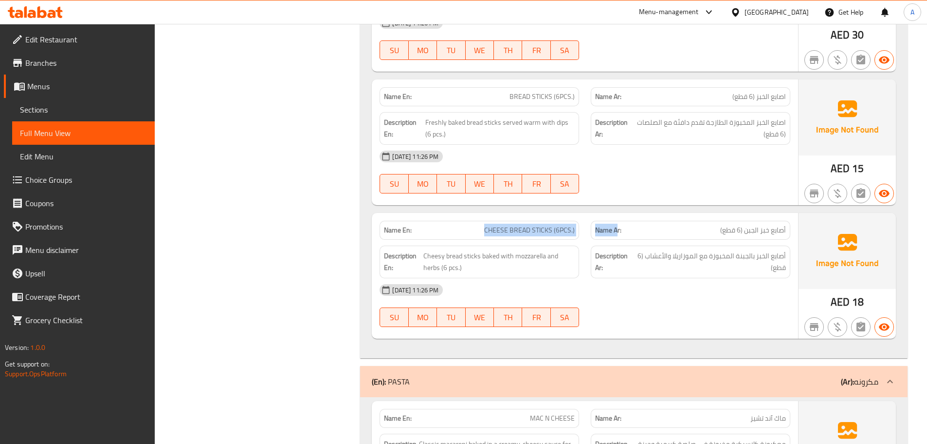
drag, startPoint x: 480, startPoint y: 224, endPoint x: 698, endPoint y: 180, distance: 222.6
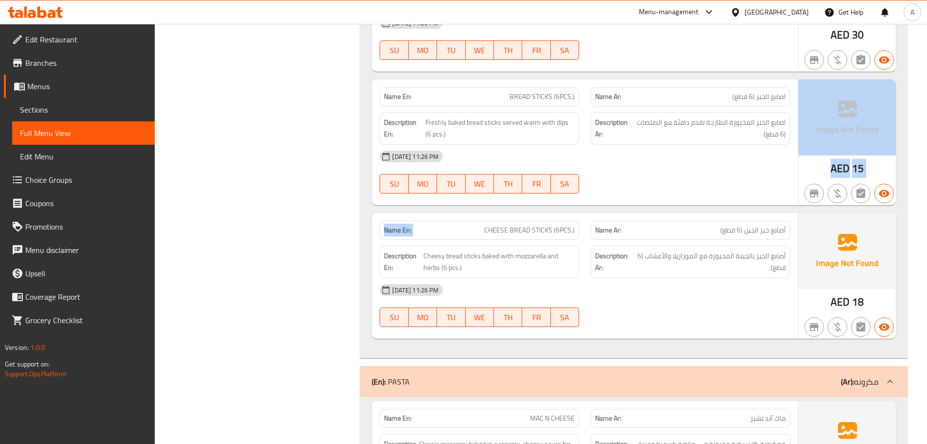
click at [698, 179] on div "[DATE] 11:26 PM SU MO TU WE TH FR SA" at bounding box center [585, 172] width 423 height 55
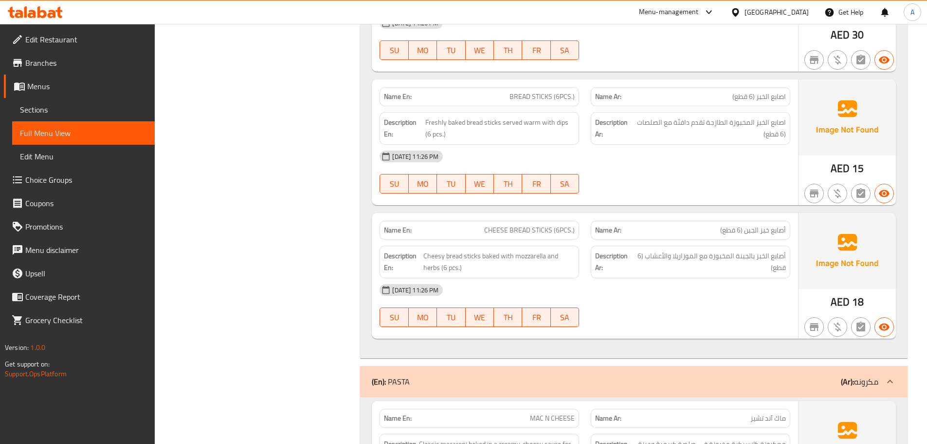
click at [692, 309] on div "[DATE] 11:26 PM SU MO TU WE TH FR SA" at bounding box center [585, 305] width 423 height 55
drag, startPoint x: 780, startPoint y: 254, endPoint x: 740, endPoint y: 254, distance: 40.4
click at [740, 254] on span "أصابع الخبز بالجبنة المخبوزة مع الموزاريلا والأعشاب (6 قطع)" at bounding box center [711, 262] width 150 height 24
click at [730, 295] on div "[DATE] 11:26 PM" at bounding box center [585, 289] width 423 height 23
drag, startPoint x: 710, startPoint y: 253, endPoint x: 695, endPoint y: 253, distance: 15.6
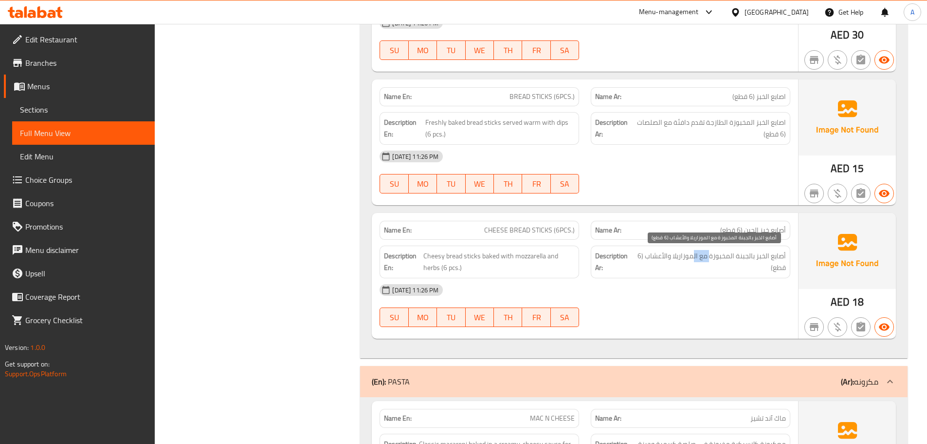
click at [695, 253] on span "أصابع الخبز بالجبنة المخبوزة مع الموزاريلا والأعشاب (6 قطع)" at bounding box center [711, 262] width 150 height 24
drag, startPoint x: 670, startPoint y: 248, endPoint x: 651, endPoint y: 248, distance: 18.5
click at [651, 248] on div "Description Ar: أصابع الخبز بالجبنة المخبوزة مع الموزاريلا والأعشاب (6 قطع)" at bounding box center [691, 261] width 200 height 33
click at [680, 304] on div "[DATE] 11:26 PM SU MO TU WE TH FR SA" at bounding box center [585, 305] width 423 height 55
click at [57, 47] on link "Edit Restaurant" at bounding box center [79, 39] width 151 height 23
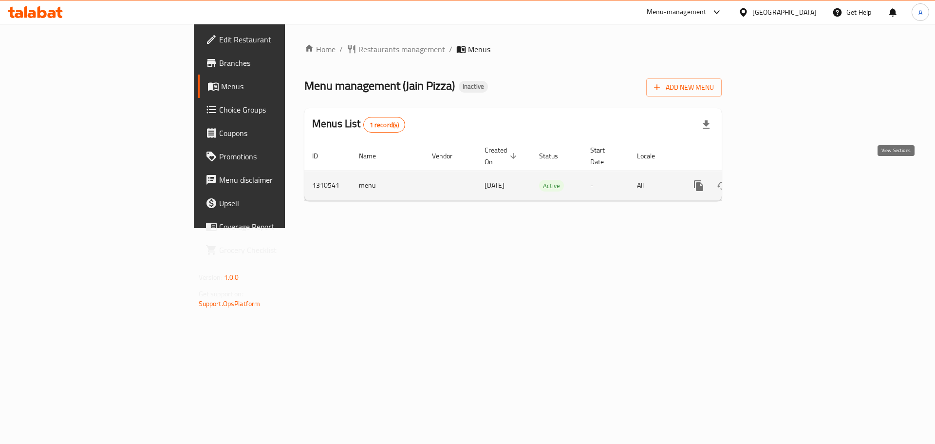
click at [775, 180] on icon "enhanced table" at bounding box center [769, 186] width 12 height 12
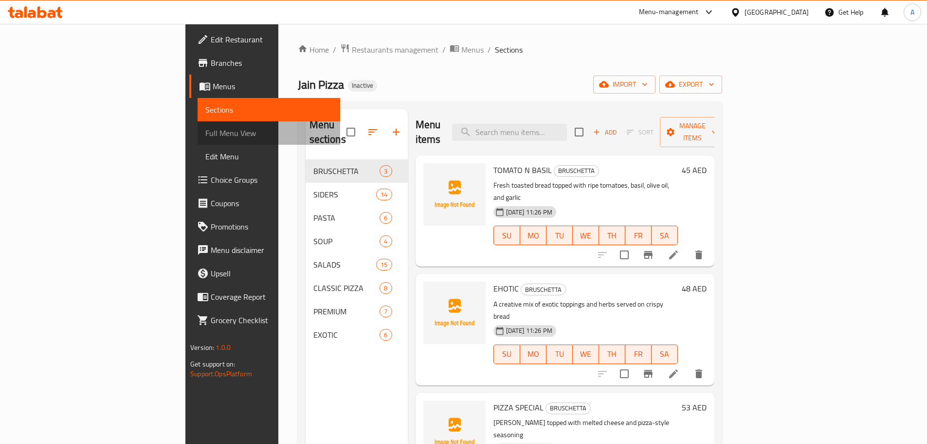
click at [205, 129] on span "Full Menu View" at bounding box center [268, 133] width 127 height 12
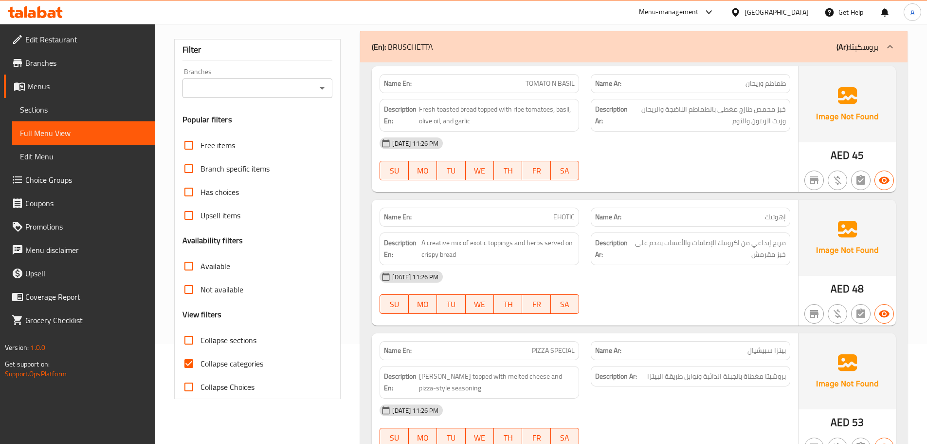
scroll to position [146, 0]
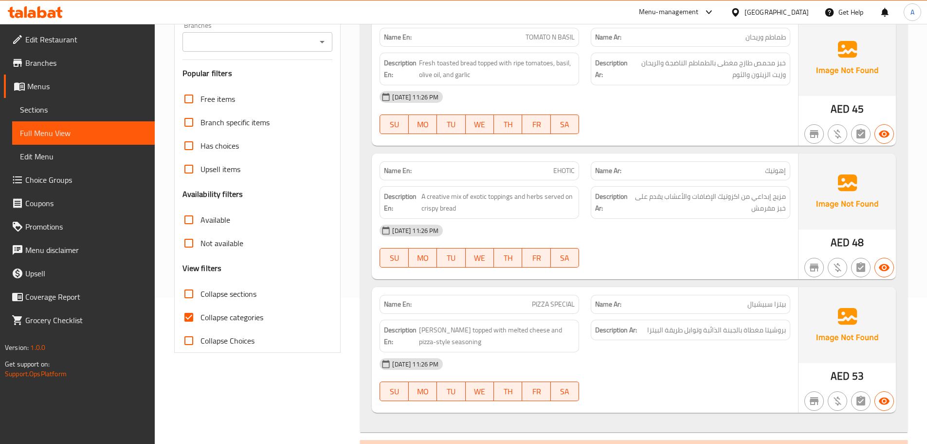
click at [194, 315] on input "Collapse categories" at bounding box center [188, 316] width 23 height 23
checkbox input "false"
click at [192, 293] on input "Collapse sections" at bounding box center [188, 293] width 23 height 23
checkbox input "true"
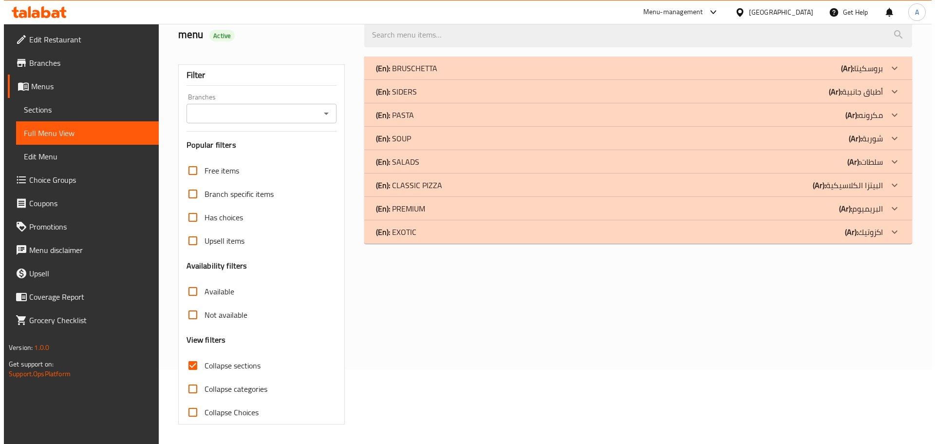
scroll to position [0, 0]
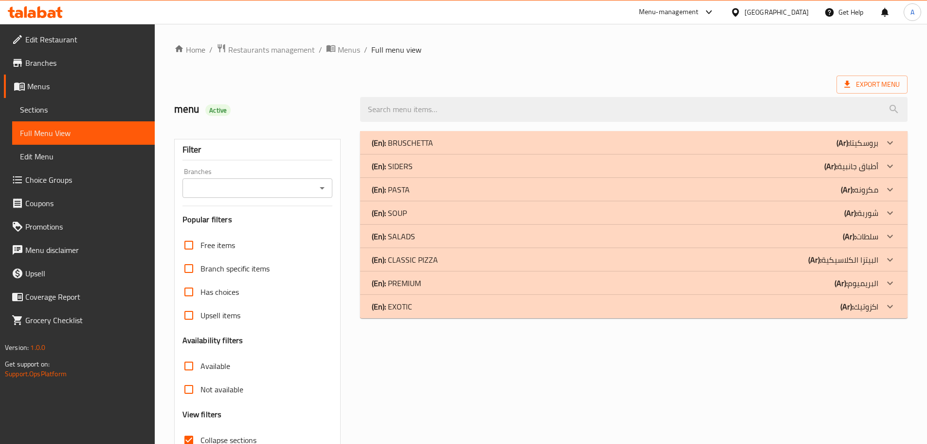
click at [461, 172] on div "(En): SIDERS (Ar): أطباق جانبية" at bounding box center [634, 165] width 548 height 23
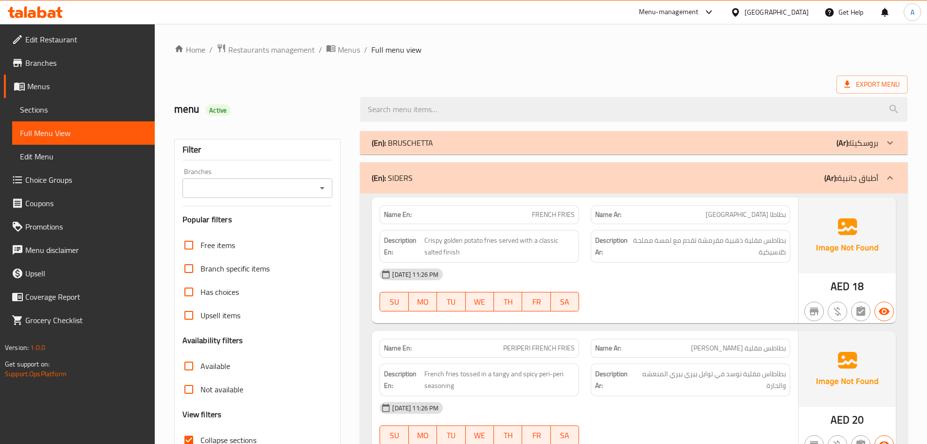
click at [463, 144] on div "(En): BRUSCHETTA (Ar): بروسكيتا" at bounding box center [625, 143] width 507 height 12
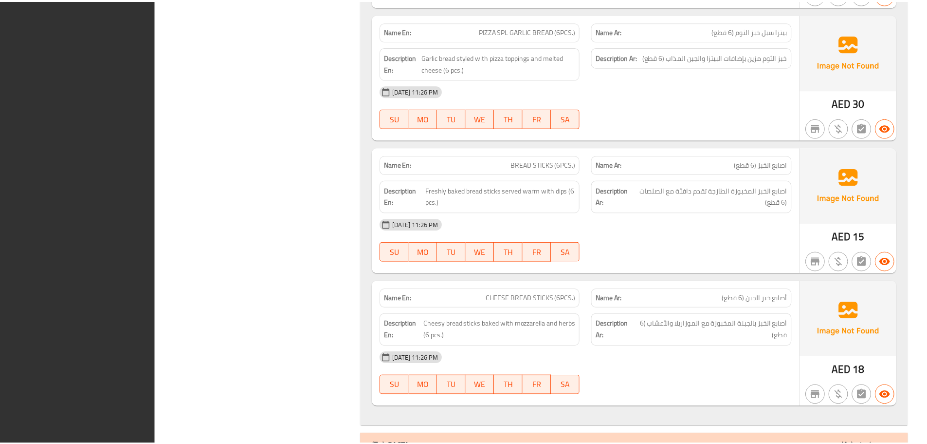
scroll to position [2224, 0]
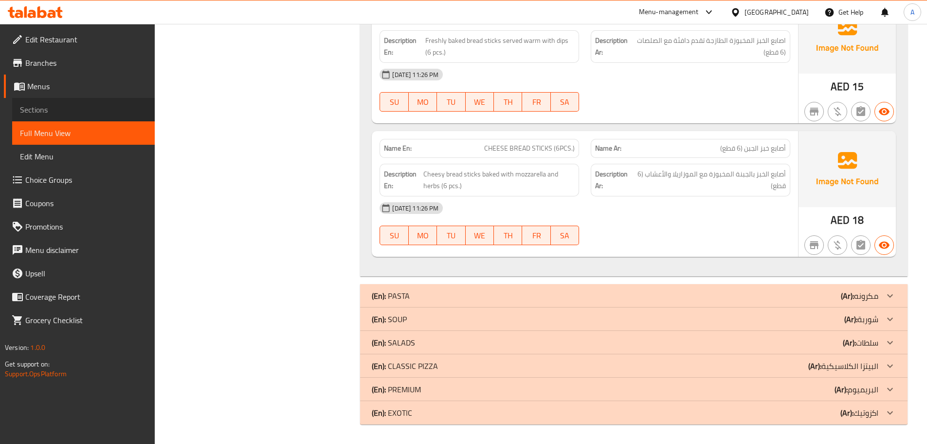
click at [62, 109] on span "Sections" at bounding box center [83, 110] width 127 height 12
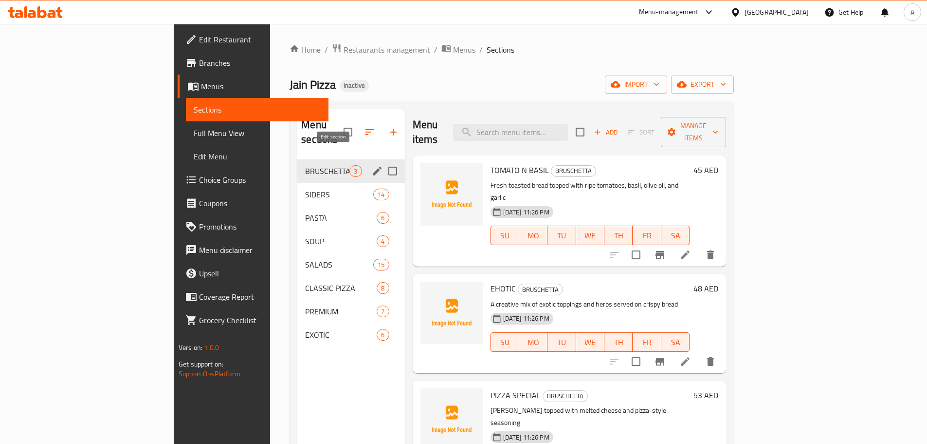
click at [371, 165] on icon "edit" at bounding box center [377, 171] width 12 height 12
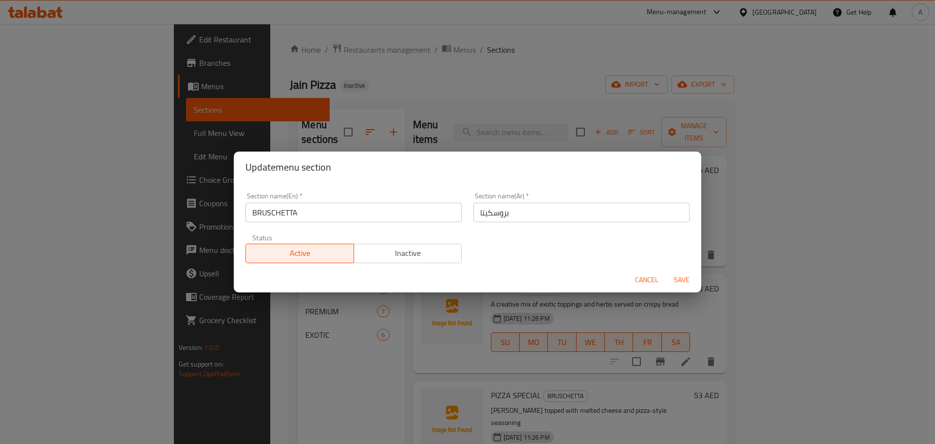
click at [285, 212] on input "BRUSCHETTA" at bounding box center [353, 212] width 216 height 19
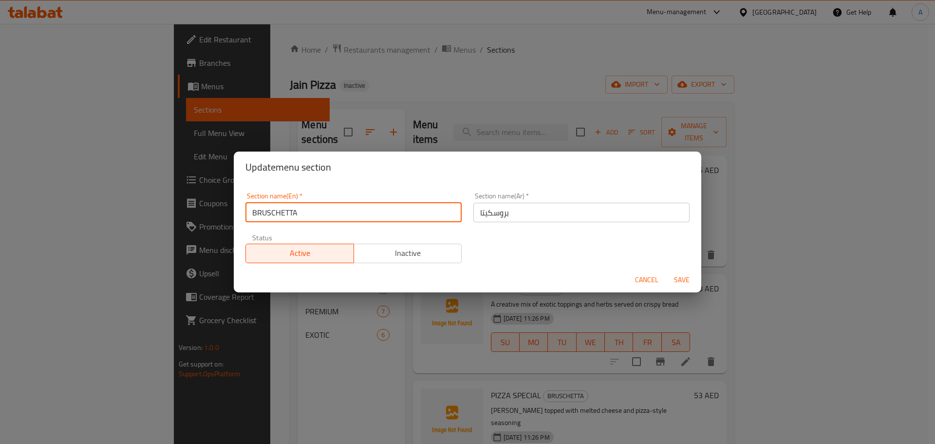
click at [284, 212] on input "BRUSCHETTA" at bounding box center [353, 212] width 216 height 19
click at [651, 279] on span "Cancel" at bounding box center [646, 280] width 23 height 12
